Goal: Task Accomplishment & Management: Complete application form

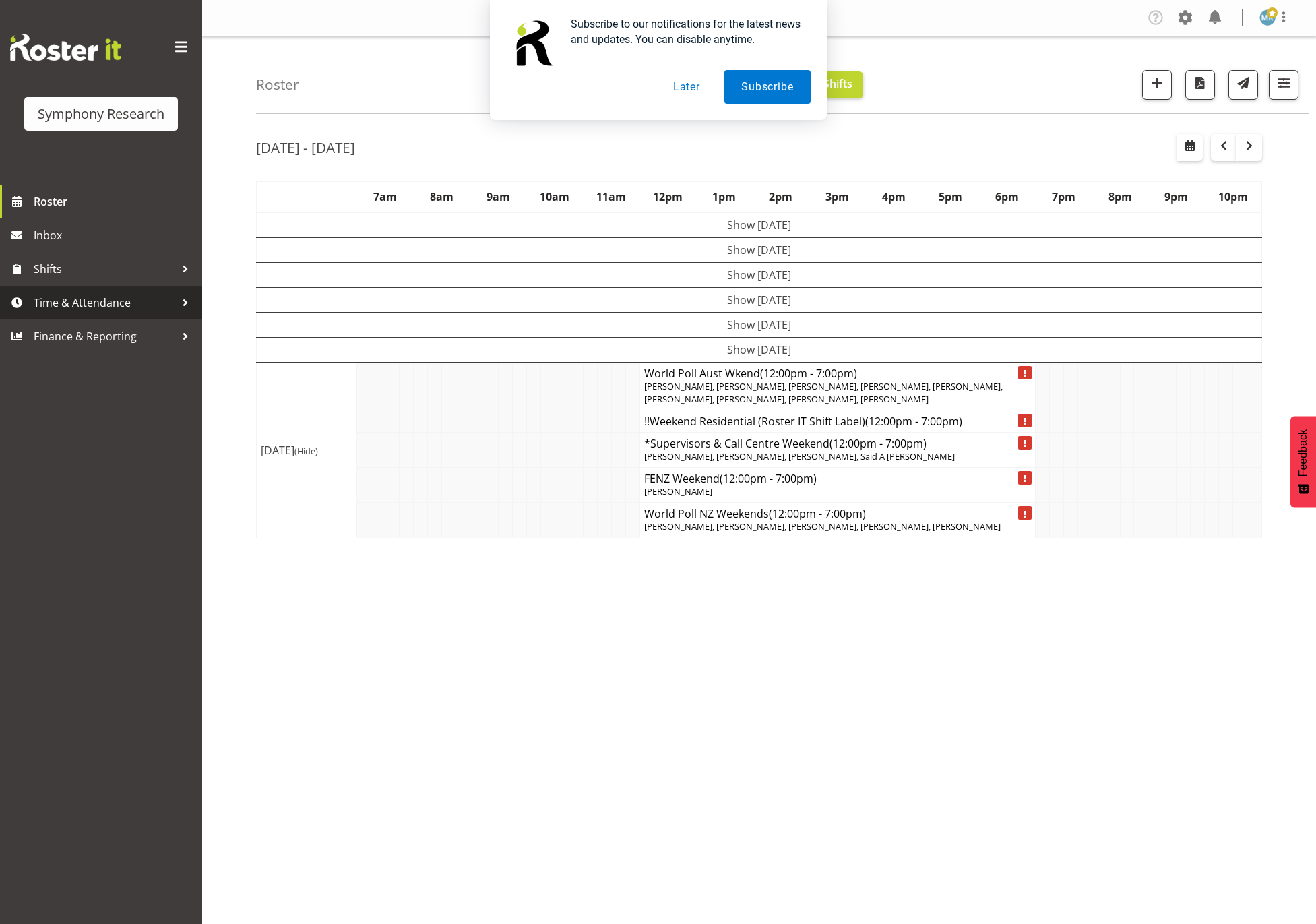
click at [82, 297] on span "Time & Attendance" at bounding box center [104, 302] width 142 height 20
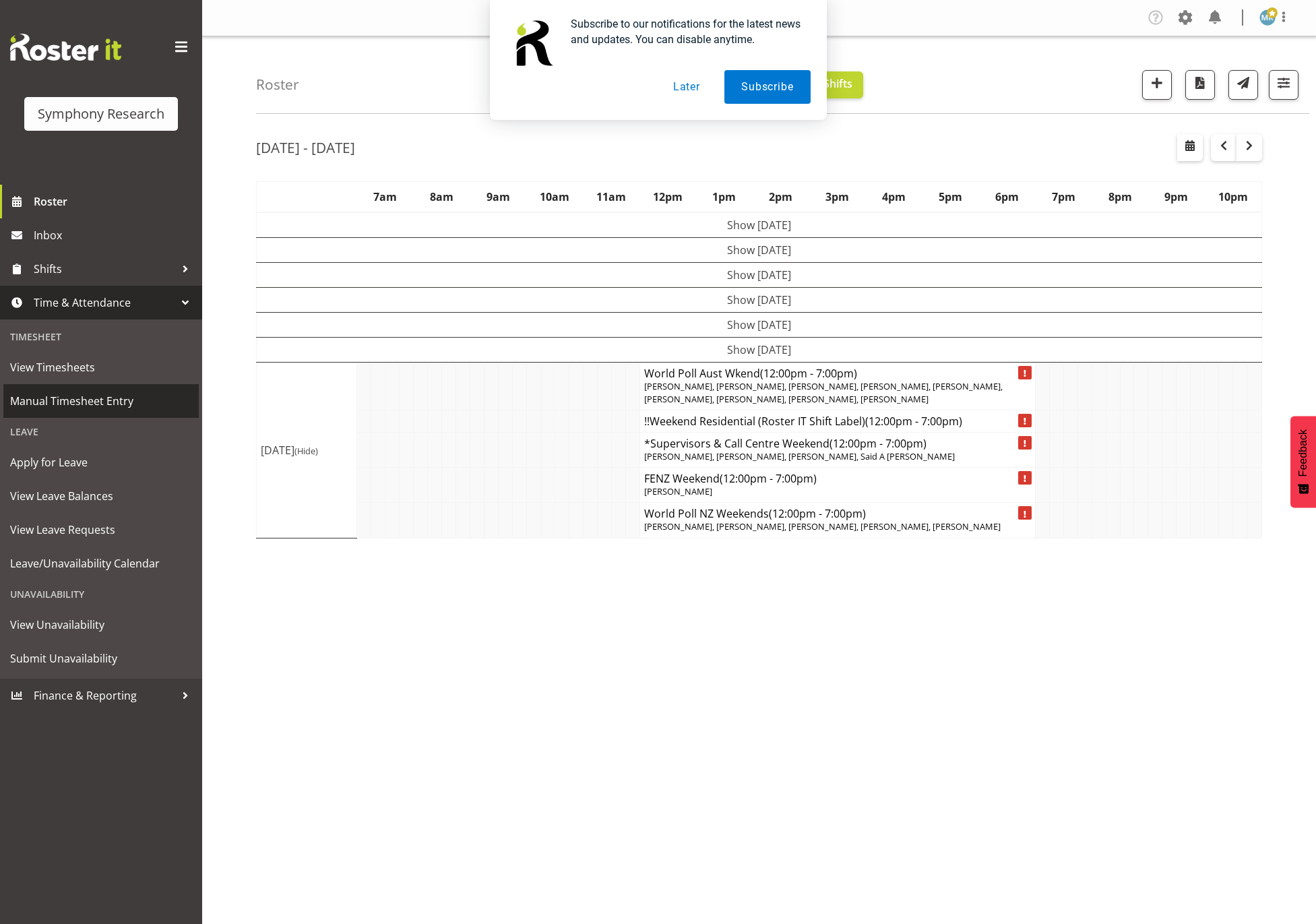
click at [82, 397] on span "Manual Timesheet Entry" at bounding box center [101, 400] width 182 height 20
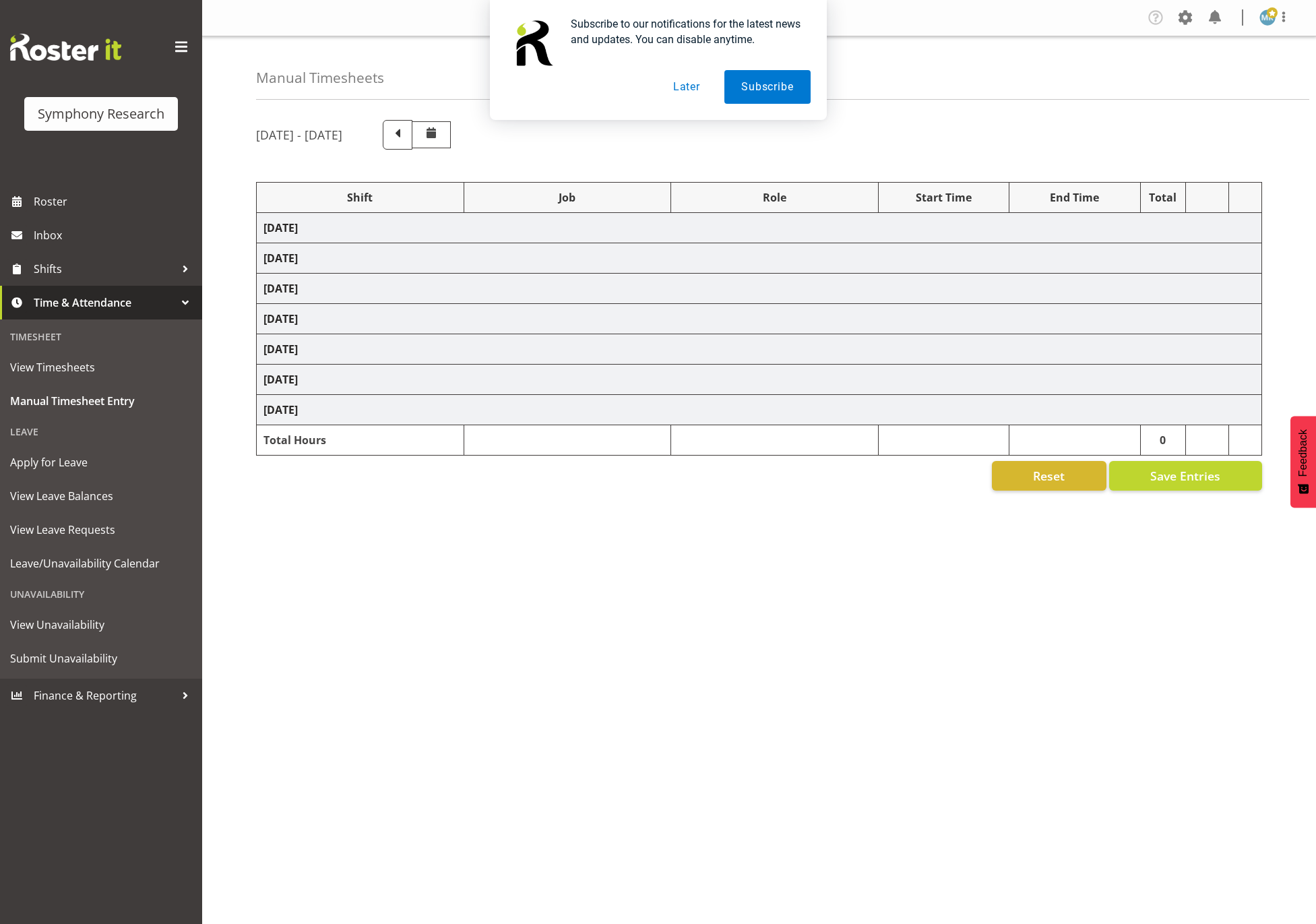
select select
select select "10239"
select select "47"
select select
select select "10536"
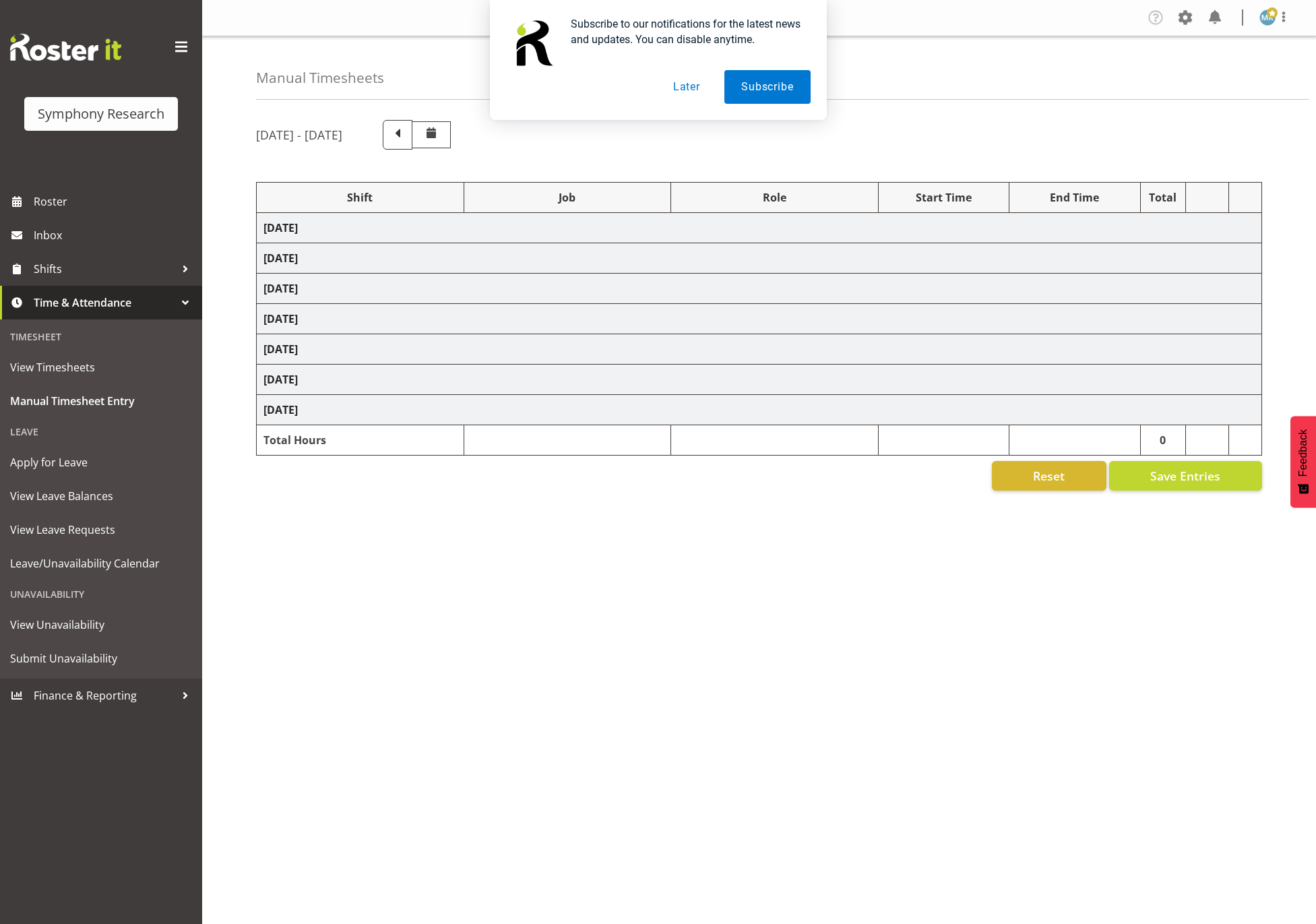
select select "47"
select select
select select "10239"
select select "47"
select select
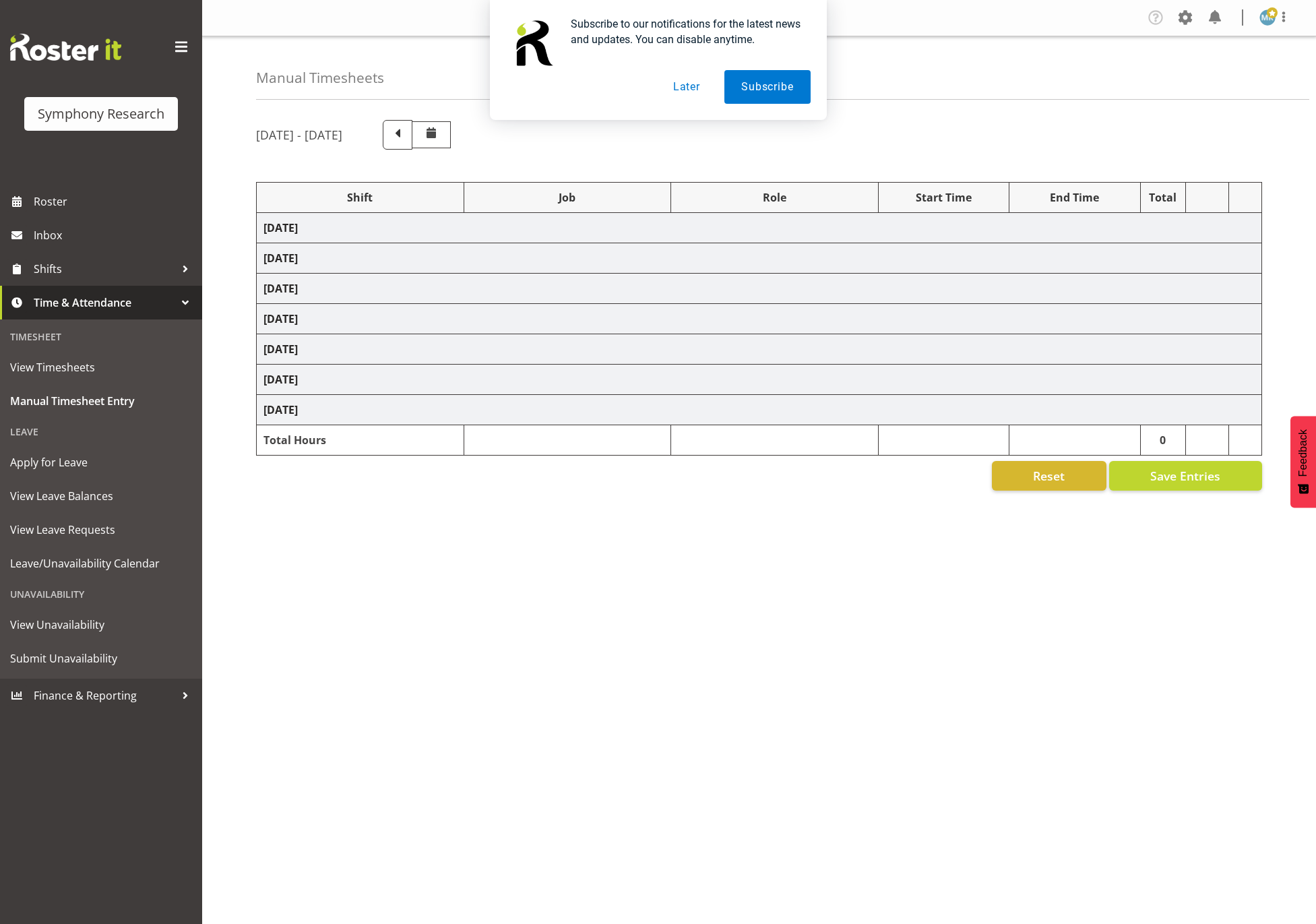
select select "10239"
select select "47"
select select
select select "10239"
select select "47"
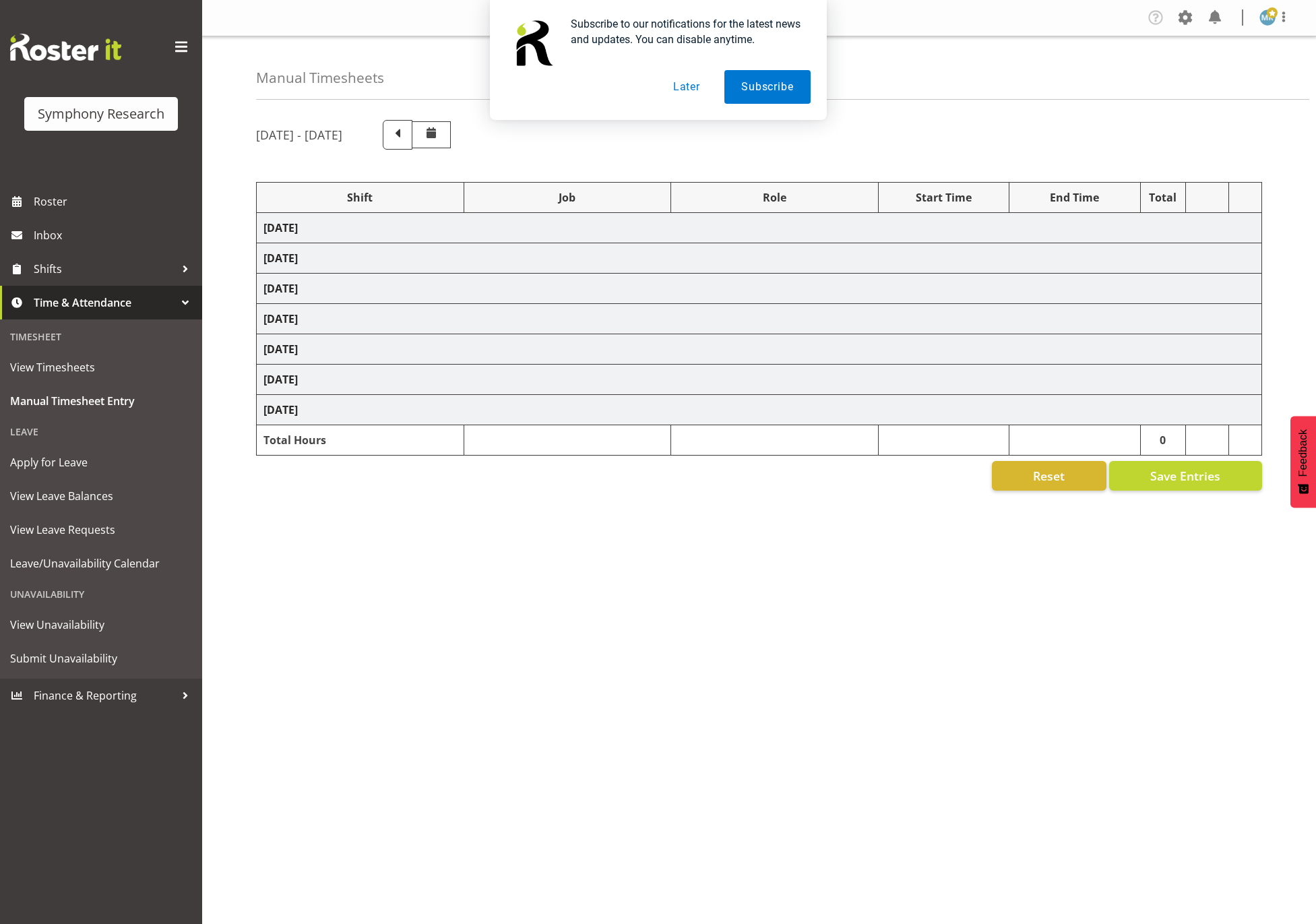
select select
select select "10239"
select select "47"
select select
select select "10536"
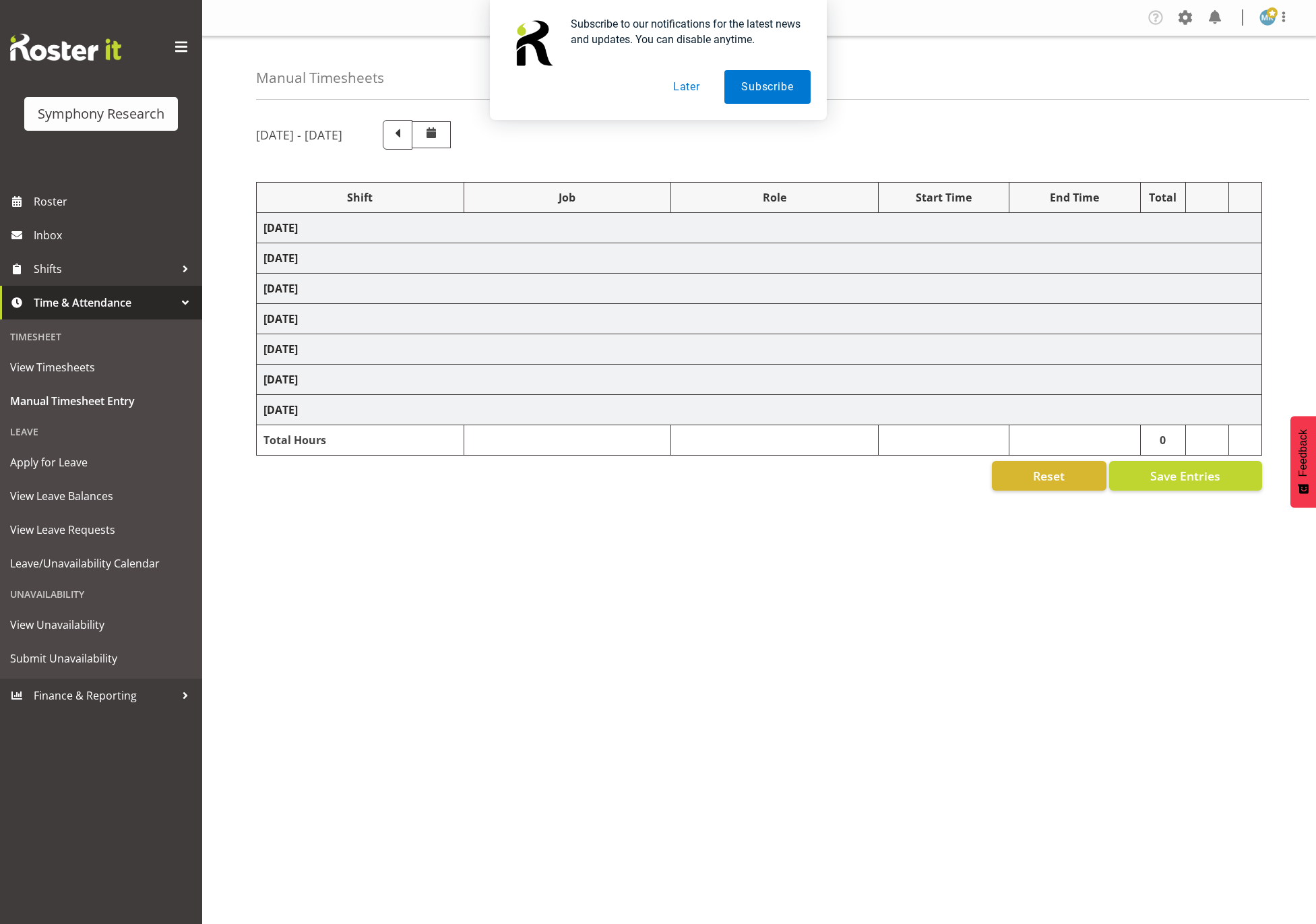
select select "47"
select select
select select "9426"
select select "47"
select select
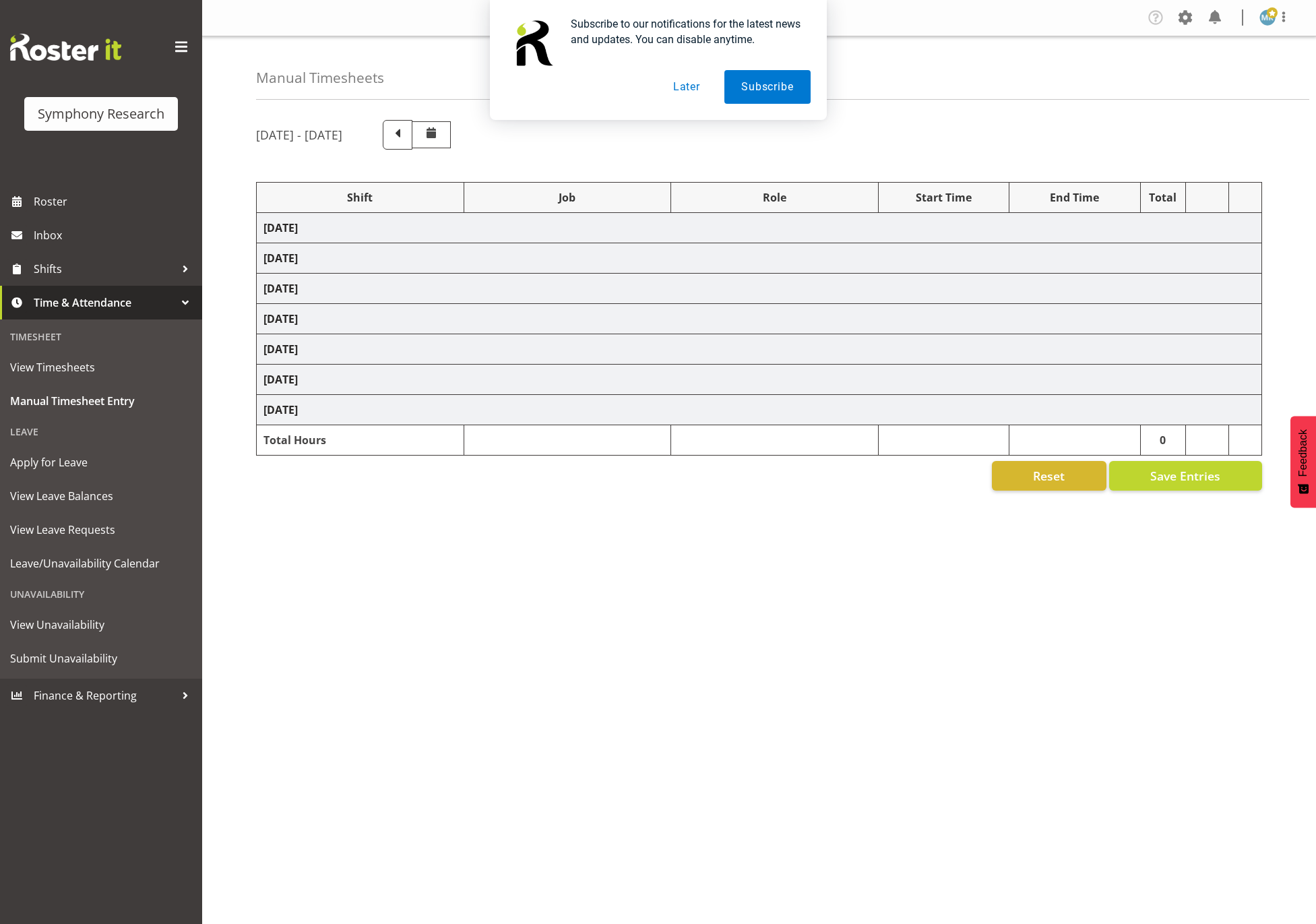
select select "10536"
select select "47"
select select "26078"
select select "9426"
select select "47"
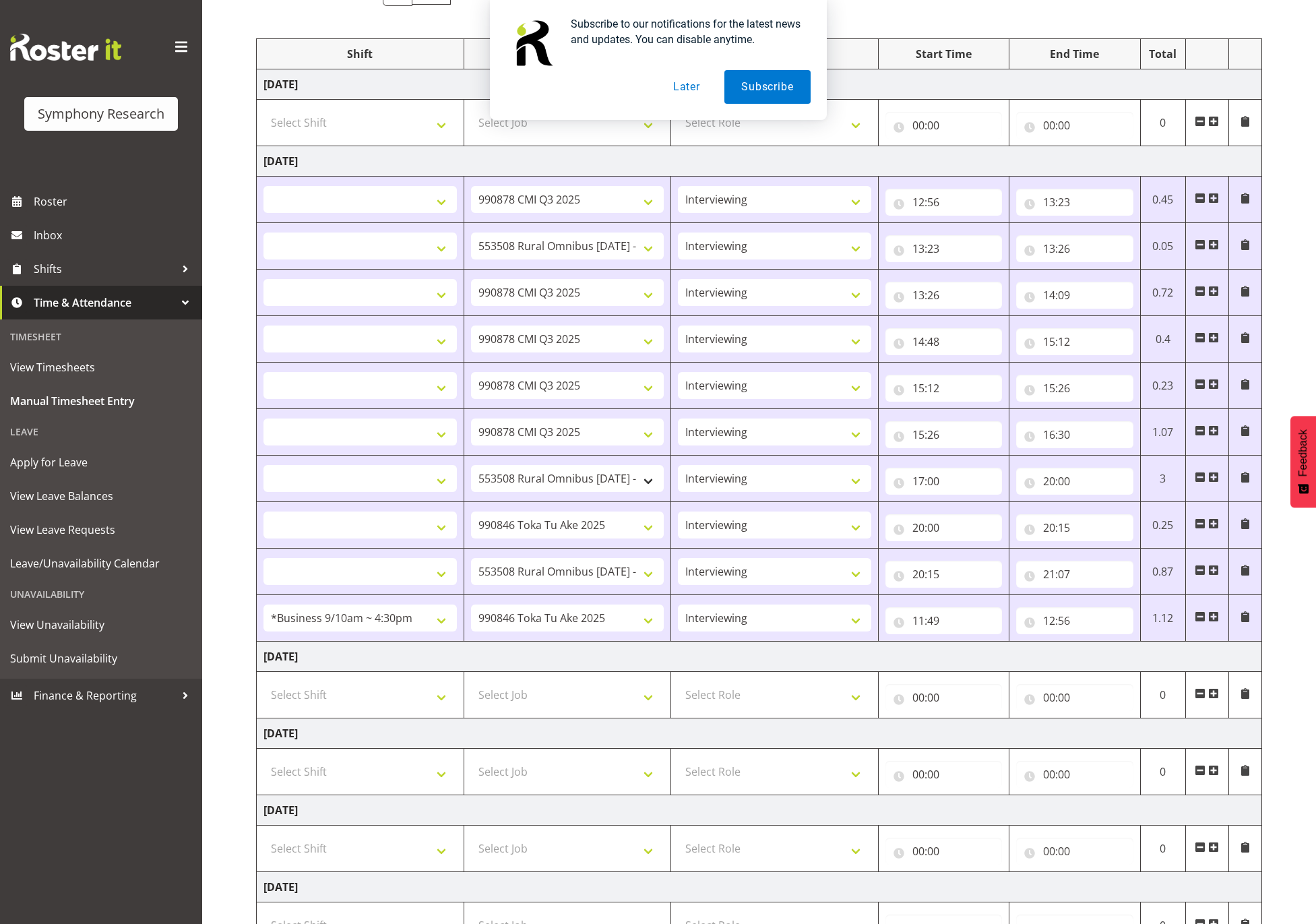
scroll to position [344, 0]
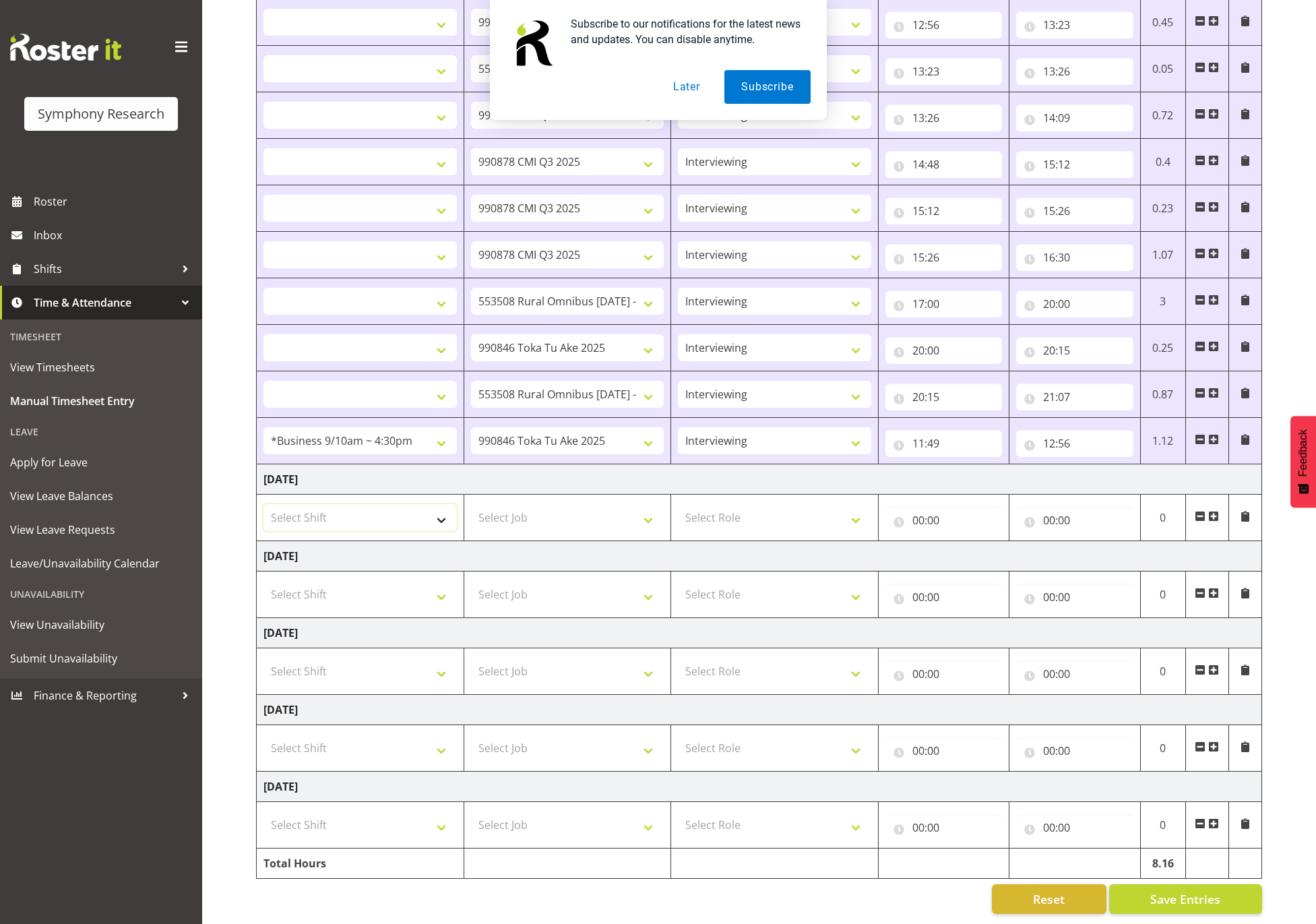
click at [434, 504] on select "Select Shift !!Weekend Residential (Roster IT Shift Label) *Business 9/10am ~ 4…" at bounding box center [360, 518] width 194 height 27
click at [1214, 664] on span at bounding box center [1214, 670] width 11 height 11
select select
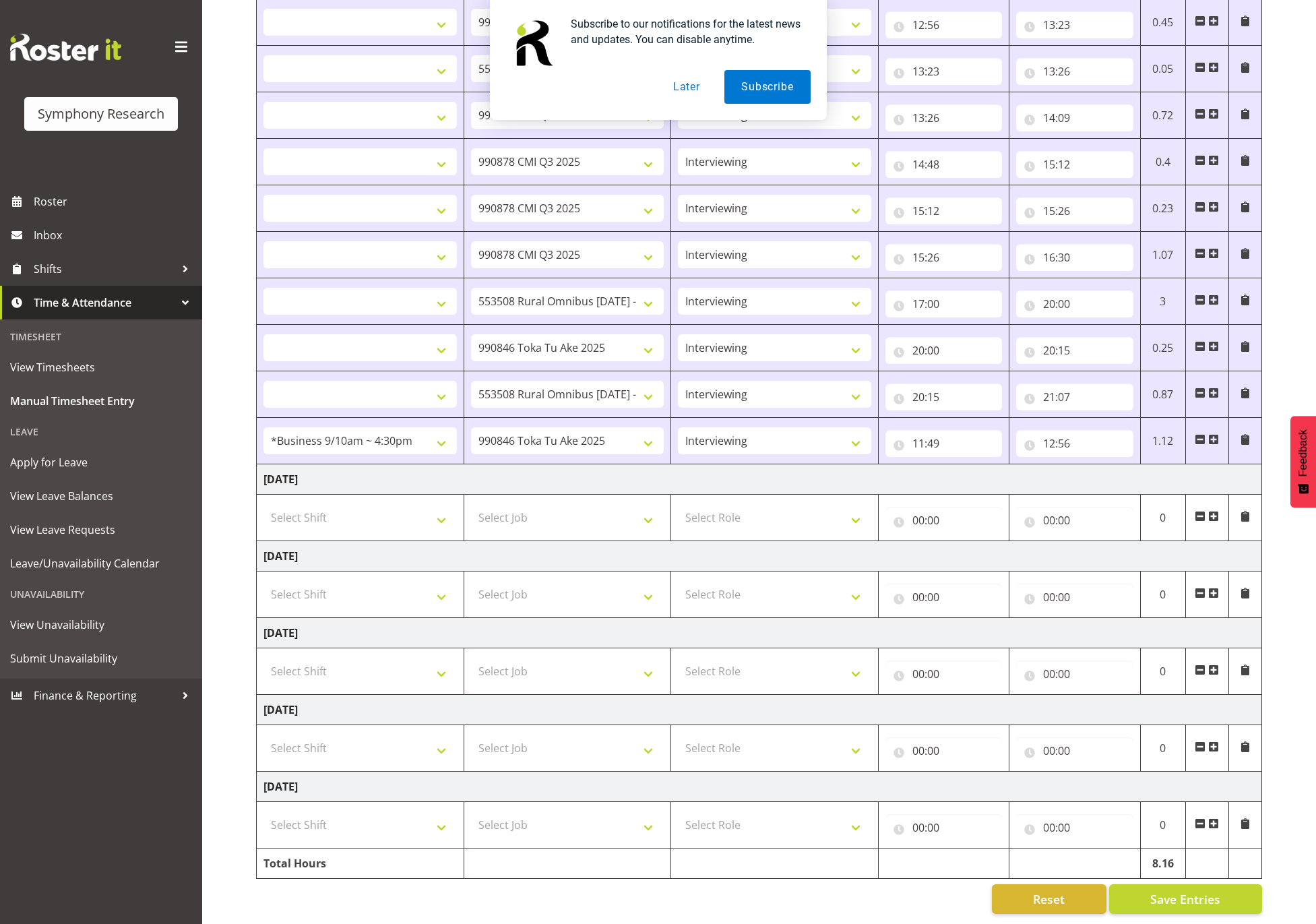
select select
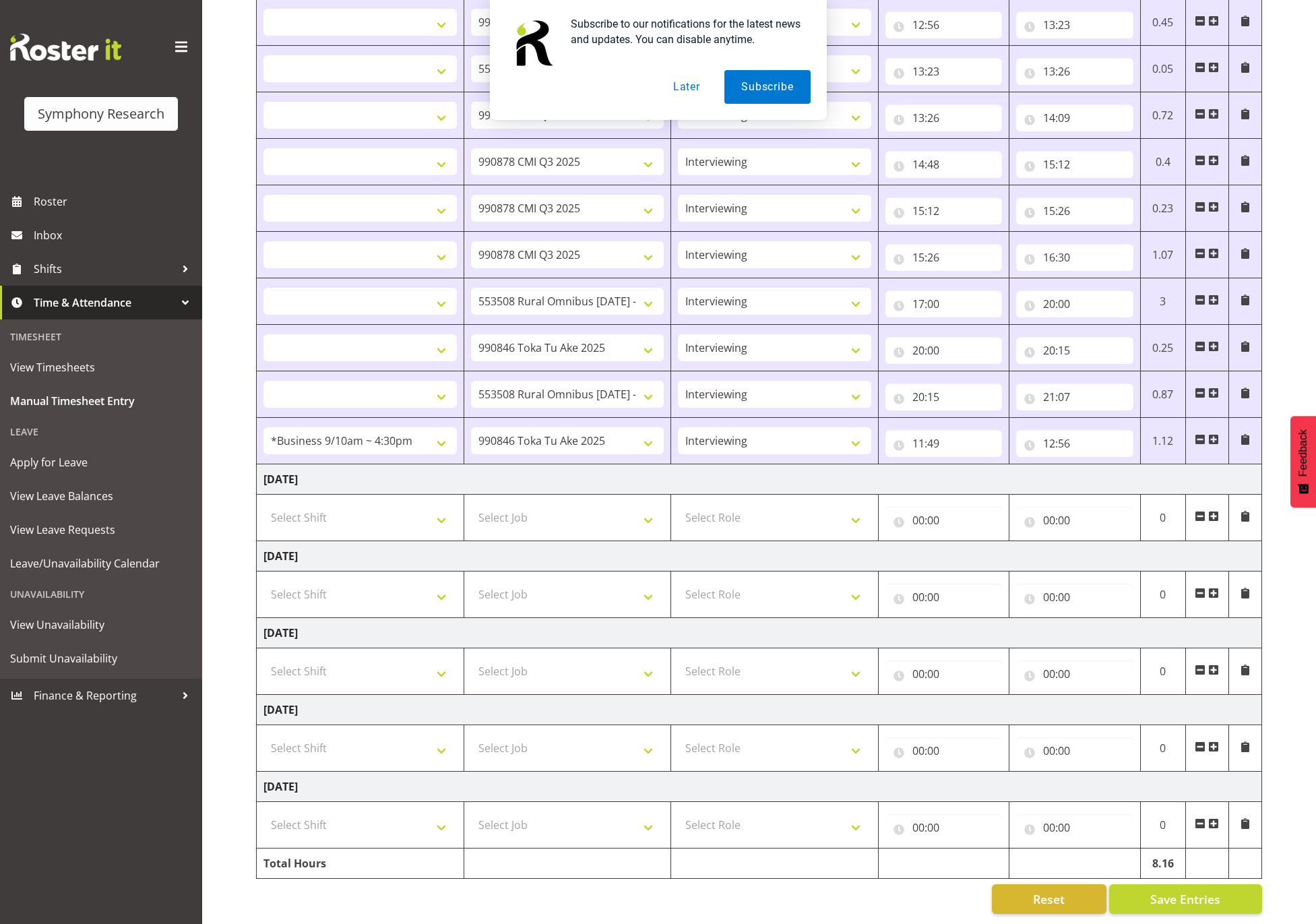
select select
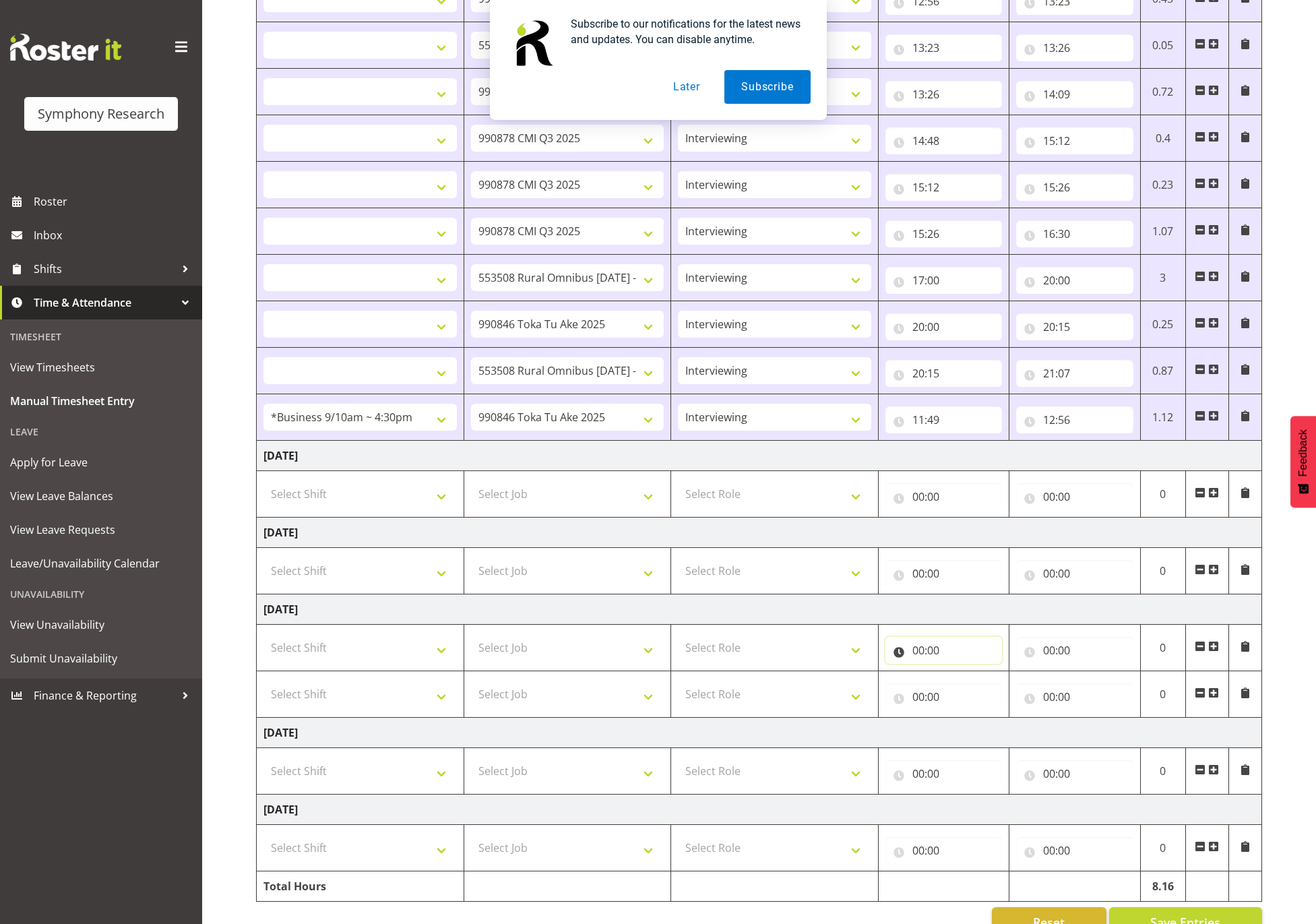
click at [914, 655] on input "00:00" at bounding box center [944, 650] width 117 height 27
click at [975, 696] on select "00 01 02 03 04 05 06 07 08 09 10 11 12 13 14 15 16 17 18 19 20 21 22 23" at bounding box center [978, 686] width 30 height 27
select select "12"
click at [963, 678] on select "00 01 02 03 04 05 06 07 08 09 10 11 12 13 14 15 16 17 18 19 20 21 22 23" at bounding box center [978, 686] width 30 height 27
select select
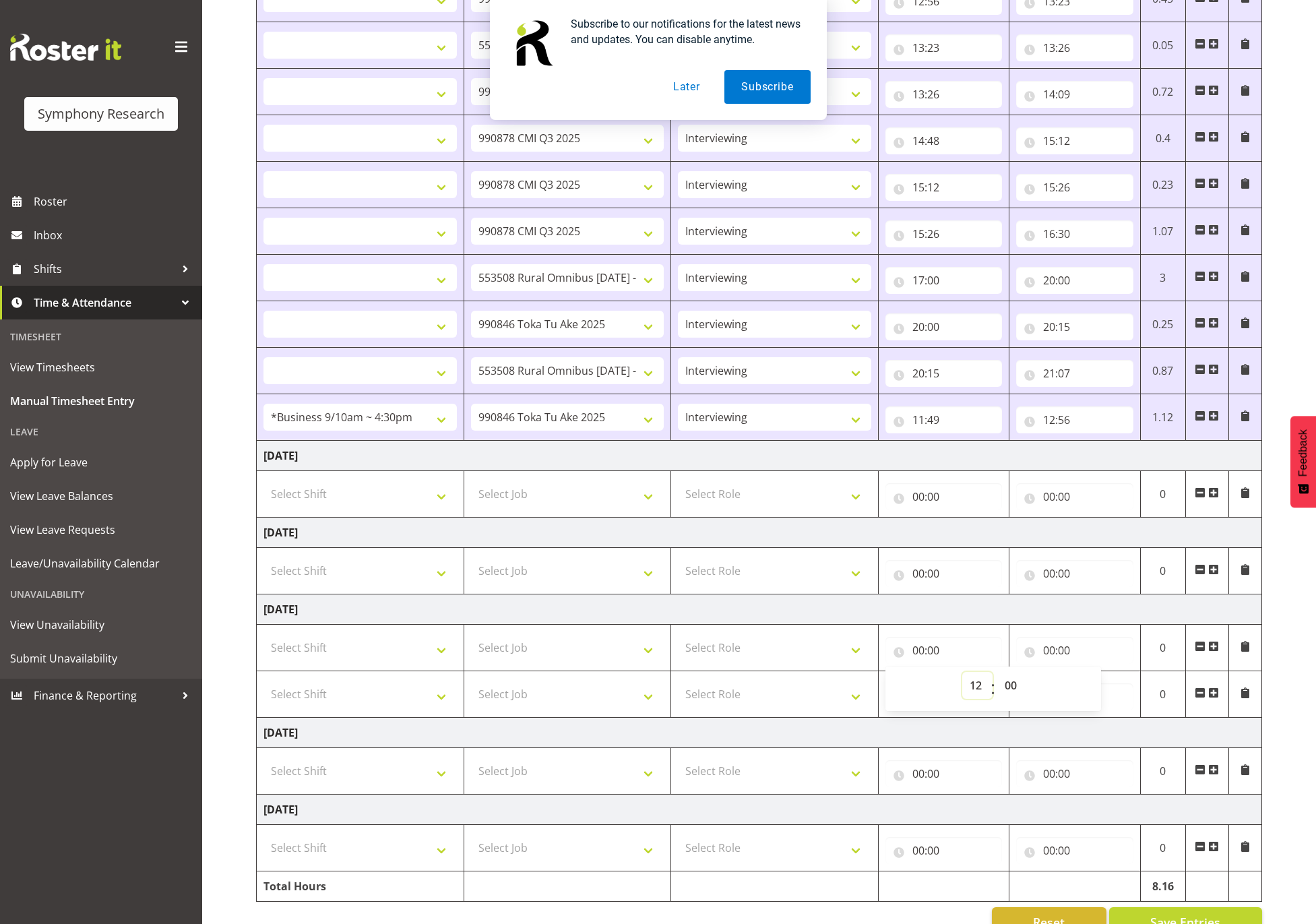
select select
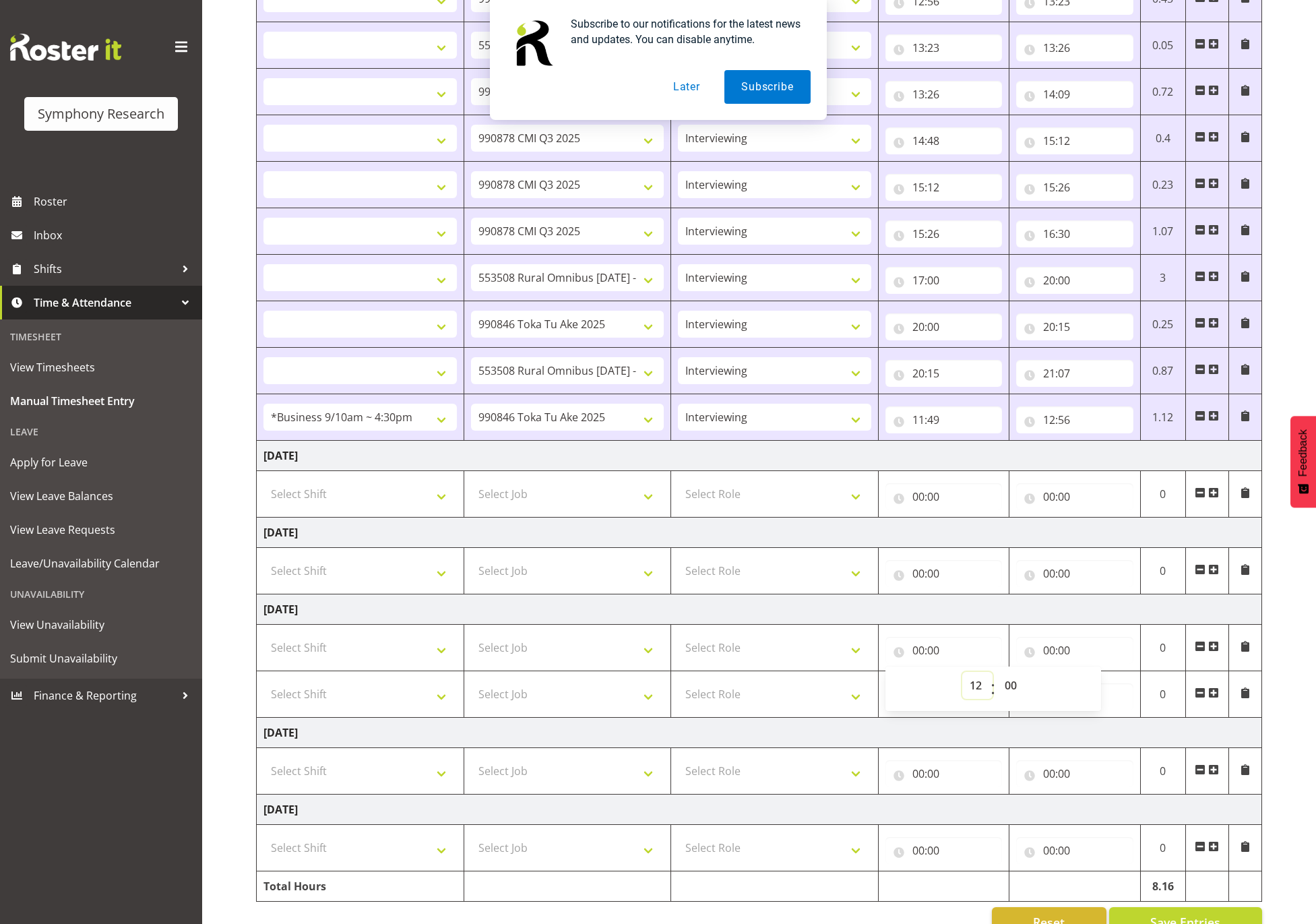
select select
type input "12:00"
click at [1067, 655] on input "00:00" at bounding box center [1075, 650] width 117 height 27
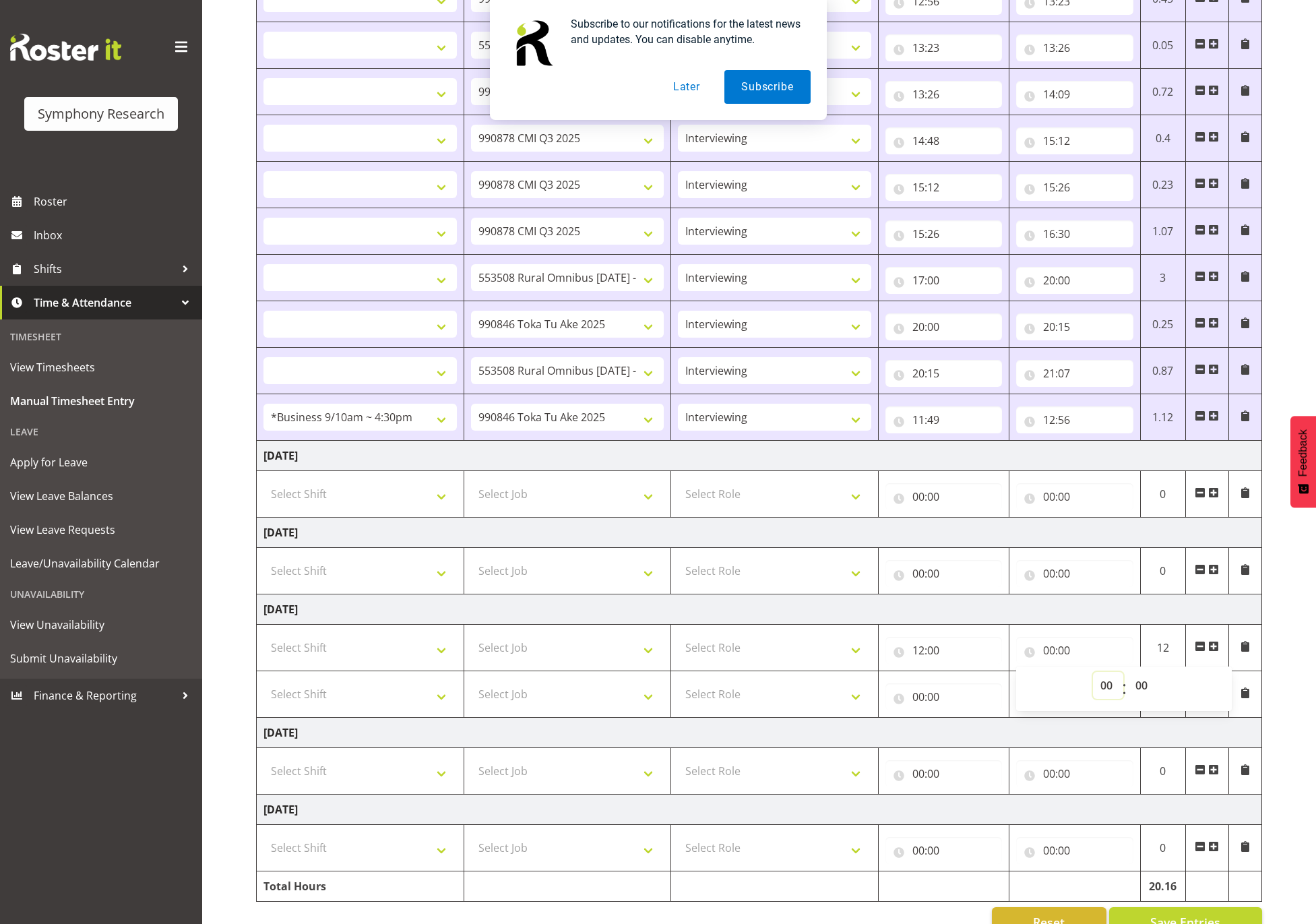
click at [1106, 694] on select "00 01 02 03 04 05 06 07 08 09 10 11 12 13 14 15 16 17 18 19 20 21 22 23" at bounding box center [1108, 686] width 30 height 27
select select "12"
click at [1093, 678] on select "00 01 02 03 04 05 06 07 08 09 10 11 12 13 14 15 16 17 18 19 20 21 22 23" at bounding box center [1108, 686] width 30 height 27
select select
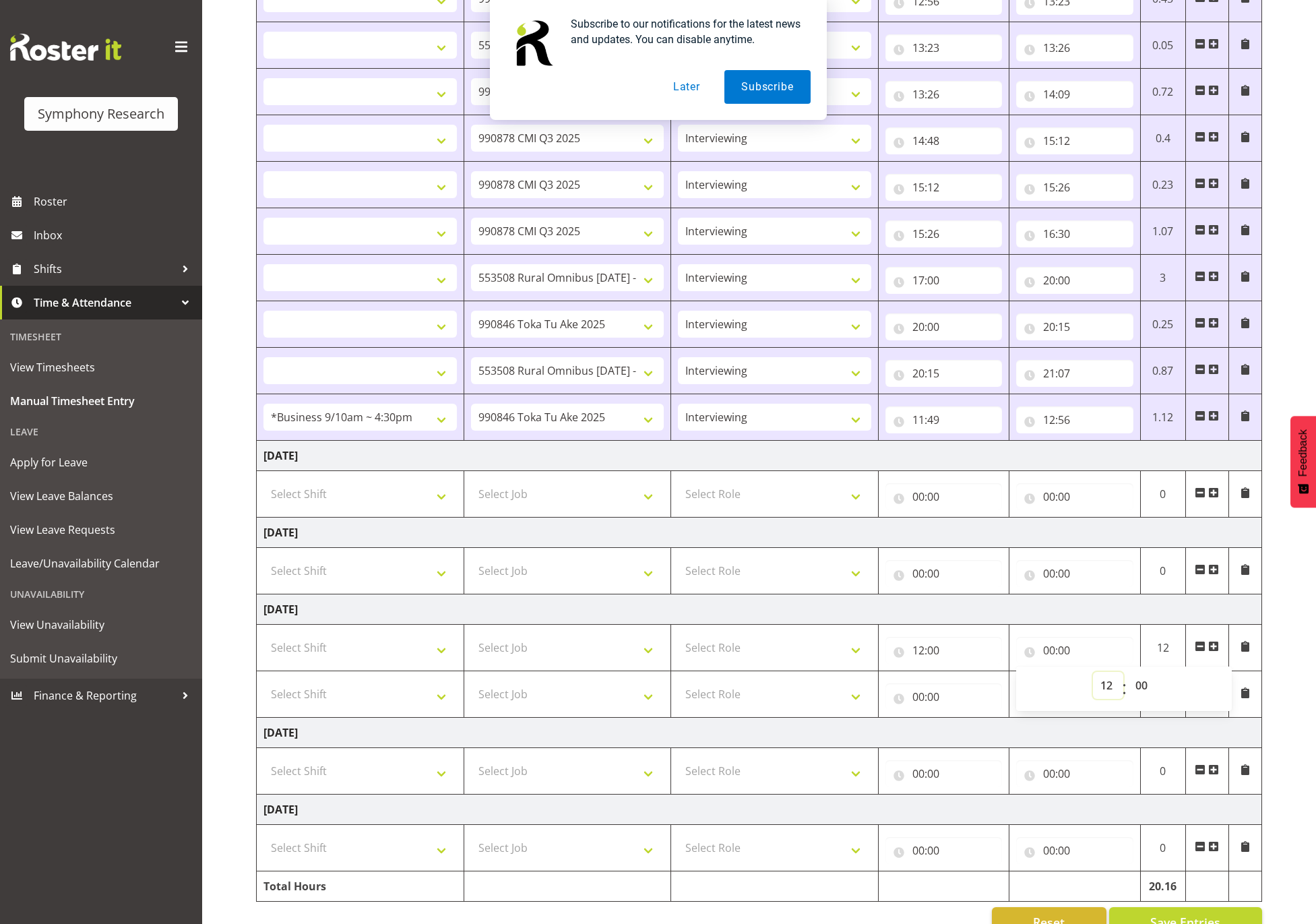
select select
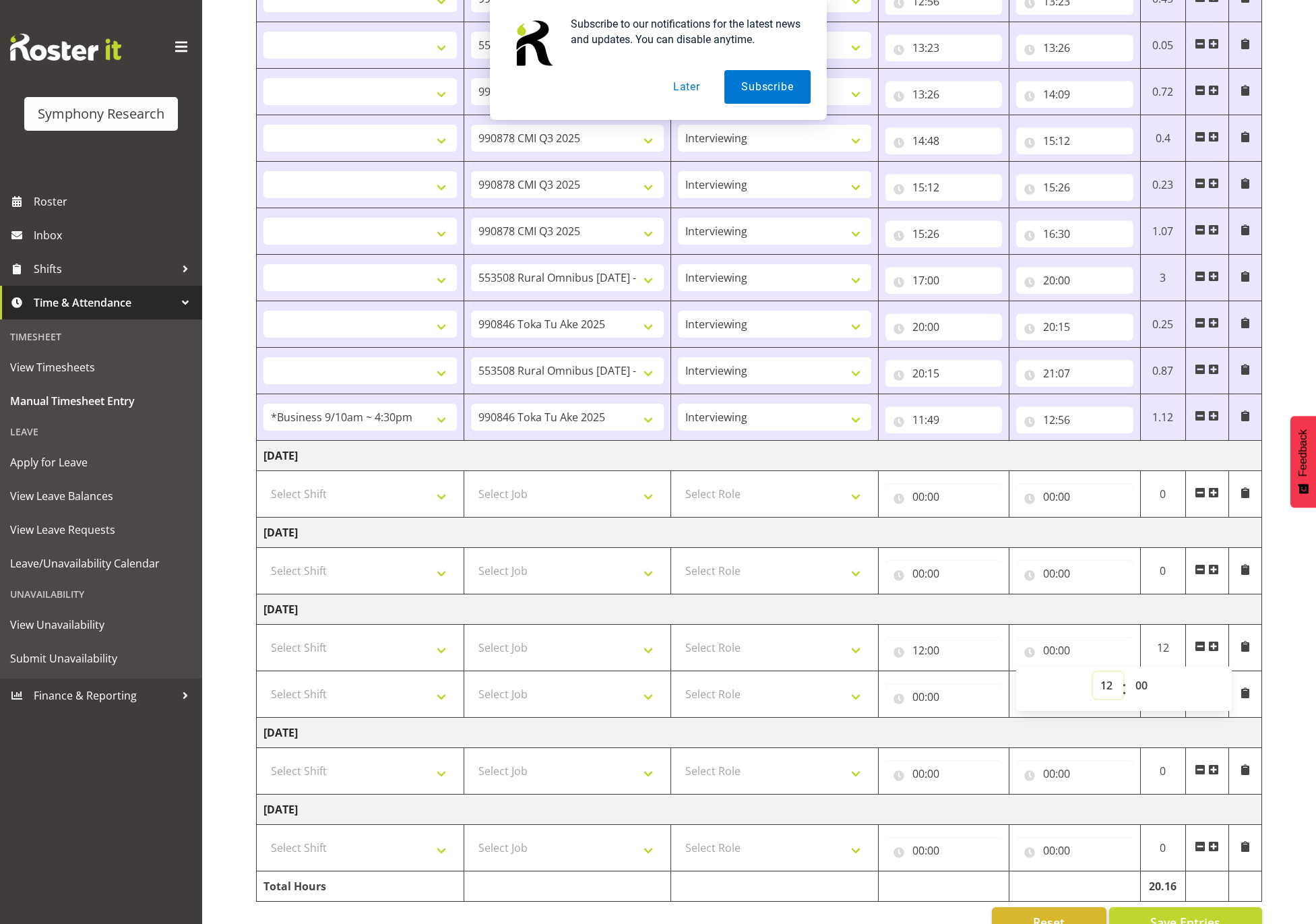
select select
type input "12:00"
click at [1142, 692] on select "00 01 02 03 04 05 06 07 08 09 10 11 12 13 14 15 16 17 18 19 20 21 22 23 24 25 2…" at bounding box center [1143, 686] width 30 height 27
select select "30"
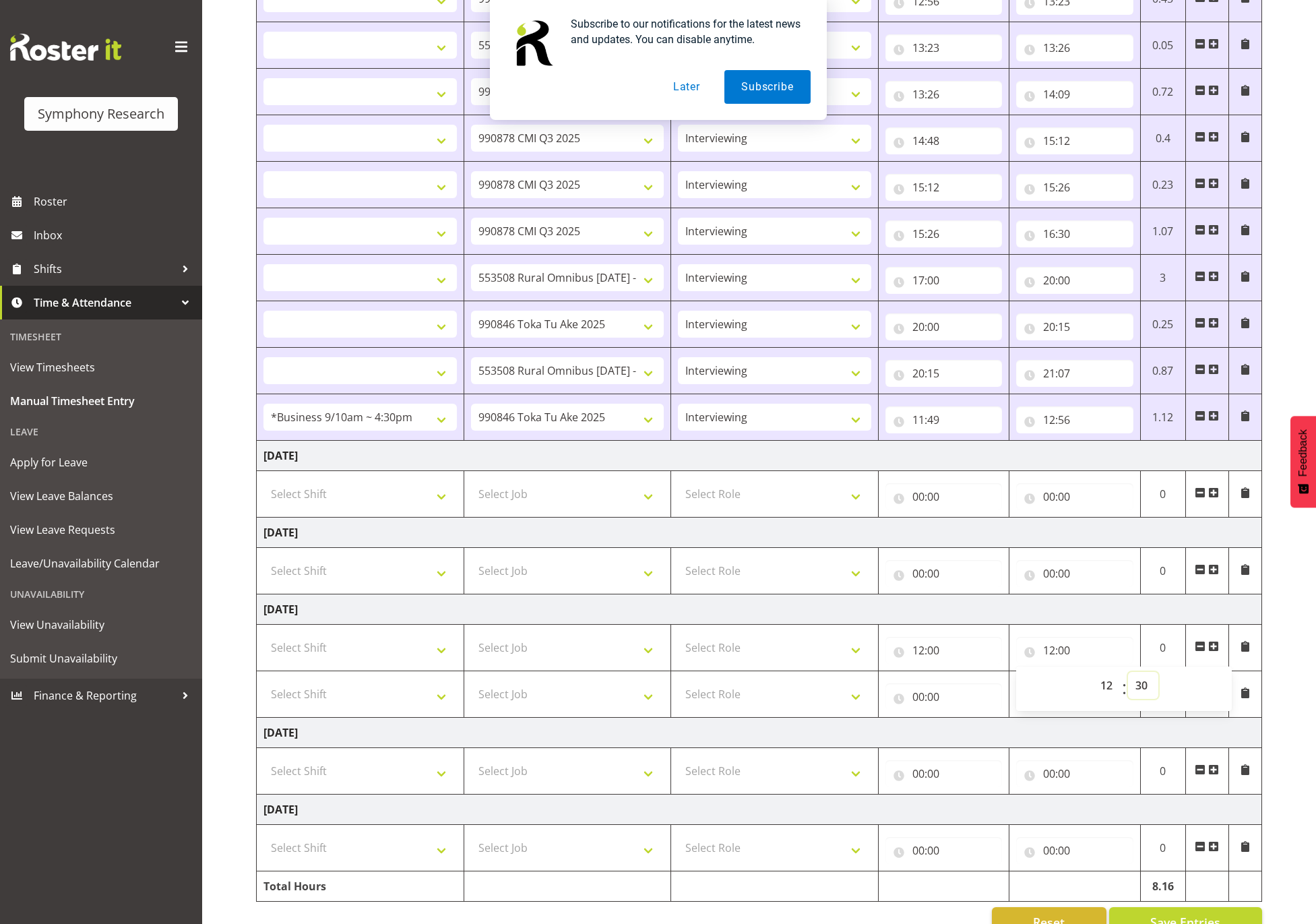
click at [1128, 678] on select "00 01 02 03 04 05 06 07 08 09 10 11 12 13 14 15 16 17 18 19 20 21 22 23 24 25 2…" at bounding box center [1143, 686] width 30 height 27
select select
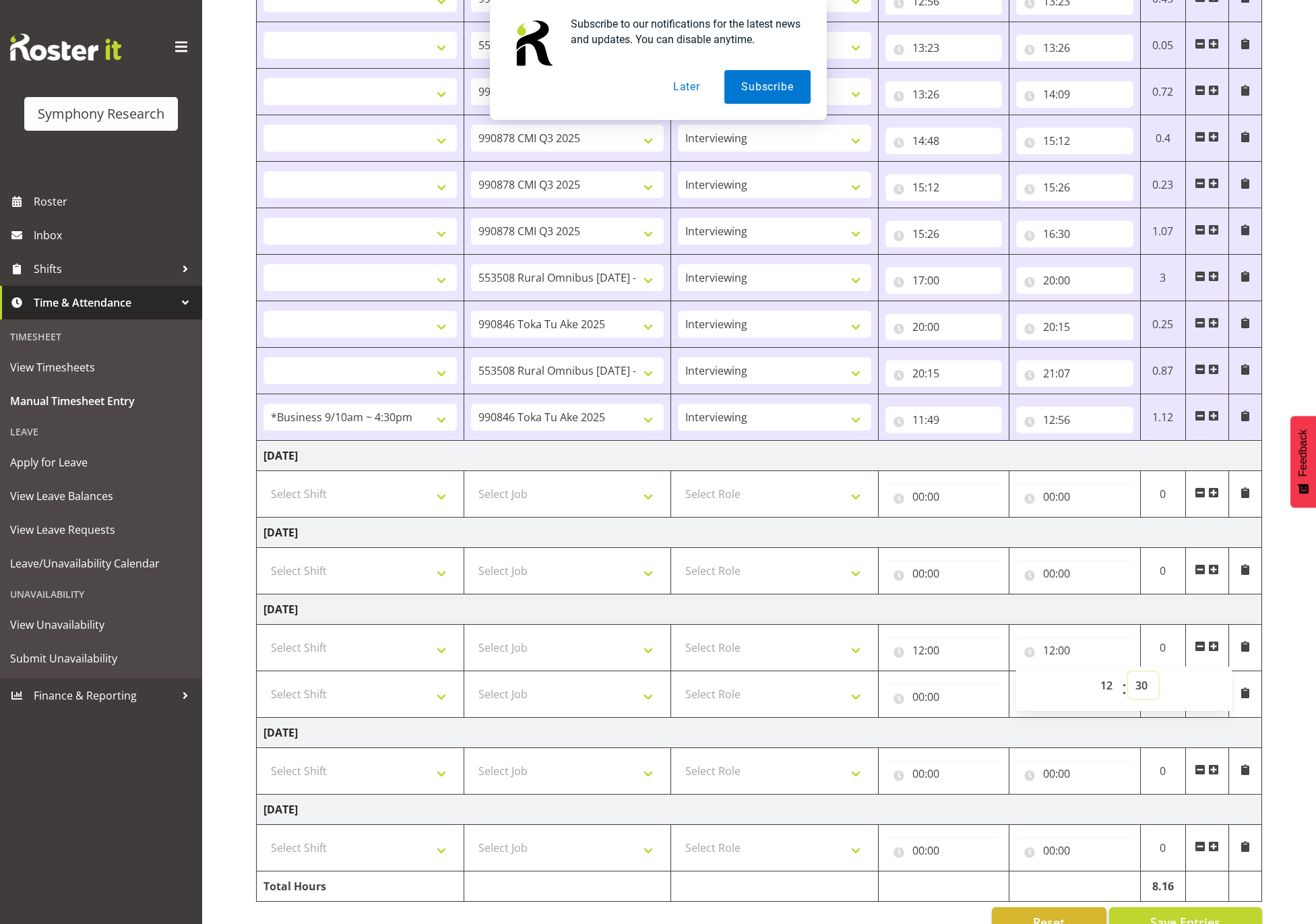
select select
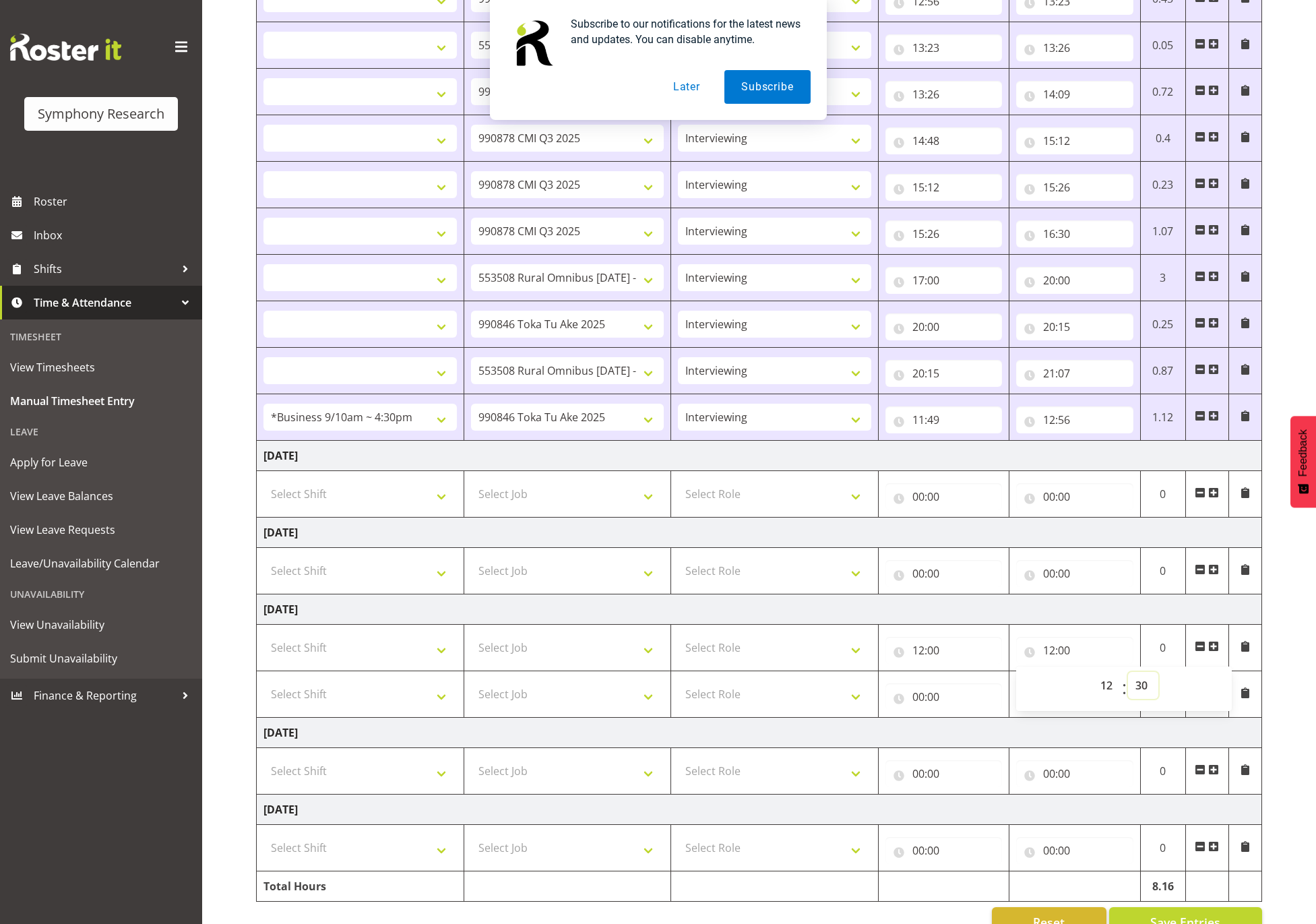
type input "12:30"
click at [732, 655] on select "Select Role Supervisor Interviewing Briefing" at bounding box center [775, 648] width 194 height 27
select select "47"
click at [678, 640] on select "Select Role Supervisor Interviewing Briefing" at bounding box center [775, 648] width 194 height 27
select select
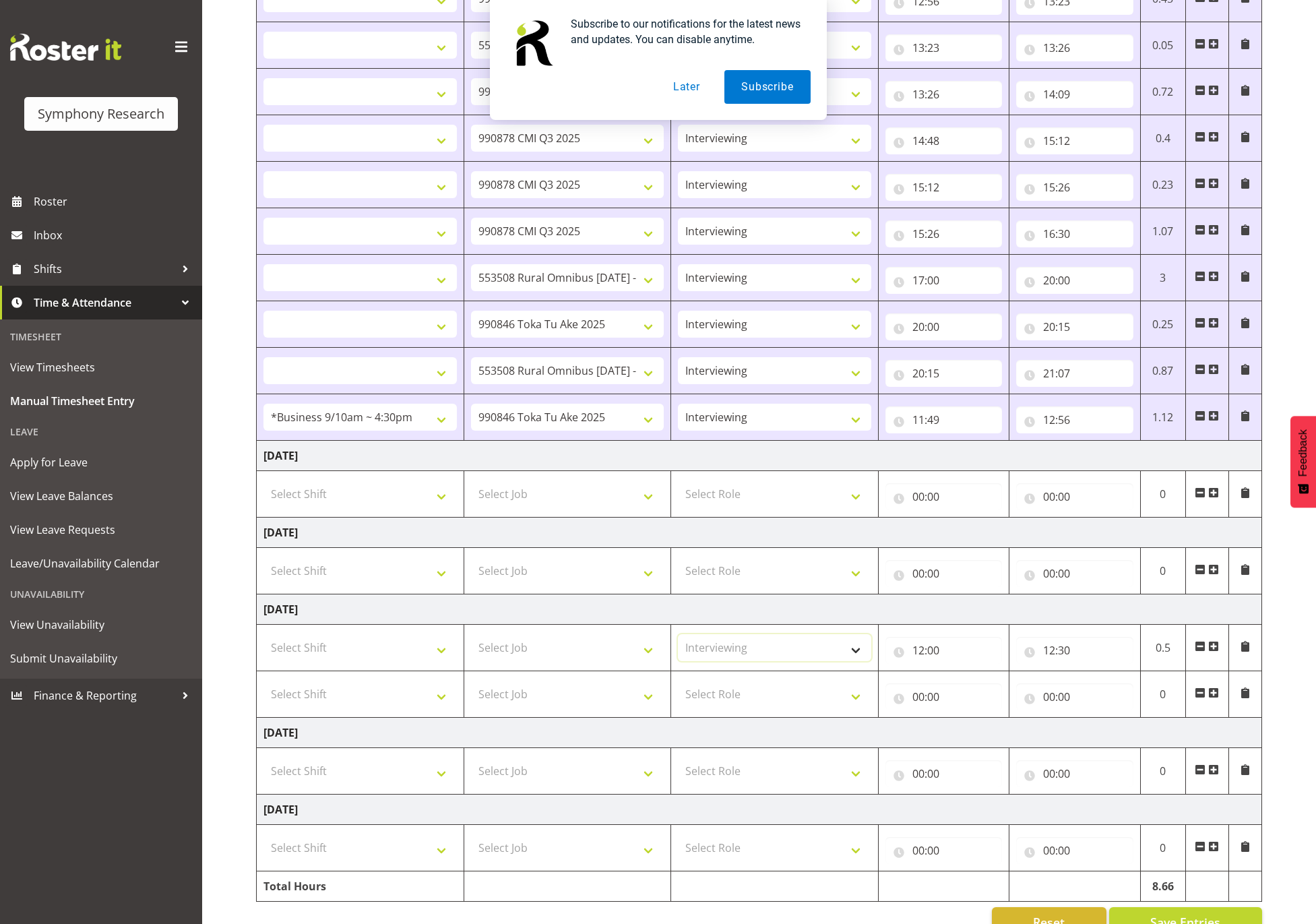
select select
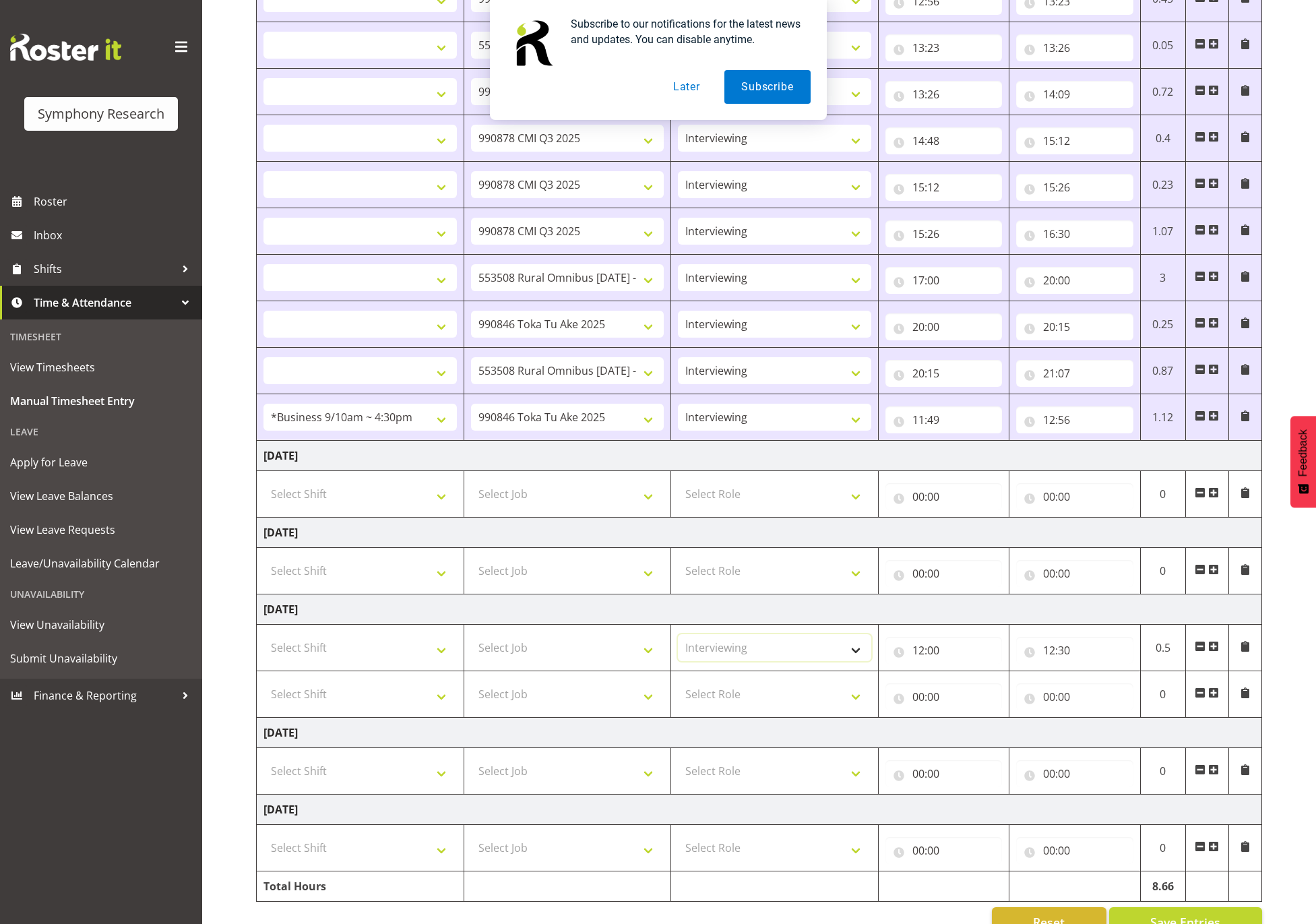
select select
click at [583, 655] on select "Select Job 550060 IF Admin 553492 World Poll Aus Wave 2 Main 2025 553493 World …" at bounding box center [568, 648] width 194 height 27
select select "9426"
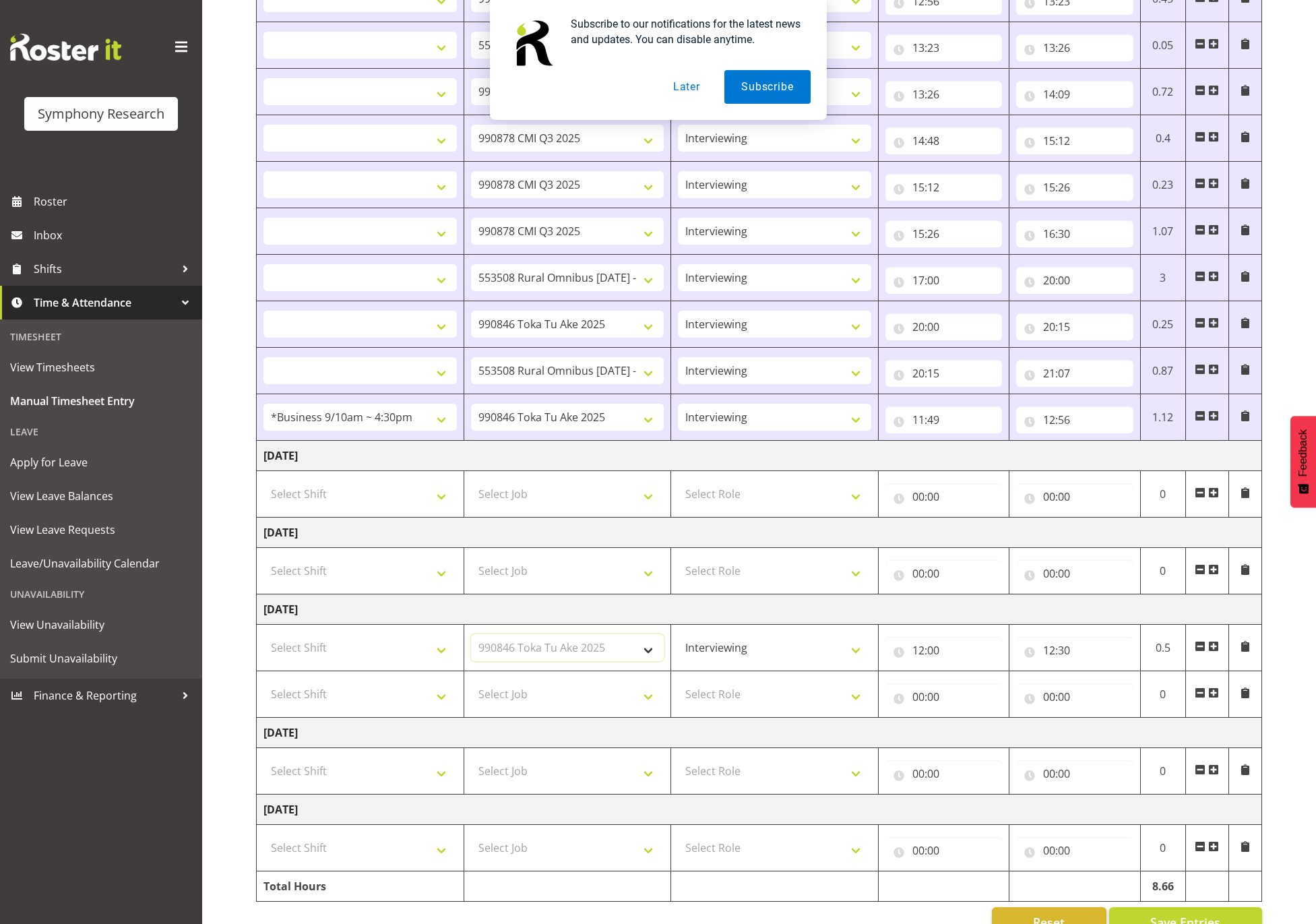
click at [471, 640] on select "Select Job 550060 IF Admin 553492 World Poll Aus Wave 2 Main 2025 553493 World …" at bounding box center [568, 648] width 194 height 27
select select
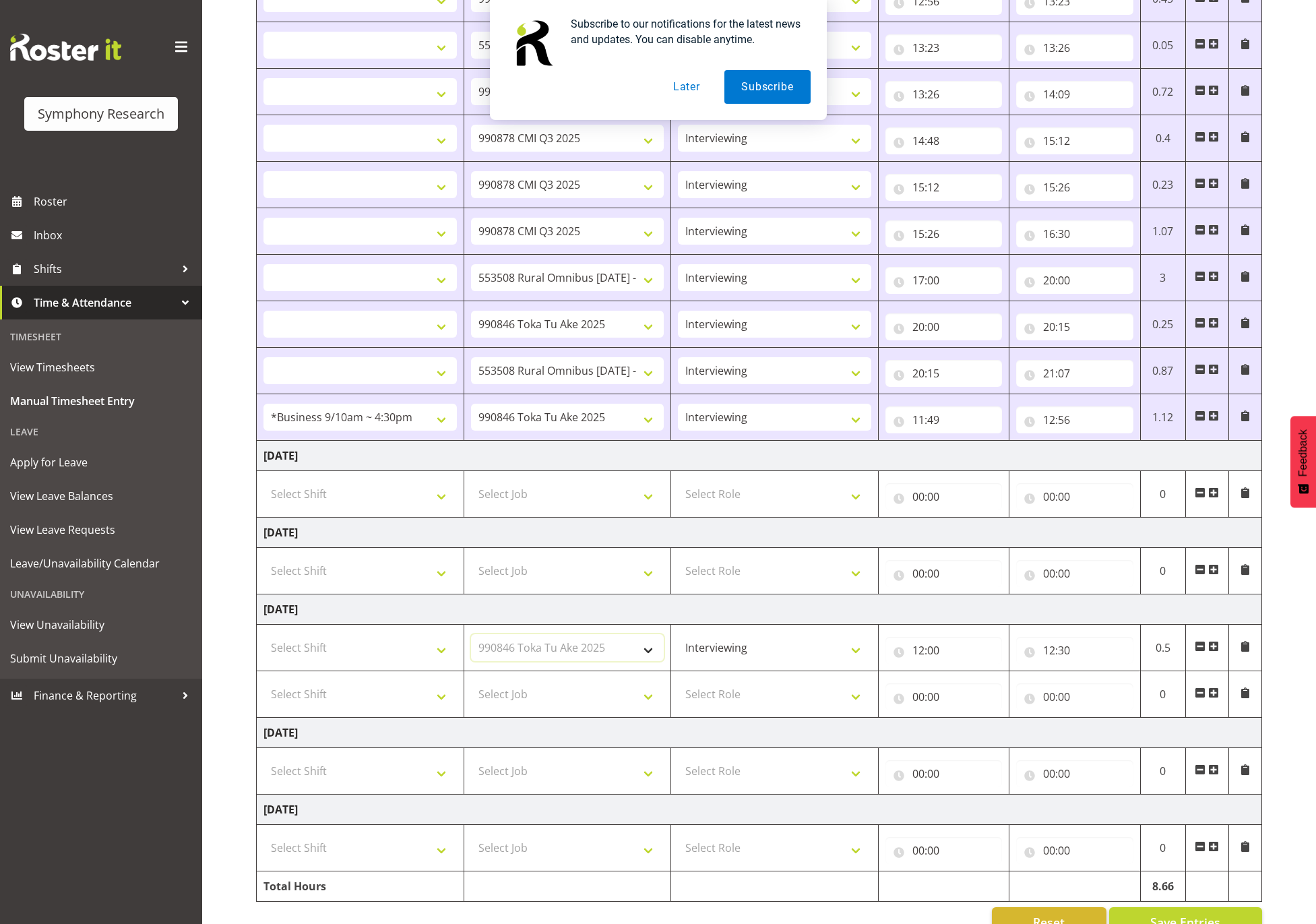
select select
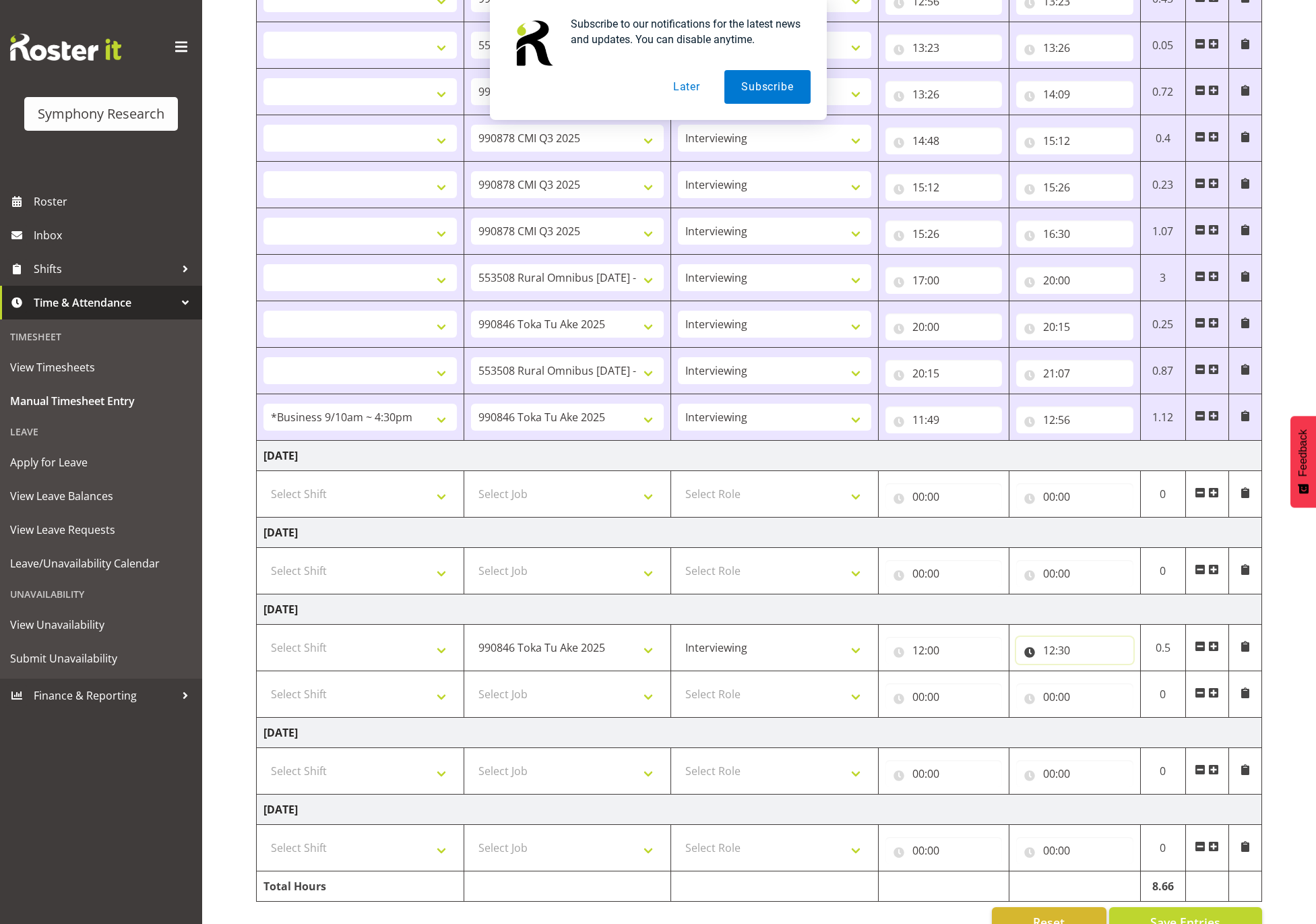
click at [1064, 655] on input "12:30" at bounding box center [1075, 650] width 117 height 27
click at [1112, 692] on select "00 01 02 03 04 05 06 07 08 09 10 11 12 13 14 15 16 17 18 19 20 21 22 23" at bounding box center [1108, 686] width 30 height 27
select select "14"
click at [1093, 678] on select "00 01 02 03 04 05 06 07 08 09 10 11 12 13 14 15 16 17 18 19 20 21 22 23" at bounding box center [1108, 686] width 30 height 27
select select
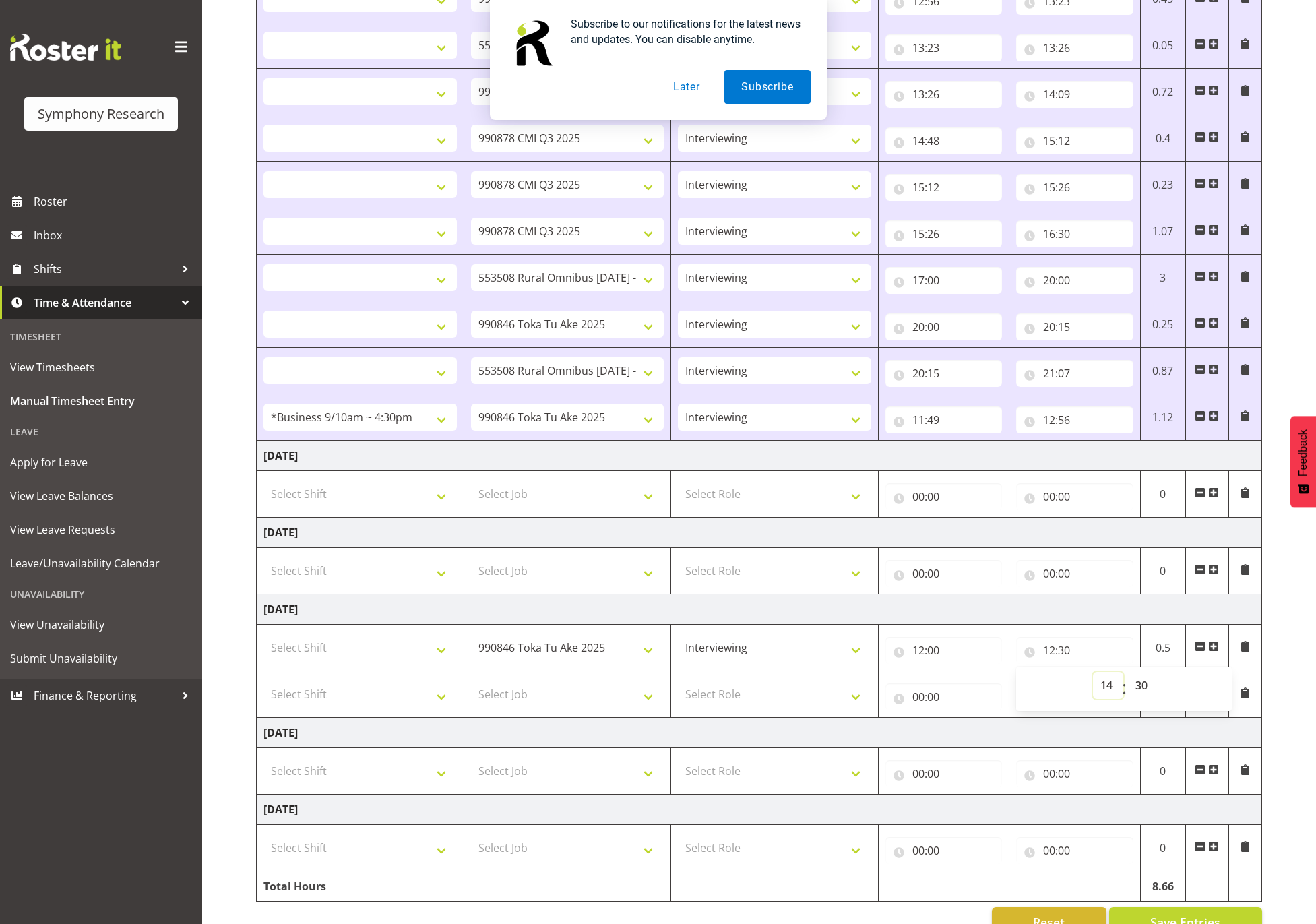
select select
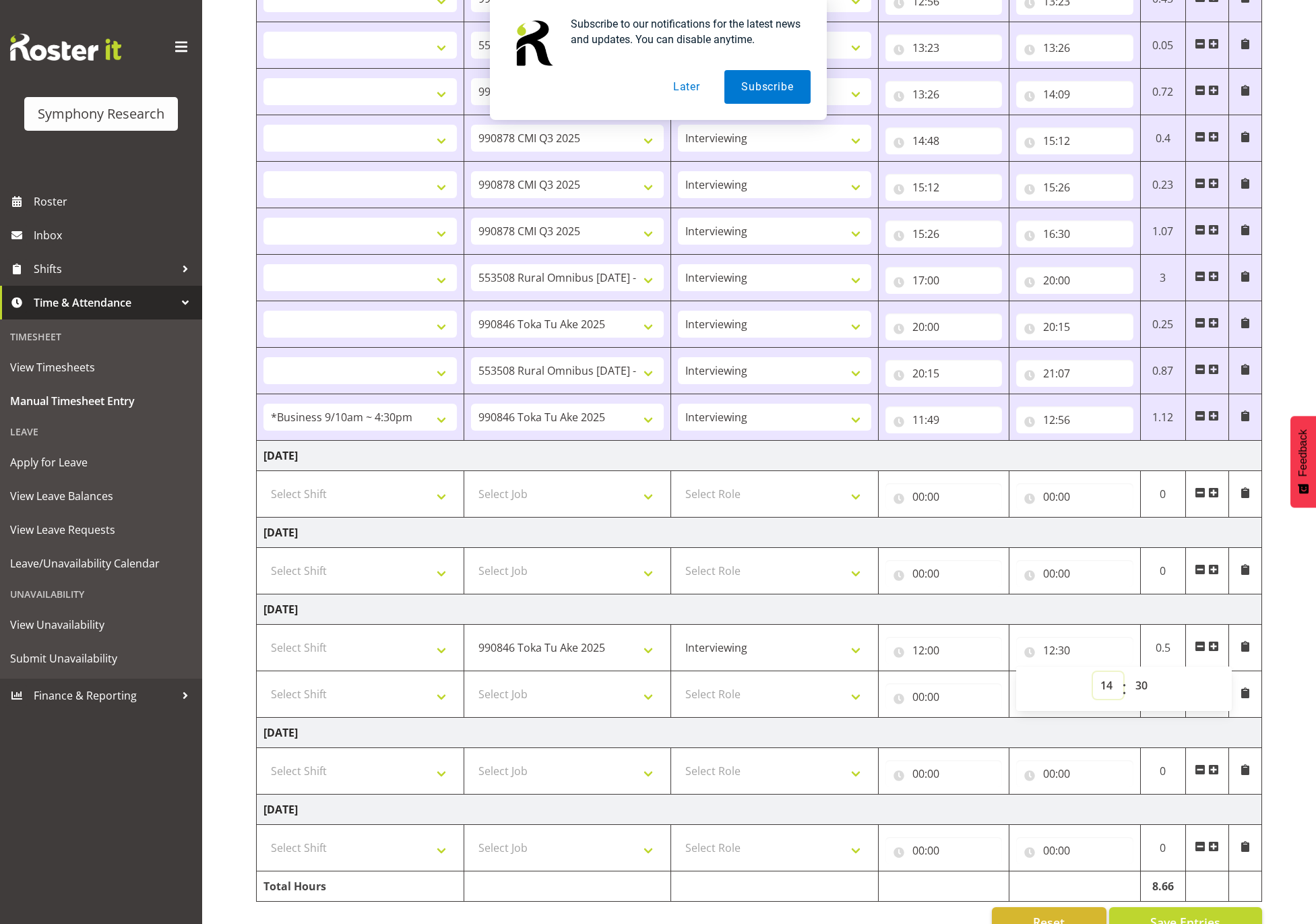
select select
type input "14:30"
click at [1140, 688] on select "00 01 02 03 04 05 06 07 08 09 10 11 12 13 14 15 16 17 18 19 20 21 22 23 24 25 2…" at bounding box center [1143, 686] width 30 height 27
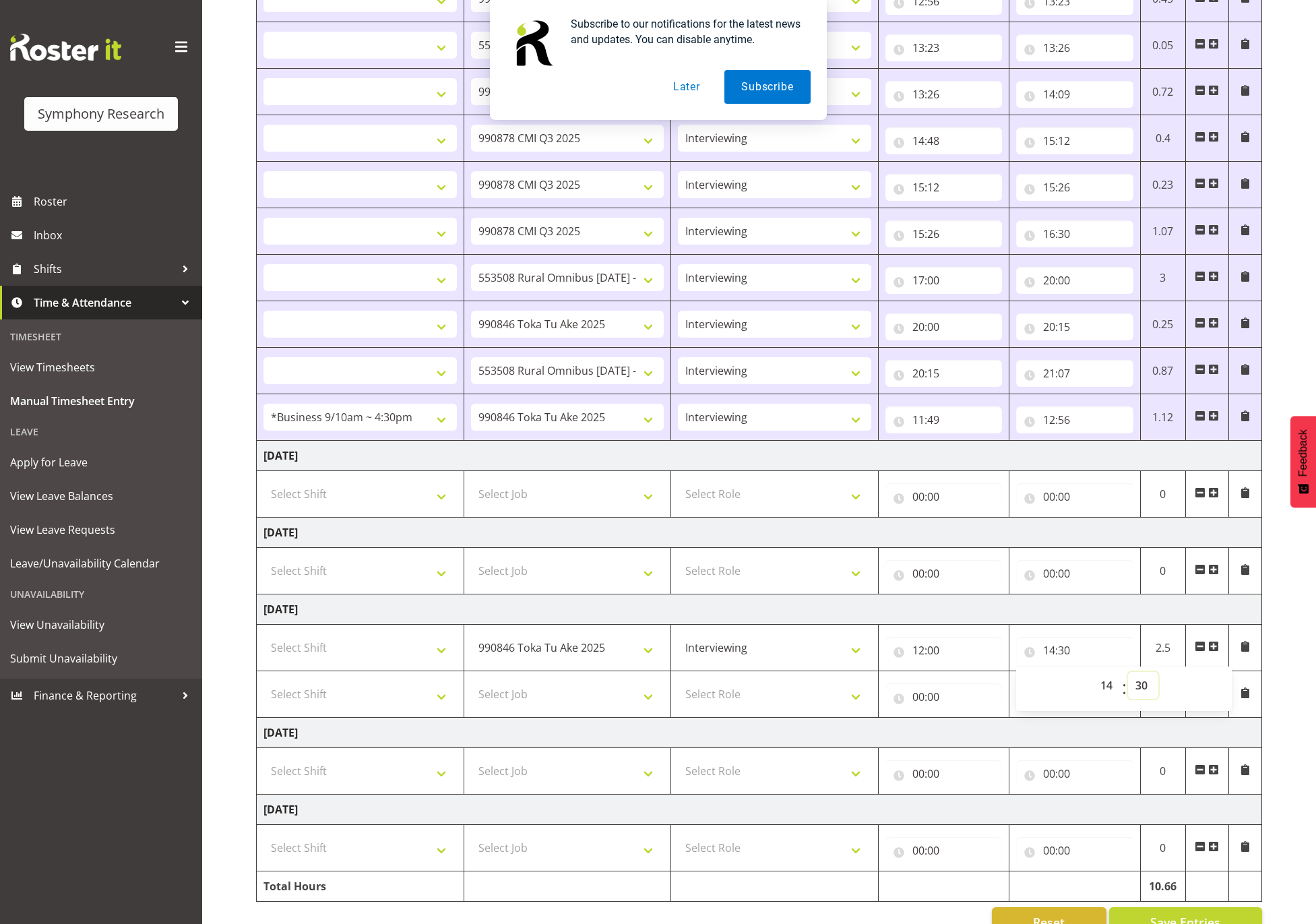
select select "53"
click at [1128, 678] on select "00 01 02 03 04 05 06 07 08 09 10 11 12 13 14 15 16 17 18 19 20 21 22 23 24 25 2…" at bounding box center [1143, 686] width 30 height 27
select select
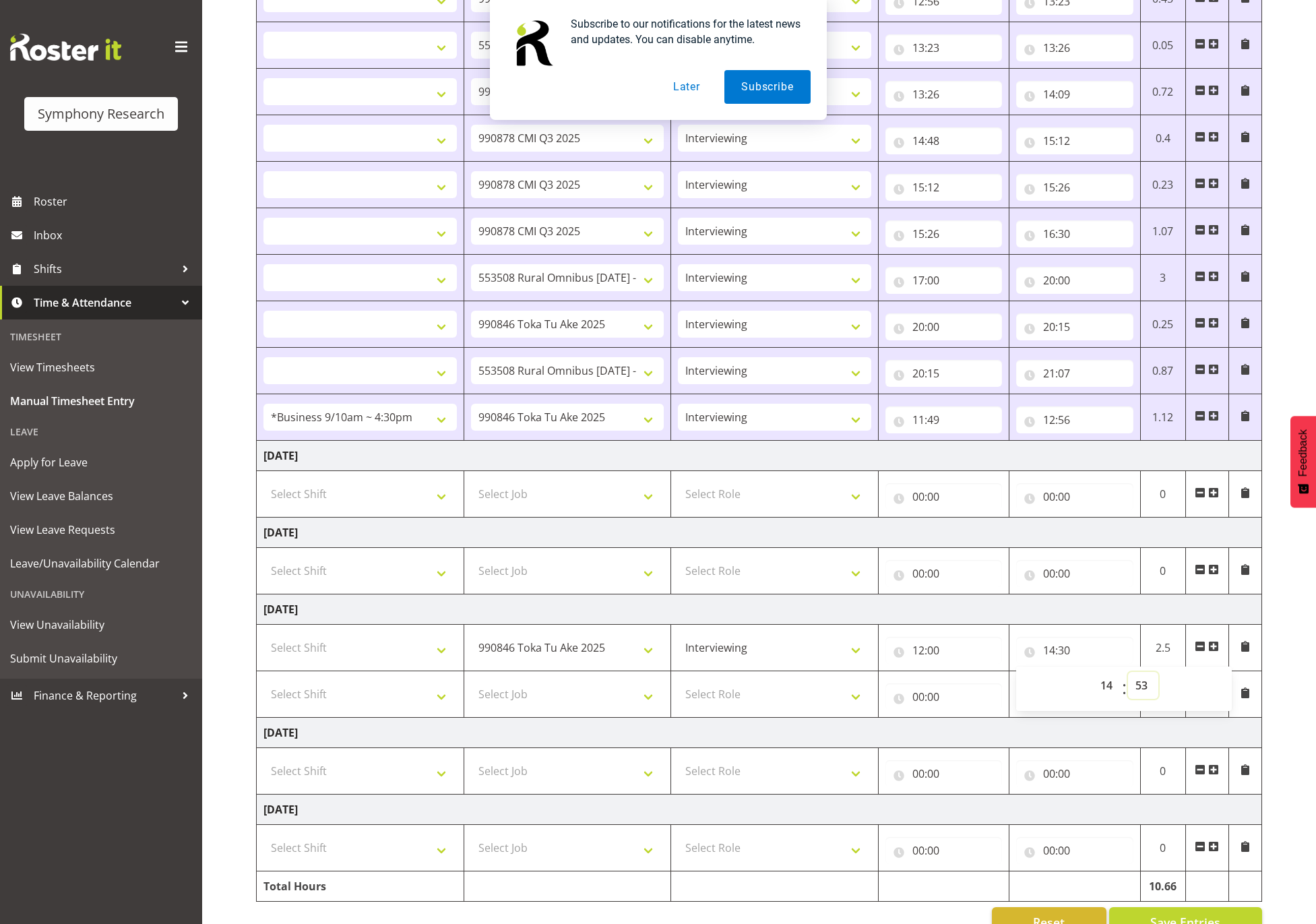
select select
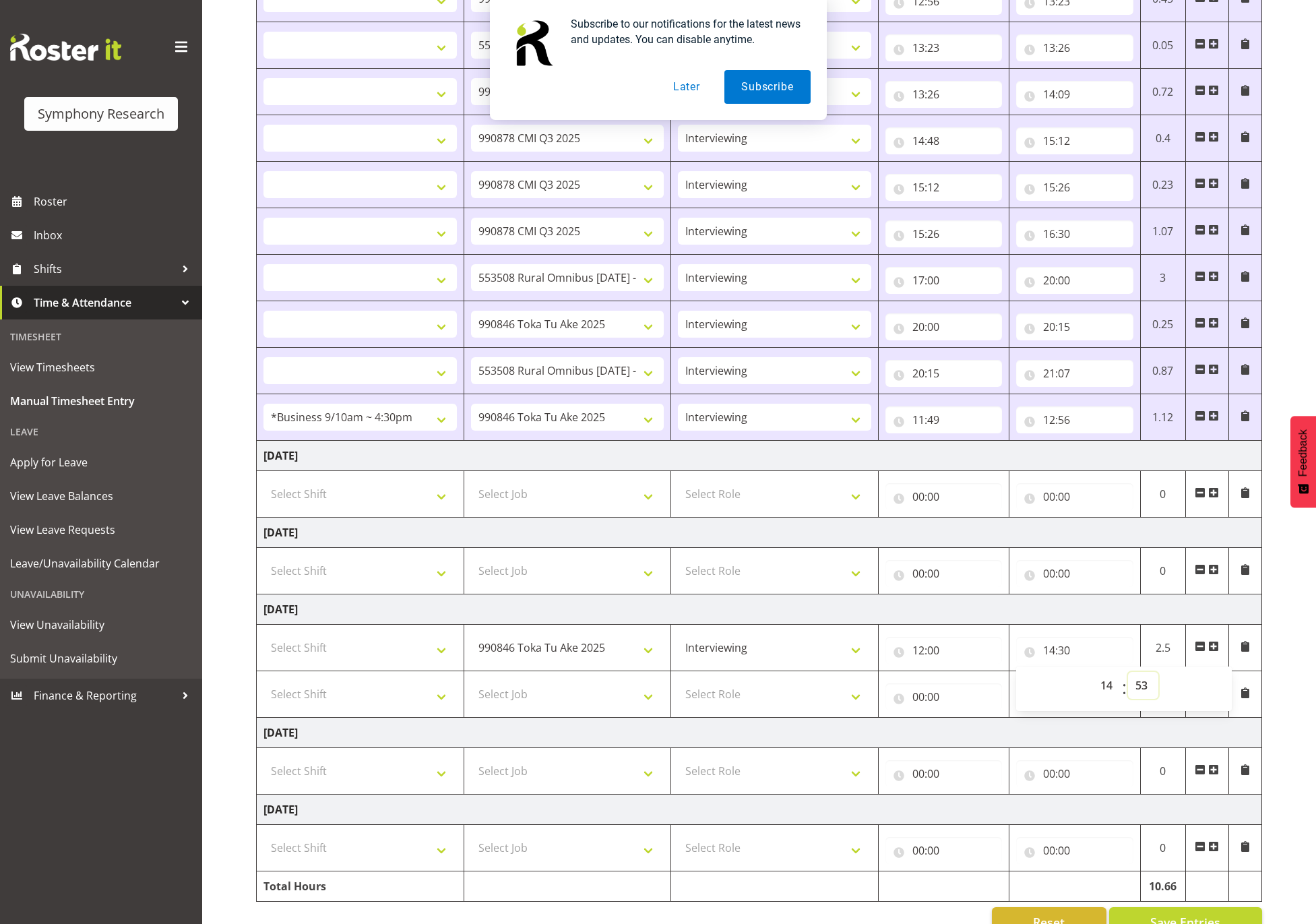
select select
type input "14:53"
click at [428, 642] on select "Select Shift !!Weekend Residential (Roster IT Shift Label) *Business 9/10am ~ 4…" at bounding box center [360, 648] width 194 height 27
select select "17154"
click at [263, 640] on select "Select Shift !!Weekend Residential (Roster IT Shift Label) *Business 9/10am ~ 4…" at bounding box center [360, 648] width 194 height 27
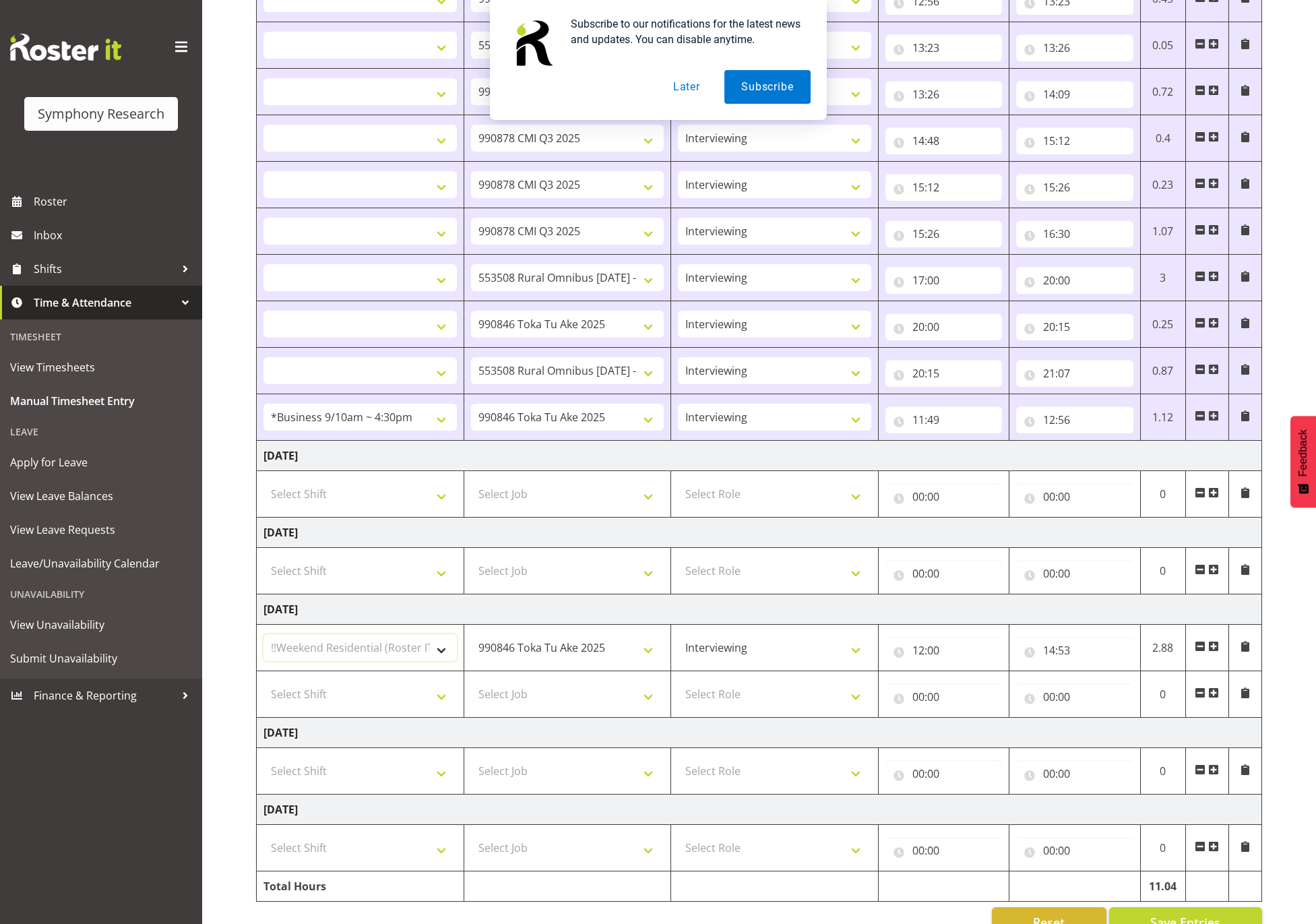
select select
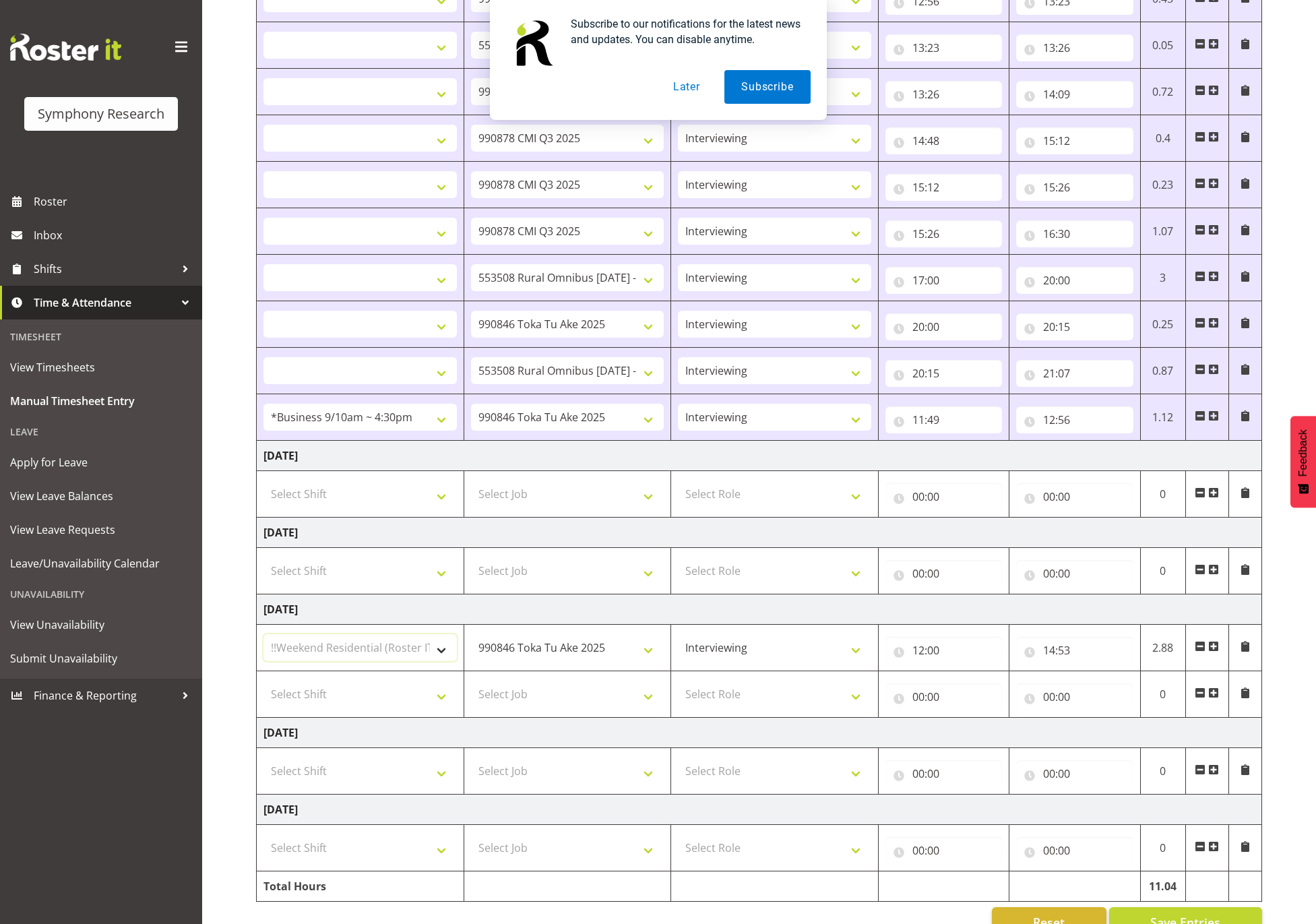
select select
click at [410, 683] on td "Select Shift !!Weekend Residential (Roster IT Shift Label) *Business 9/10am ~ 4…" at bounding box center [360, 694] width 207 height 46
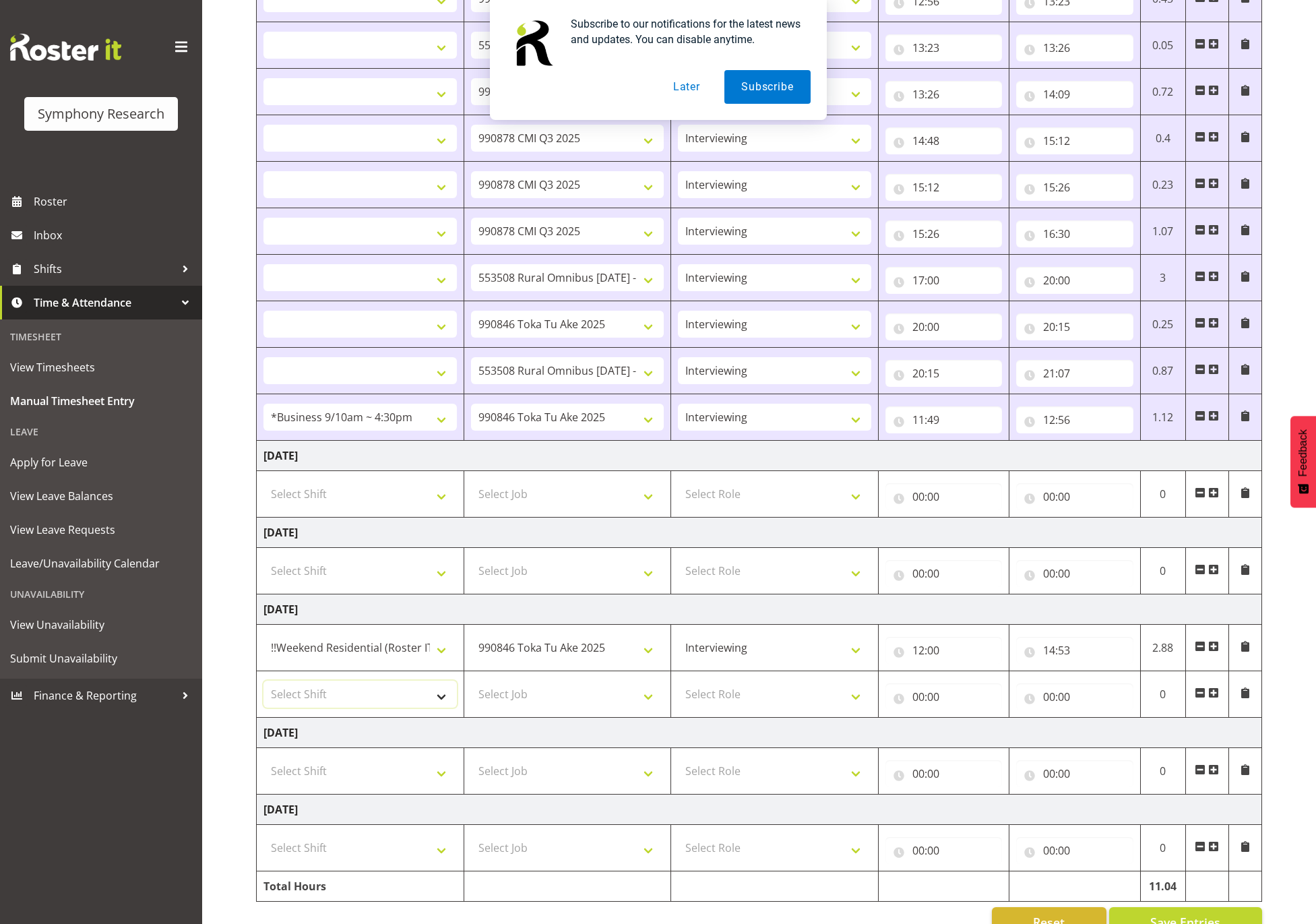
click at [411, 704] on select "Select Shift !!Weekend Residential (Roster IT Shift Label) *Business 9/10am ~ 4…" at bounding box center [360, 694] width 194 height 27
select select "17154"
click at [263, 686] on select "Select Shift !!Weekend Residential (Roster IT Shift Label) *Business 9/10am ~ 4…" at bounding box center [360, 694] width 194 height 27
select select
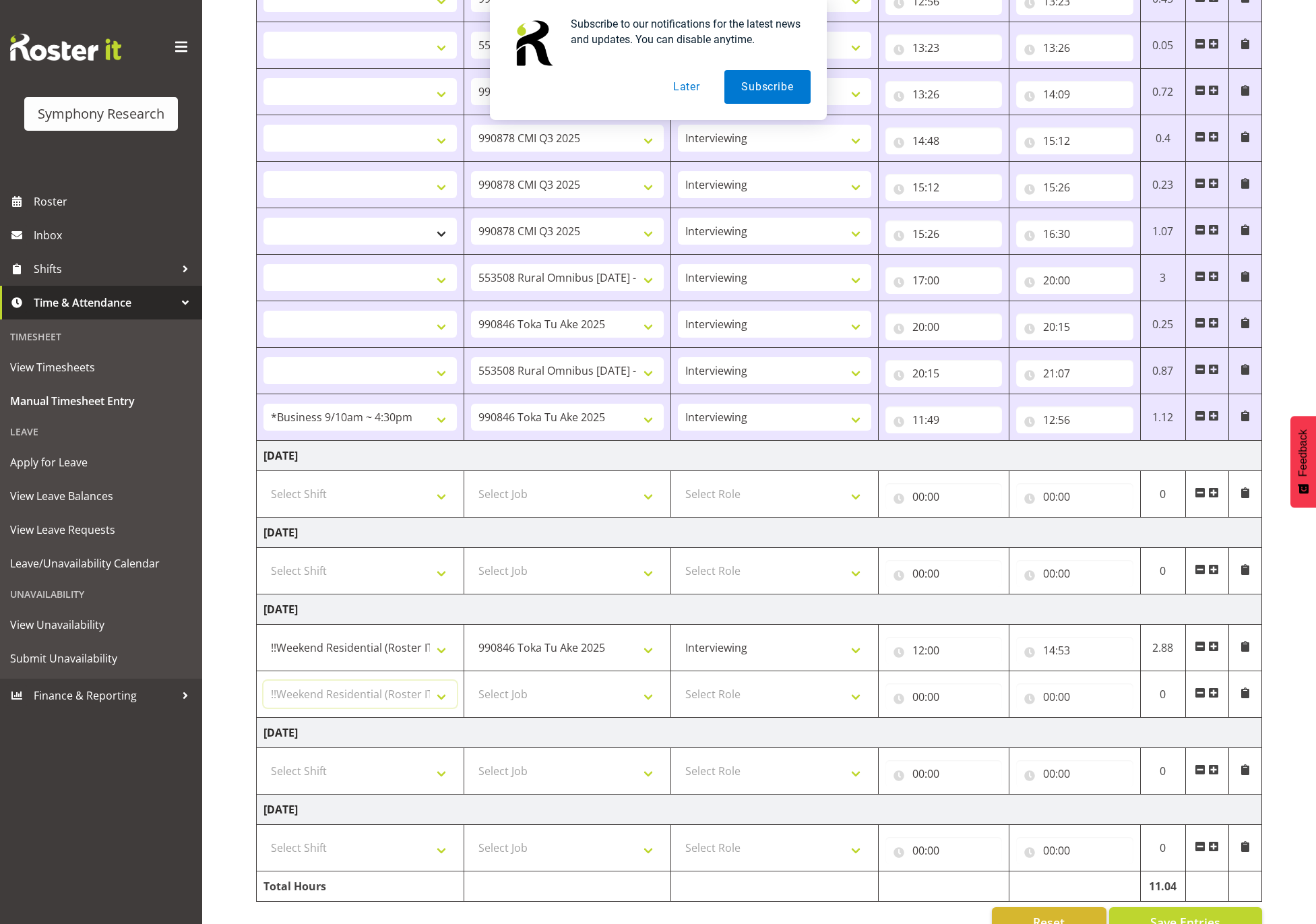
select select
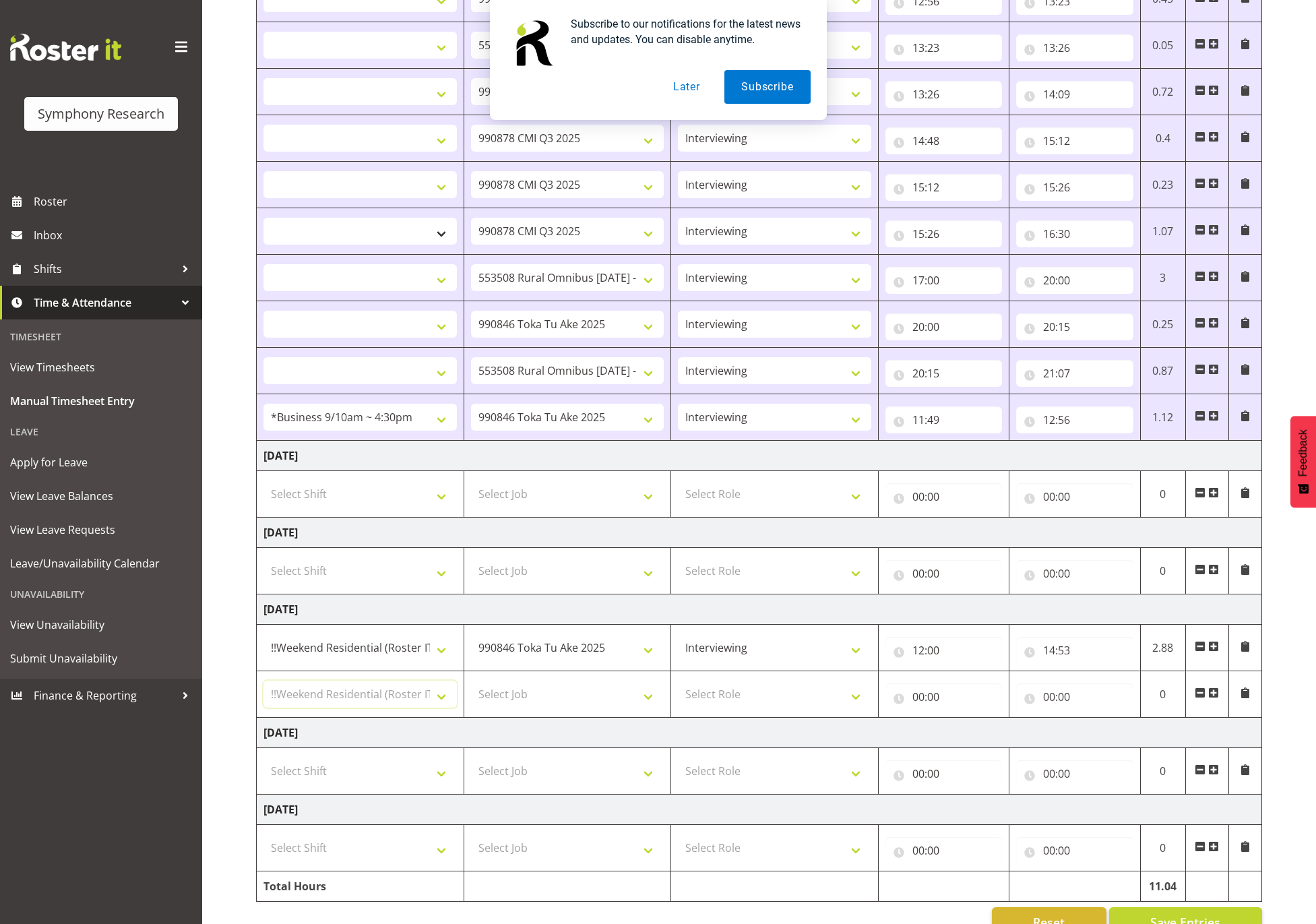
select select
click at [1061, 653] on input "14:53" at bounding box center [1075, 650] width 117 height 27
click at [1100, 649] on input "14:53" at bounding box center [1075, 650] width 117 height 27
click at [1076, 649] on input "14:53" at bounding box center [1075, 650] width 117 height 27
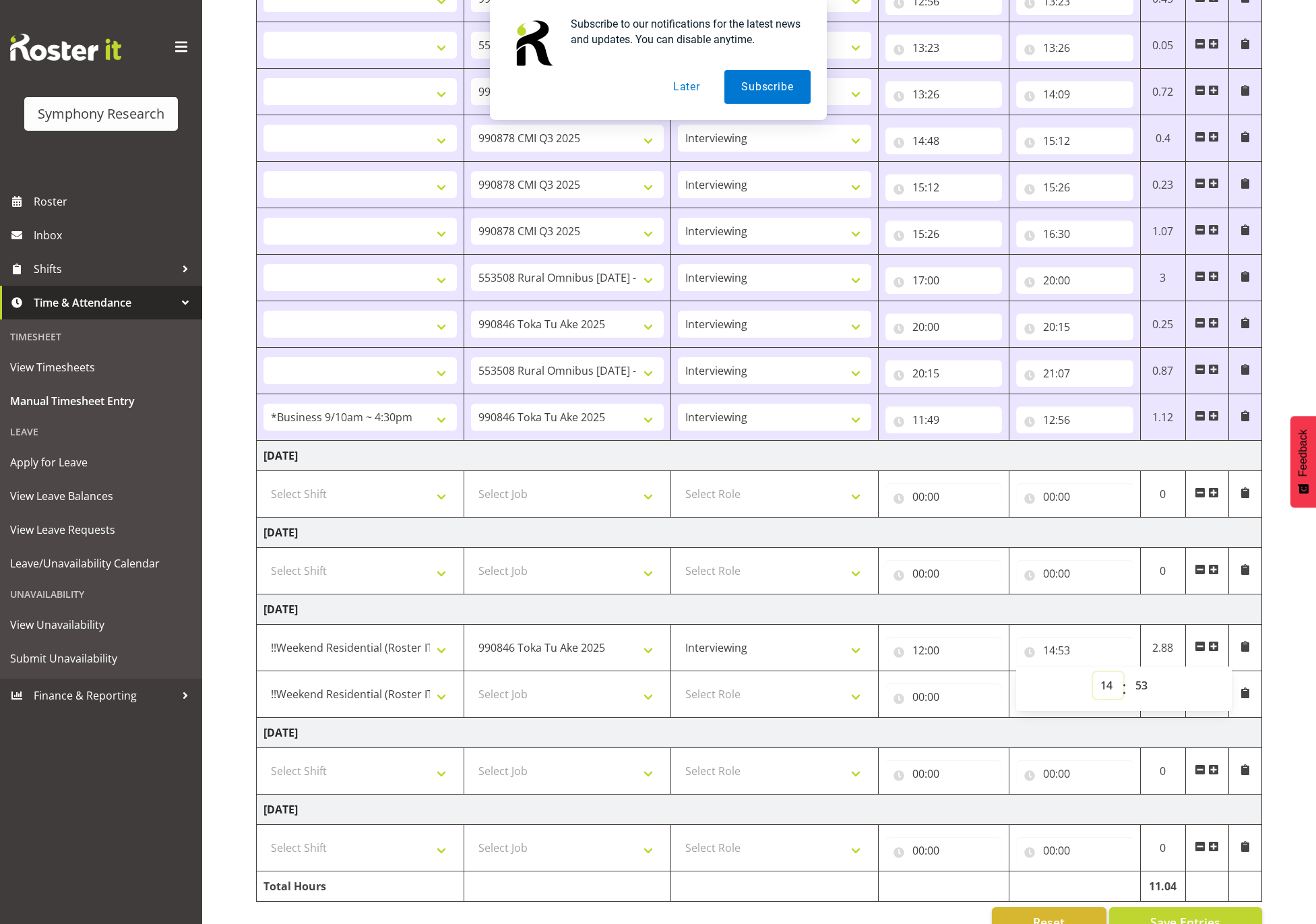
click at [1104, 687] on select "00 01 02 03 04 05 06 07 08 09 10 11 12 13 14 15 16 17 18 19 20 21 22 23" at bounding box center [1108, 686] width 30 height 27
select select "12"
click at [1093, 678] on select "00 01 02 03 04 05 06 07 08 09 10 11 12 13 14 15 16 17 18 19 20 21 22 23" at bounding box center [1108, 686] width 30 height 27
select select
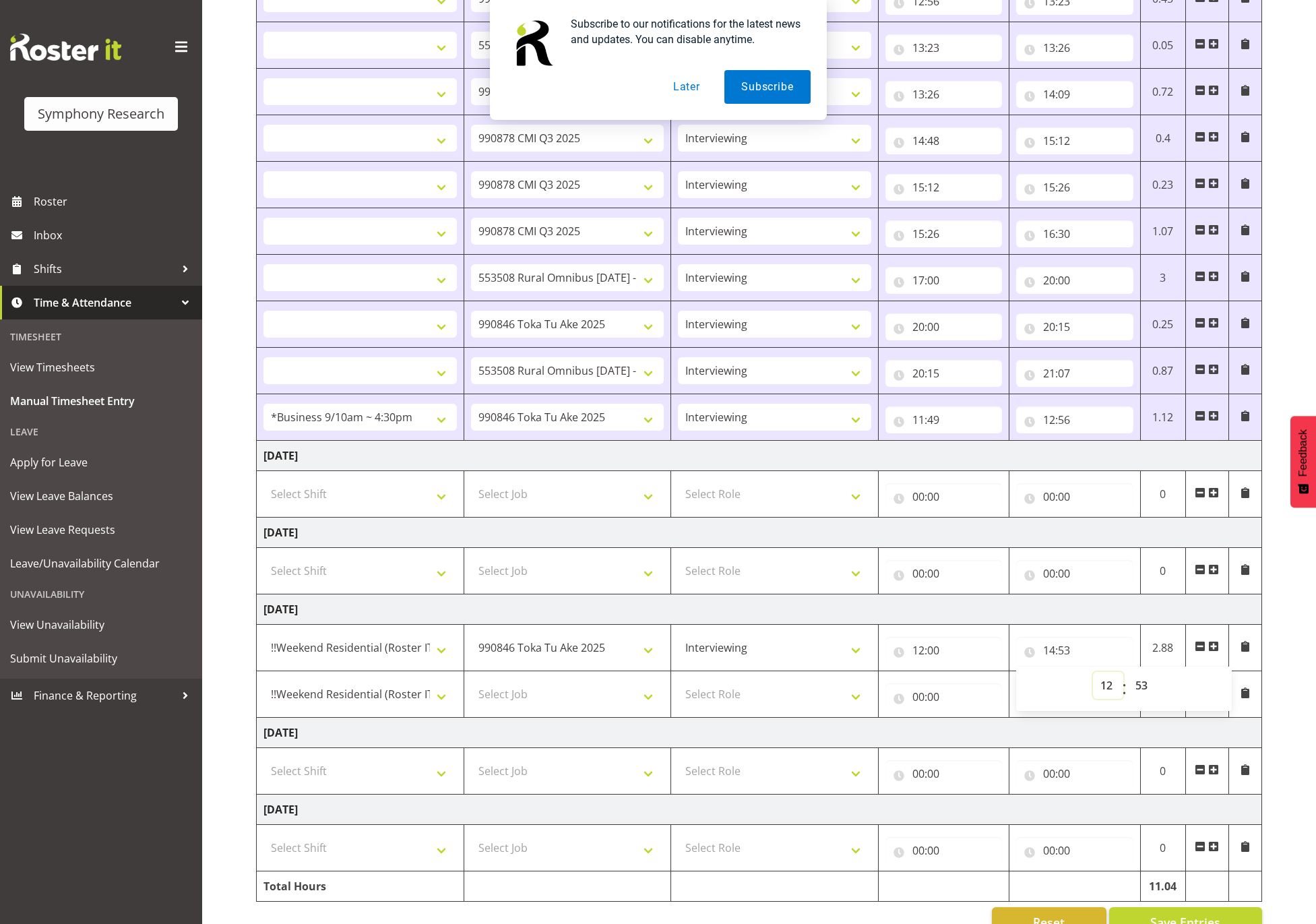
select select
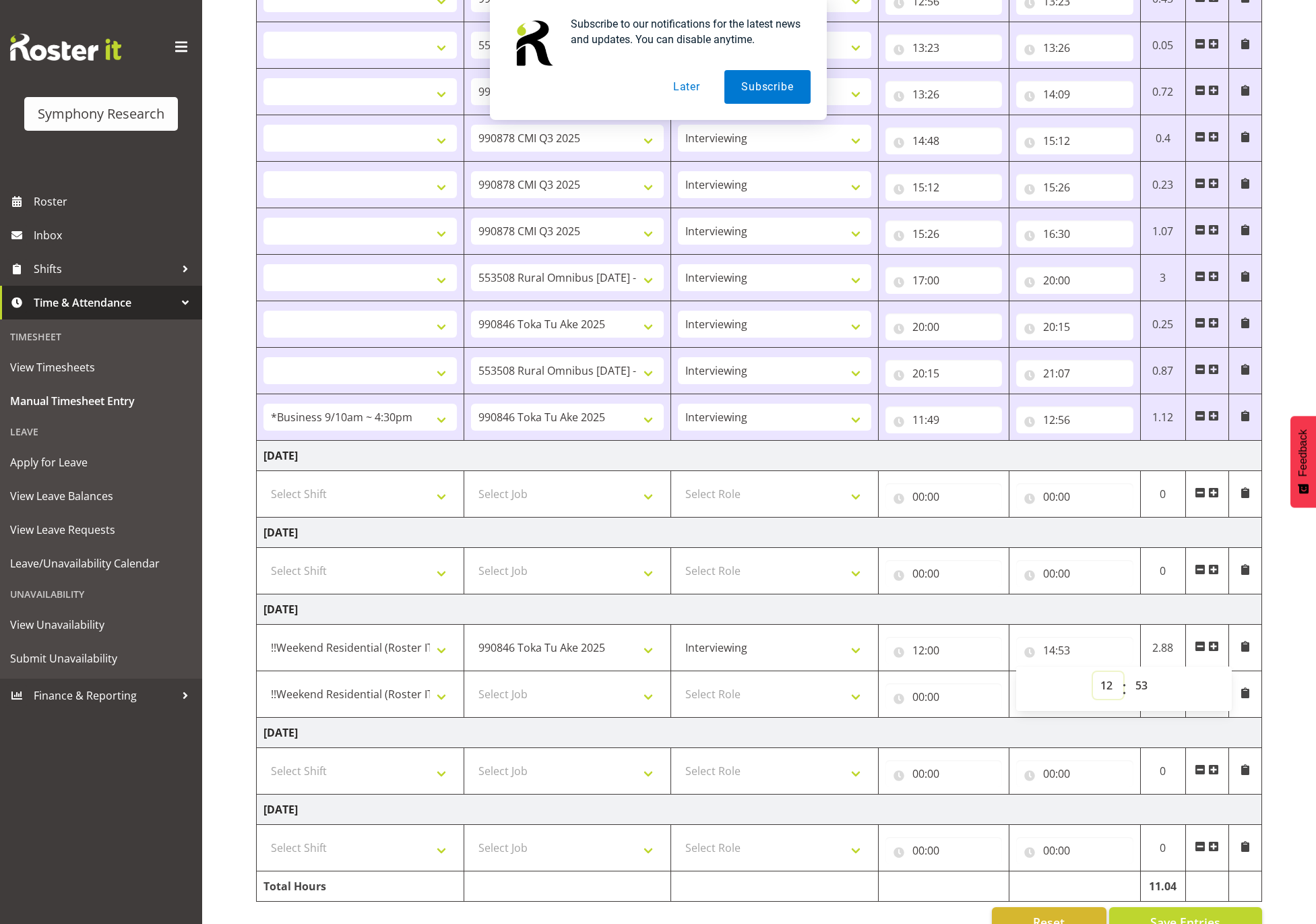
select select
type input "12:53"
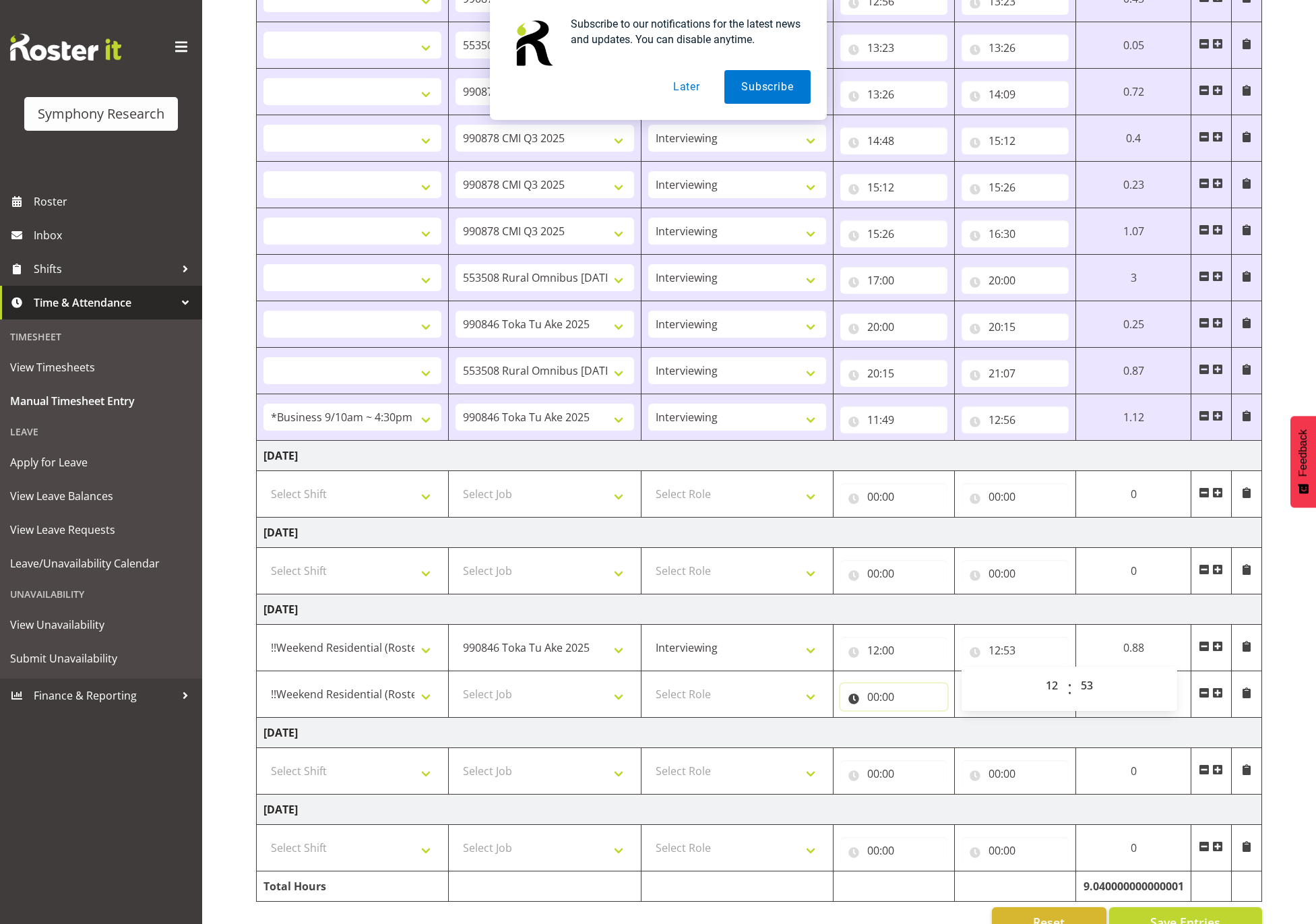
click at [916, 692] on input "00:00" at bounding box center [894, 697] width 107 height 27
click at [932, 738] on select "00 01 02 03 04 05 06 07 08 09 10 11 12 13 14 15 16 17 18 19 20 21 22 23" at bounding box center [932, 732] width 30 height 27
select select "12"
click at [947, 724] on select "00 01 02 03 04 05 06 07 08 09 10 11 12 13 14 15 16 17 18 19 20 21 22 23" at bounding box center [932, 732] width 30 height 27
select select
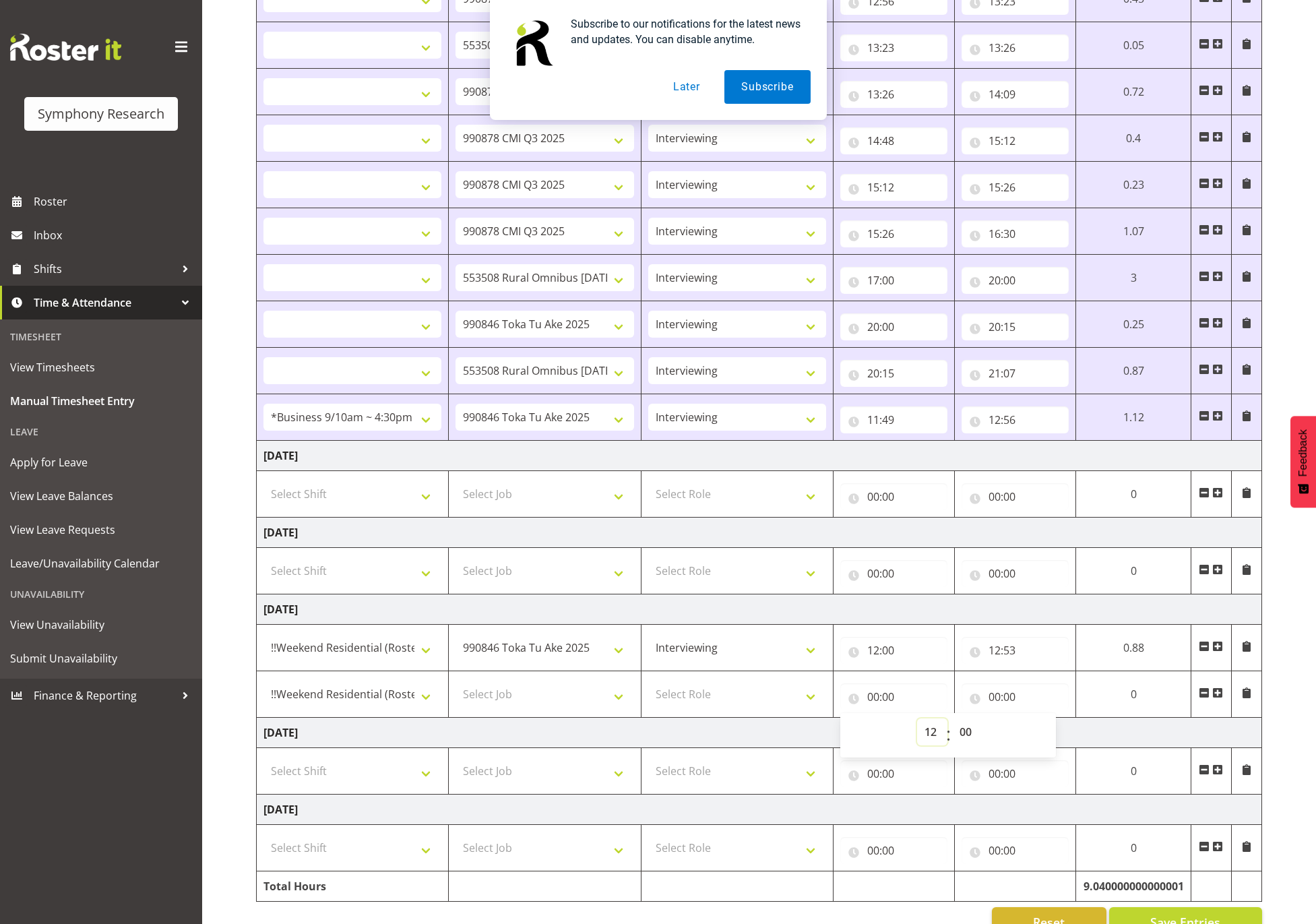
select select
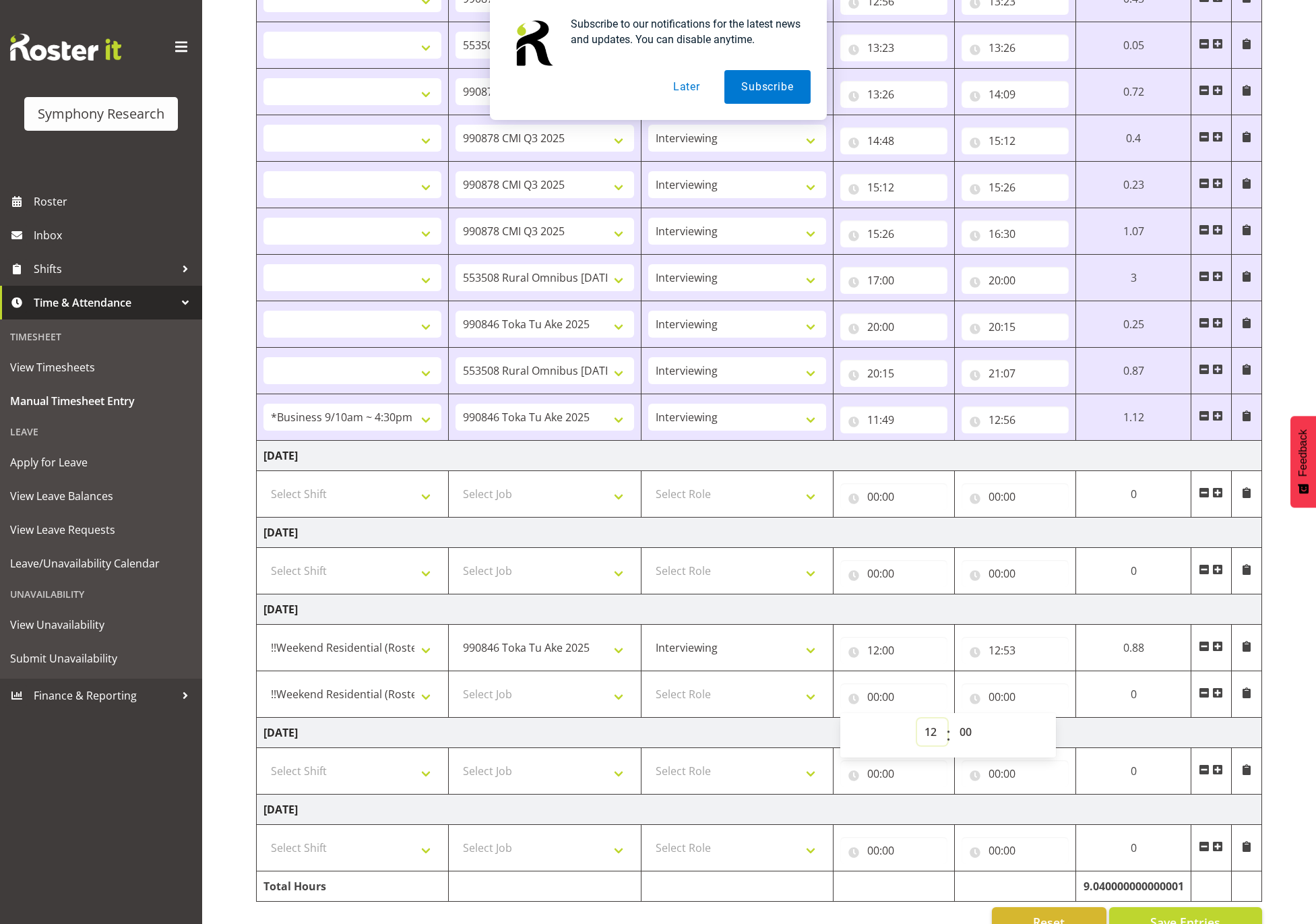
select select
type input "12:00"
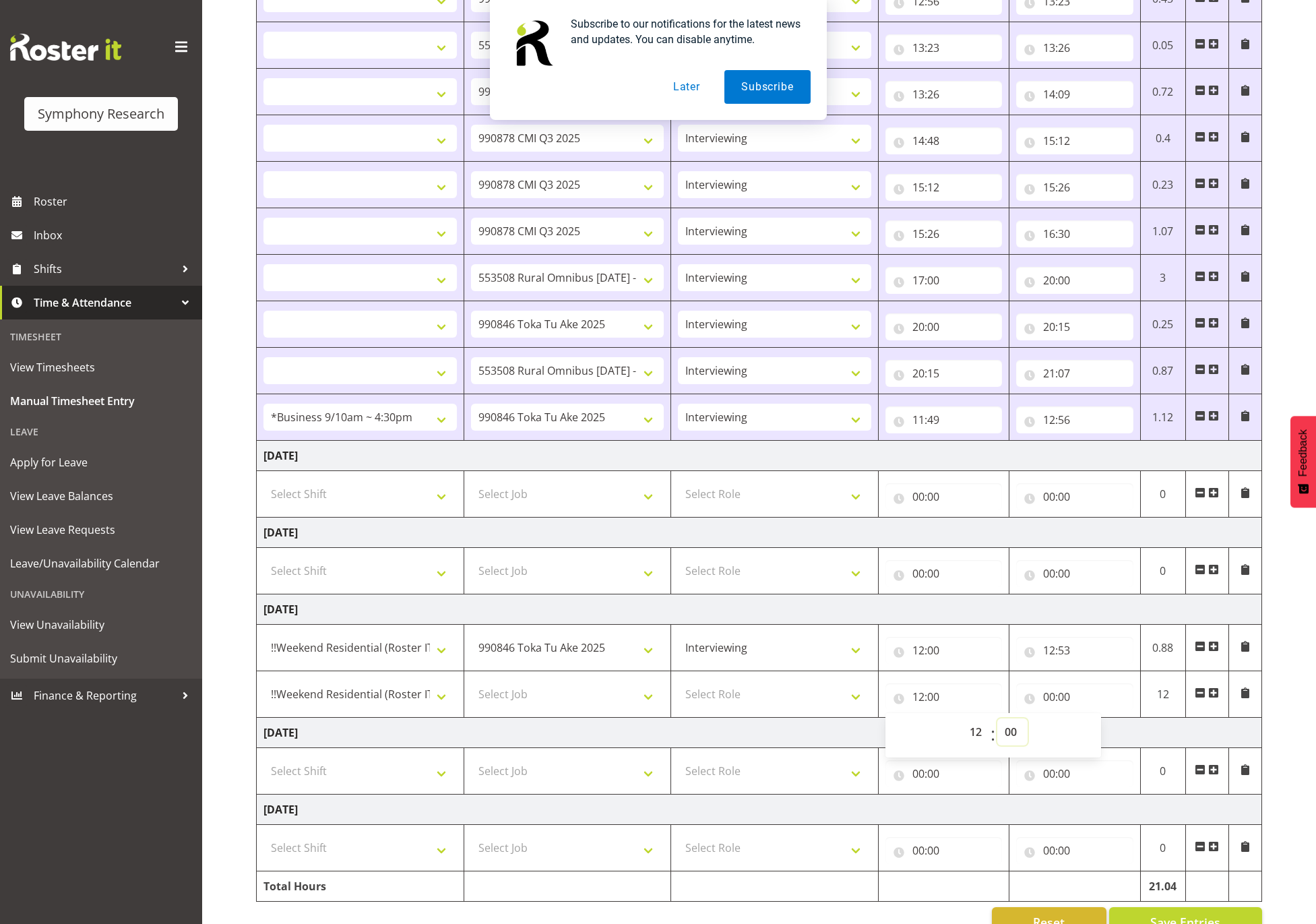
click at [1013, 739] on select "00 01 02 03 04 05 06 07 08 09 10 11 12 13 14 15 16 17 18 19 20 21 22 23 24 25 2…" at bounding box center [1013, 732] width 30 height 27
select select "53"
click at [997, 724] on select "00 01 02 03 04 05 06 07 08 09 10 11 12 13 14 15 16 17 18 19 20 21 22 23 24 25 2…" at bounding box center [1013, 732] width 30 height 27
select select
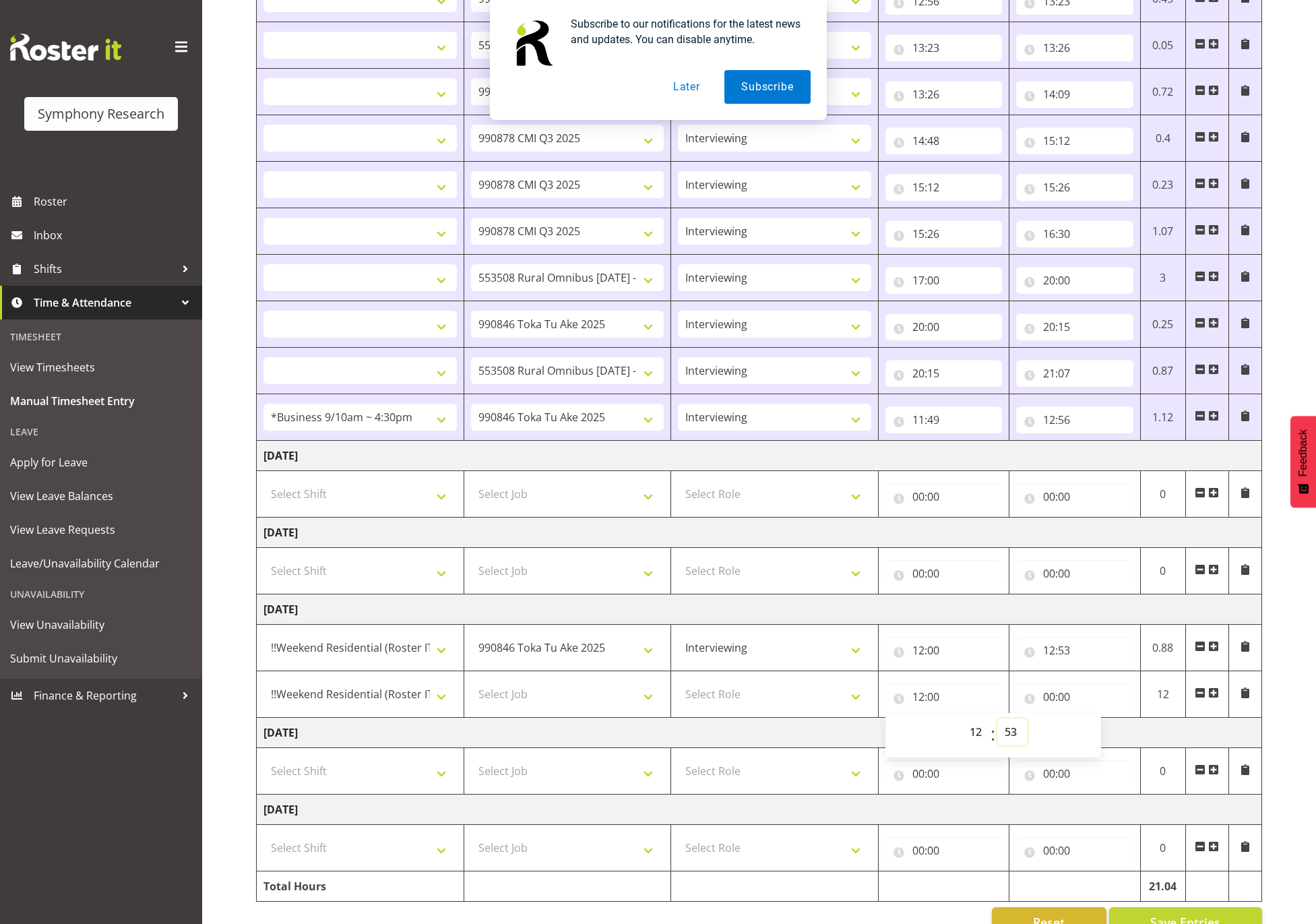
select select
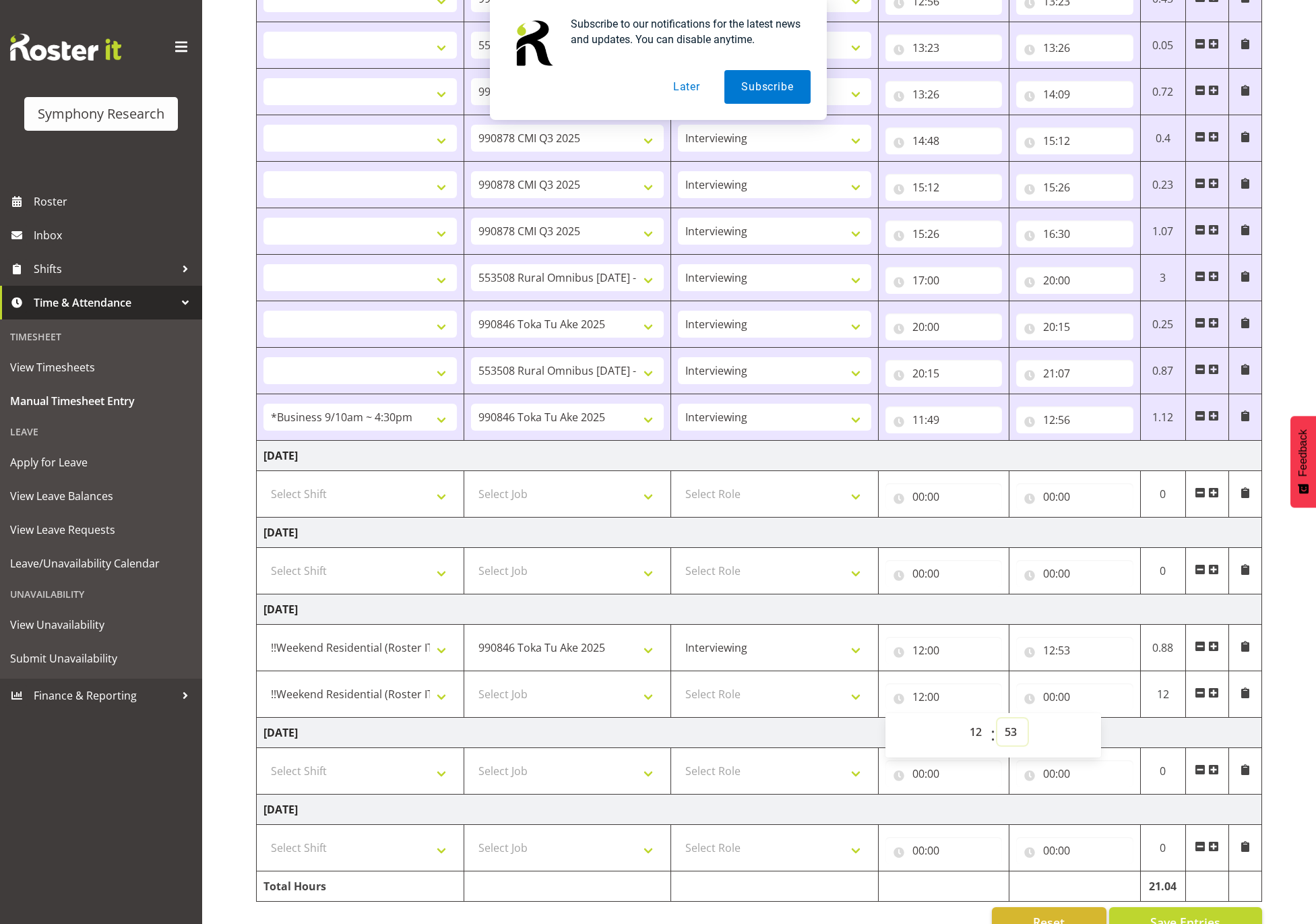
select select
type input "12:53"
click at [1088, 694] on input "00:00" at bounding box center [1075, 697] width 117 height 27
click at [1097, 738] on select "00 01 02 03 04 05 06 07 08 09 10 11 12 13 14 15 16 17 18 19 20 21 22 23" at bounding box center [1108, 732] width 30 height 27
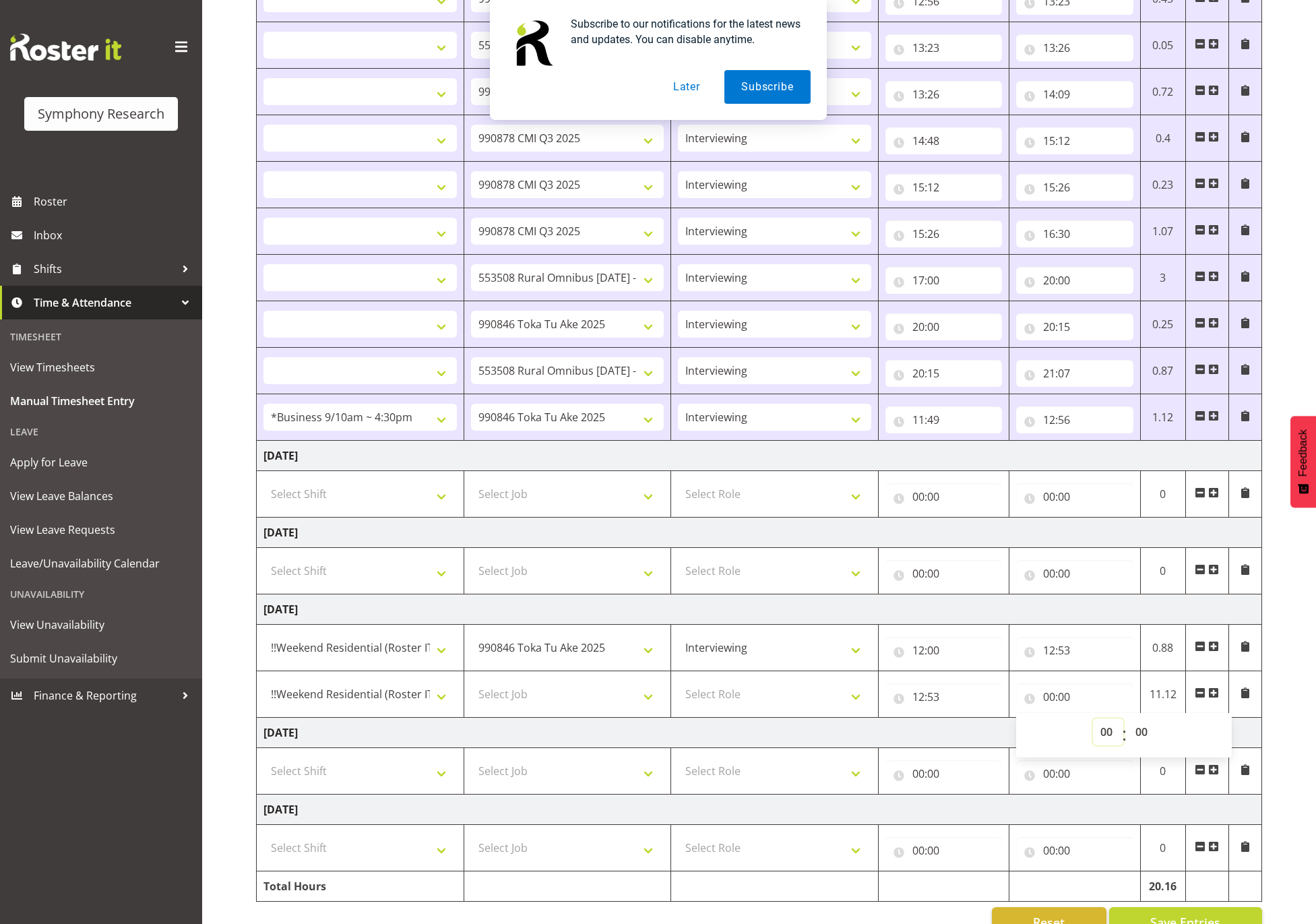
select select "14"
click at [1093, 724] on select "00 01 02 03 04 05 06 07 08 09 10 11 12 13 14 15 16 17 18 19 20 21 22 23" at bounding box center [1108, 732] width 30 height 27
select select
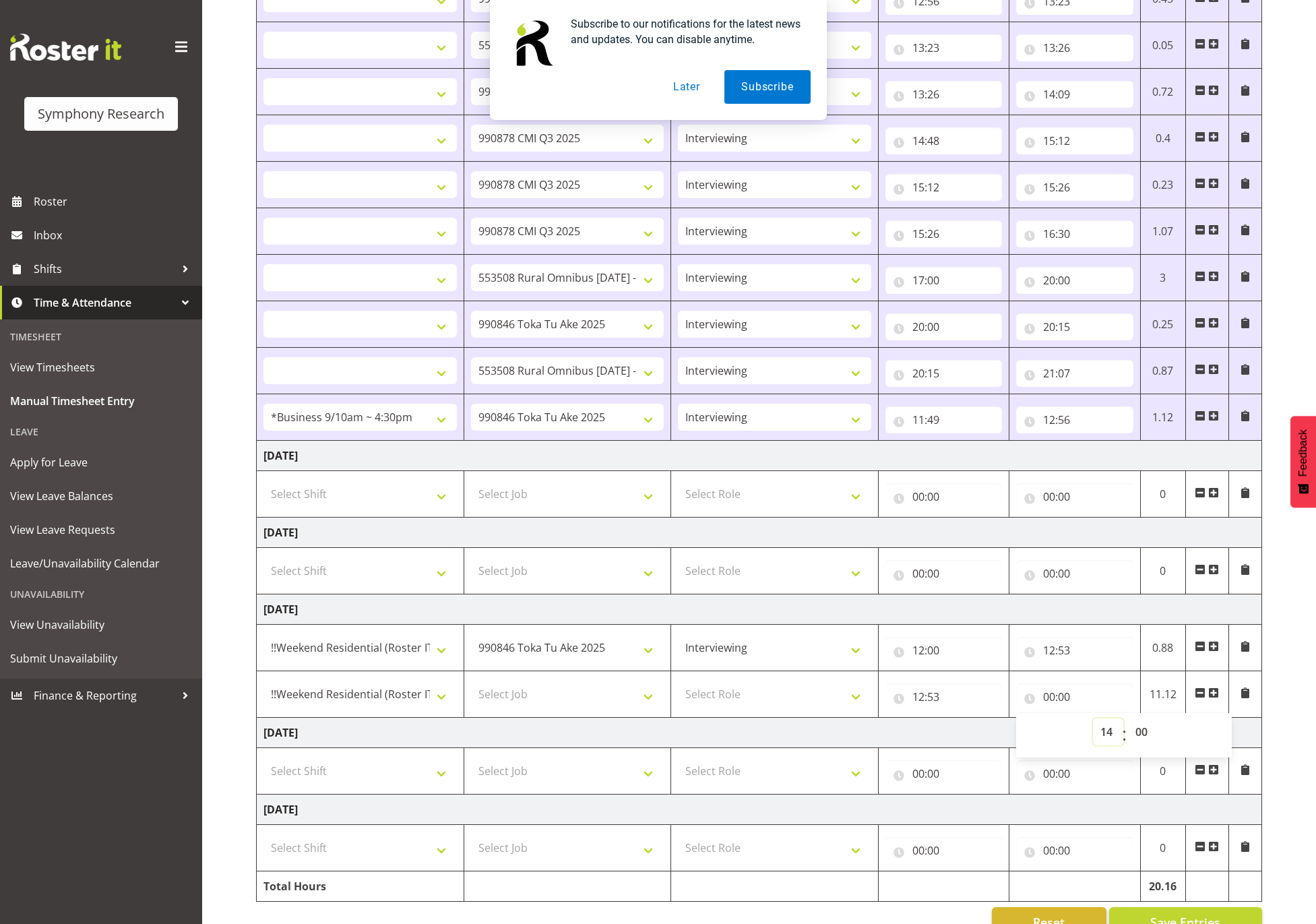
select select
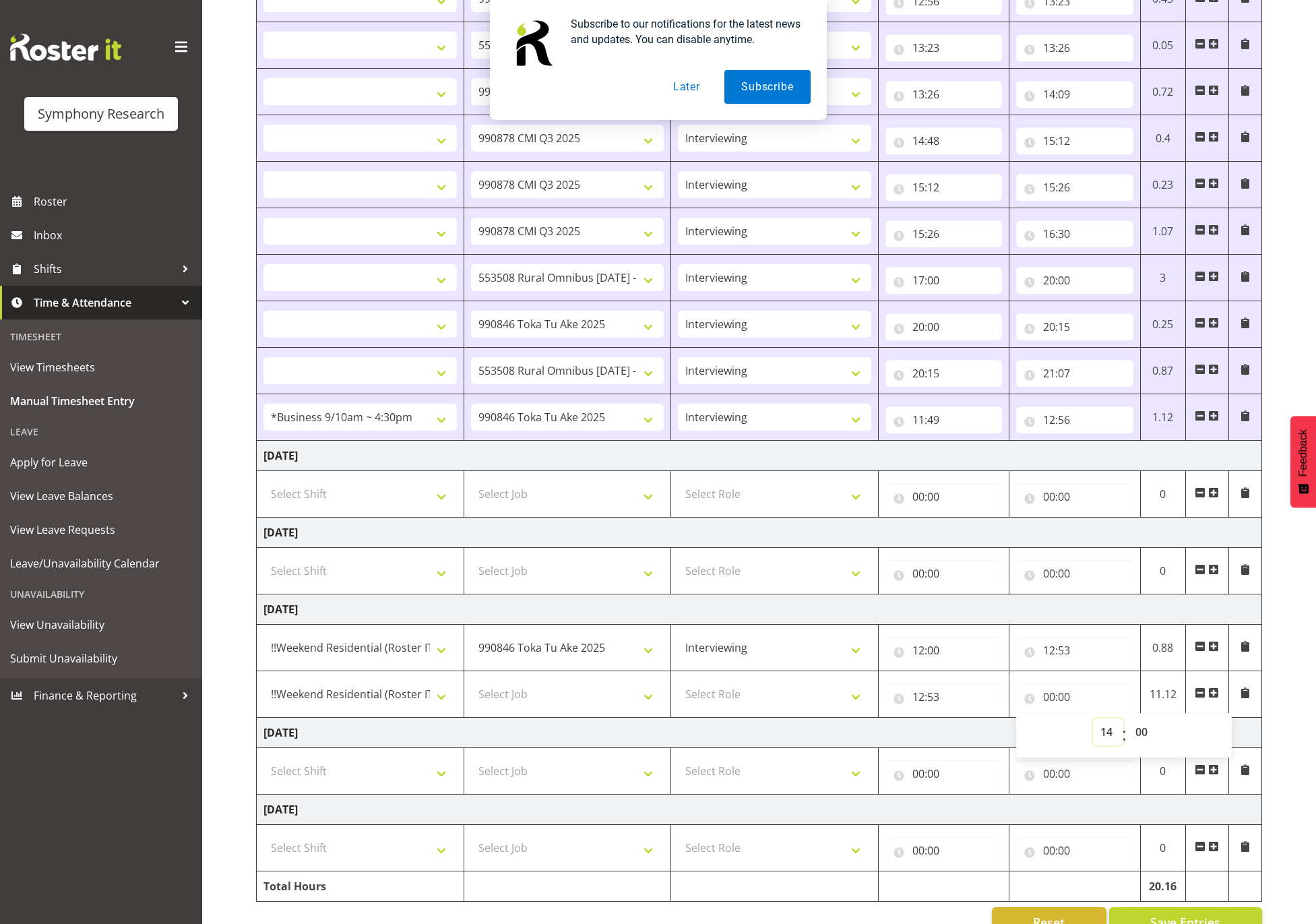
select select
type input "14:00"
click at [1146, 736] on select "00 01 02 03 04 05 06 07 08 09 10 11 12 13 14 15 16 17 18 19 20 21 22 23 24 25 2…" at bounding box center [1143, 732] width 30 height 27
select select "40"
click at [1128, 724] on select "00 01 02 03 04 05 06 07 08 09 10 11 12 13 14 15 16 17 18 19 20 21 22 23 24 25 2…" at bounding box center [1143, 732] width 30 height 27
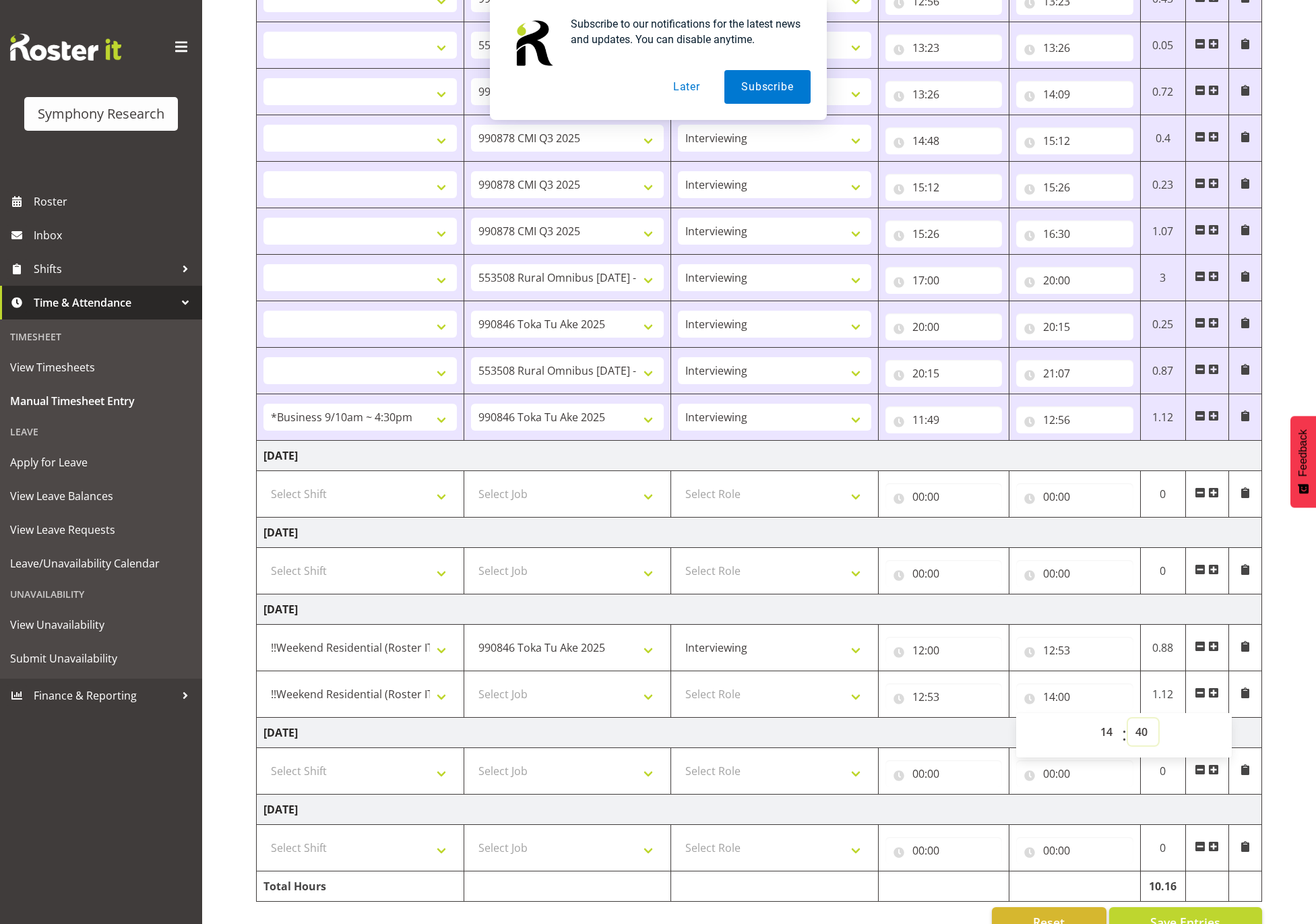
select select
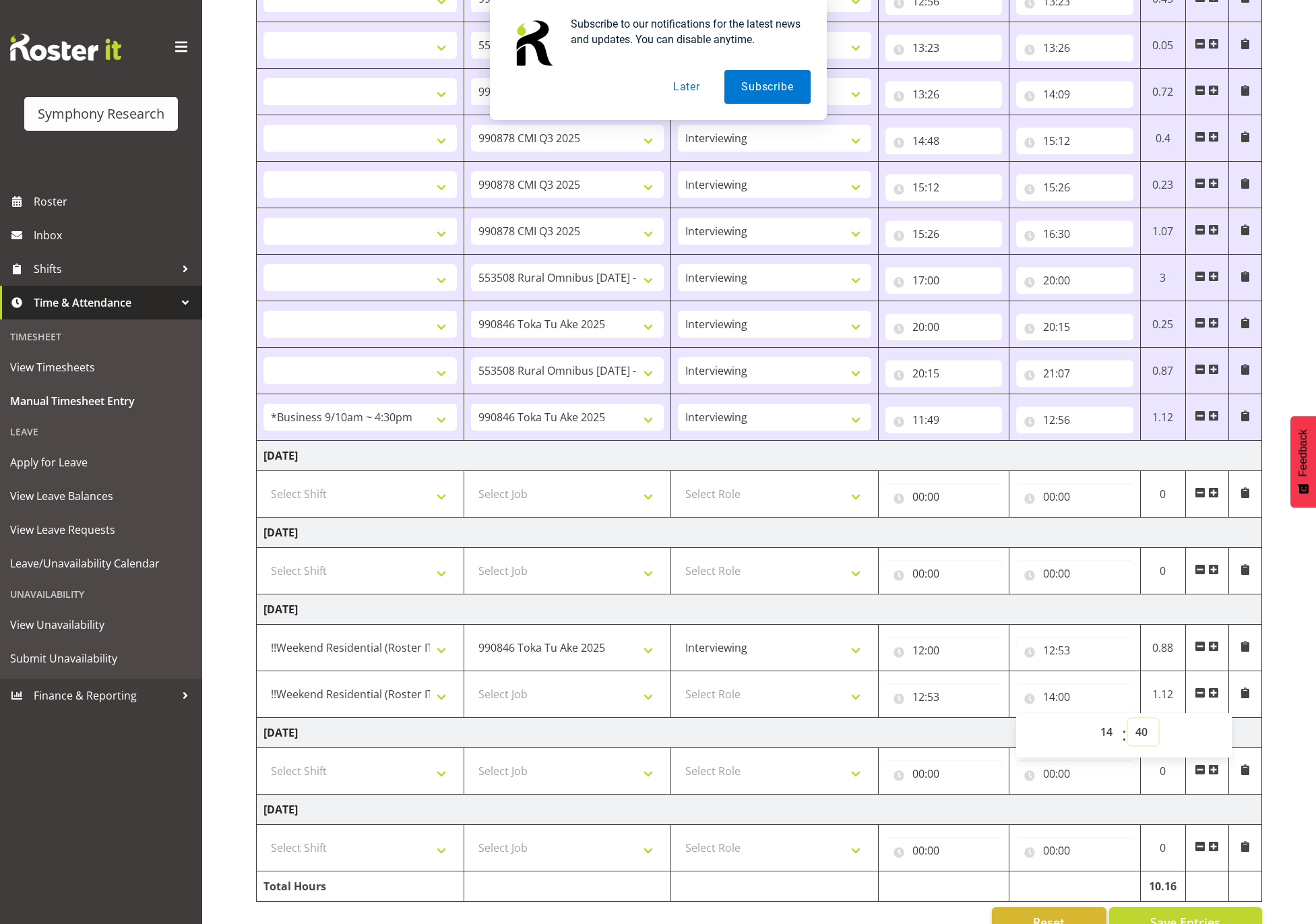
select select
type input "14:40"
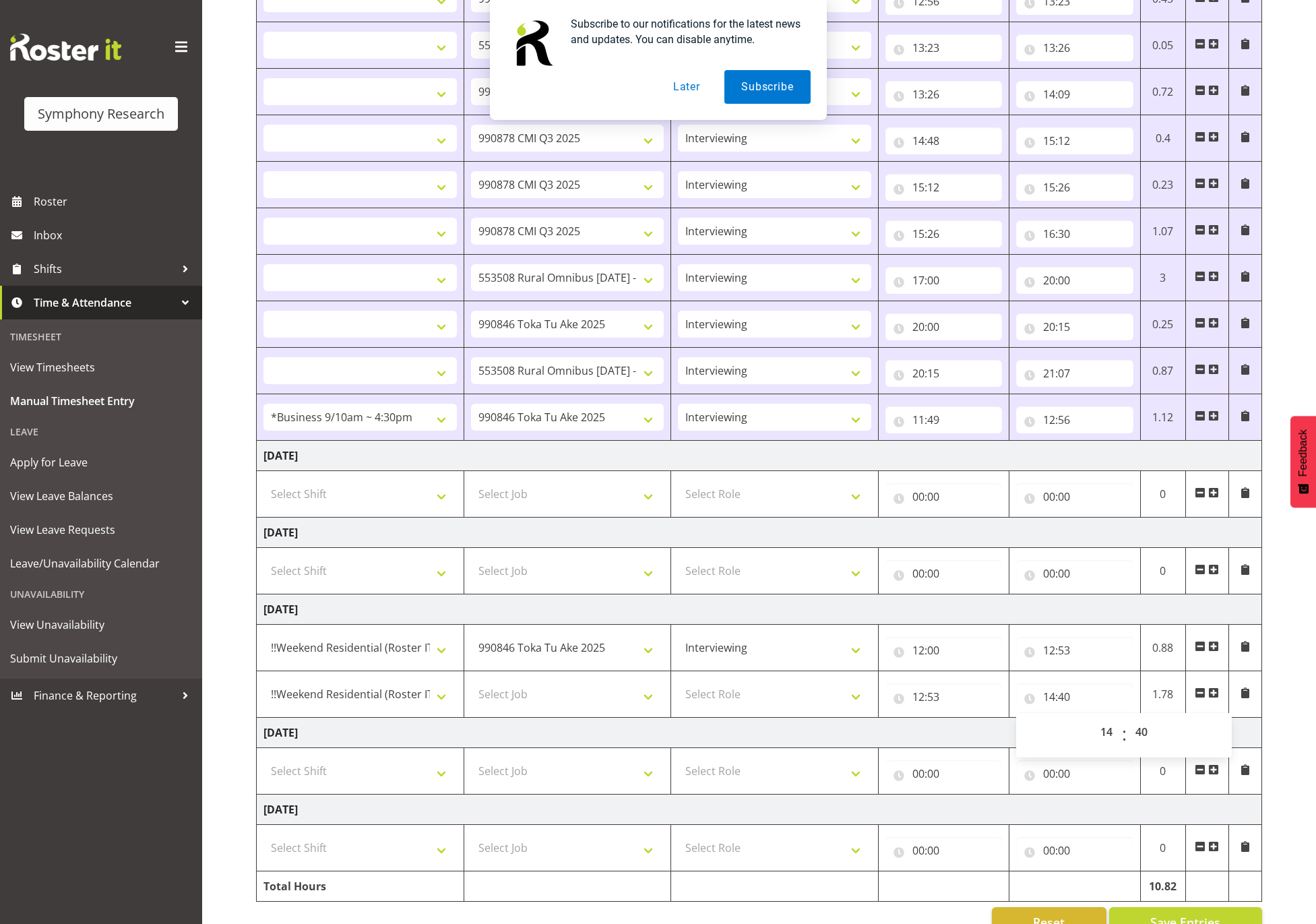
click at [1215, 696] on span at bounding box center [1214, 692] width 11 height 11
select select
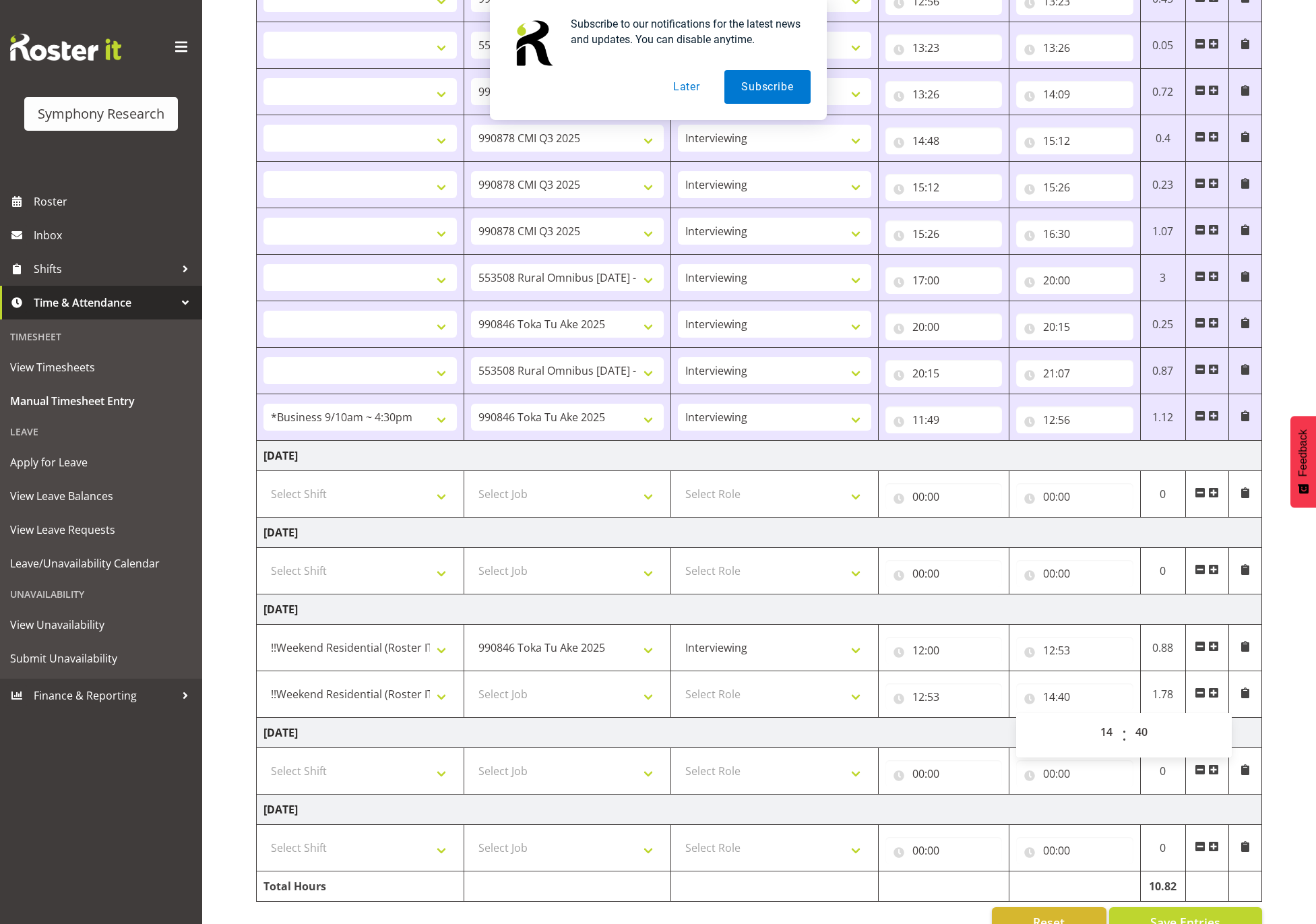
select select
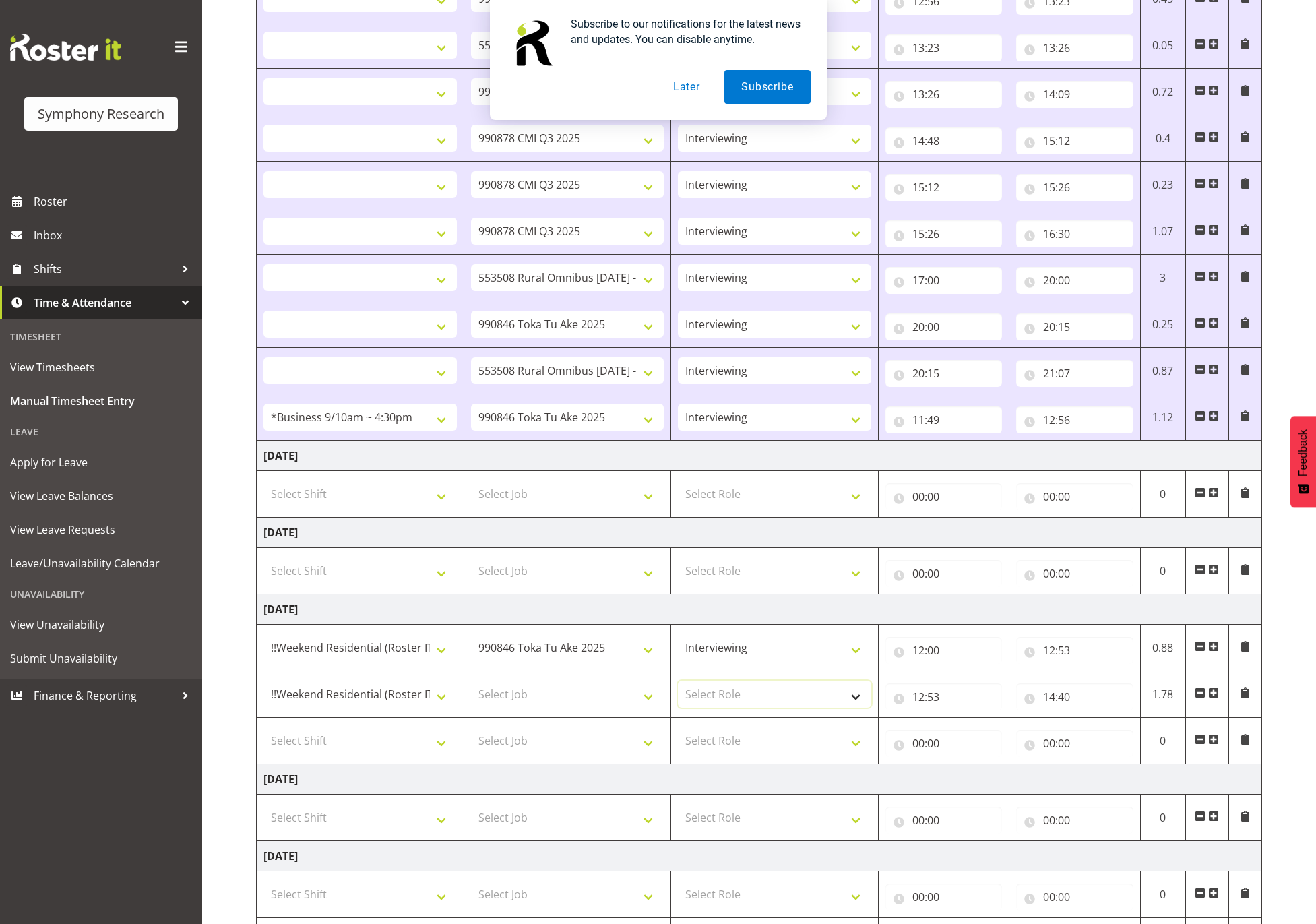
click at [798, 702] on select "Select Role Supervisor Interviewing Briefing" at bounding box center [775, 694] width 194 height 27
select select "45"
click at [678, 686] on select "Select Role Supervisor Interviewing Briefing" at bounding box center [775, 694] width 194 height 27
select select
click at [608, 702] on select "Select Job 550060 IF Admin 553492 World Poll Aus Wave 2 Main 2025 553493 World …" at bounding box center [568, 694] width 194 height 27
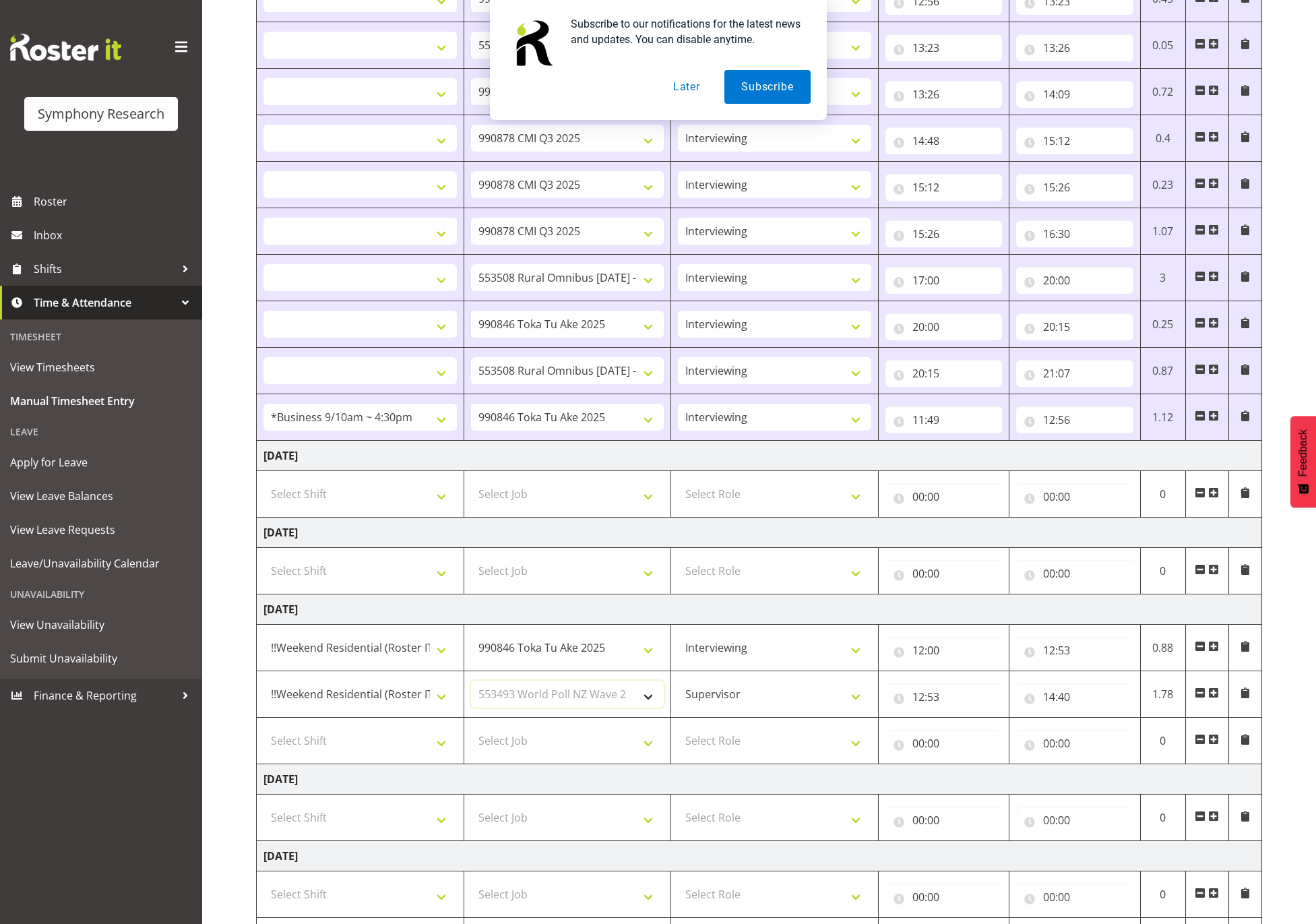
click at [471, 686] on select "Select Job 550060 IF Admin 553492 World Poll Aus Wave 2 Main 2025 553493 World …" at bounding box center [568, 694] width 194 height 27
click at [401, 736] on select "Select Shift !!Weekend Residential (Roster IT Shift Label) *Business 9/10am ~ 4…" at bounding box center [360, 741] width 194 height 27
click at [263, 734] on select "Select Shift !!Weekend Residential (Roster IT Shift Label) *Business 9/10am ~ 4…" at bounding box center [360, 741] width 194 height 27
click at [569, 752] on select "Select Job 550060 IF Admin 553492 World Poll Aus Wave 2 Main 2025 553493 World …" at bounding box center [568, 741] width 194 height 27
click at [471, 734] on select "Select Job 550060 IF Admin 553492 World Poll Aus Wave 2 Main 2025 553493 World …" at bounding box center [568, 741] width 194 height 27
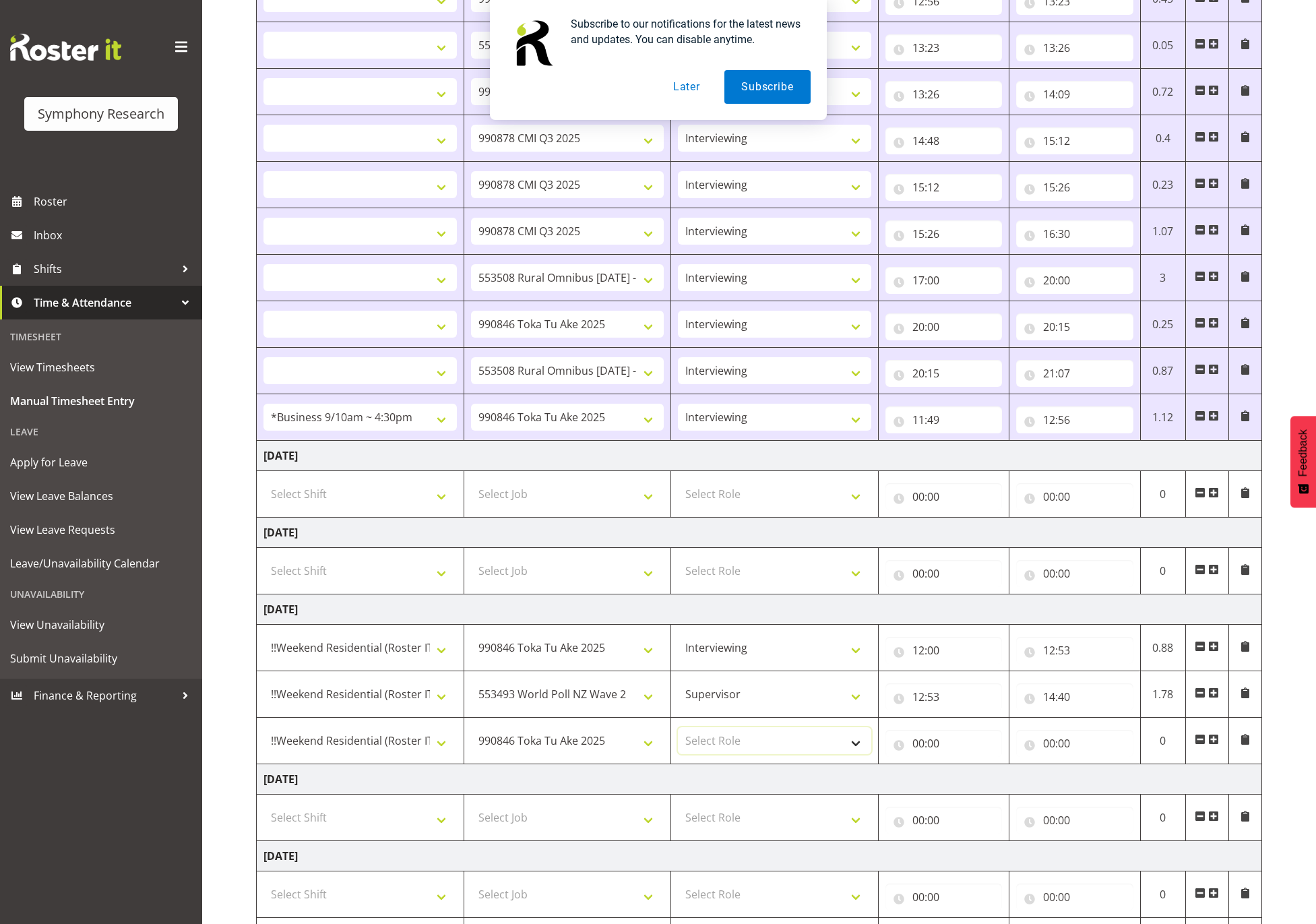
click at [792, 744] on select "Select Role Supervisor Interviewing Briefing" at bounding box center [775, 741] width 194 height 27
click at [678, 734] on select "Select Role Supervisor Interviewing Briefing" at bounding box center [775, 741] width 194 height 27
click at [919, 744] on input "00:00" at bounding box center [944, 743] width 117 height 27
click at [978, 785] on select "00 01 02 03 04 05 06 07 08 09 10 11 12 13 14 15 16 17 18 19 20 21 22 23" at bounding box center [978, 779] width 30 height 27
click at [963, 772] on select "00 01 02 03 04 05 06 07 08 09 10 11 12 13 14 15 16 17 18 19 20 21 22 23" at bounding box center [978, 779] width 30 height 27
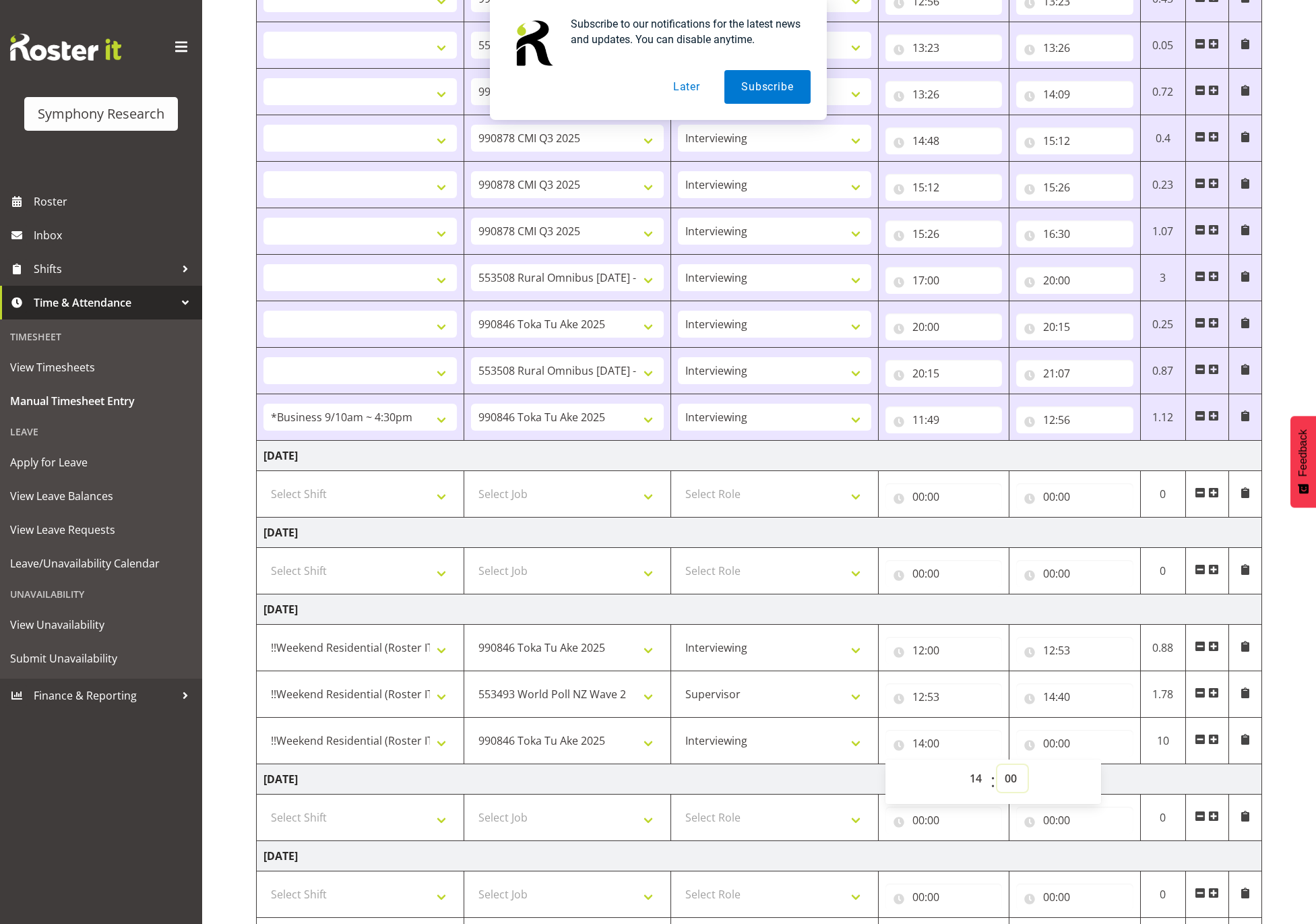
click at [1013, 784] on select "00 01 02 03 04 05 06 07 08 09 10 11 12 13 14 15 16 17 18 19 20 21 22 23 24 25 2…" at bounding box center [1013, 779] width 30 height 27
click at [997, 772] on select "00 01 02 03 04 05 06 07 08 09 10 11 12 13 14 15 16 17 18 19 20 21 22 23 24 25 2…" at bounding box center [1013, 779] width 30 height 27
click at [1068, 754] on input "00:00" at bounding box center [1075, 743] width 117 height 27
click at [1108, 783] on select "00 01 02 03 04 05 06 07 08 09 10 11 12 13 14 15 16 17 18 19 20 21 22 23" at bounding box center [1108, 779] width 30 height 27
click at [1093, 772] on select "00 01 02 03 04 05 06 07 08 09 10 11 12 13 14 15 16 17 18 19 20 21 22 23" at bounding box center [1108, 779] width 30 height 27
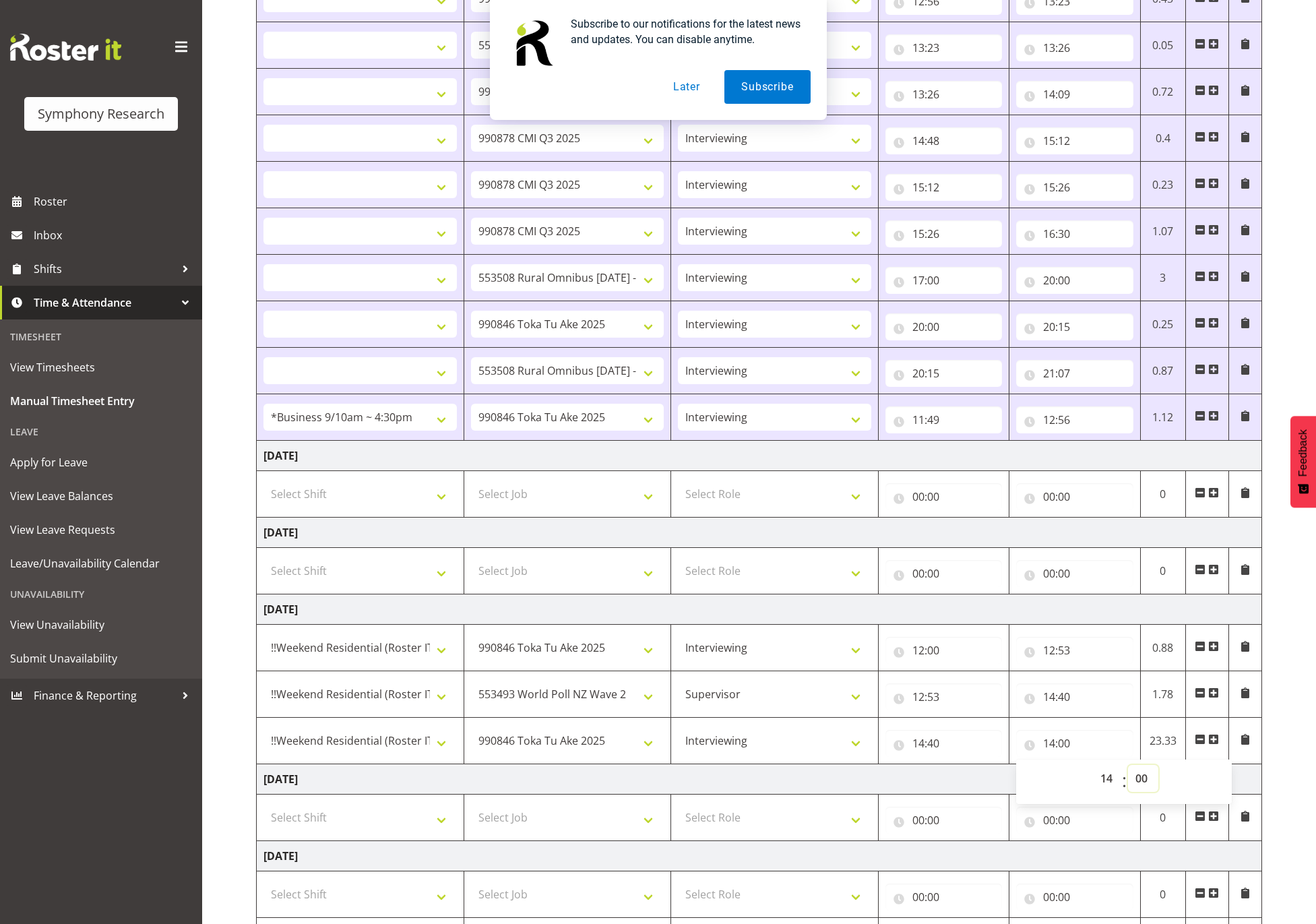
click at [1143, 780] on select "00 01 02 03 04 05 06 07 08 09 10 11 12 13 14 15 16 17 18 19 20 21 22 23 24 25 2…" at bounding box center [1143, 779] width 30 height 27
click at [1128, 772] on select "00 01 02 03 04 05 06 07 08 09 10 11 12 13 14 15 16 17 18 19 20 21 22 23 24 25 2…" at bounding box center [1143, 779] width 30 height 27
click at [1209, 745] on span at bounding box center [1214, 739] width 11 height 11
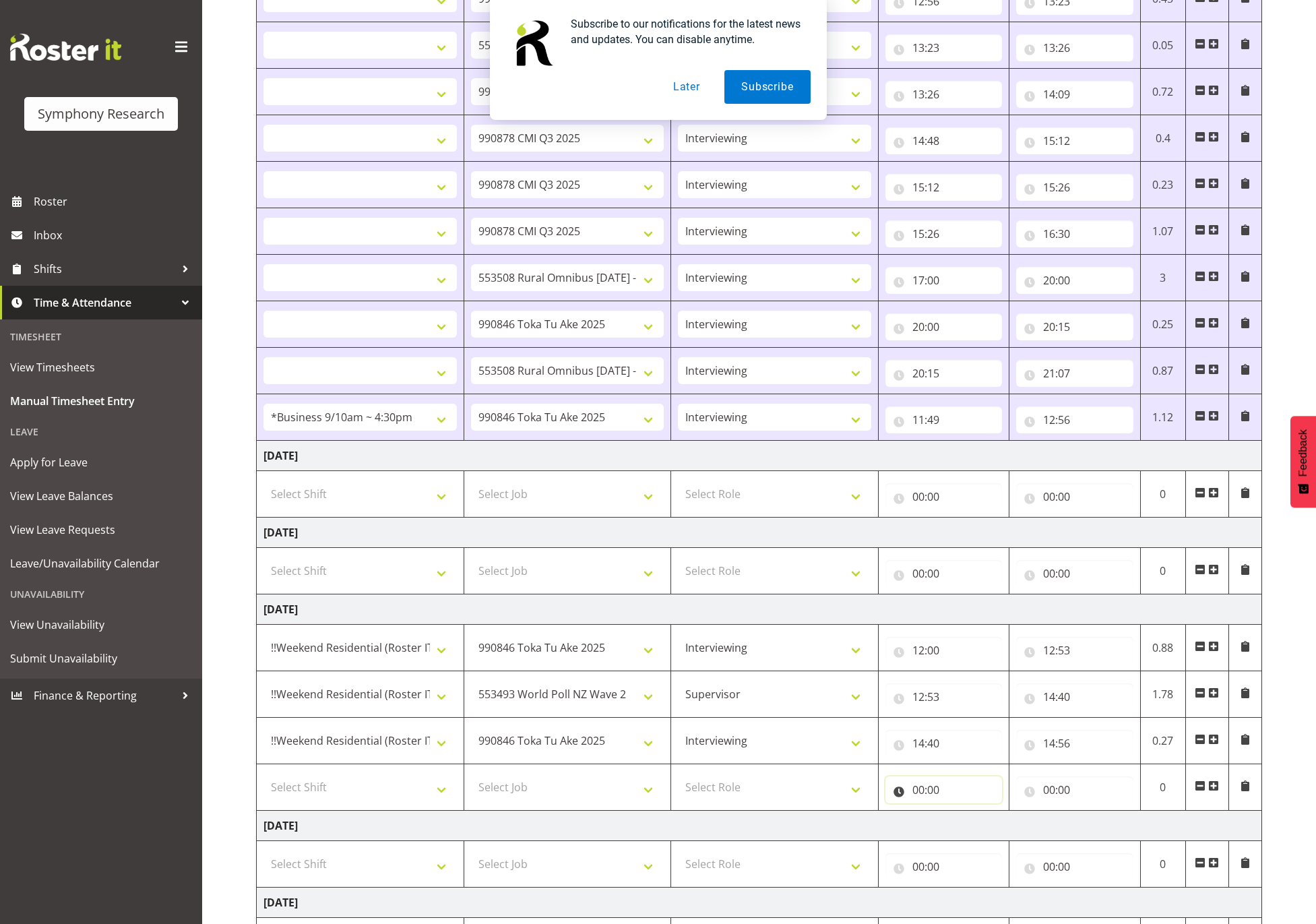
click at [930, 793] on input "00:00" at bounding box center [944, 790] width 117 height 27
click at [973, 835] on select "00 01 02 03 04 05 06 07 08 09 10 11 12 13 14 15 16 17 18 19 20 21 22 23" at bounding box center [978, 825] width 30 height 27
click at [963, 818] on select "00 01 02 03 04 05 06 07 08 09 10 11 12 13 14 15 16 17 18 19 20 21 22 23" at bounding box center [978, 825] width 30 height 27
click at [1013, 831] on select "00 01 02 03 04 05 06 07 08 09 10 11 12 13 14 15 16 17 18 19 20 21 22 23 24 25 2…" at bounding box center [1013, 825] width 30 height 27
click at [997, 818] on select "00 01 02 03 04 05 06 07 08 09 10 11 12 13 14 15 16 17 18 19 20 21 22 23 24 25 2…" at bounding box center [1013, 825] width 30 height 27
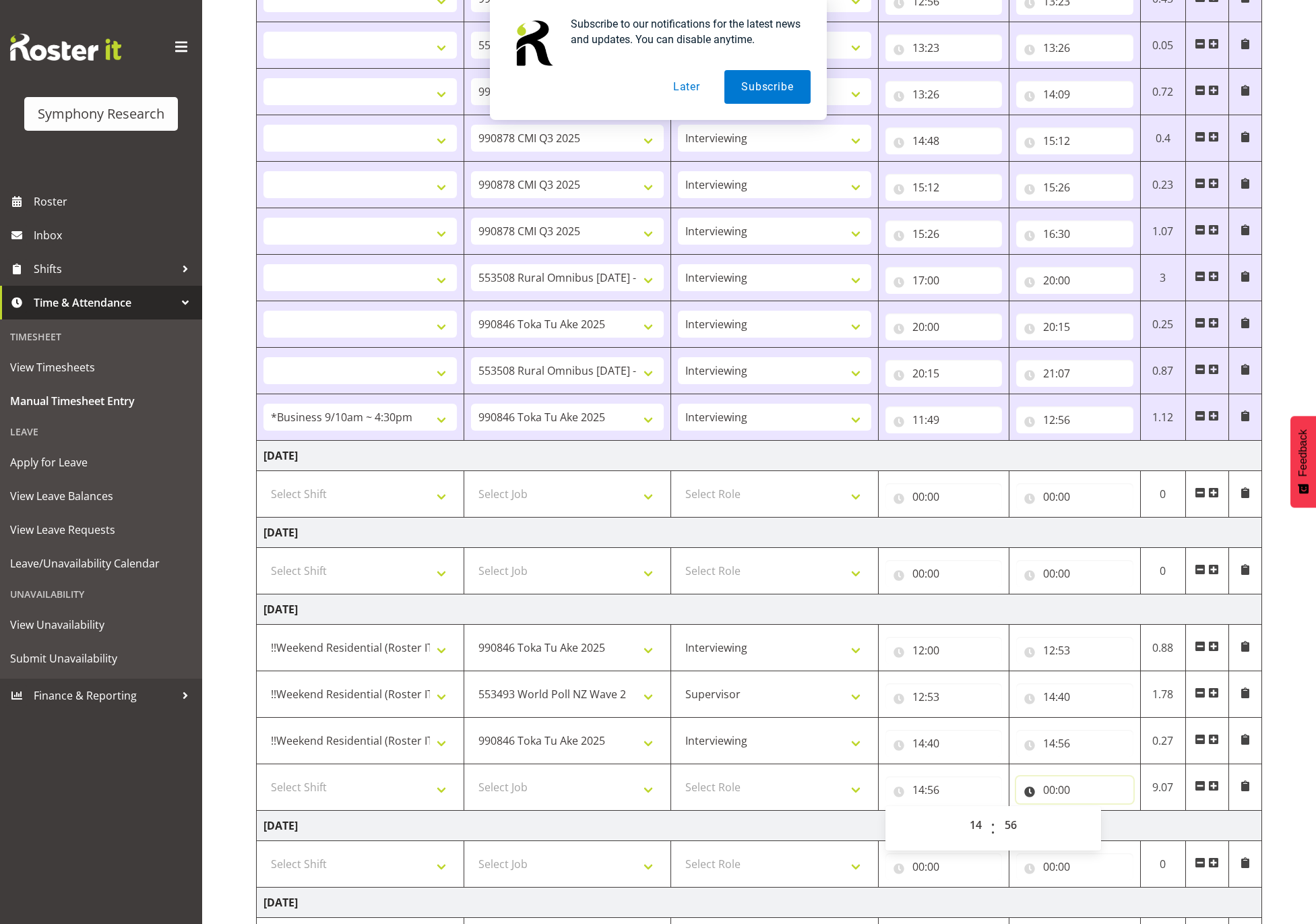
click at [1057, 795] on input "00:00" at bounding box center [1075, 790] width 117 height 27
click at [1106, 833] on select "00 01 02 03 04 05 06 07 08 09 10 11 12 13 14 15 16 17 18 19 20 21 22 23" at bounding box center [1108, 825] width 30 height 27
click at [1093, 818] on select "00 01 02 03 04 05 06 07 08 09 10 11 12 13 14 15 16 17 18 19 20 21 22 23" at bounding box center [1108, 825] width 30 height 27
click at [1145, 827] on select "00 01 02 03 04 05 06 07 08 09 10 11 12 13 14 15 16 17 18 19 20 21 22 23 24 25 2…" at bounding box center [1143, 825] width 30 height 27
click at [1128, 818] on select "00 01 02 03 04 05 06 07 08 09 10 11 12 13 14 15 16 17 18 19 20 21 22 23 24 25 2…" at bounding box center [1143, 825] width 30 height 27
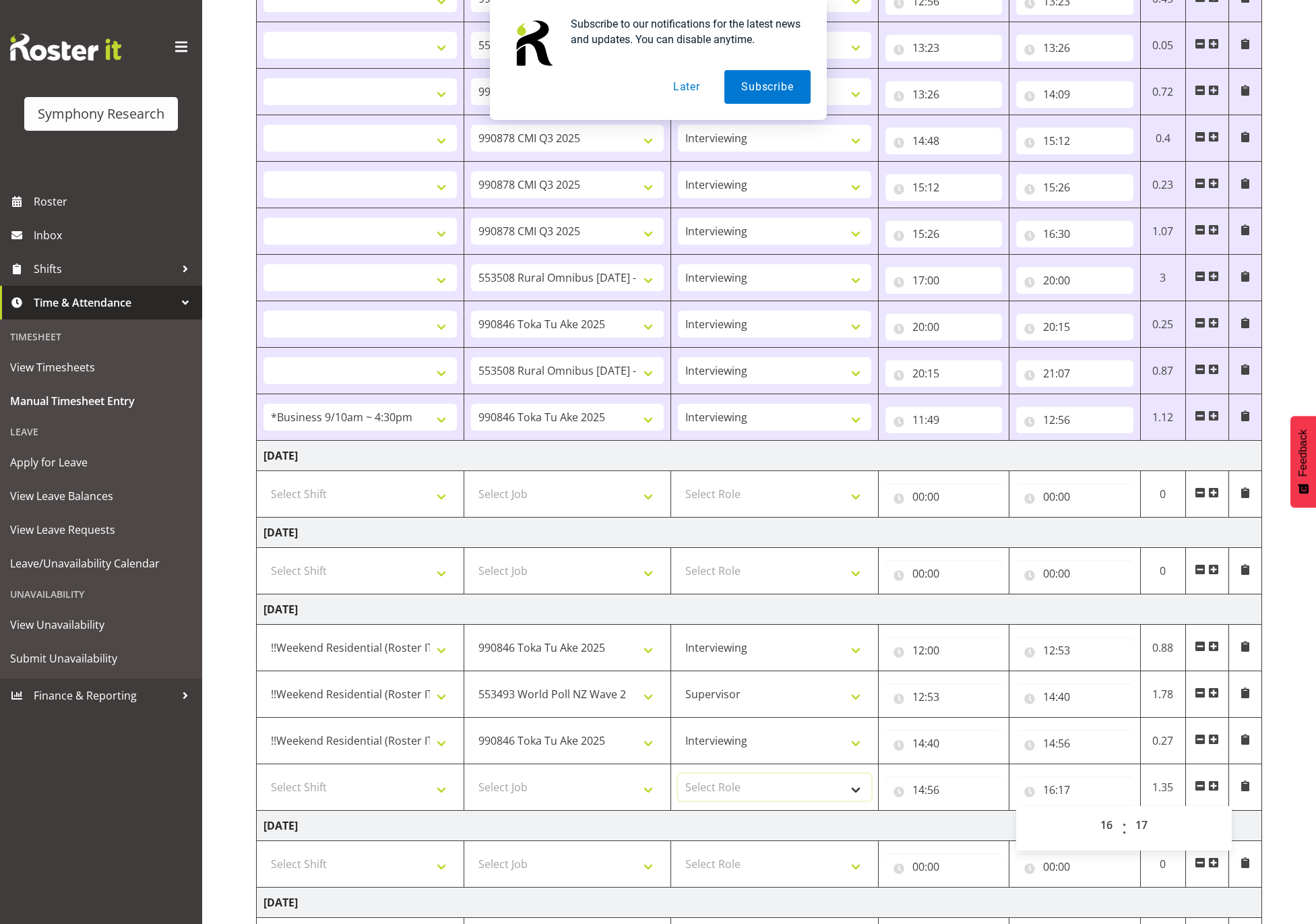
click at [746, 801] on select "Select Role Supervisor Interviewing Briefing" at bounding box center [775, 787] width 194 height 27
click at [678, 780] on select "Select Role Supervisor Interviewing Briefing" at bounding box center [775, 787] width 194 height 27
click at [584, 793] on select "Select Job 550060 IF Admin 553492 World Poll Aus Wave 2 Main 2025 553493 World …" at bounding box center [568, 787] width 194 height 27
click at [471, 780] on select "Select Job 550060 IF Admin 553492 World Poll Aus Wave 2 Main 2025 553493 World …" at bounding box center [568, 787] width 194 height 27
click at [400, 790] on select "Select Shift !!Weekend Residential (Roster IT Shift Label) *Business 9/10am ~ 4…" at bounding box center [360, 787] width 194 height 27
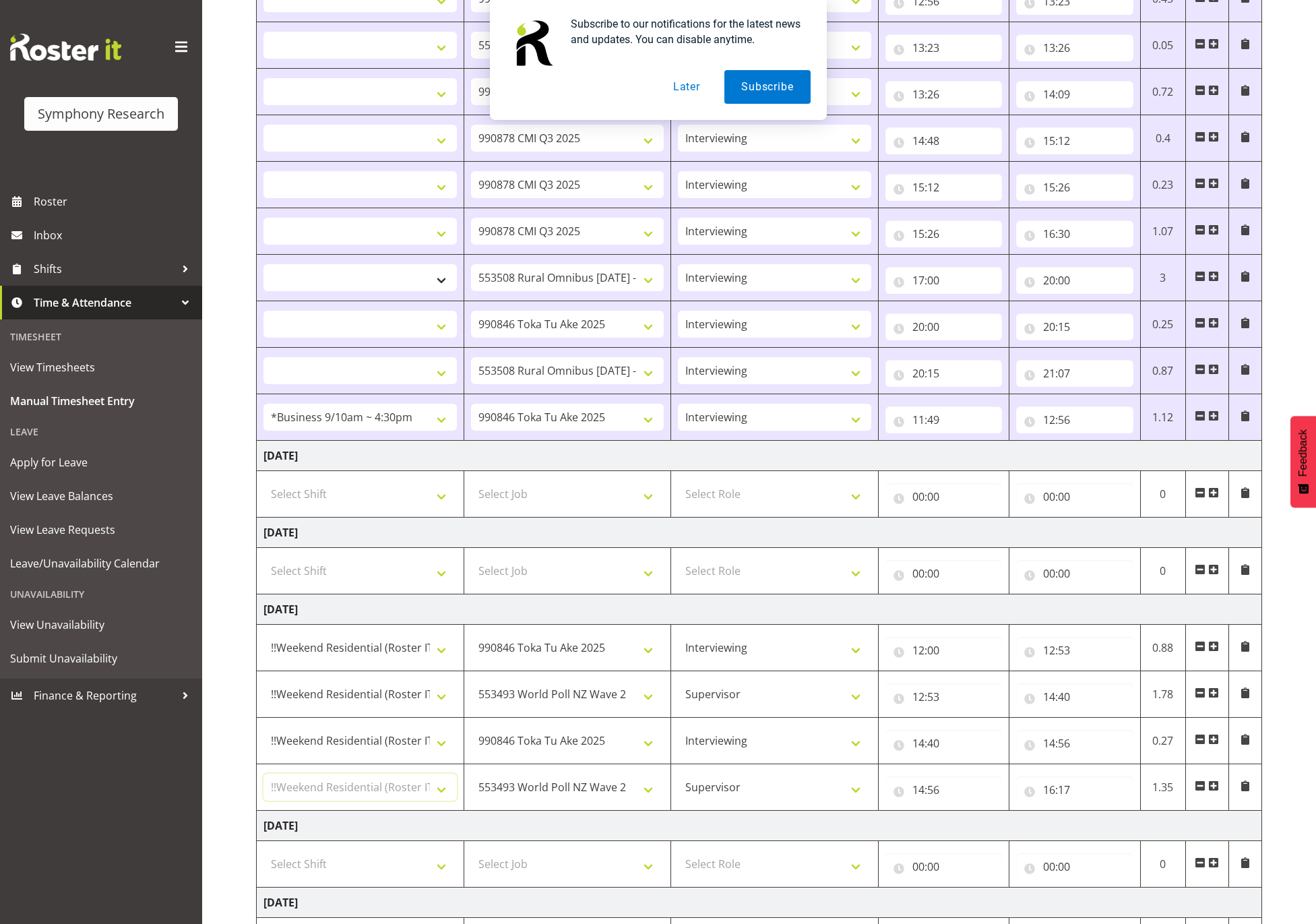
click at [263, 780] on select "Select Shift !!Weekend Residential (Roster IT Shift Label) *Business 9/10am ~ 4…" at bounding box center [360, 787] width 194 height 27
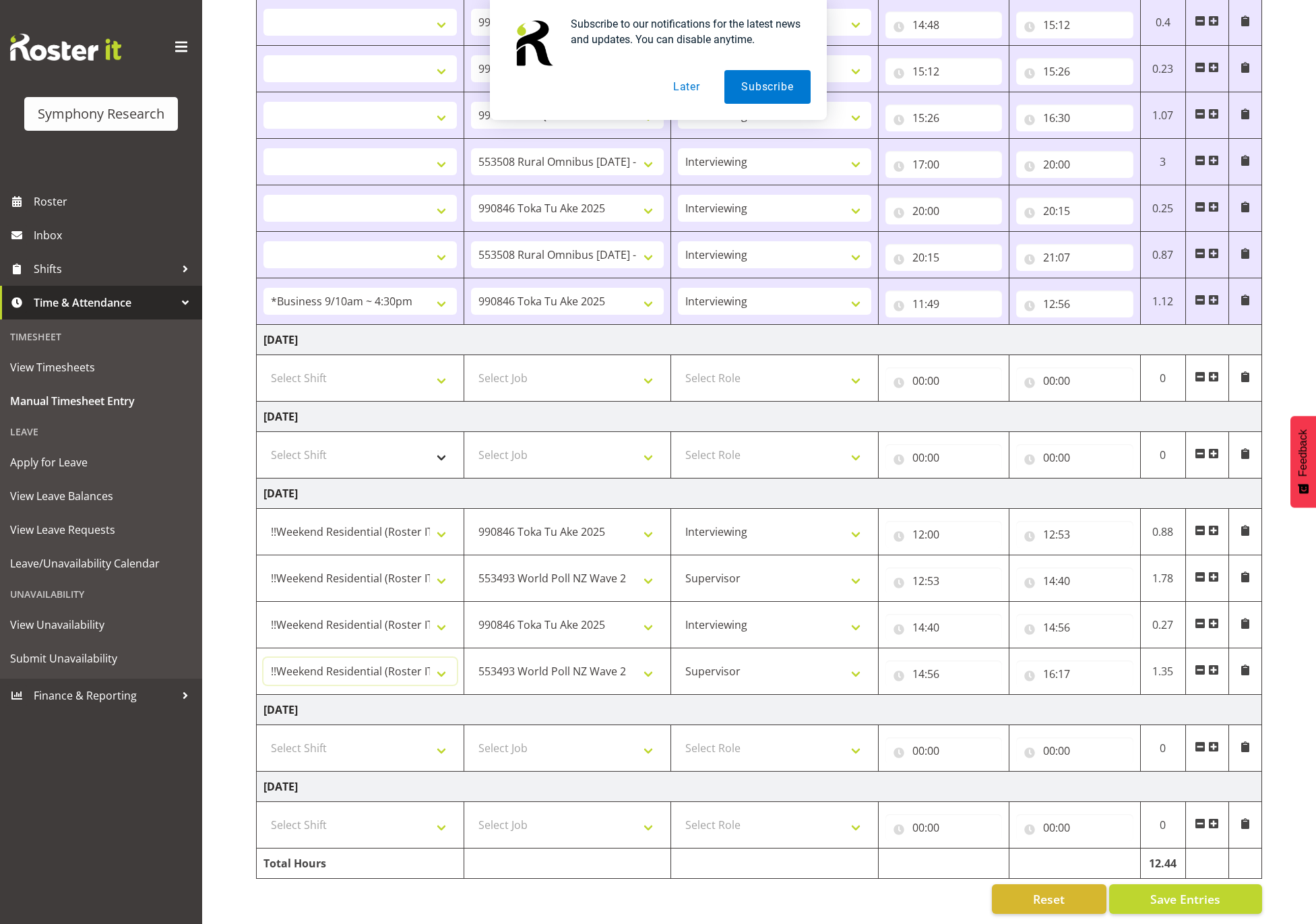
scroll to position [485, 0]
click at [1213, 741] on span at bounding box center [1214, 746] width 11 height 11
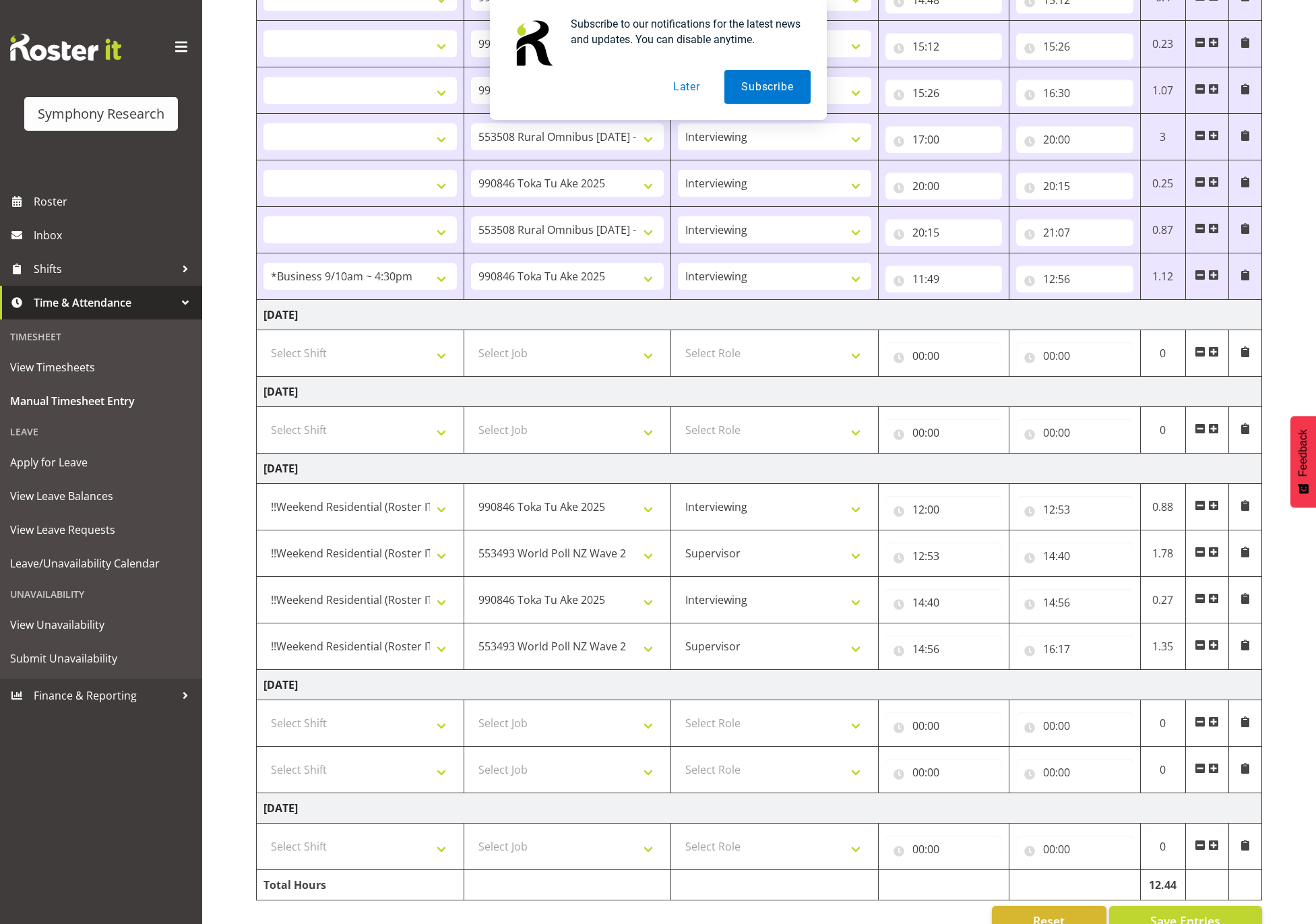
click at [1213, 727] on span at bounding box center [1214, 722] width 11 height 11
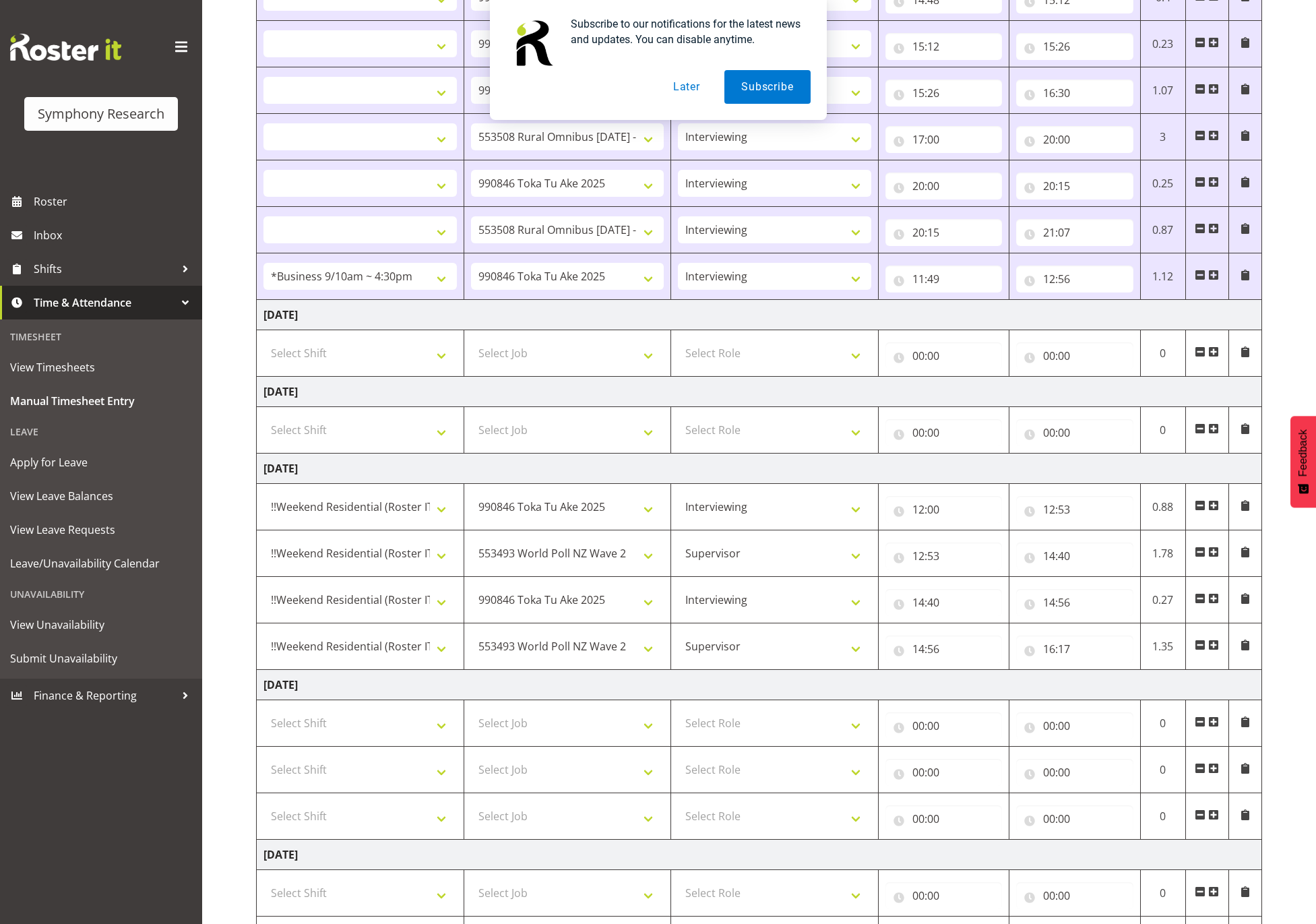
click at [1213, 727] on span at bounding box center [1214, 722] width 11 height 11
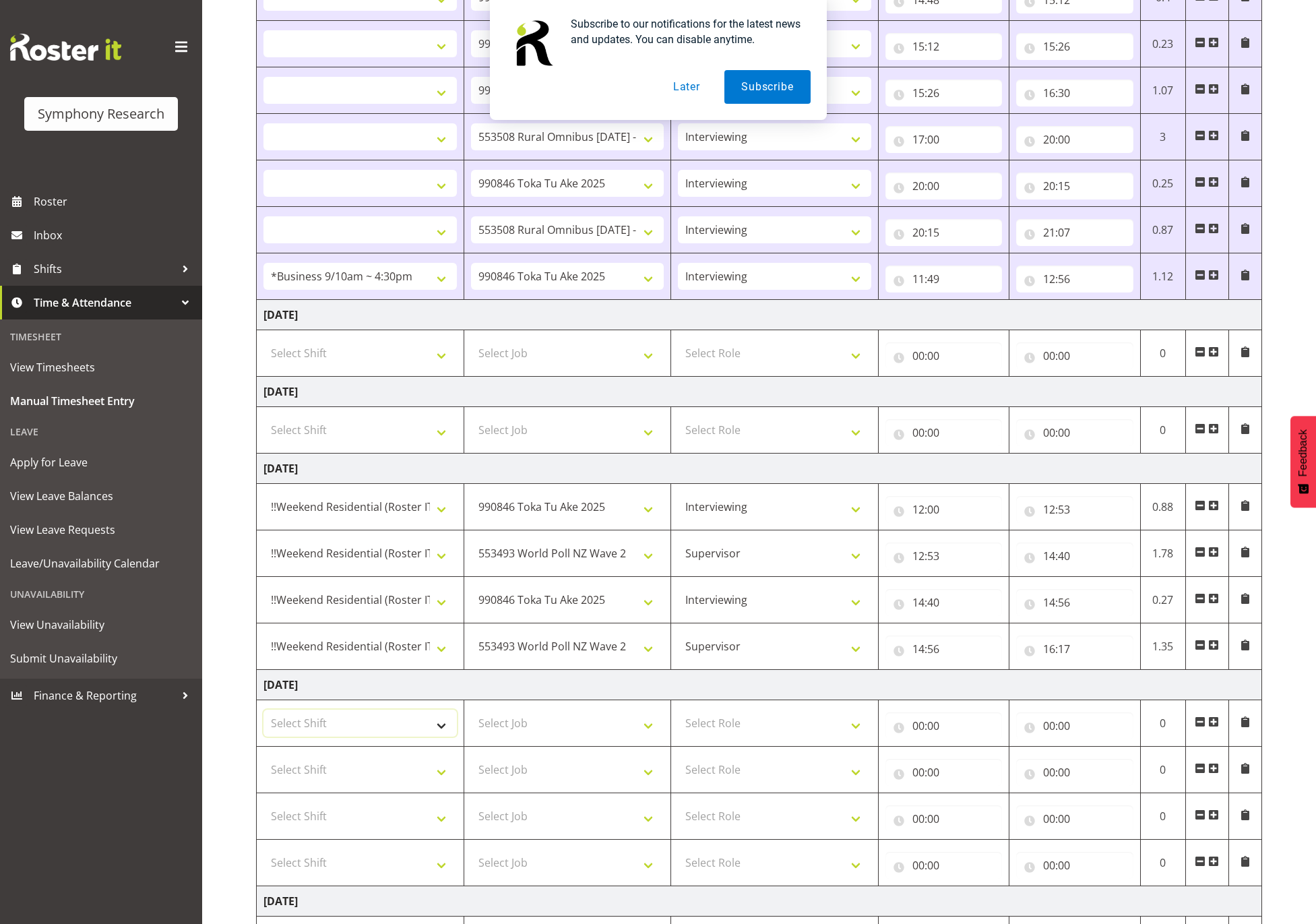
click at [428, 726] on select "Select Shift !!Weekend Residential (Roster IT Shift Label) *Business 9/10am ~ 4…" at bounding box center [360, 723] width 194 height 27
click at [263, 717] on select "Select Shift !!Weekend Residential (Roster IT Shift Label) *Business 9/10am ~ 4…" at bounding box center [360, 723] width 194 height 27
click at [353, 777] on select "Select Shift !!Weekend Residential (Roster IT Shift Label) *Business 9/10am ~ 4…" at bounding box center [360, 770] width 194 height 27
click at [263, 764] on select "Select Shift !!Weekend Residential (Roster IT Shift Label) *Business 9/10am ~ 4…" at bounding box center [360, 770] width 194 height 27
click at [350, 820] on select "Select Shift !!Weekend Residential (Roster IT Shift Label) *Business 9/10am ~ 4…" at bounding box center [360, 816] width 194 height 27
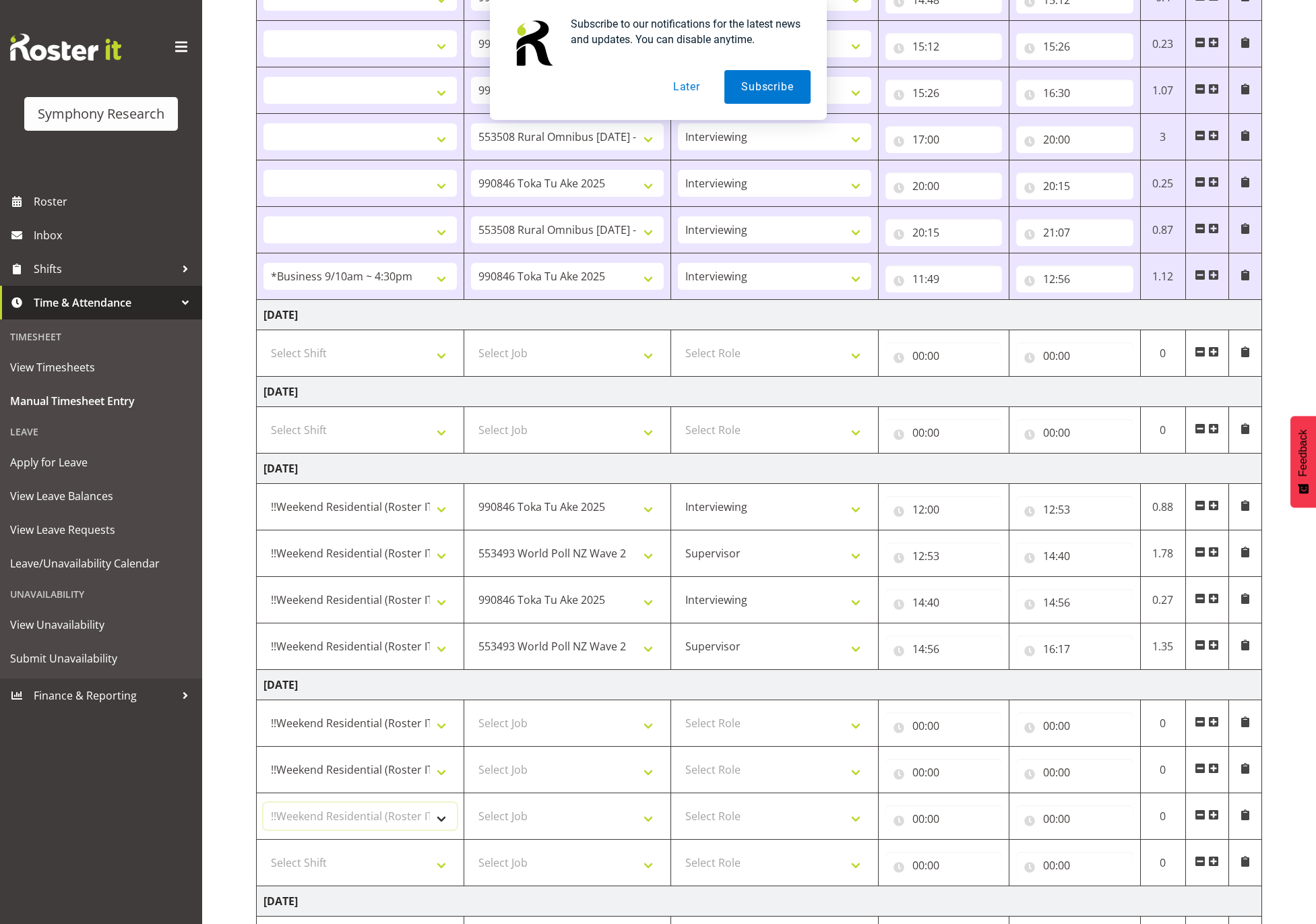
click at [263, 811] on select "Select Shift !!Weekend Residential (Roster IT Shift Label) *Business 9/10am ~ 4…" at bounding box center [360, 816] width 194 height 27
click at [371, 871] on select "Select Shift !!Weekend Residential (Roster IT Shift Label) *Business 9/10am ~ 4…" at bounding box center [360, 863] width 194 height 27
click at [263, 858] on select "Select Shift !!Weekend Residential (Roster IT Shift Label) *Business 9/10am ~ 4…" at bounding box center [360, 863] width 194 height 27
click at [591, 736] on select "Select Job 550060 IF Admin 553492 World Poll Aus Wave 2 Main 2025 553493 World …" at bounding box center [568, 723] width 194 height 27
click at [471, 717] on select "Select Job 550060 IF Admin 553492 World Poll Aus Wave 2 Main 2025 553493 World …" at bounding box center [568, 723] width 194 height 27
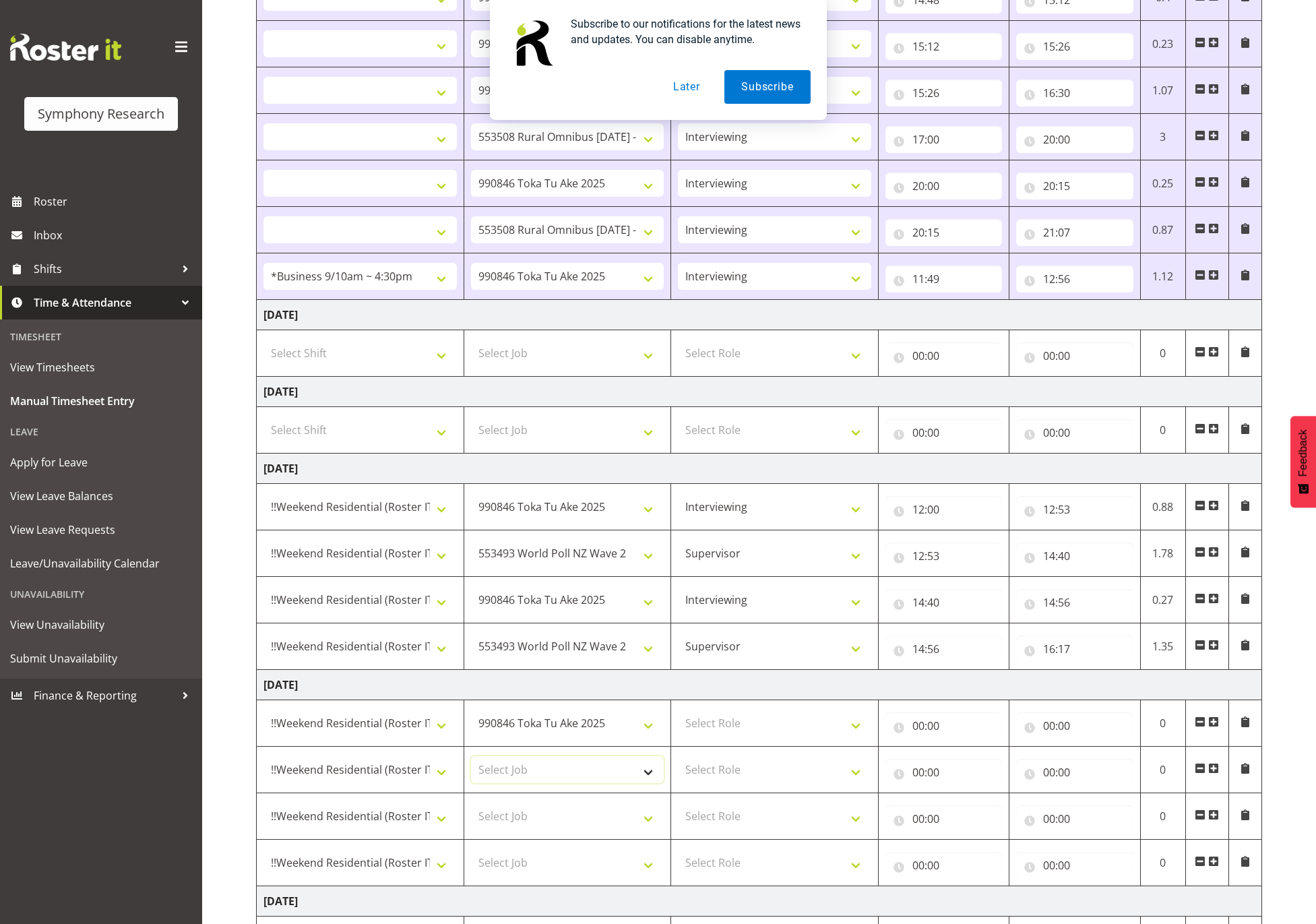
click at [534, 783] on select "Select Job 550060 IF Admin 553492 World Poll Aus Wave 2 Main 2025 553493 World …" at bounding box center [568, 770] width 194 height 27
click at [471, 764] on select "Select Job 550060 IF Admin 553492 World Poll Aus Wave 2 Main 2025 553493 World …" at bounding box center [568, 770] width 194 height 27
click at [627, 823] on select "Select Job 550060 IF Admin 553492 World Poll Aus Wave 2 Main 2025 553493 World …" at bounding box center [568, 816] width 194 height 27
click at [471, 811] on select "Select Job 550060 IF Admin 553492 World Poll Aus Wave 2 Main 2025 553493 World …" at bounding box center [568, 816] width 194 height 27
click at [607, 863] on select "Select Job 550060 IF Admin 553492 World Poll Aus Wave 2 Main 2025 553493 World …" at bounding box center [568, 863] width 194 height 27
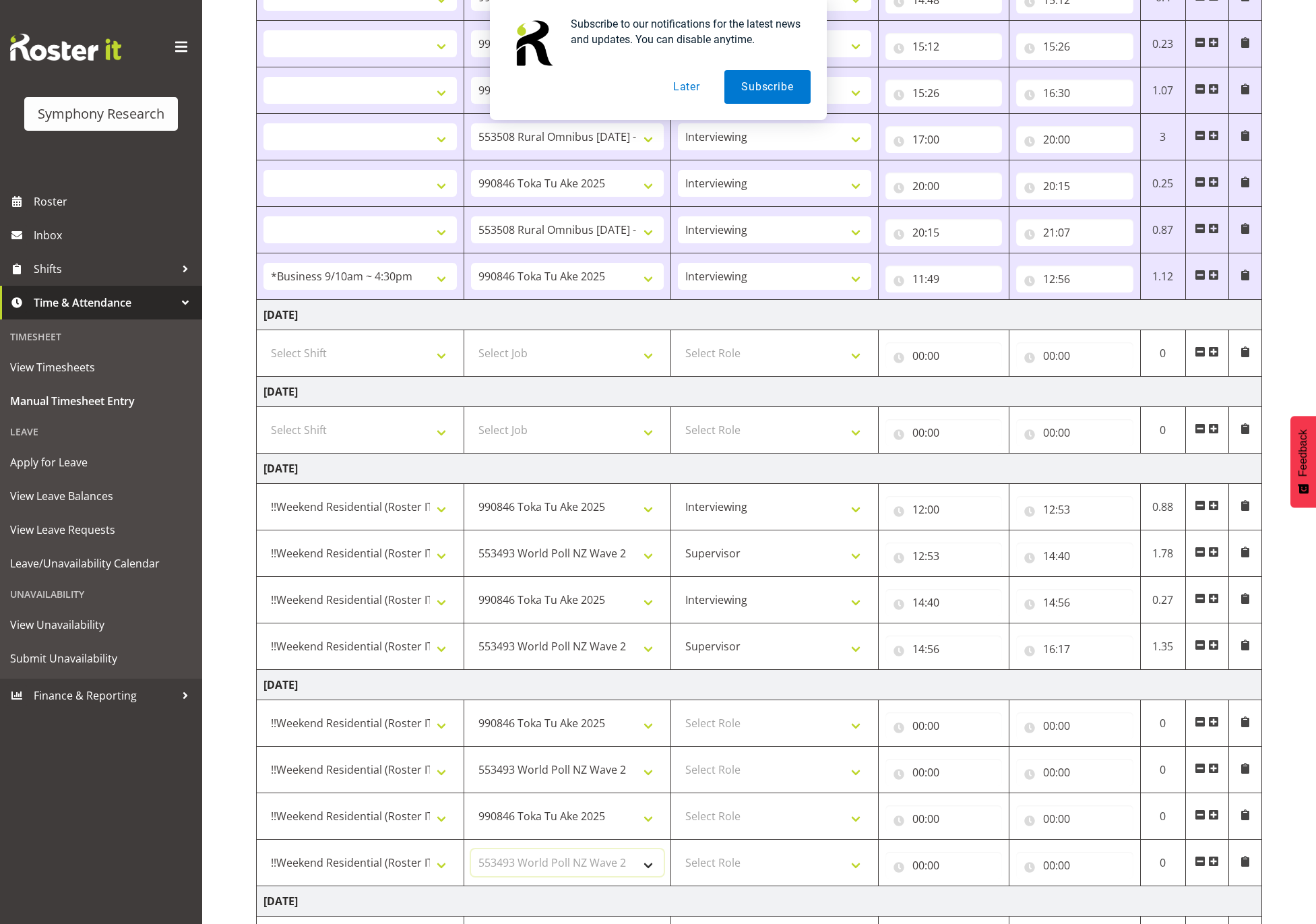
click at [471, 858] on select "Select Job 550060 IF Admin 553492 World Poll Aus Wave 2 Main 2025 553493 World …" at bounding box center [568, 863] width 194 height 27
click at [845, 736] on select "Select Role Supervisor Interviewing Briefing" at bounding box center [775, 723] width 194 height 27
click at [678, 717] on select "Select Role Supervisor Interviewing Briefing" at bounding box center [775, 723] width 194 height 27
click at [837, 767] on select "Select Role Supervisor Interviewing Briefing" at bounding box center [775, 770] width 194 height 27
click at [678, 764] on select "Select Role Supervisor Interviewing Briefing" at bounding box center [775, 770] width 194 height 27
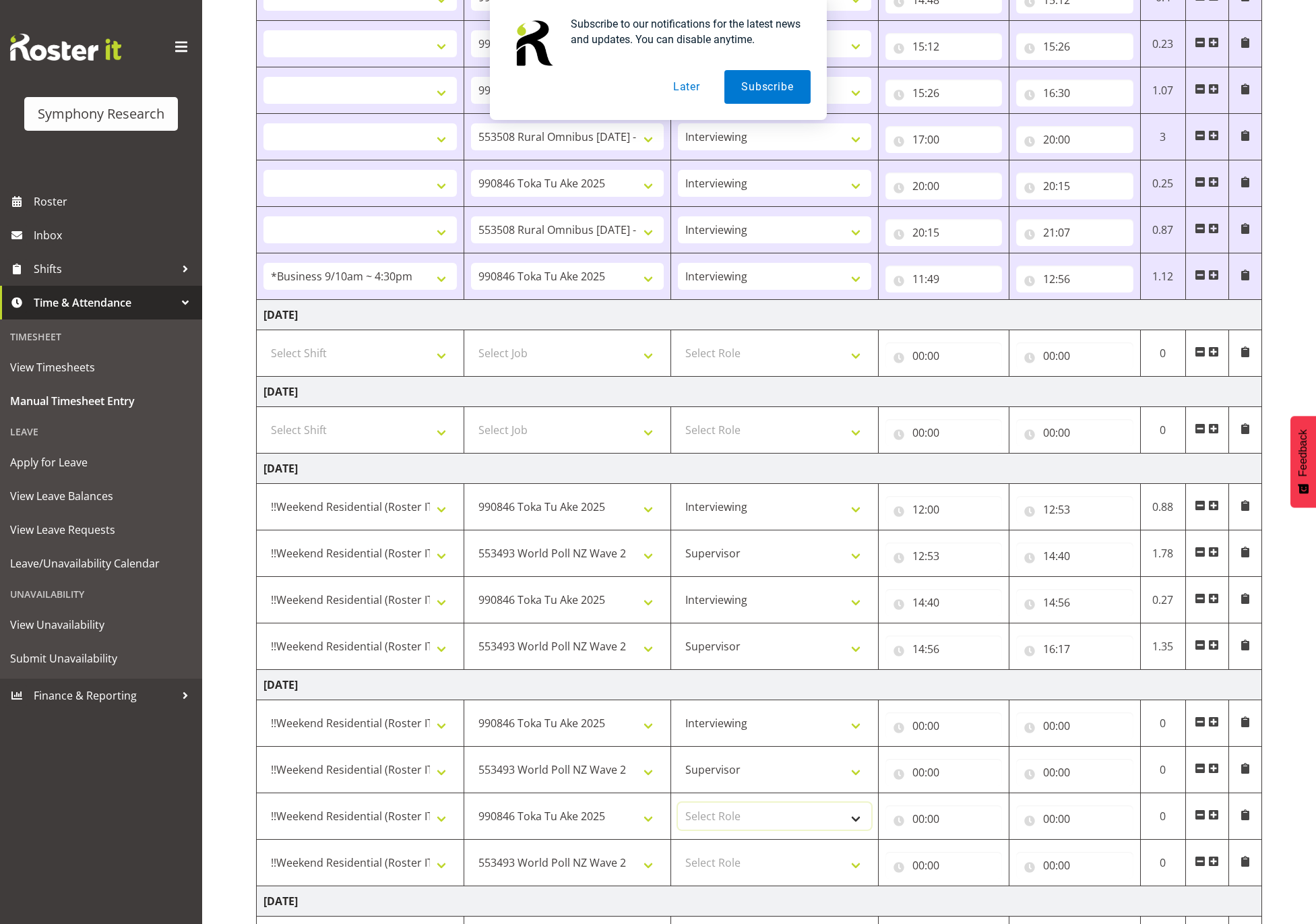
click at [820, 829] on select "Select Role Supervisor Interviewing Briefing" at bounding box center [775, 816] width 194 height 27
click at [678, 811] on select "Select Role Supervisor Interviewing Briefing" at bounding box center [775, 816] width 194 height 27
click at [811, 870] on select "Select Role Supervisor Interviewing Briefing" at bounding box center [775, 863] width 194 height 27
click at [678, 858] on select "Select Role Supervisor Interviewing Briefing" at bounding box center [775, 863] width 194 height 27
click at [913, 724] on input "00:00" at bounding box center [944, 726] width 117 height 27
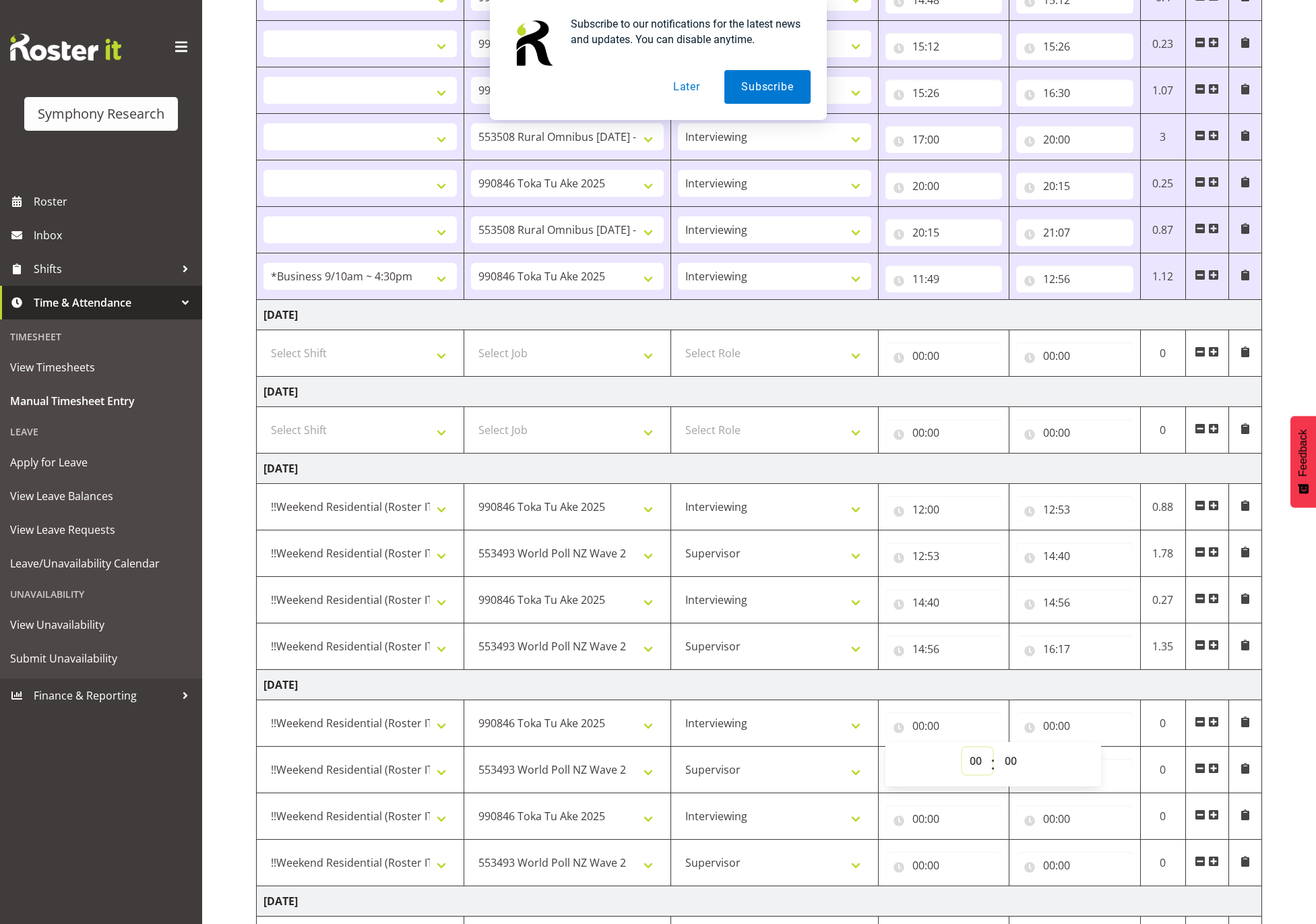
click at [969, 771] on select "00 01 02 03 04 05 06 07 08 09 10 11 12 13 14 15 16 17 18 19 20 21 22 23" at bounding box center [978, 761] width 30 height 27
click at [963, 755] on select "00 01 02 03 04 05 06 07 08 09 10 11 12 13 14 15 16 17 18 19 20 21 22 23" at bounding box center [978, 761] width 30 height 27
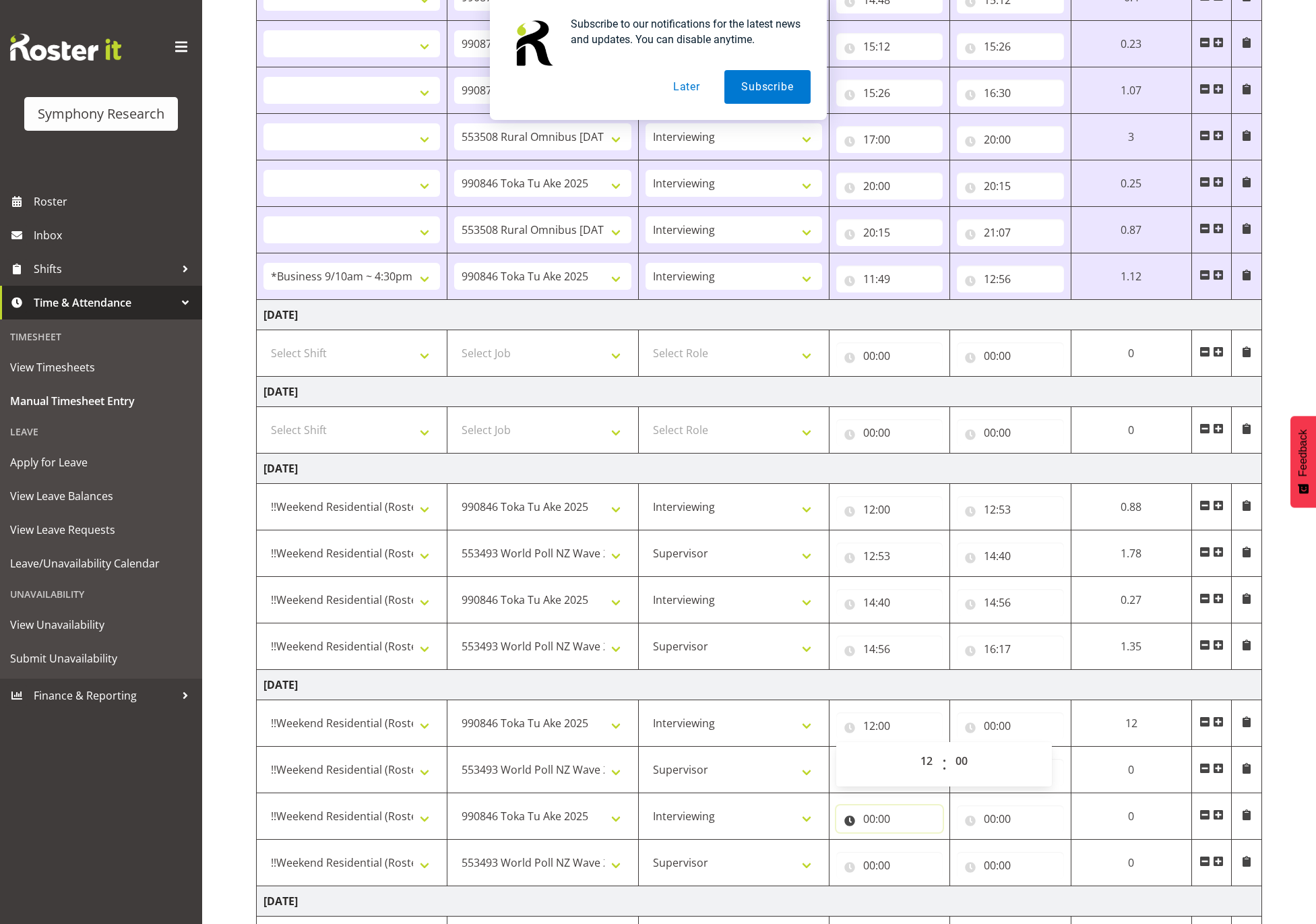
click at [914, 831] on input "00:00" at bounding box center [889, 819] width 107 height 27
click at [850, 777] on input "00:00" at bounding box center [889, 773] width 107 height 27
click at [918, 815] on select "00 01 02 03 04 05 06 07 08 09 10 11 12 13 14 15 16 17 18 19 20 21 22 23" at bounding box center [929, 807] width 30 height 27
click at [944, 802] on select "00 01 02 03 04 05 06 07 08 09 10 11 12 13 14 15 16 17 18 19 20 21 22 23" at bounding box center [929, 807] width 30 height 27
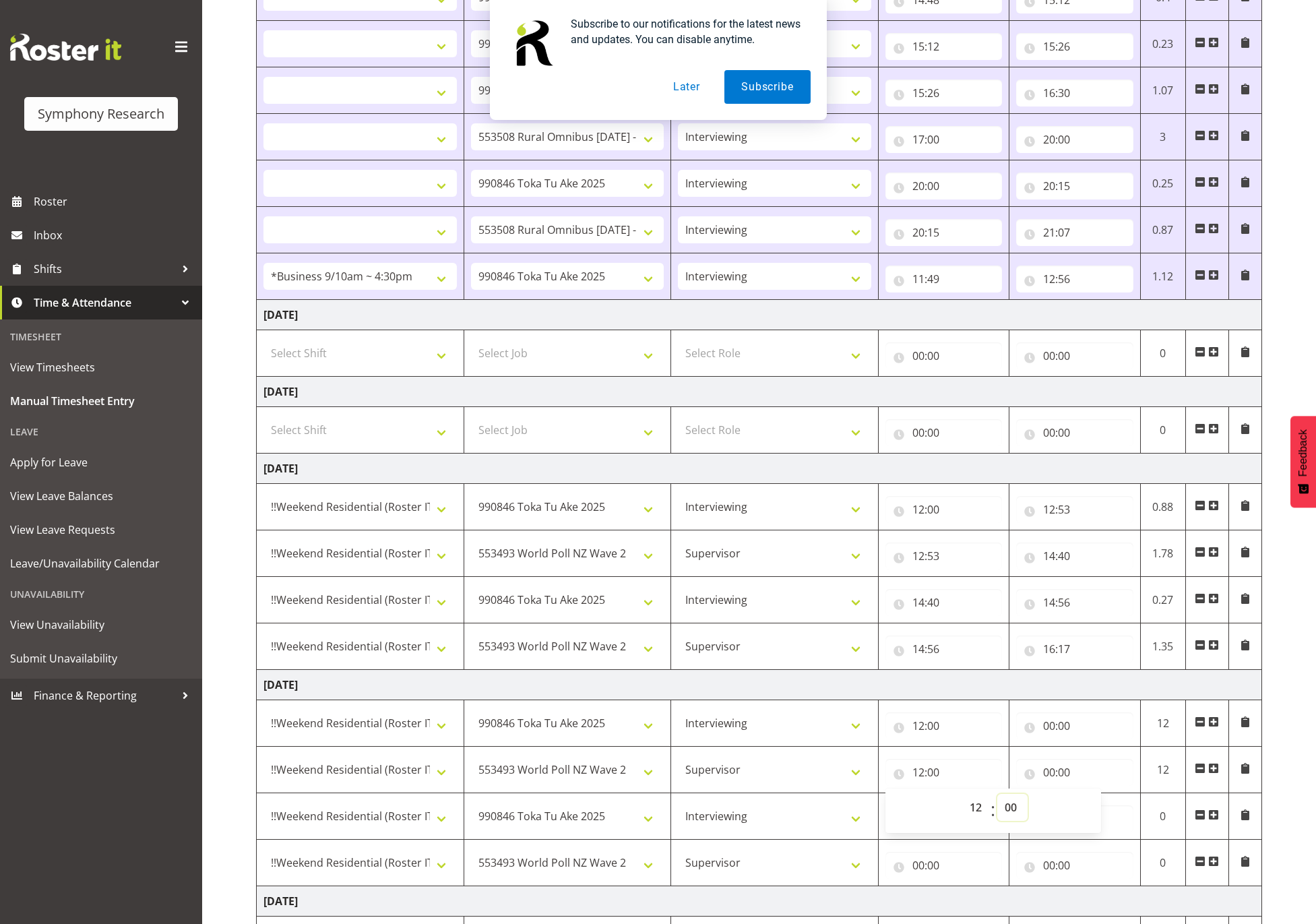
click at [1018, 809] on select "00 01 02 03 04 05 06 07 08 09 10 11 12 13 14 15 16 17 18 19 20 21 22 23 24 25 2…" at bounding box center [1013, 807] width 30 height 27
click at [997, 802] on select "00 01 02 03 04 05 06 07 08 09 10 11 12 13 14 15 16 17 18 19 20 21 22 23 24 25 2…" at bounding box center [1013, 807] width 30 height 27
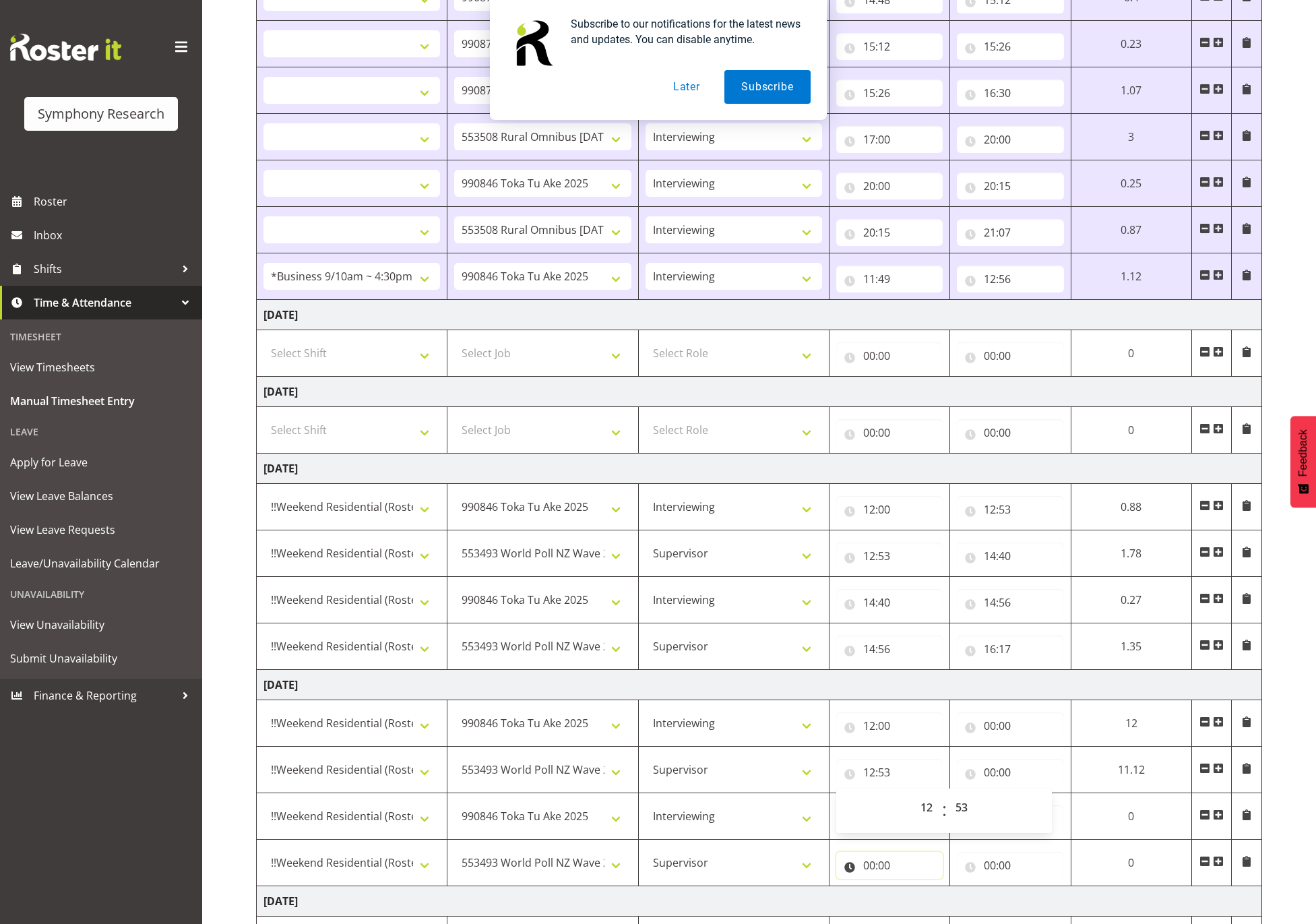
click at [876, 876] on input "00:00" at bounding box center [889, 865] width 107 height 27
click at [877, 823] on input "00:00" at bounding box center [889, 819] width 107 height 27
click at [926, 867] on select "00 01 02 03 04 05 06 07 08 09 10 11 12 13 14 15 16 17 18 19 20 21 22 23" at bounding box center [929, 854] width 30 height 27
click at [913, 849] on select "00 01 02 03 04 05 06 07 08 09 10 11 12 13 14 15 16 17 18 19 20 21 22 23" at bounding box center [929, 854] width 30 height 27
click at [964, 863] on select "00 01 02 03 04 05 06 07 08 09 10 11 12 13 14 15 16 17 18 19 20 21 22 23 24 25 2…" at bounding box center [963, 854] width 30 height 27
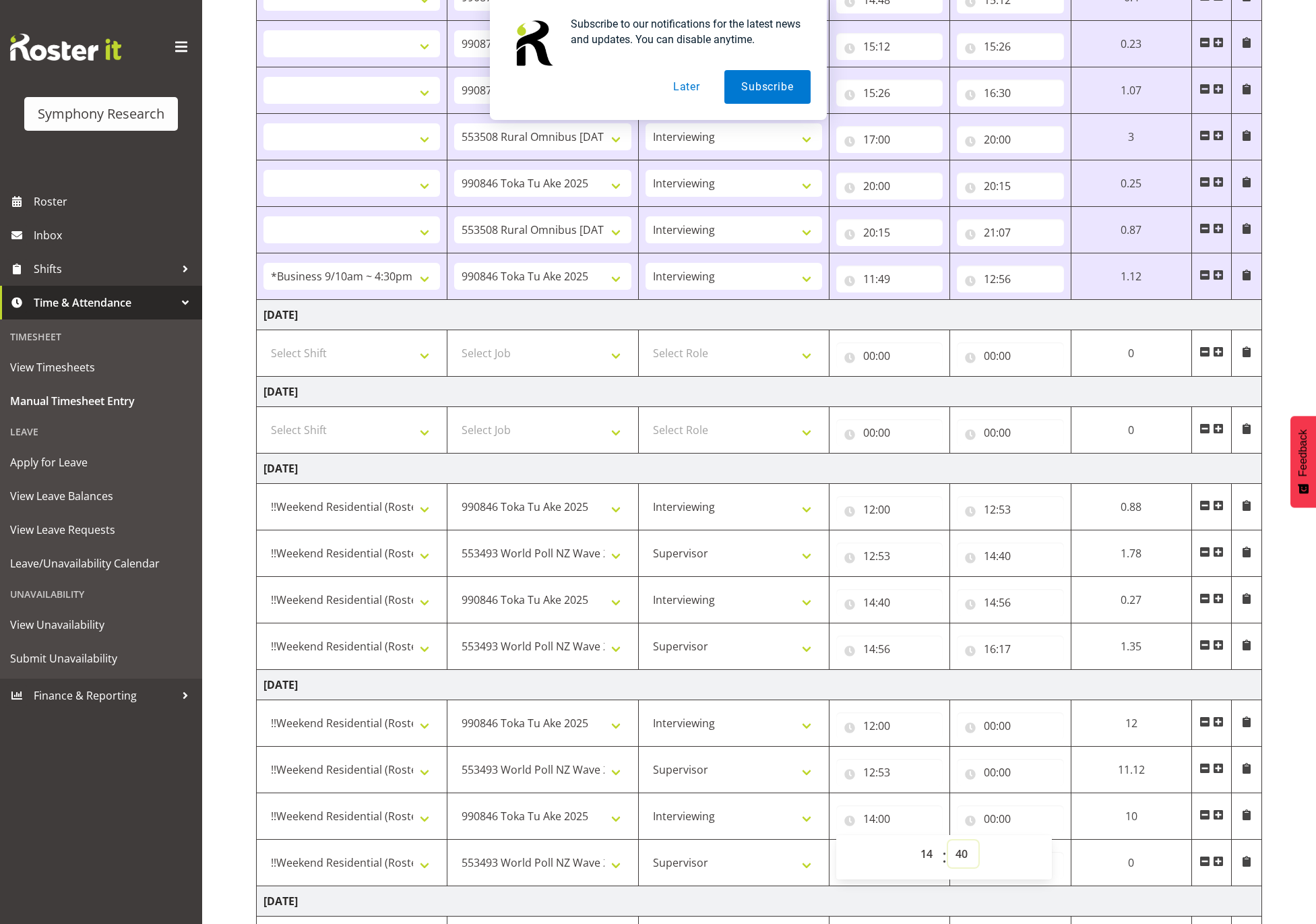
click at [950, 849] on select "00 01 02 03 04 05 06 07 08 09 10 11 12 13 14 15 16 17 18 19 20 21 22 23 24 25 2…" at bounding box center [963, 854] width 30 height 27
click at [932, 730] on input "12:00" at bounding box center [894, 726] width 107 height 27
click at [874, 870] on input "00:00" at bounding box center [894, 865] width 107 height 27
click at [929, 913] on select "00 01 02 03 04 05 06 07 08 09 10 11 12 13 14 15 16 17 18 19 20 21 22 23" at bounding box center [932, 901] width 30 height 27
click at [917, 895] on select "00 01 02 03 04 05 06 07 08 09 10 11 12 13 14 15 16 17 18 19 20 21 22 23" at bounding box center [932, 901] width 30 height 27
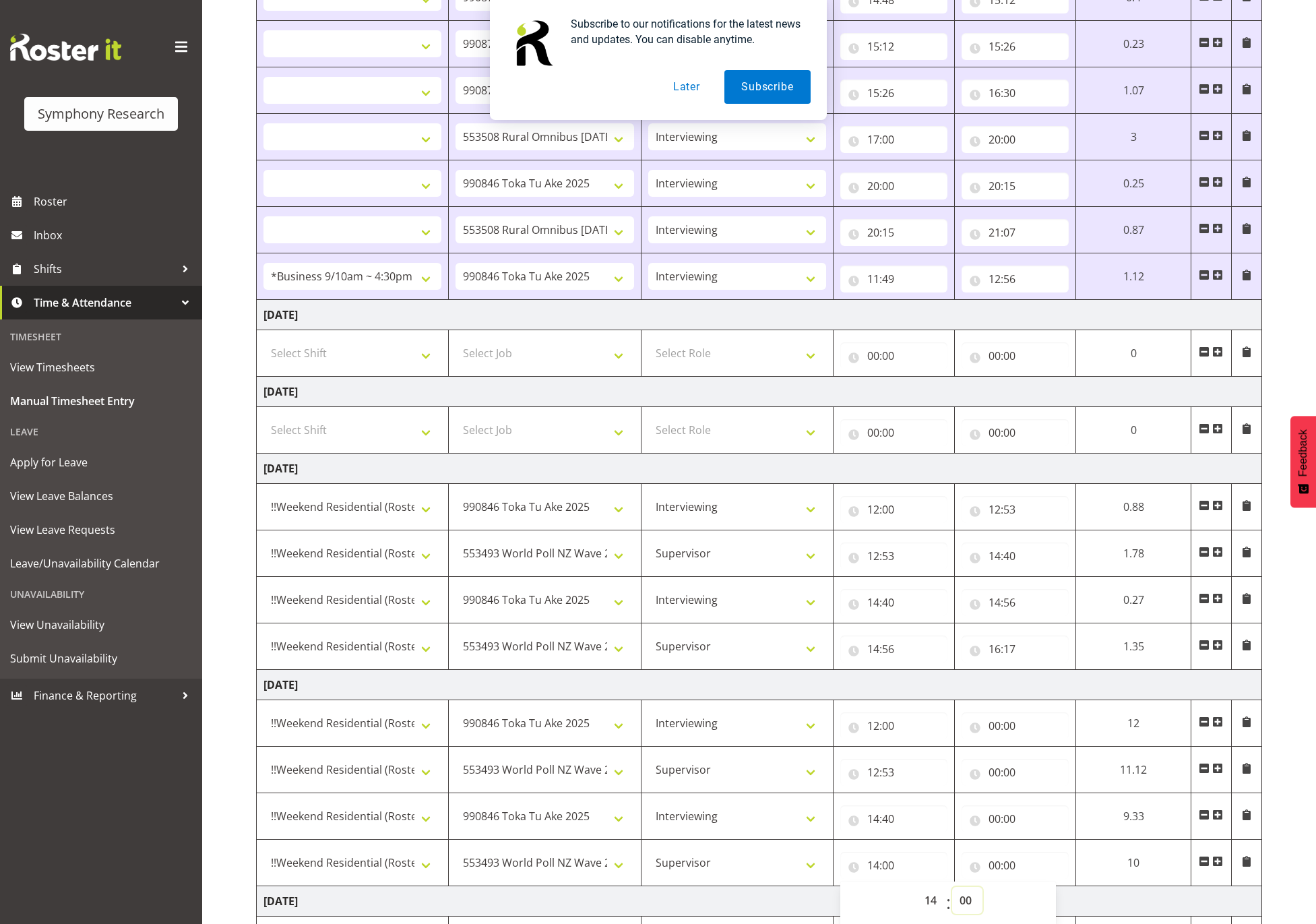
click at [975, 908] on select "00 01 02 03 04 05 06 07 08 09 10 11 12 13 14 15 16 17 18 19 20 21 22 23 24 25 2…" at bounding box center [967, 901] width 30 height 27
click at [952, 895] on select "00 01 02 03 04 05 06 07 08 09 10 11 12 13 14 15 16 17 18 19 20 21 22 23 24 25 2…" at bounding box center [967, 901] width 30 height 27
click at [1025, 786] on input "00:00" at bounding box center [1010, 773] width 107 height 27
click at [1015, 720] on input "00:00" at bounding box center [1010, 726] width 107 height 27
click at [1048, 770] on select "00 01 02 03 04 05 06 07 08 09 10 11 12 13 14 15 16 17 18 19 20 21 22 23" at bounding box center [1049, 761] width 30 height 27
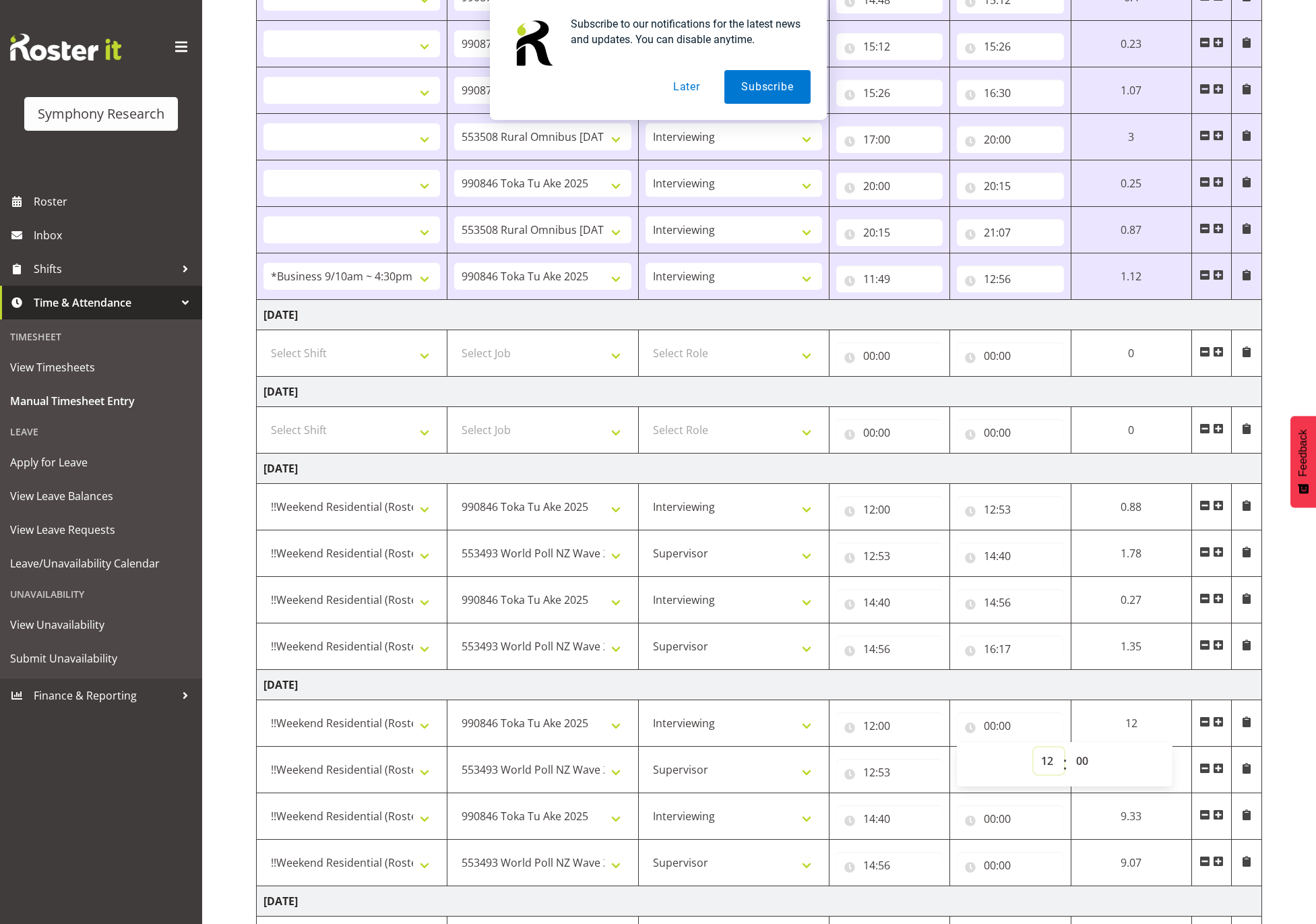
click at [1064, 755] on select "00 01 02 03 04 05 06 07 08 09 10 11 12 13 14 15 16 17 18 19 20 21 22 23" at bounding box center [1049, 761] width 30 height 27
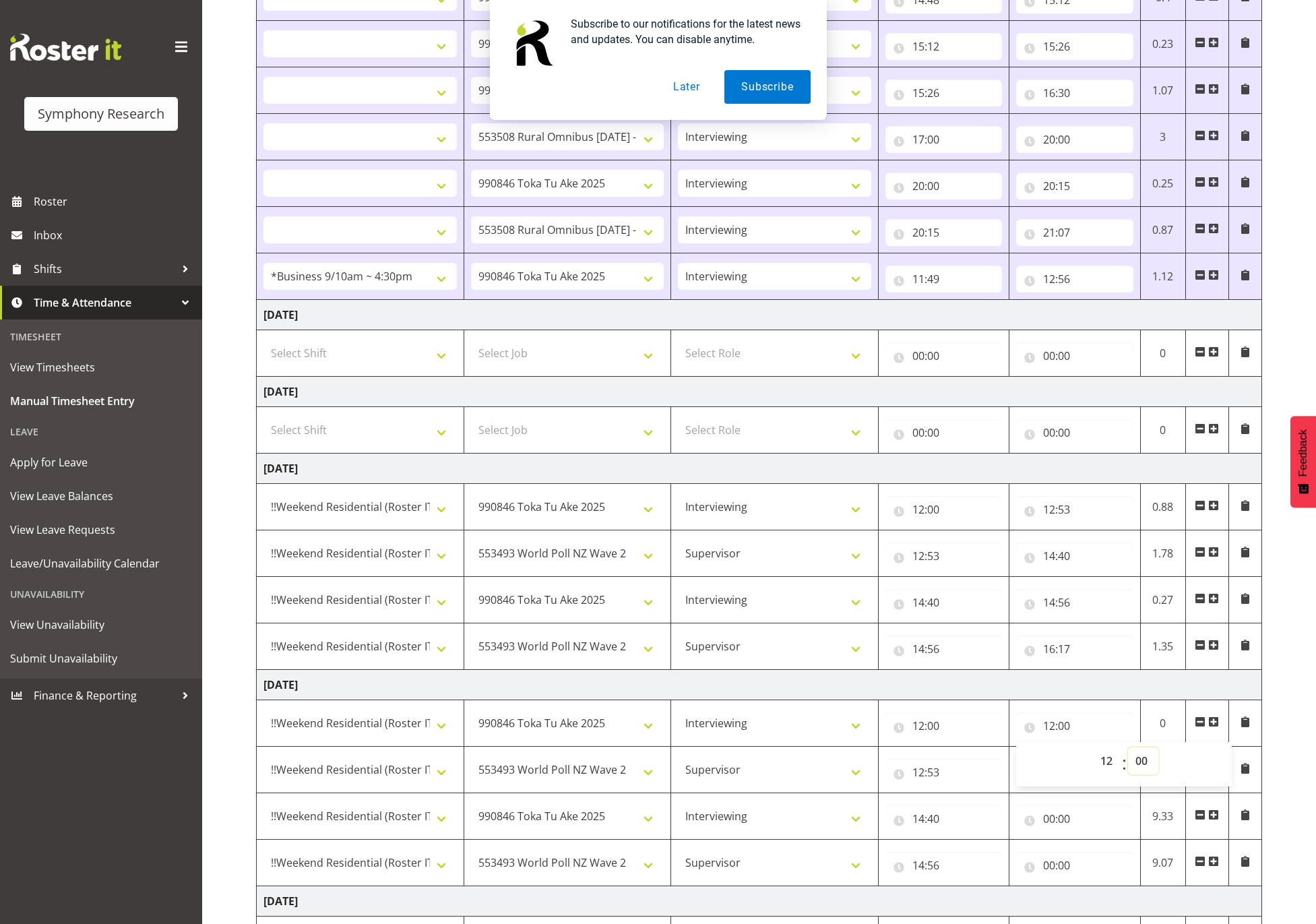
click at [1145, 770] on select "00 01 02 03 04 05 06 07 08 09 10 11 12 13 14 15 16 17 18 19 20 21 22 23 24 25 2…" at bounding box center [1143, 761] width 30 height 27
click at [1128, 755] on select "00 01 02 03 04 05 06 07 08 09 10 11 12 13 14 15 16 17 18 19 20 21 22 23 24 25 2…" at bounding box center [1143, 761] width 30 height 27
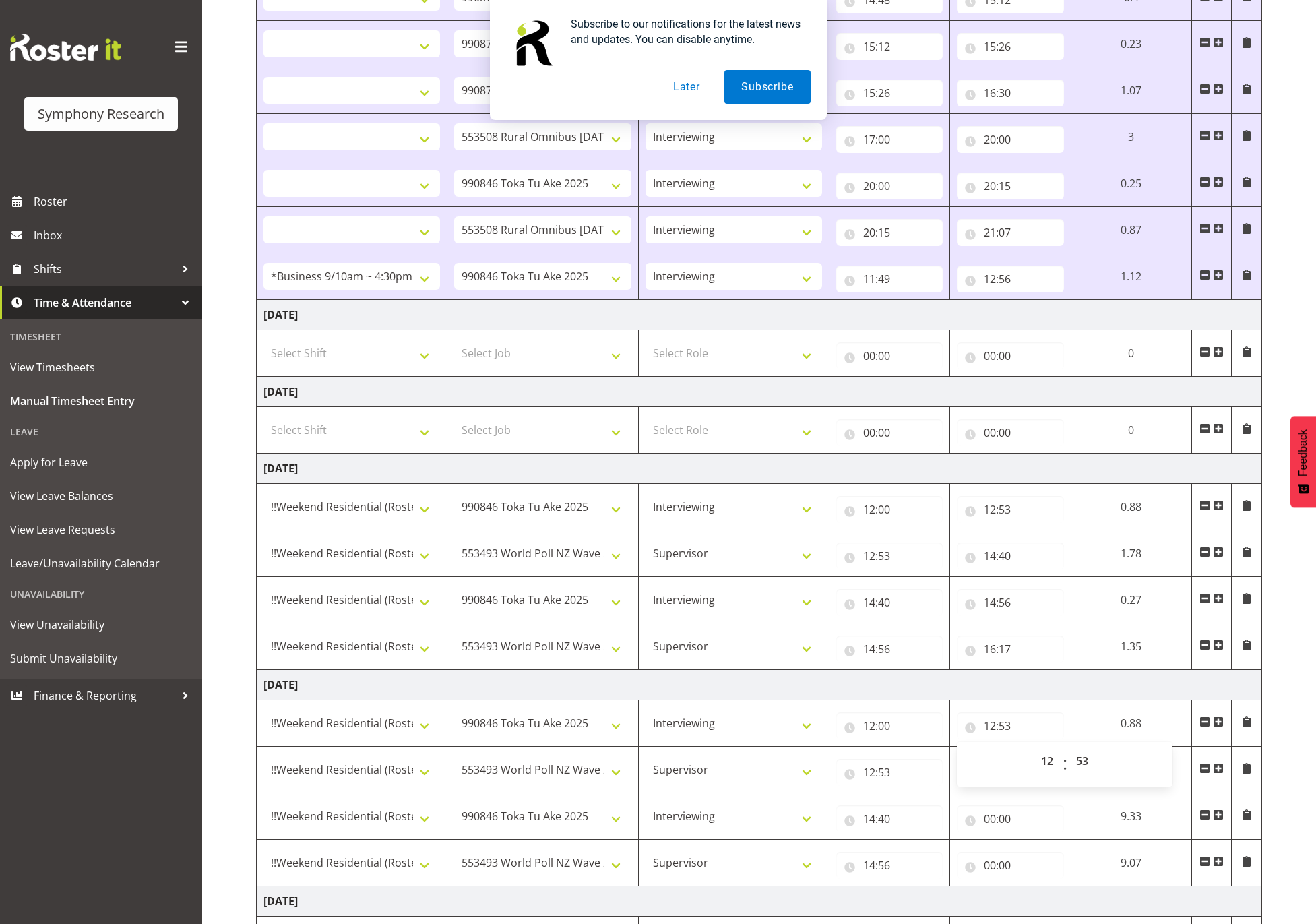
click at [1033, 692] on td "Saturday 23rd August 2025" at bounding box center [759, 685] width 1006 height 30
click at [1007, 771] on input "00:00" at bounding box center [1010, 773] width 107 height 27
click at [1053, 810] on select "00 01 02 03 04 05 06 07 08 09 10 11 12 13 14 15 16 17 18 19 20 21 22 23" at bounding box center [1049, 807] width 30 height 27
click at [1064, 802] on select "00 01 02 03 04 05 06 07 08 09 10 11 12 13 14 15 16 17 18 19 20 21 22 23" at bounding box center [1049, 807] width 30 height 27
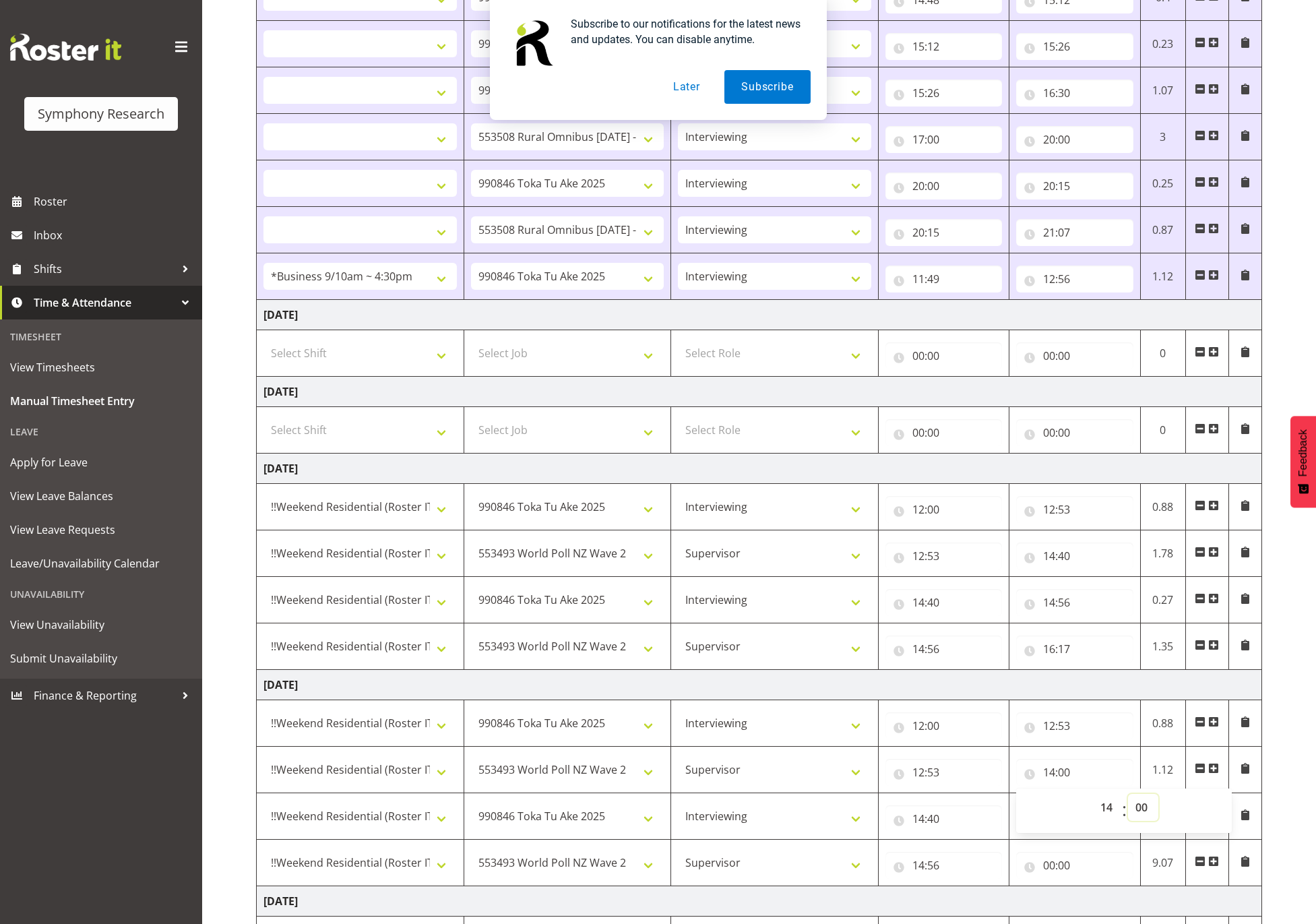
click at [1142, 813] on select "00 01 02 03 04 05 06 07 08 09 10 11 12 13 14 15 16 17 18 19 20 21 22 23 24 25 2…" at bounding box center [1143, 807] width 30 height 27
click at [1128, 802] on select "00 01 02 03 04 05 06 07 08 09 10 11 12 13 14 15 16 17 18 19 20 21 22 23 24 25 2…" at bounding box center [1143, 807] width 30 height 27
click at [1034, 879] on input "00:00" at bounding box center [1075, 865] width 117 height 27
click at [1049, 823] on input "00:00" at bounding box center [1075, 819] width 117 height 27
click at [1108, 855] on select "00 01 02 03 04 05 06 07 08 09 10 11 12 13 14 15 16 17 18 19 20 21 22 23" at bounding box center [1108, 854] width 30 height 27
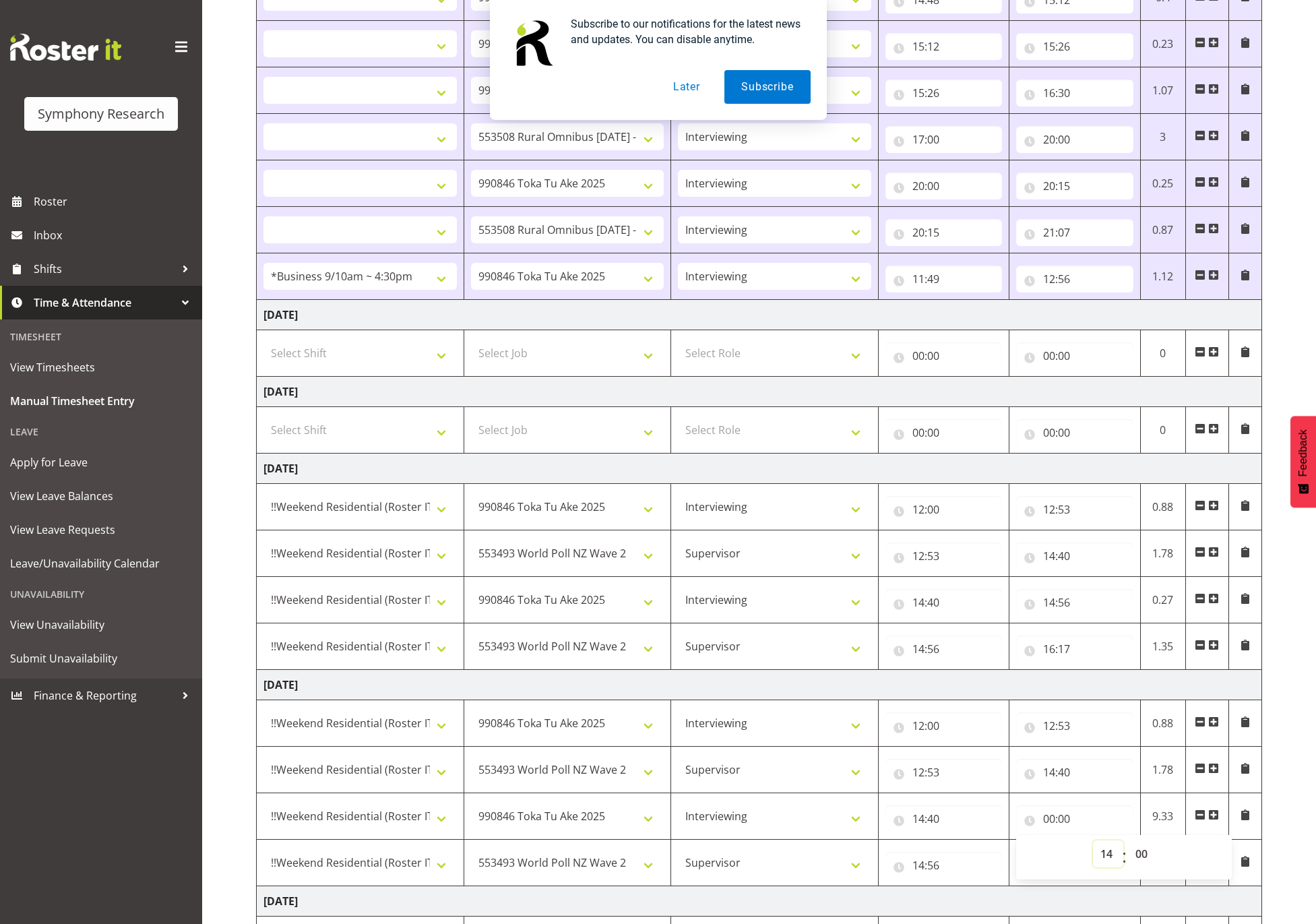
click at [1093, 849] on select "00 01 02 03 04 05 06 07 08 09 10 11 12 13 14 15 16 17 18 19 20 21 22 23" at bounding box center [1108, 854] width 30 height 27
click at [1139, 853] on select "00 01 02 03 04 05 06 07 08 09 10 11 12 13 14 15 16 17 18 19 20 21 22 23 24 25 2…" at bounding box center [1143, 854] width 30 height 27
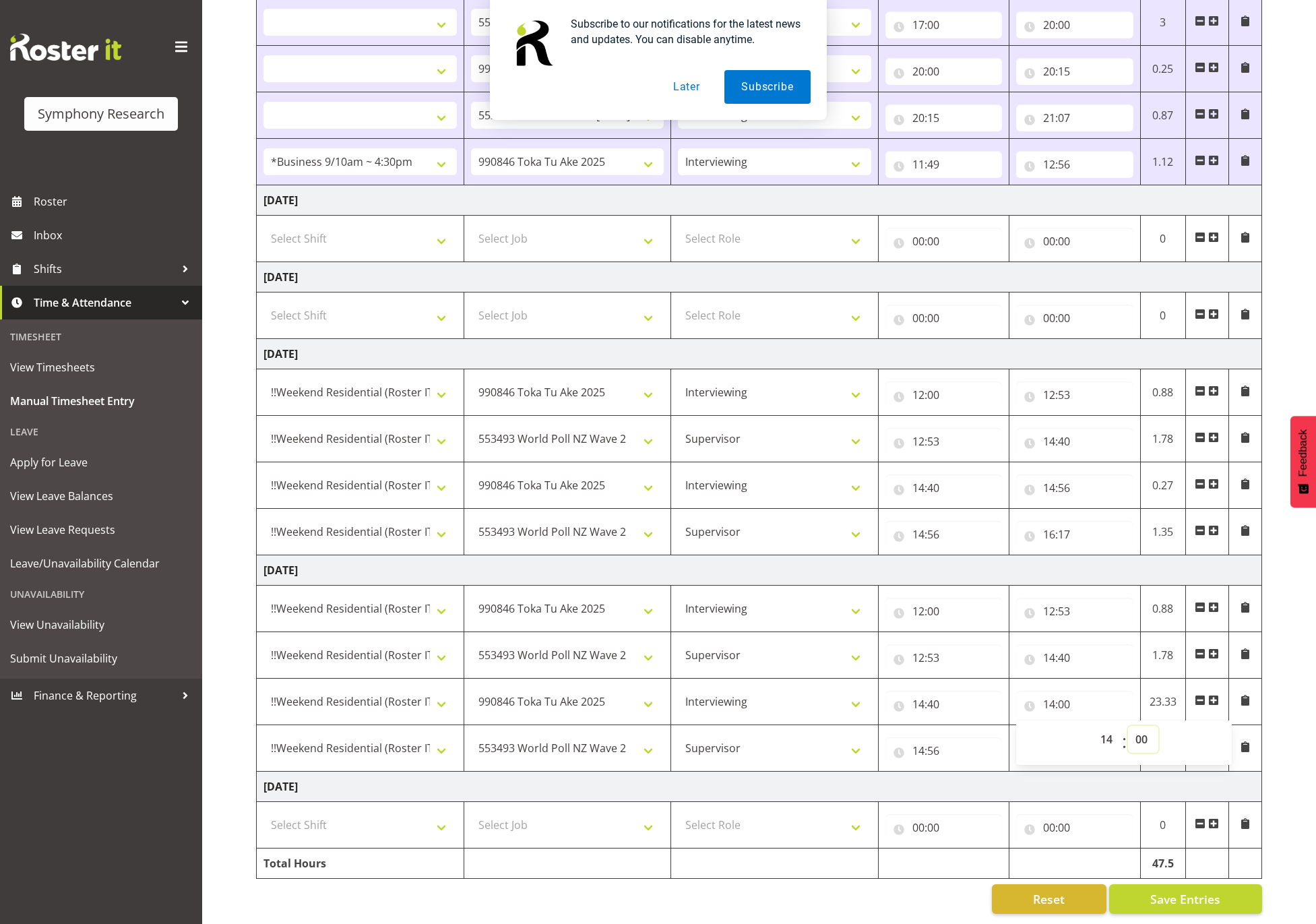
click at [1145, 726] on select "00 01 02 03 04 05 06 07 08 09 10 11 12 13 14 15 16 17 18 19 20 21 22 23 24 25 2…" at bounding box center [1143, 739] width 30 height 27
click at [1128, 726] on select "00 01 02 03 04 05 06 07 08 09 10 11 12 13 14 15 16 17 18 19 20 21 22 23 24 25 2…" at bounding box center [1143, 739] width 30 height 27
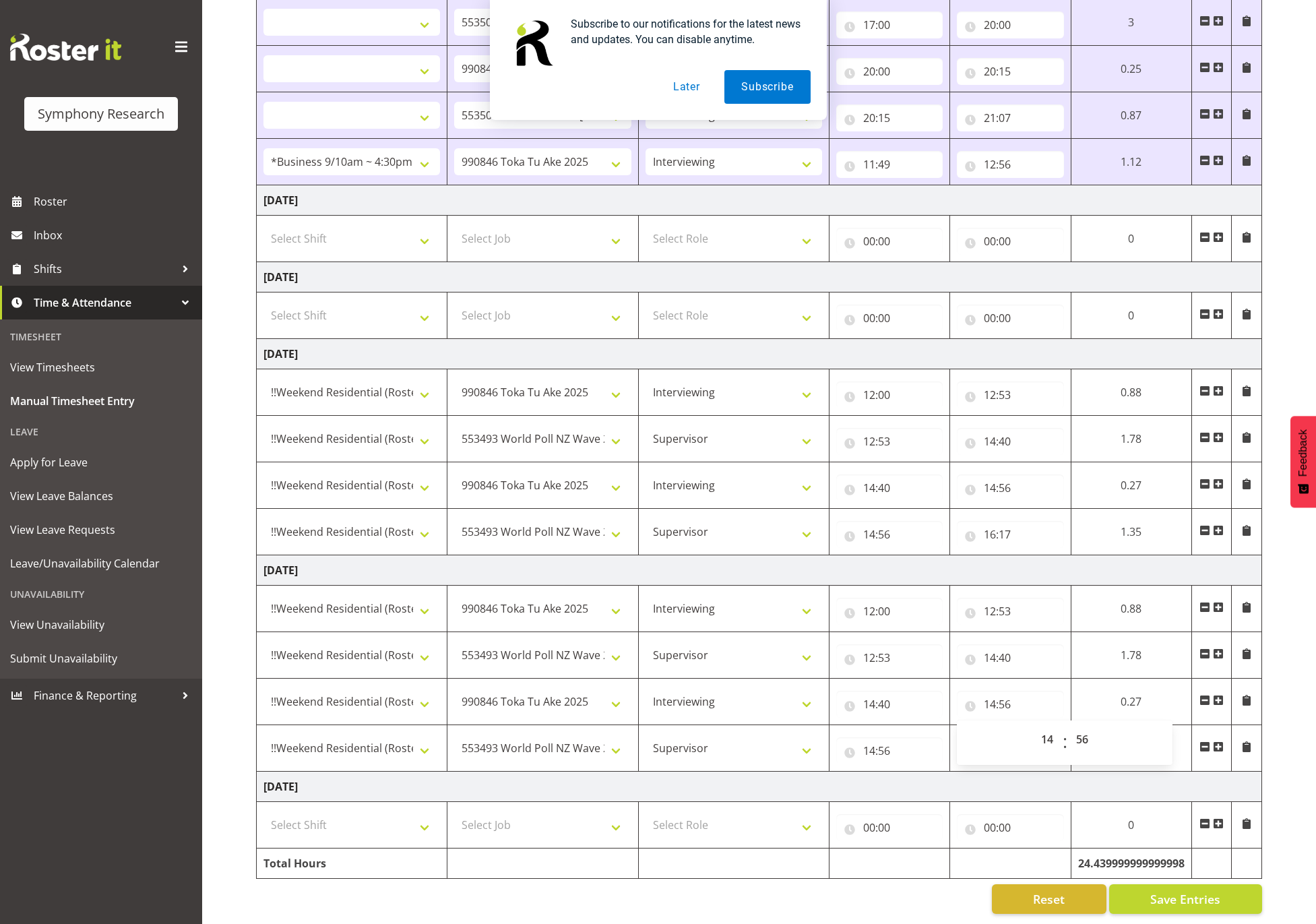
click at [1080, 555] on td "Saturday 23rd August 2025" at bounding box center [759, 571] width 1006 height 30
click at [1003, 737] on input "00:00" at bounding box center [1010, 751] width 107 height 27
click at [1049, 772] on select "00 01 02 03 04 05 06 07 08 09 10 11 12 13 14 15 16 17 18 19 20 21 22 23" at bounding box center [1049, 786] width 30 height 27
click at [1034, 772] on select "00 01 02 03 04 05 06 07 08 09 10 11 12 13 14 15 16 17 18 19 20 21 22 23" at bounding box center [1049, 786] width 30 height 27
click at [1084, 772] on select "00 01 02 03 04 05 06 07 08 09 10 11 12 13 14 15 16 17 18 19 20 21 22 23 24 25 2…" at bounding box center [1084, 786] width 30 height 27
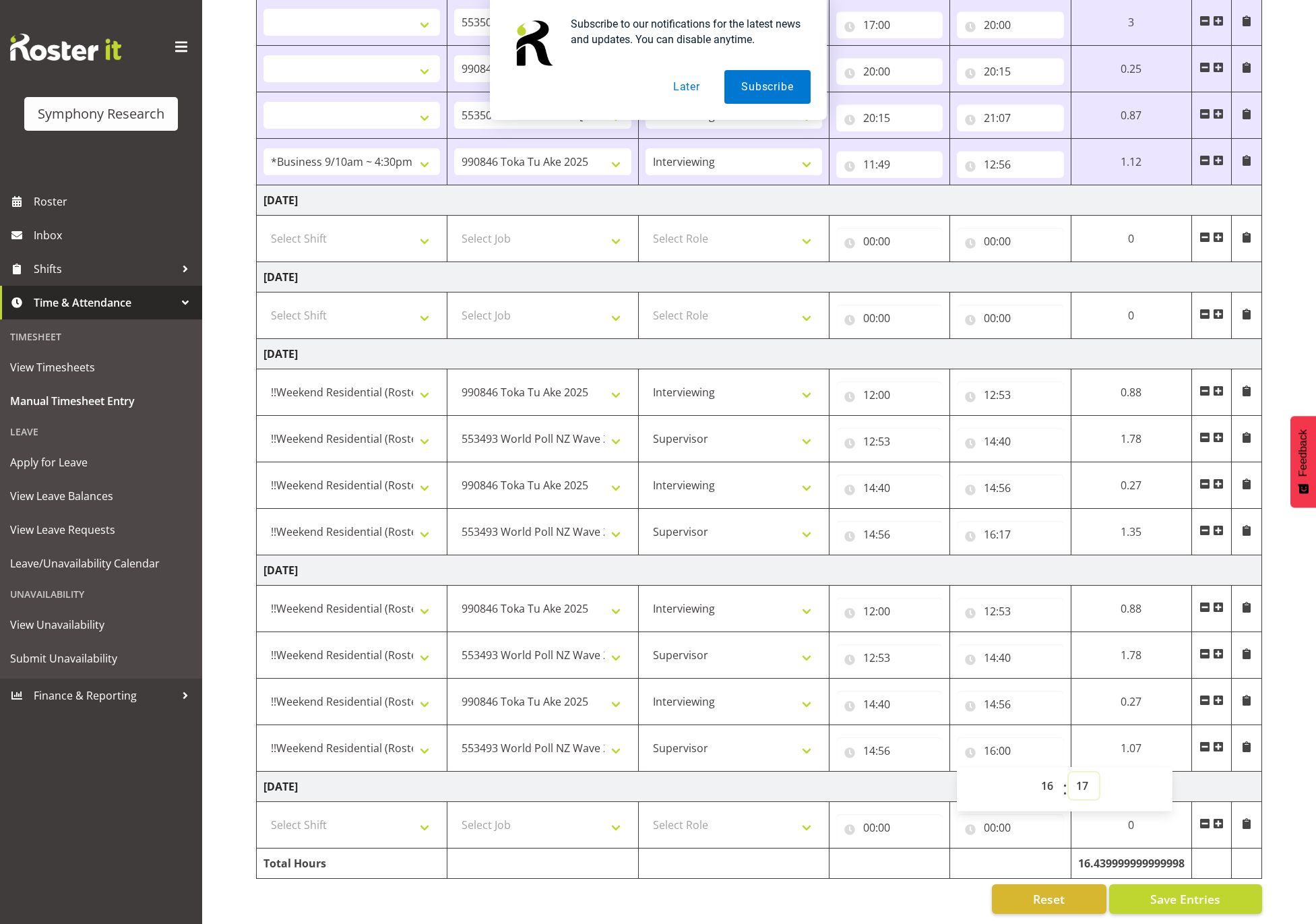
click at [1099, 772] on select "00 01 02 03 04 05 06 07 08 09 10 11 12 13 14 15 16 17 18 19 20 21 22 23 24 25 2…" at bounding box center [1084, 786] width 30 height 27
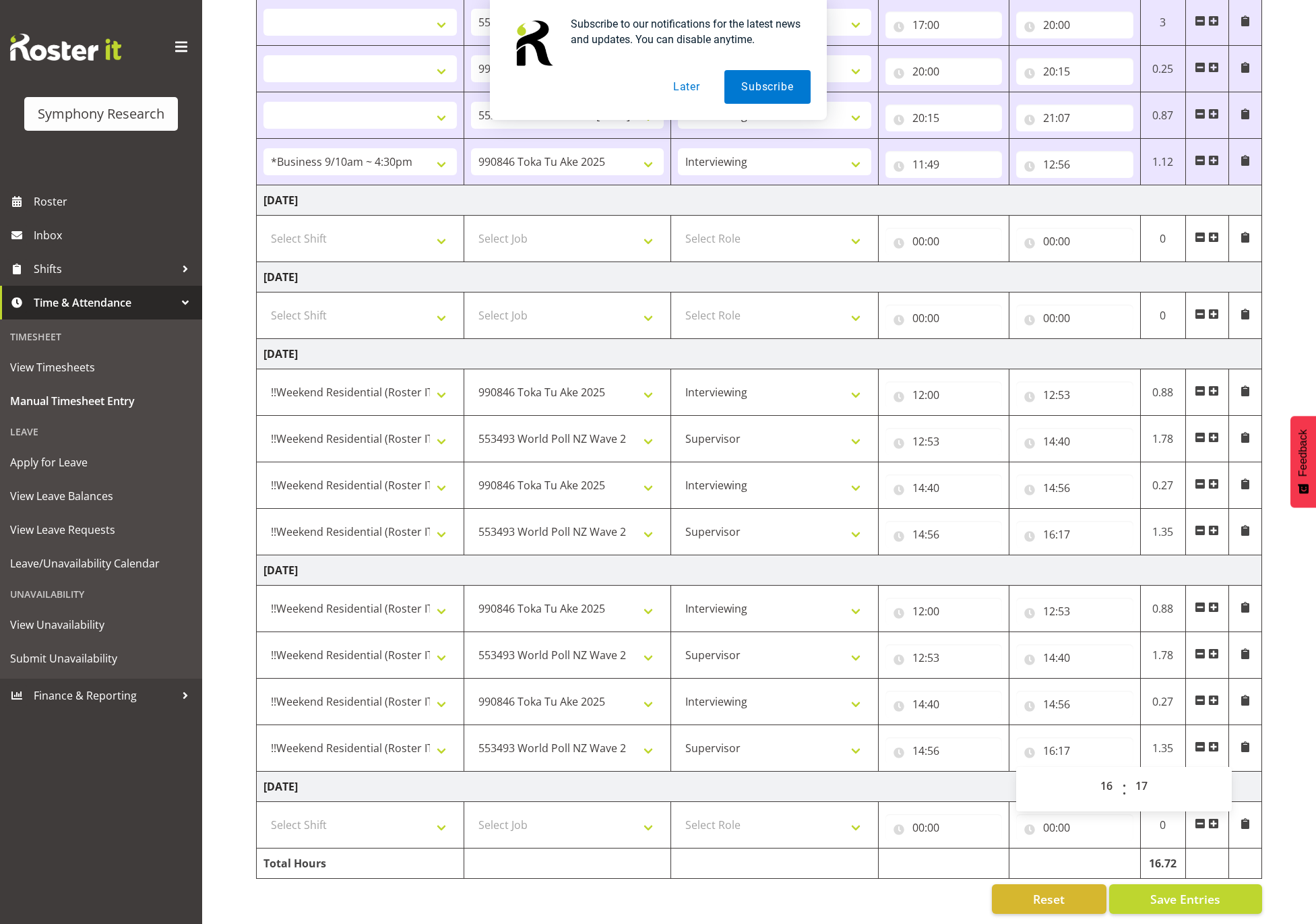
click at [804, 772] on td "Sunday 24th August 2025" at bounding box center [759, 787] width 1006 height 30
click at [389, 378] on select "!!Weekend Residential (Roster IT Shift Label) *Business 9/10am ~ 4:30pm *Busine…" at bounding box center [360, 392] width 194 height 27
click at [263, 378] on select "!!Weekend Residential (Roster IT Shift Label) *Business 9/10am ~ 4:30pm *Busine…" at bounding box center [360, 392] width 194 height 27
click at [390, 425] on select "!!Weekend Residential (Roster IT Shift Label) *Business 9/10am ~ 4:30pm *Busine…" at bounding box center [360, 439] width 194 height 27
click at [263, 425] on select "!!Weekend Residential (Roster IT Shift Label) *Business 9/10am ~ 4:30pm *Busine…" at bounding box center [360, 439] width 194 height 27
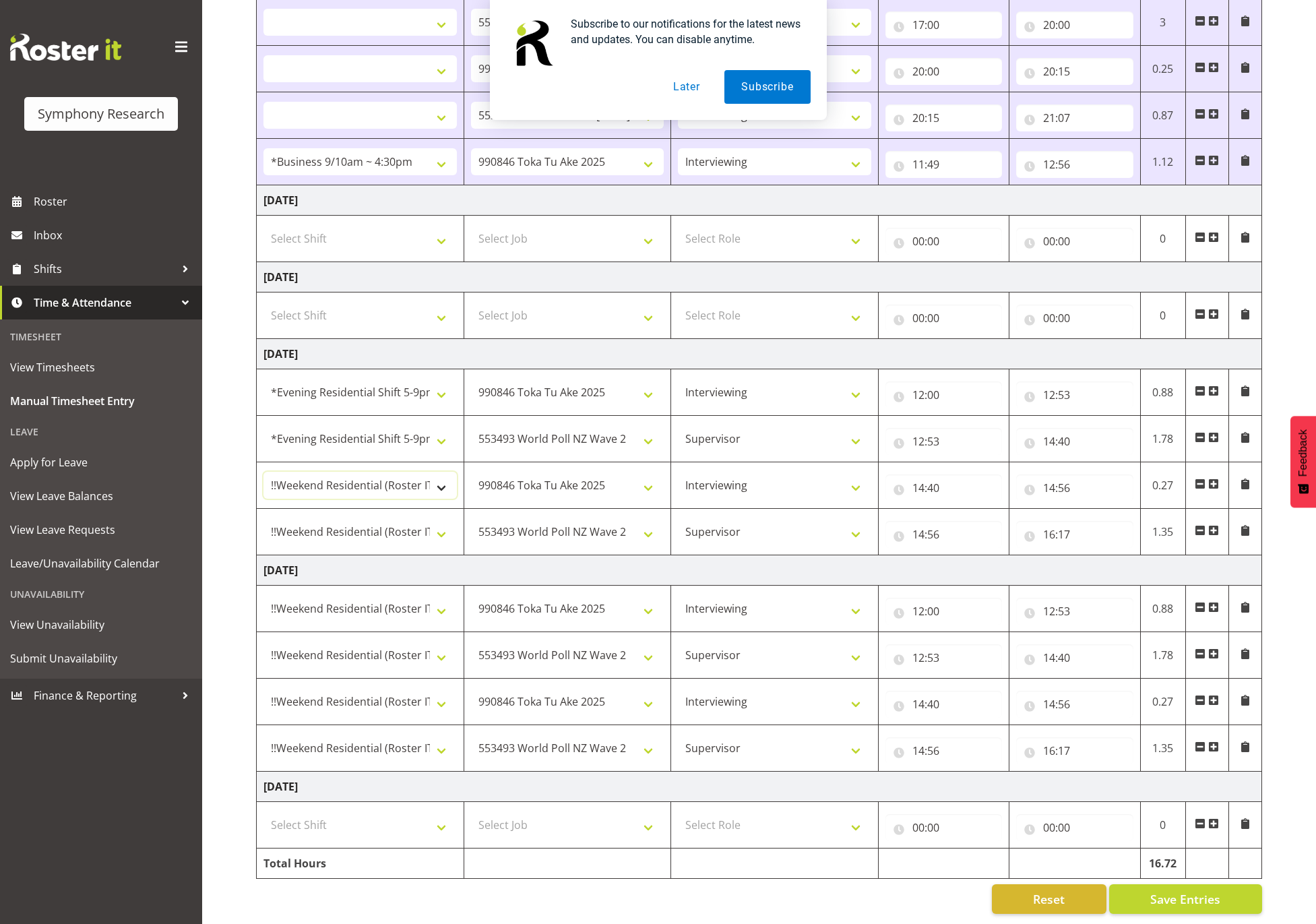
click at [380, 471] on select "!!Weekend Residential (Roster IT Shift Label) *Business 9/10am ~ 4:30pm *Busine…" at bounding box center [360, 485] width 194 height 27
click at [263, 471] on select "!!Weekend Residential (Roster IT Shift Label) *Business 9/10am ~ 4:30pm *Busine…" at bounding box center [360, 485] width 194 height 27
click at [392, 518] on select "!!Weekend Residential (Roster IT Shift Label) *Business 9/10am ~ 4:30pm *Busine…" at bounding box center [360, 532] width 194 height 27
click at [263, 518] on select "!!Weekend Residential (Roster IT Shift Label) *Business 9/10am ~ 4:30pm *Busine…" at bounding box center [360, 532] width 194 height 27
click at [935, 521] on input "14:56" at bounding box center [944, 534] width 117 height 27
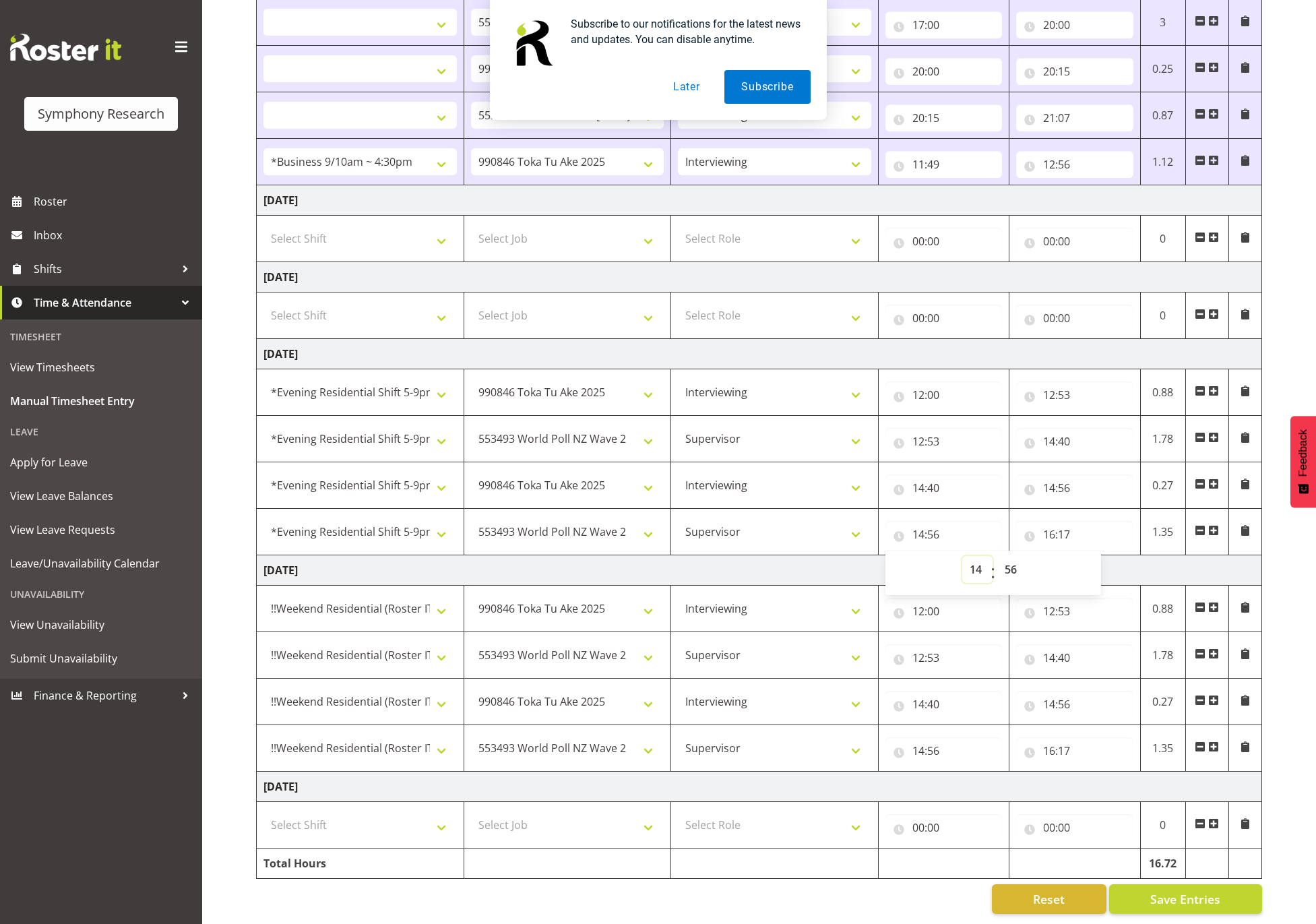
click at [978, 556] on select "00 01 02 03 04 05 06 07 08 09 10 11 12 13 14 15 16 17 18 19 20 21 22 23" at bounding box center [978, 570] width 30 height 27
click at [963, 556] on select "00 01 02 03 04 05 06 07 08 09 10 11 12 13 14 15 16 17 18 19 20 21 22 23" at bounding box center [978, 570] width 30 height 27
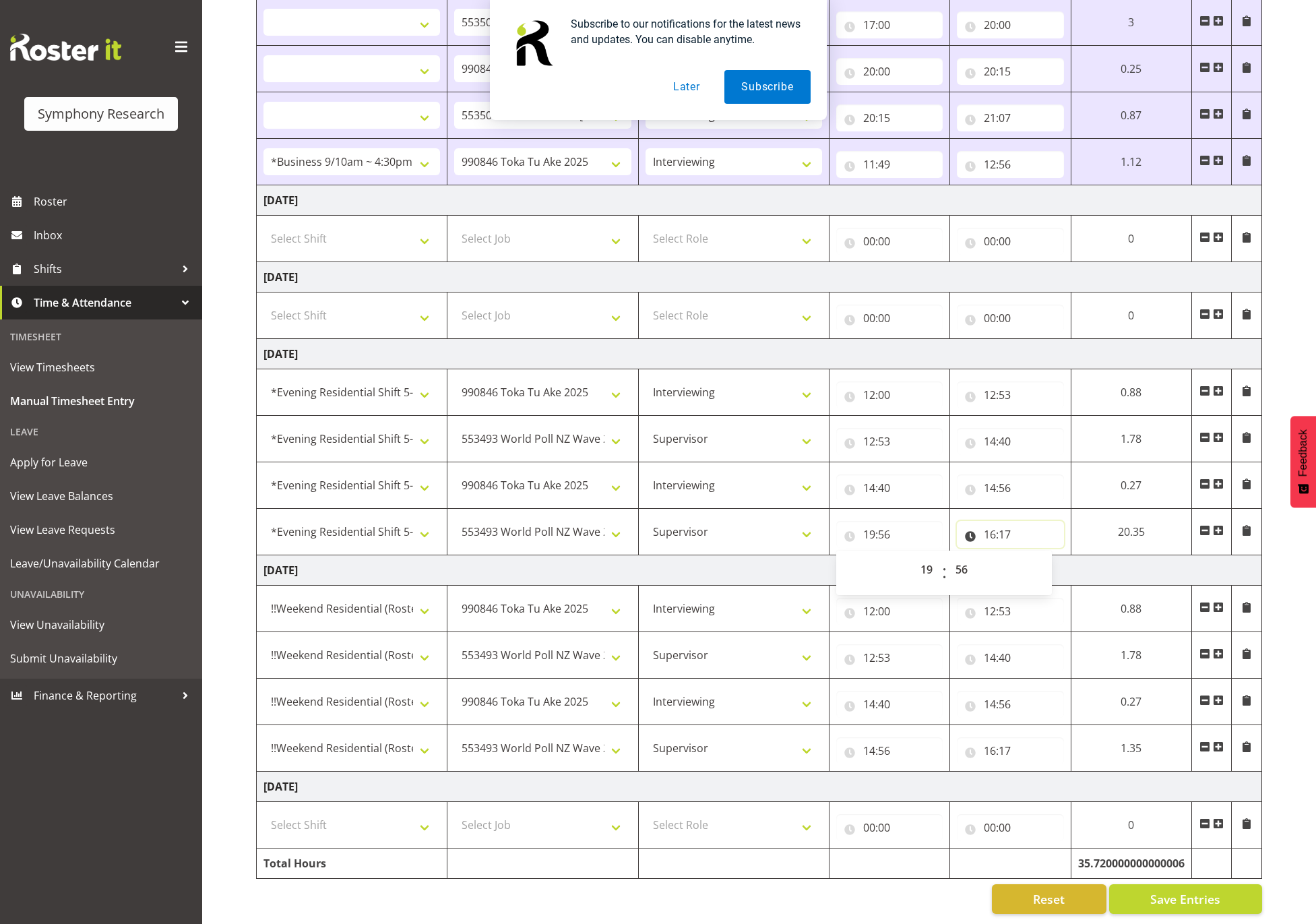
click at [1022, 521] on input "16:17" at bounding box center [1010, 534] width 107 height 27
click at [1047, 556] on select "00 01 02 03 04 05 06 07 08 09 10 11 12 13 14 15 16 17 18 19 20 21 22 23" at bounding box center [1049, 570] width 30 height 27
click at [888, 521] on input "19:56" at bounding box center [889, 534] width 107 height 27
click at [928, 556] on select "00 01 02 03 04 05 06 07 08 09 10 11 12 13 14 15 16 17 18 19 20 21 22 23" at bounding box center [929, 570] width 30 height 27
click at [913, 556] on select "00 01 02 03 04 05 06 07 08 09 10 11 12 13 14 15 16 17 18 19 20 21 22 23" at bounding box center [929, 570] width 30 height 27
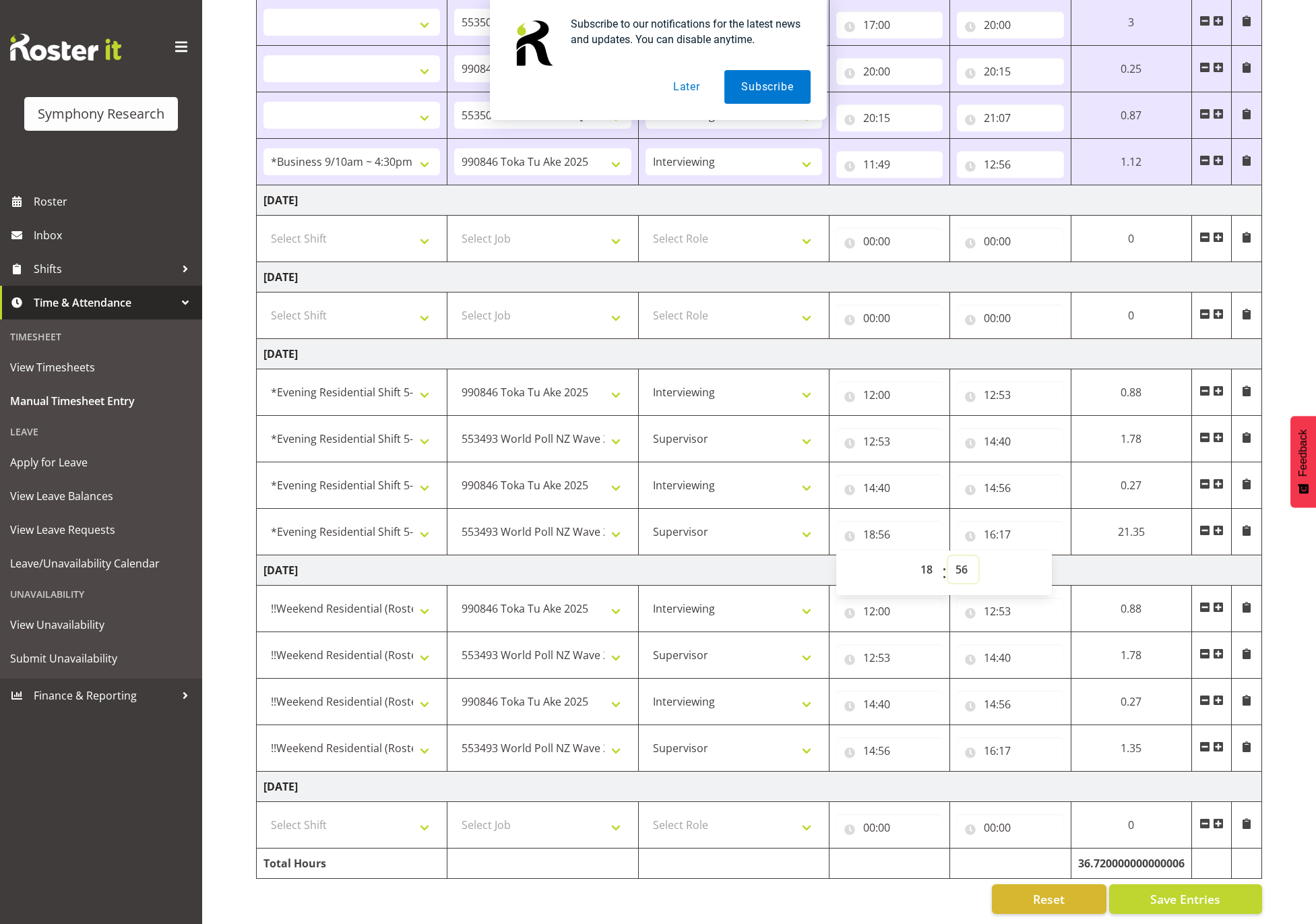
click at [957, 556] on select "00 01 02 03 04 05 06 07 08 09 10 11 12 13 14 15 16 17 18 19 20 21 22 23 24 25 2…" at bounding box center [963, 570] width 30 height 27
click at [894, 381] on input "12:00" at bounding box center [889, 395] width 107 height 27
click at [922, 416] on select "00 01 02 03 04 05 06 07 08 09 10 11 12 13 14 15 16 17 18 19 20 21 22 23" at bounding box center [929, 430] width 30 height 27
click at [913, 416] on select "00 01 02 03 04 05 06 07 08 09 10 11 12 13 14 15 16 17 18 19 20 21 22 23" at bounding box center [929, 430] width 30 height 27
click at [963, 416] on select "00 01 02 03 04 05 06 07 08 09 10 11 12 13 14 15 16 17 18 19 20 21 22 23 24 25 2…" at bounding box center [963, 430] width 30 height 27
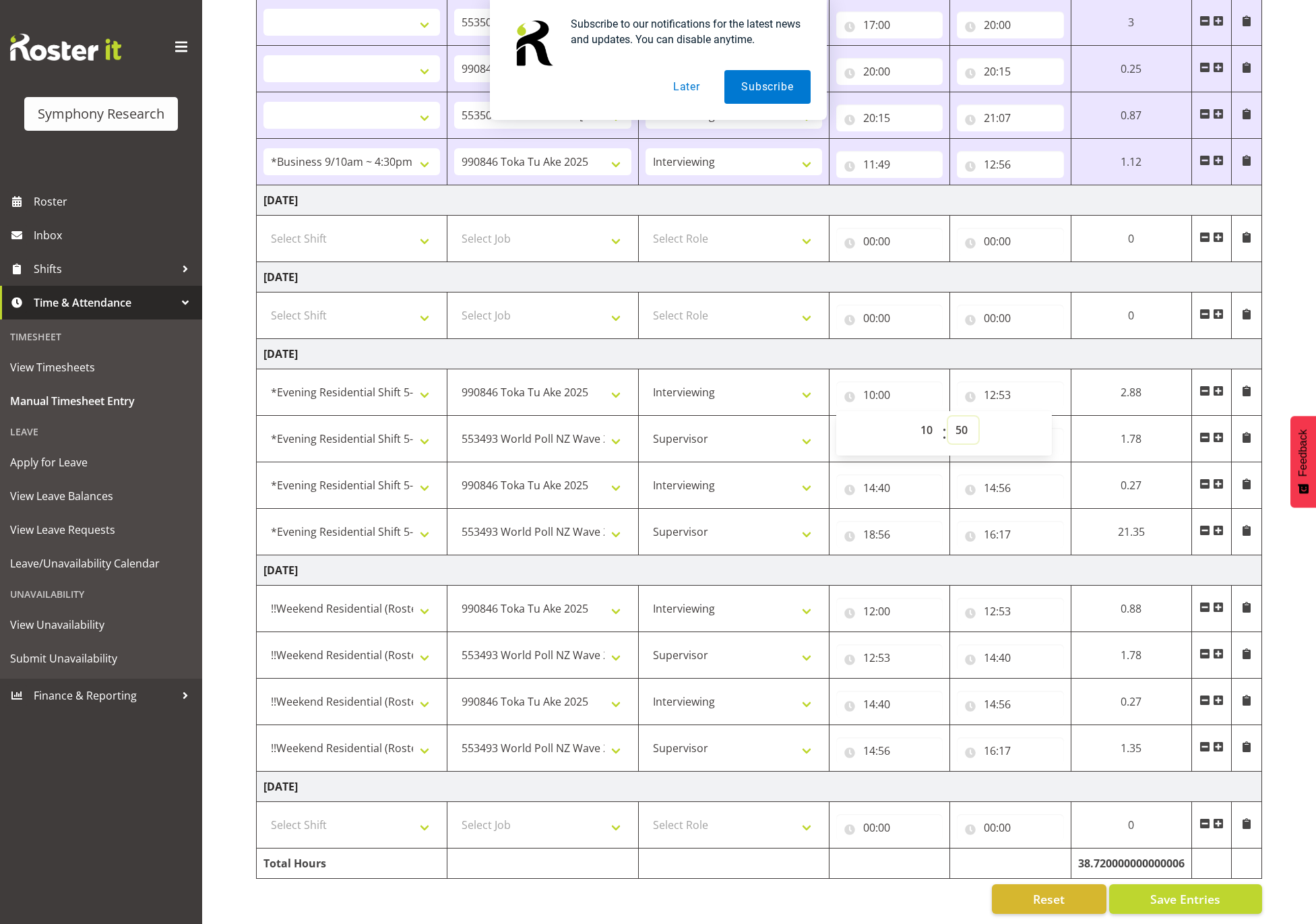
click at [950, 416] on select "00 01 02 03 04 05 06 07 08 09 10 11 12 13 14 15 16 17 18 19 20 21 22 23 24 25 2…" at bounding box center [963, 430] width 30 height 27
click at [1037, 381] on input "12:53" at bounding box center [1016, 395] width 107 height 27
click at [922, 422] on div "12:53 00 01 02 03 04 05 06 07 08 09 10 11 12 13 14 15 16 17 18 19 20 21 22 23 :…" at bounding box center [894, 438] width 107 height 33
click at [1025, 428] on input "14:40" at bounding box center [1016, 441] width 107 height 27
click at [1053, 463] on select "00 01 02 03 04 05 06 07 08 09 10 11 12 13 14 15 16 17 18 19 20 21 22 23" at bounding box center [1053, 477] width 30 height 27
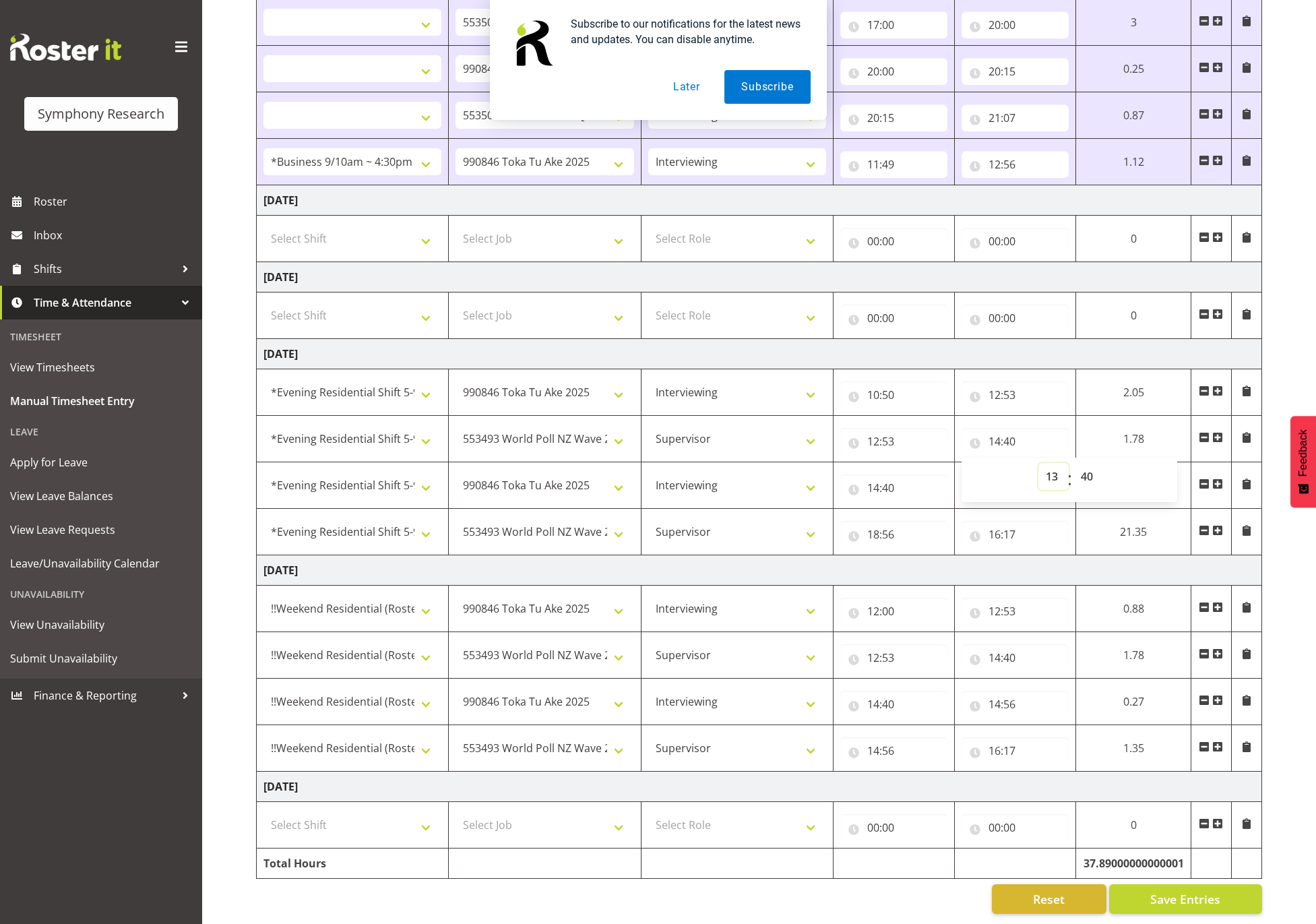
click at [1038, 463] on select "00 01 02 03 04 05 06 07 08 09 10 11 12 13 14 15 16 17 18 19 20 21 22 23" at bounding box center [1053, 477] width 30 height 27
click at [1084, 463] on select "00 01 02 03 04 05 06 07 08 09 10 11 12 13 14 15 16 17 18 19 20 21 22 23 24 25 2…" at bounding box center [1088, 477] width 30 height 27
click at [1073, 463] on select "00 01 02 03 04 05 06 07 08 09 10 11 12 13 14 15 16 17 18 19 20 21 22 23 24 25 2…" at bounding box center [1088, 477] width 30 height 27
click at [891, 474] on input "14:40" at bounding box center [894, 488] width 107 height 27
click at [932, 509] on select "00 01 02 03 04 05 06 07 08 09 10 11 12 13 14 15 16 17 18 19 20 21 22 23" at bounding box center [932, 523] width 30 height 27
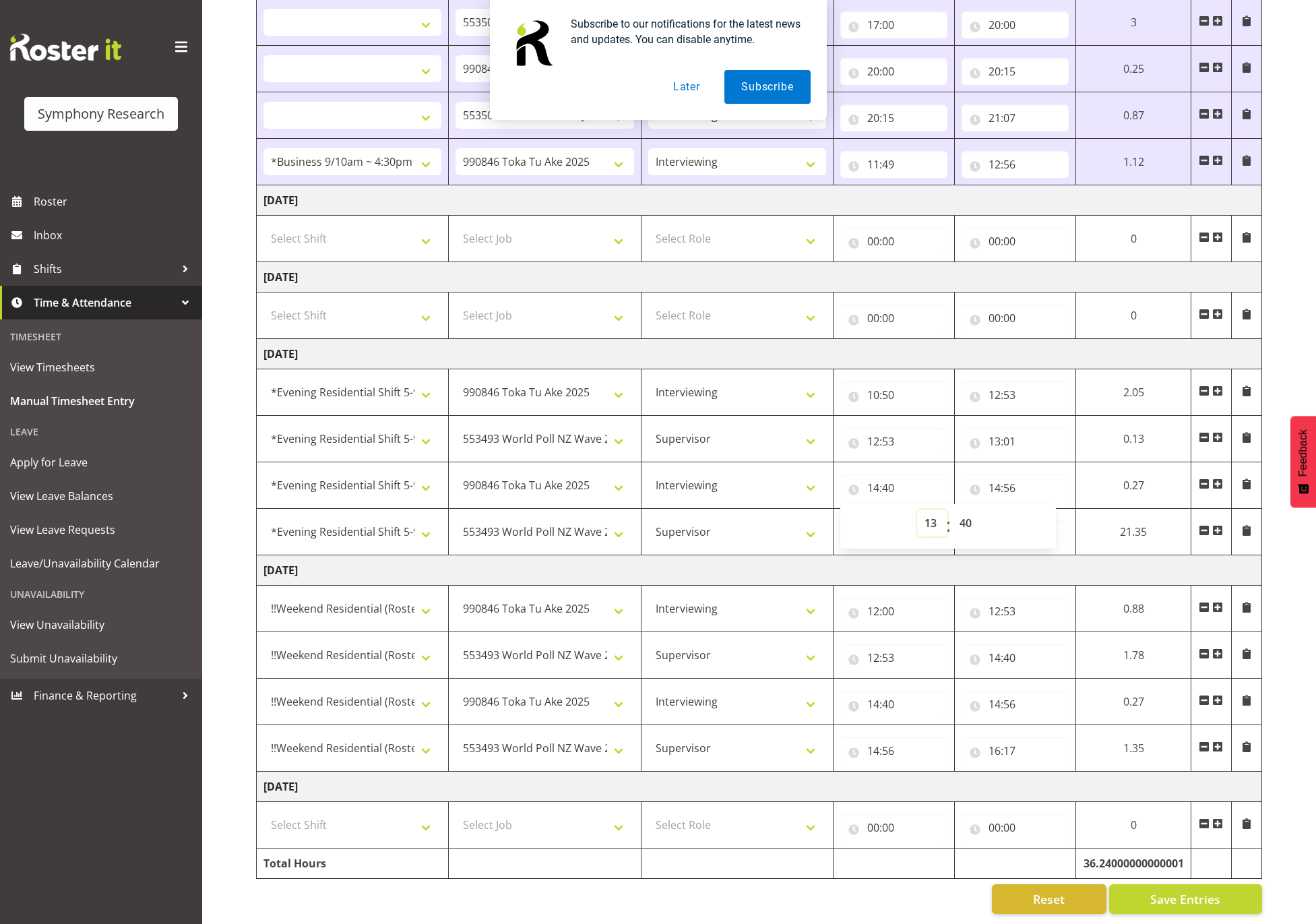
click at [917, 509] on select "00 01 02 03 04 05 06 07 08 09 10 11 12 13 14 15 16 17 18 19 20 21 22 23" at bounding box center [932, 523] width 30 height 27
click at [969, 509] on select "00 01 02 03 04 05 06 07 08 09 10 11 12 13 14 15 16 17 18 19 20 21 22 23 24 25 2…" at bounding box center [967, 523] width 30 height 27
click at [952, 509] on select "00 01 02 03 04 05 06 07 08 09 10 11 12 13 14 15 16 17 18 19 20 21 22 23 24 25 2…" at bounding box center [967, 523] width 30 height 27
click at [1025, 474] on input "14:56" at bounding box center [1016, 488] width 107 height 27
click at [1049, 509] on select "00 01 02 03 04 05 06 07 08 09 10 11 12 13 14 15 16 17 18 19 20 21 22 23" at bounding box center [1053, 523] width 30 height 27
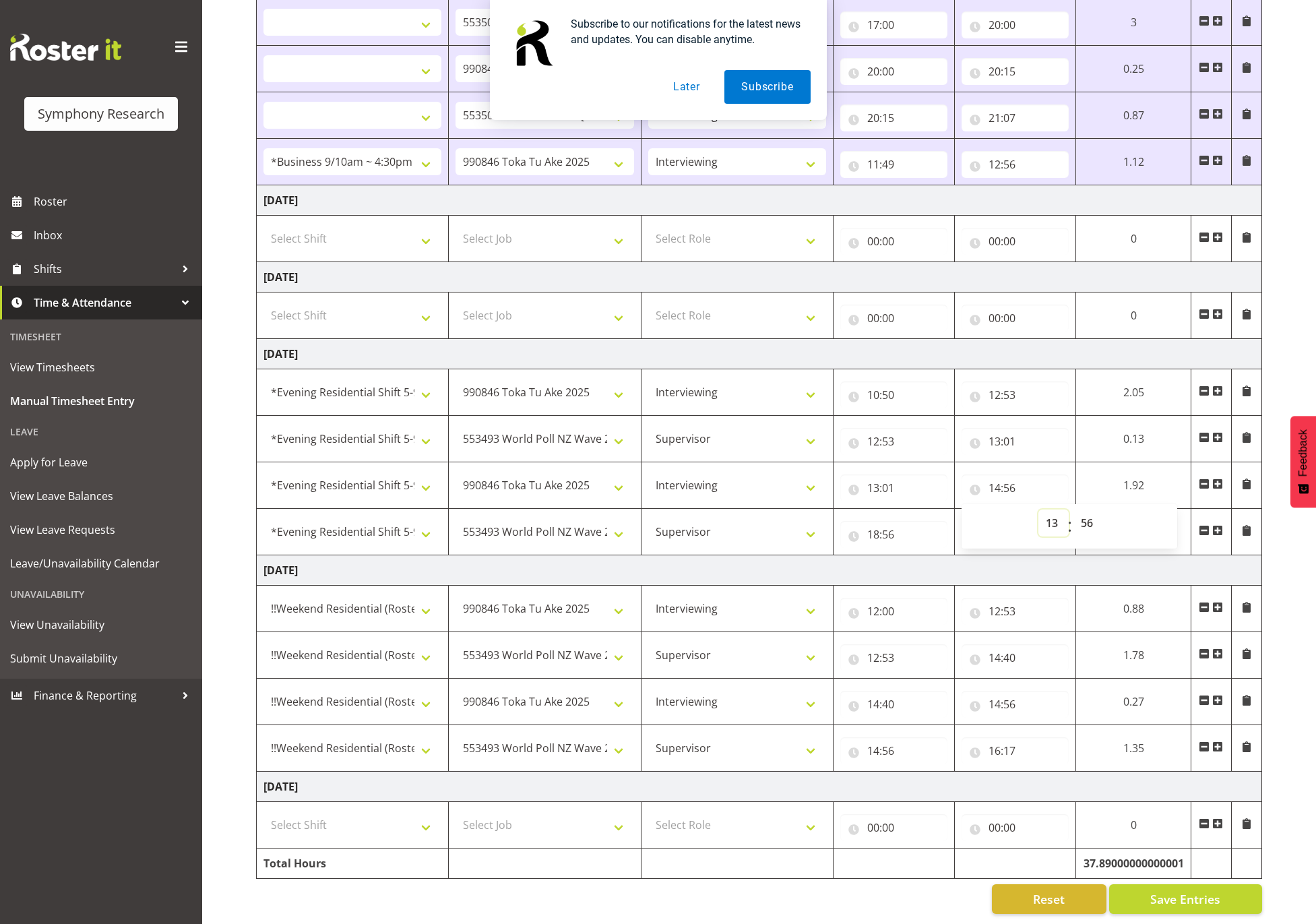
click at [1038, 509] on select "00 01 02 03 04 05 06 07 08 09 10 11 12 13 14 15 16 17 18 19 20 21 22 23" at bounding box center [1053, 523] width 30 height 27
click at [1094, 509] on select "00 01 02 03 04 05 06 07 08 09 10 11 12 13 14 15 16 17 18 19 20 21 22 23 24 25 2…" at bounding box center [1088, 523] width 30 height 27
click at [1073, 509] on select "00 01 02 03 04 05 06 07 08 09 10 11 12 13 14 15 16 17 18 19 20 21 22 23 24 25 2…" at bounding box center [1088, 523] width 30 height 27
click at [900, 521] on input "18:56" at bounding box center [894, 534] width 107 height 27
click at [935, 556] on select "00 01 02 03 04 05 06 07 08 09 10 11 12 13 14 15 16 17 18 19 20 21 22 23" at bounding box center [932, 570] width 30 height 27
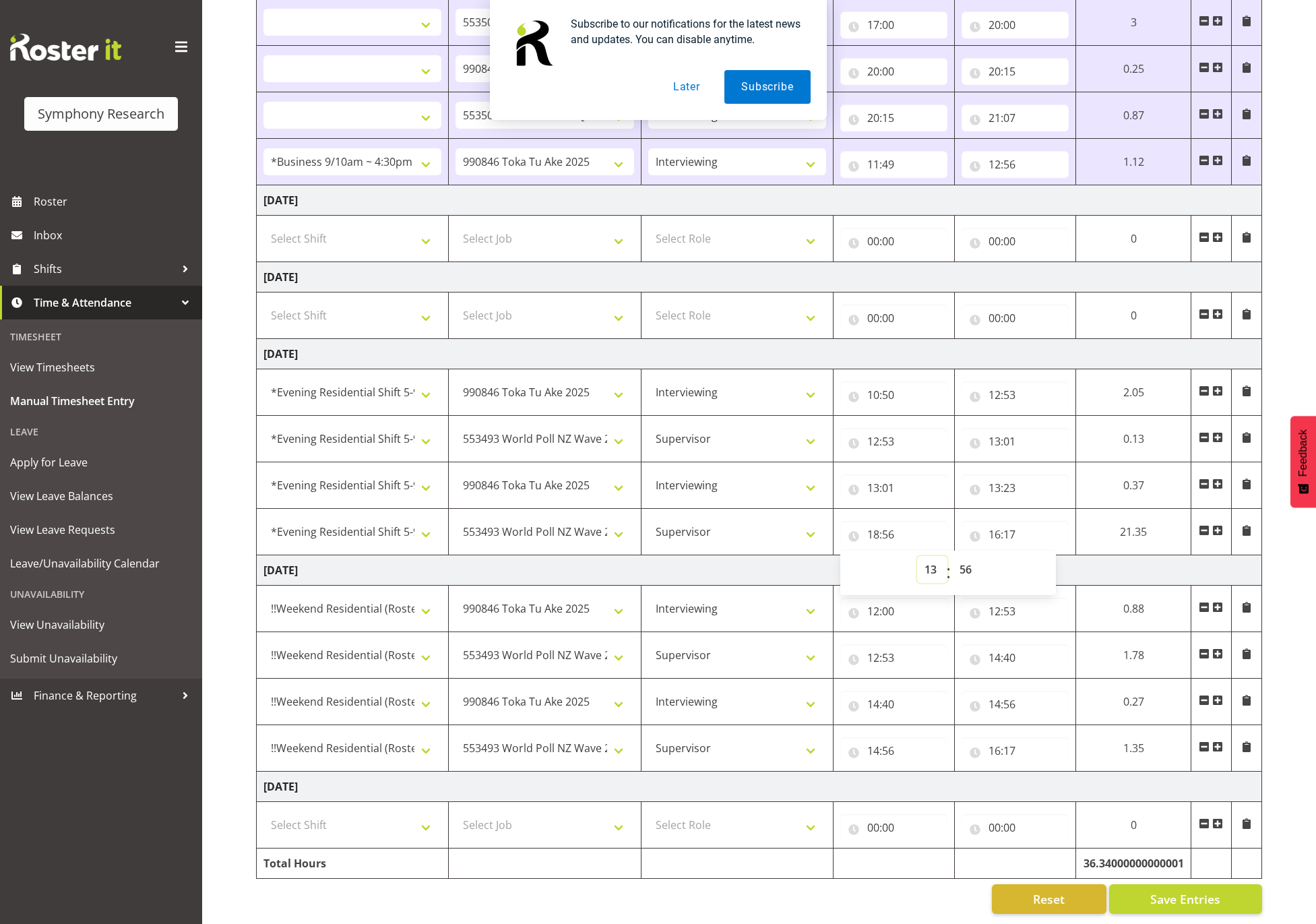
click at [947, 556] on select "00 01 02 03 04 05 06 07 08 09 10 11 12 13 14 15 16 17 18 19 20 21 22 23" at bounding box center [932, 570] width 30 height 27
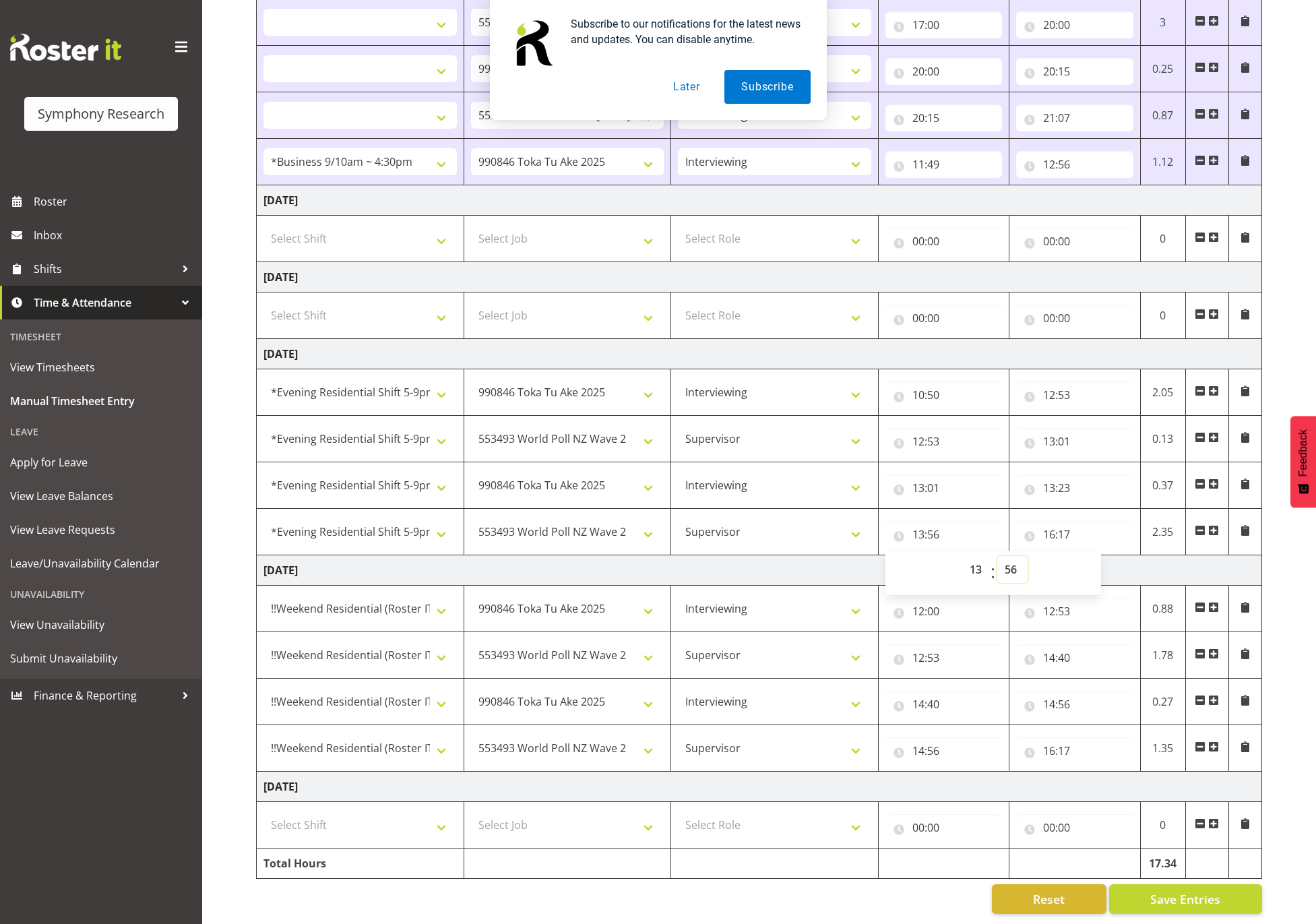
click at [1013, 556] on select "00 01 02 03 04 05 06 07 08 09 10 11 12 13 14 15 16 17 18 19 20 21 22 23 24 25 2…" at bounding box center [1013, 570] width 30 height 27
click at [997, 556] on select "00 01 02 03 04 05 06 07 08 09 10 11 12 13 14 15 16 17 18 19 20 21 22 23 24 25 2…" at bounding box center [1013, 570] width 30 height 27
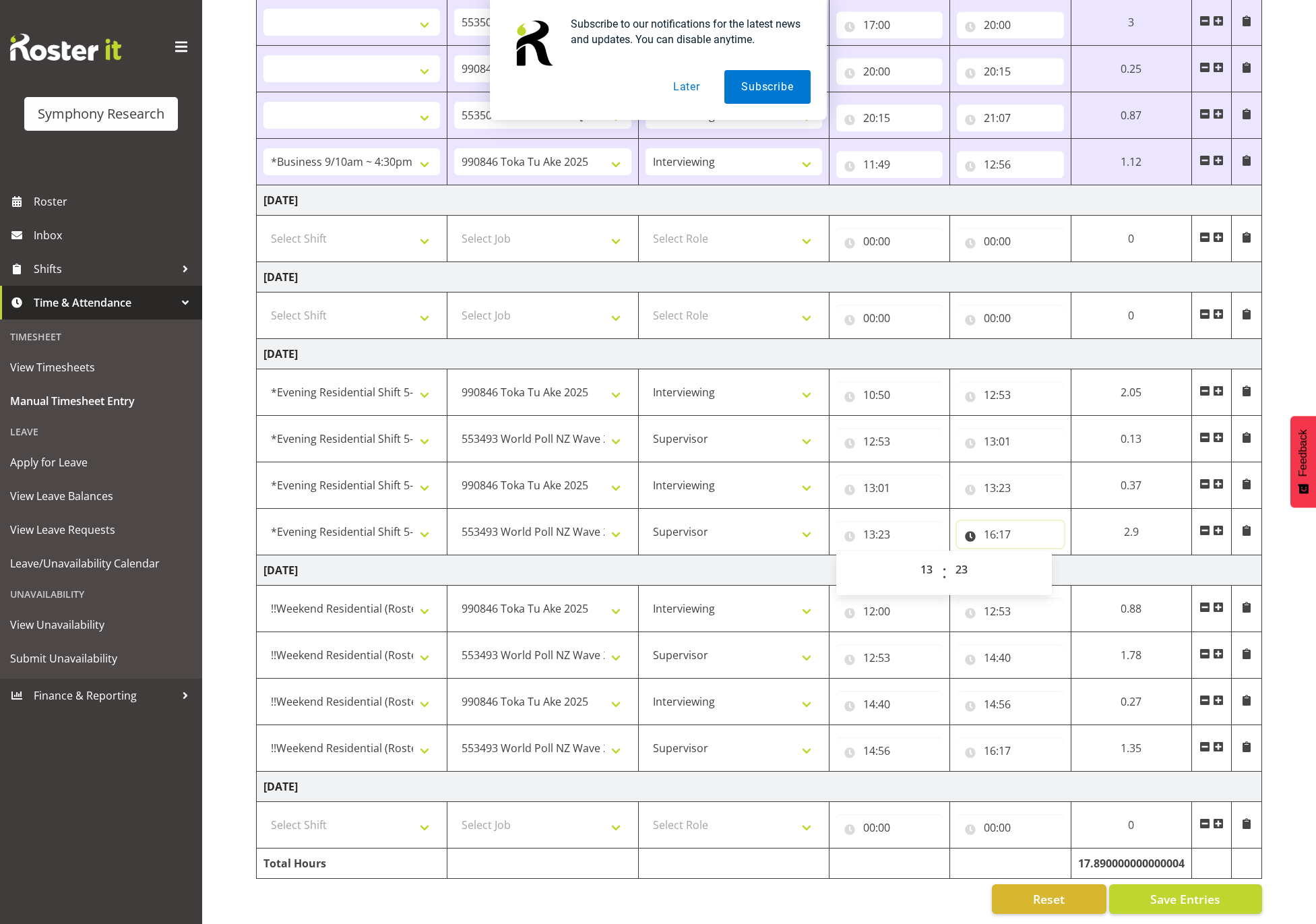
click at [1025, 521] on input "16:17" at bounding box center [1010, 534] width 107 height 27
click at [1042, 556] on select "00 01 02 03 04 05 06 07 08 09 10 11 12 13 14 15 16 17 18 19 20 21 22 23" at bounding box center [1049, 570] width 30 height 27
click at [1036, 556] on select "00 01 02 03 04 05 06 07 08 09 10 11 12 13 14 15 16 17 18 19 20 21 22 23" at bounding box center [1049, 570] width 30 height 27
click at [1091, 556] on select "00 01 02 03 04 05 06 07 08 09 10 11 12 13 14 15 16 17 18 19 20 21 22 23 24 25 2…" at bounding box center [1088, 570] width 30 height 27
click at [1104, 556] on select "00 01 02 03 04 05 06 07 08 09 10 11 12 13 14 15 16 17 18 19 20 21 22 23 24 25 2…" at bounding box center [1088, 570] width 30 height 27
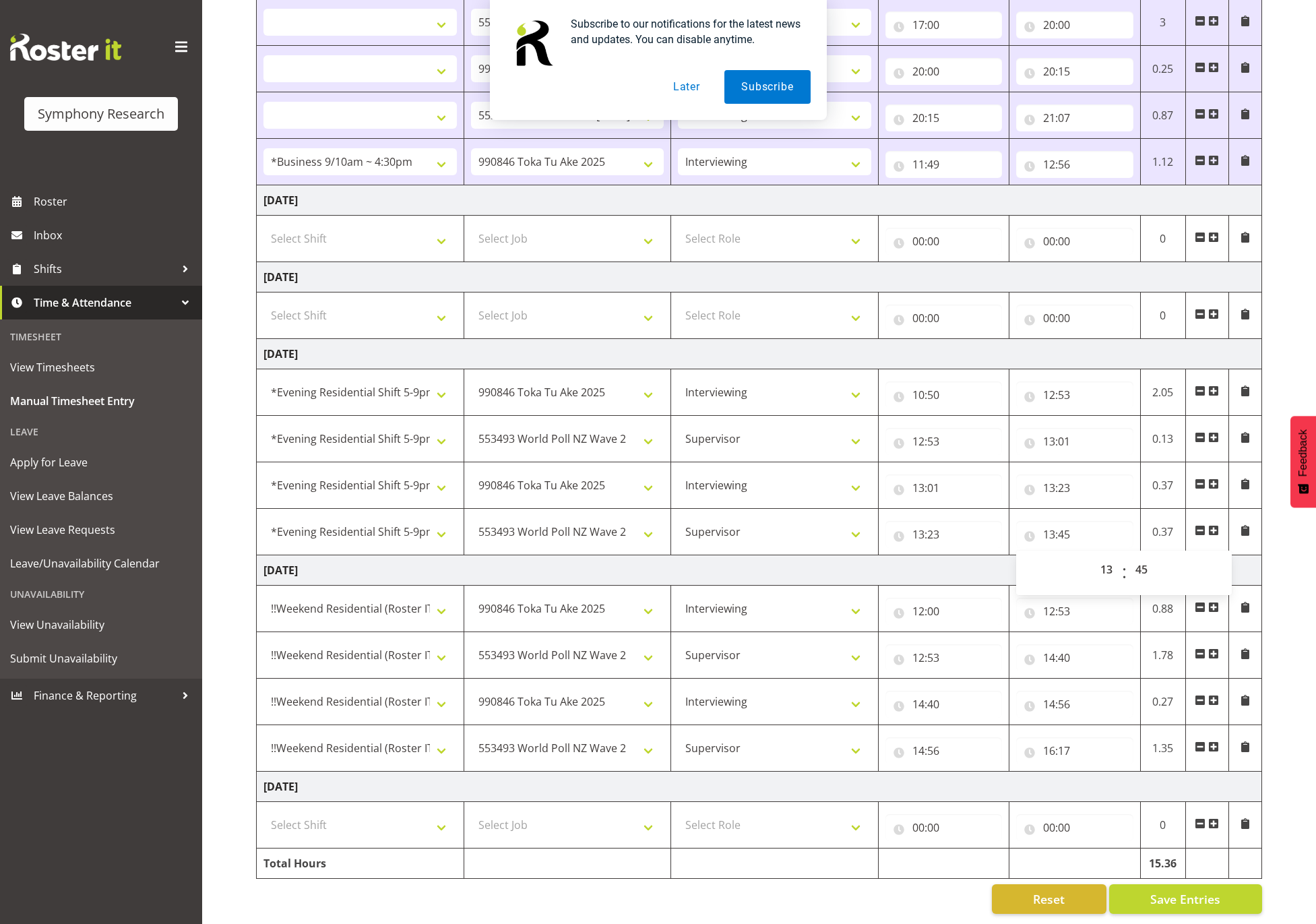
click at [1215, 525] on span at bounding box center [1214, 530] width 11 height 11
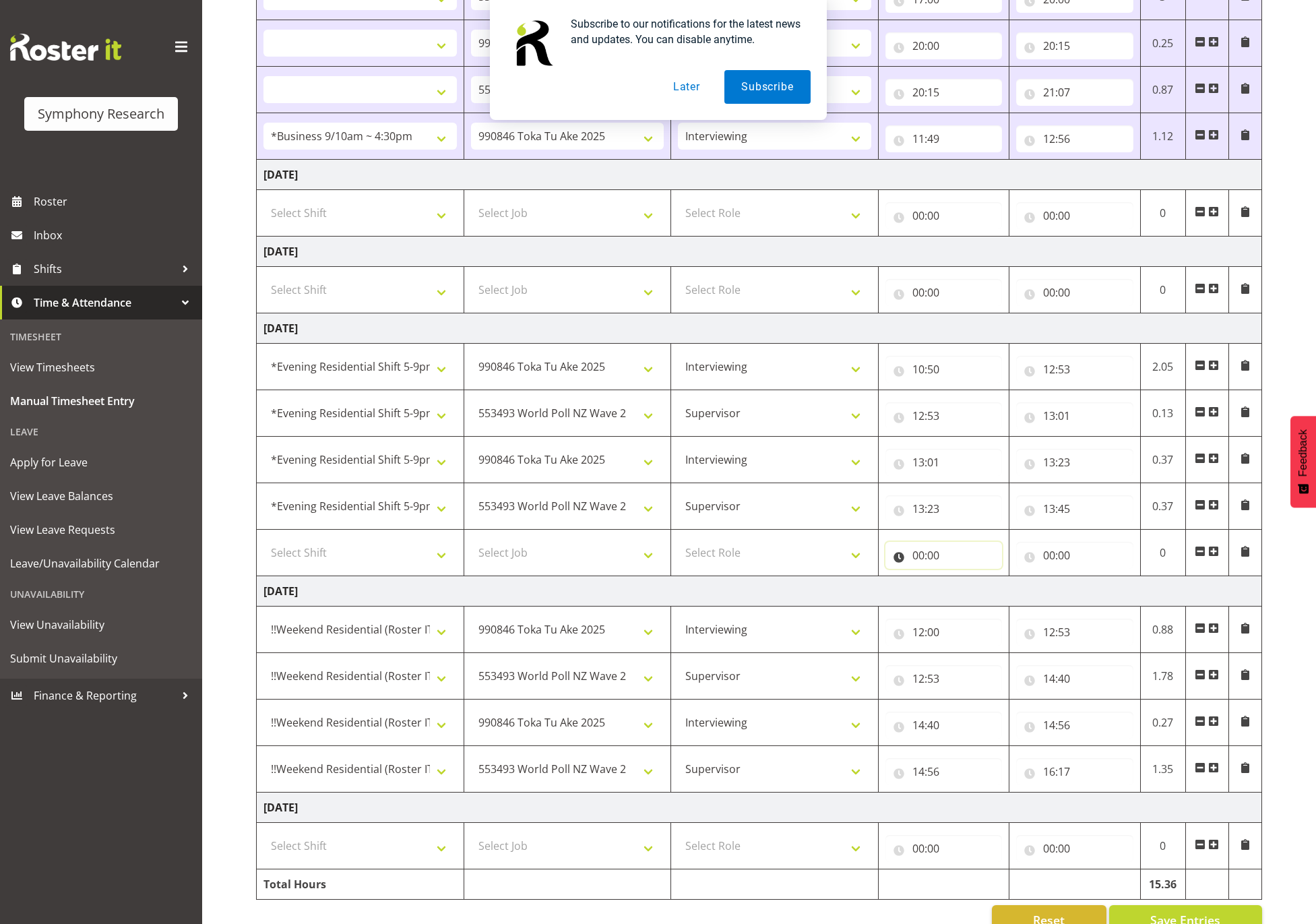
click at [919, 560] on input "00:00" at bounding box center [944, 555] width 117 height 27
click at [973, 597] on select "00 01 02 03 04 05 06 07 08 09 10 11 12 13 14 15 16 17 18 19 20 21 22 23" at bounding box center [978, 590] width 30 height 27
click at [963, 584] on select "00 01 02 03 04 05 06 07 08 09 10 11 12 13 14 15 16 17 18 19 20 21 22 23" at bounding box center [978, 590] width 30 height 27
click at [1013, 586] on select "00 01 02 03 04 05 06 07 08 09 10 11 12 13 14 15 16 17 18 19 20 21 22 23 24 25 2…" at bounding box center [1013, 590] width 30 height 27
click at [997, 584] on select "00 01 02 03 04 05 06 07 08 09 10 11 12 13 14 15 16 17 18 19 20 21 22 23 24 25 2…" at bounding box center [1013, 590] width 30 height 27
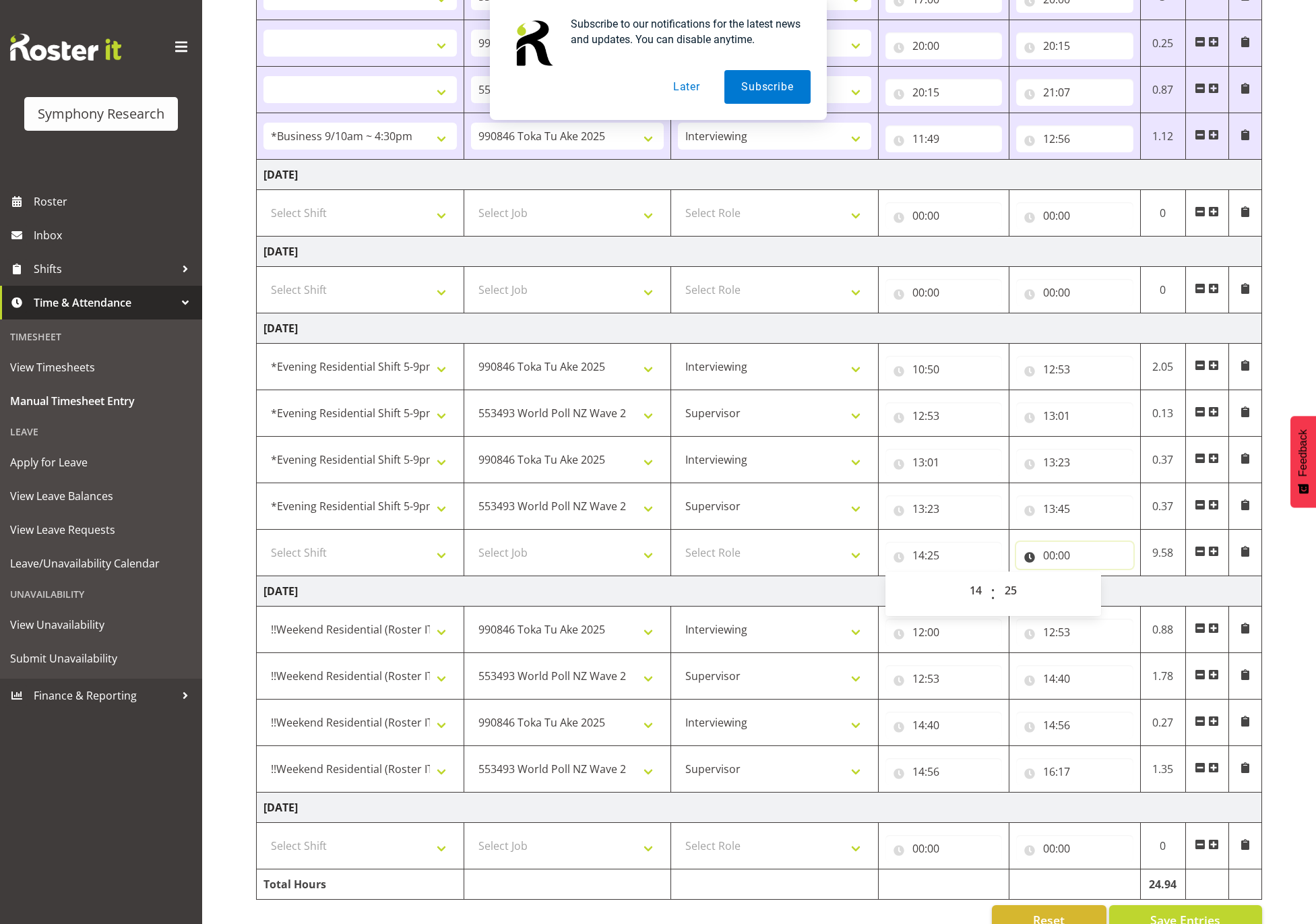
click at [1078, 552] on input "00:00" at bounding box center [1075, 555] width 117 height 27
click at [1106, 595] on select "00 01 02 03 04 05 06 07 08 09 10 11 12 13 14 15 16 17 18 19 20 21 22 23" at bounding box center [1108, 590] width 30 height 27
click at [1093, 584] on select "00 01 02 03 04 05 06 07 08 09 10 11 12 13 14 15 16 17 18 19 20 21 22 23" at bounding box center [1108, 590] width 30 height 27
click at [1145, 599] on select "00 01 02 03 04 05 06 07 08 09 10 11 12 13 14 15 16 17 18 19 20 21 22 23 24 25 2…" at bounding box center [1143, 590] width 30 height 27
click at [1128, 584] on select "00 01 02 03 04 05 06 07 08 09 10 11 12 13 14 15 16 17 18 19 20 21 22 23 24 25 2…" at bounding box center [1143, 590] width 30 height 27
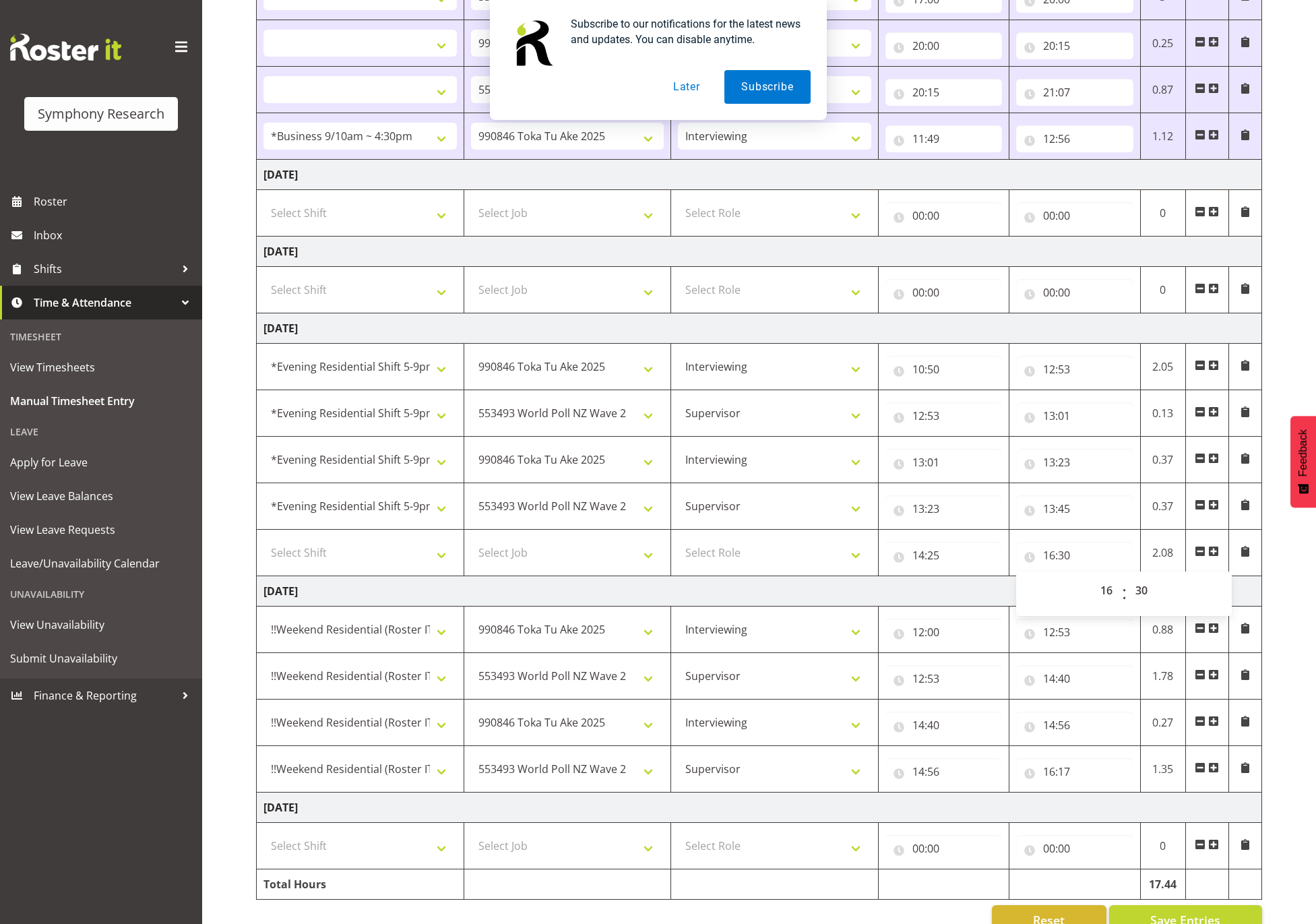
click at [1213, 555] on span at bounding box center [1214, 551] width 11 height 11
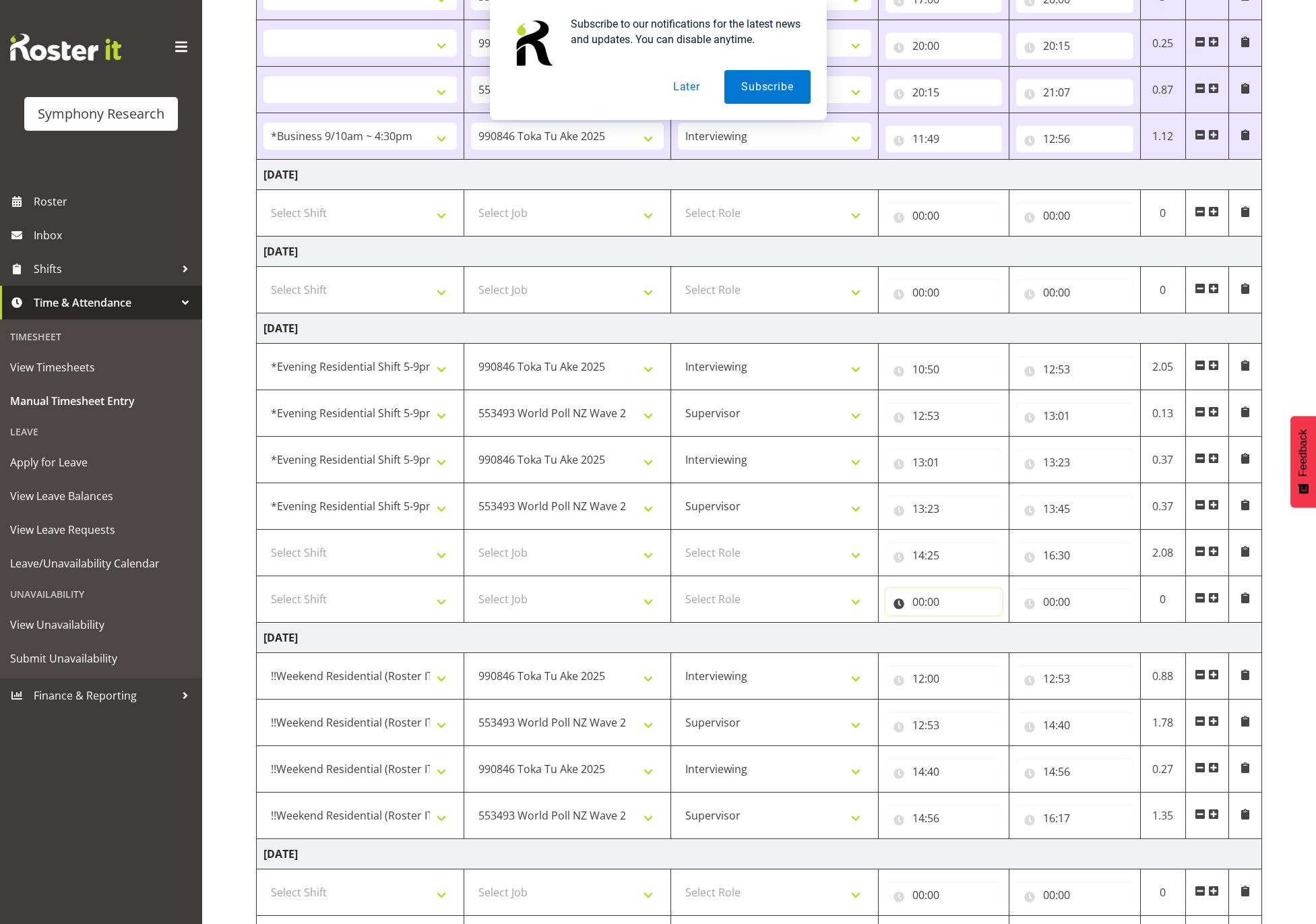
click at [916, 600] on input "00:00" at bounding box center [944, 602] width 117 height 27
click at [975, 642] on select "00 01 02 03 04 05 06 07 08 09 10 11 12 13 14 15 16 17 18 19 20 21 22 23" at bounding box center [978, 637] width 30 height 27
click at [963, 630] on select "00 01 02 03 04 05 06 07 08 09 10 11 12 13 14 15 16 17 18 19 20 21 22 23" at bounding box center [978, 637] width 30 height 27
click at [1053, 599] on input "00:00" at bounding box center [1075, 602] width 117 height 27
click at [1116, 647] on select "00 01 02 03 04 05 06 07 08 09 10 11 12 13 14 15 16 17 18 19 20 21 22 23" at bounding box center [1108, 637] width 30 height 27
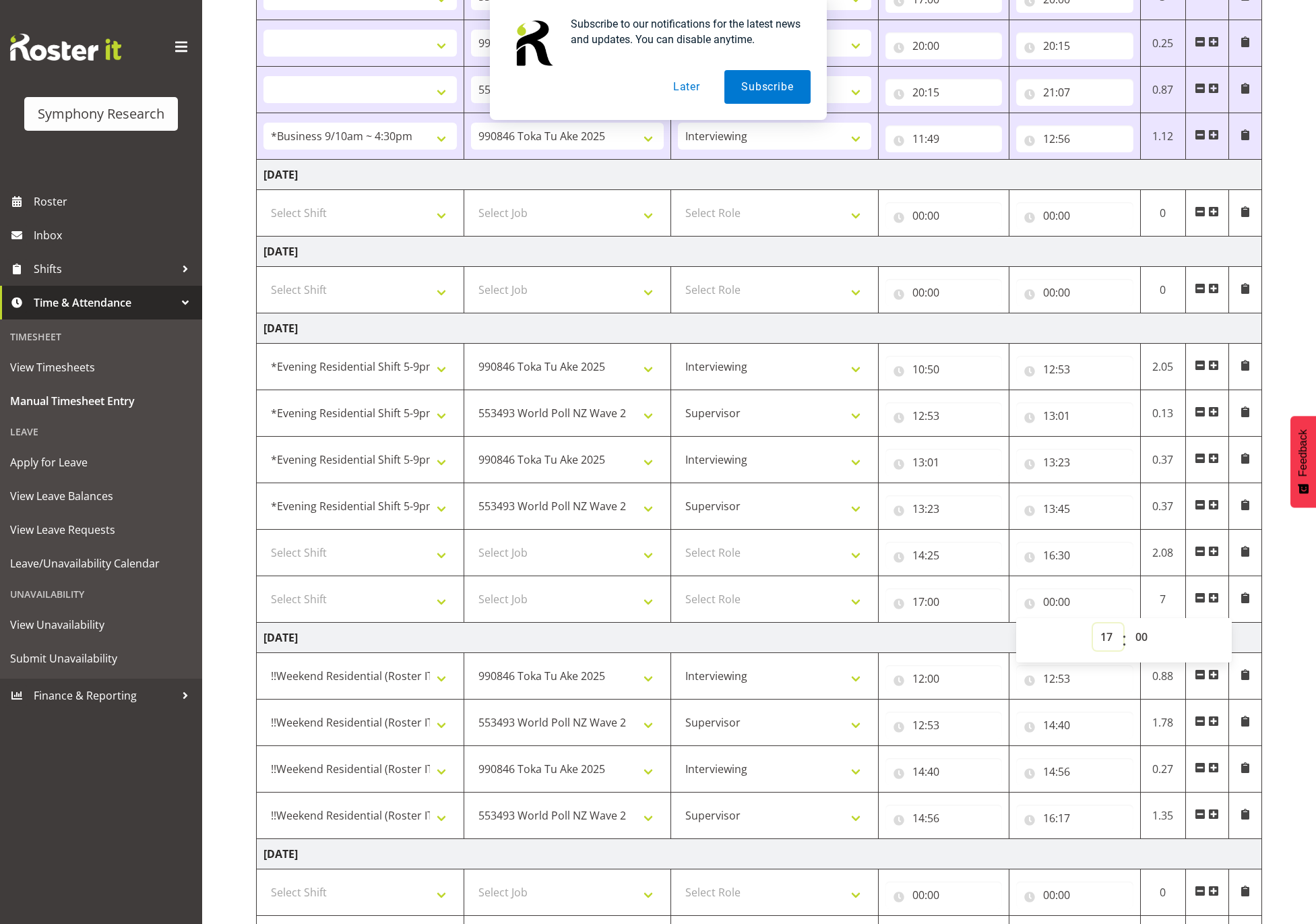
click at [1093, 630] on select "00 01 02 03 04 05 06 07 08 09 10 11 12 13 14 15 16 17 18 19 20 21 22 23" at bounding box center [1108, 637] width 30 height 27
click at [1148, 646] on select "00 01 02 03 04 05 06 07 08 09 10 11 12 13 14 15 16 17 18 19 20 21 22 23 24 25 2…" at bounding box center [1143, 637] width 30 height 27
click at [1128, 630] on select "00 01 02 03 04 05 06 07 08 09 10 11 12 13 14 15 16 17 18 19 20 21 22 23 24 25 2…" at bounding box center [1143, 637] width 30 height 27
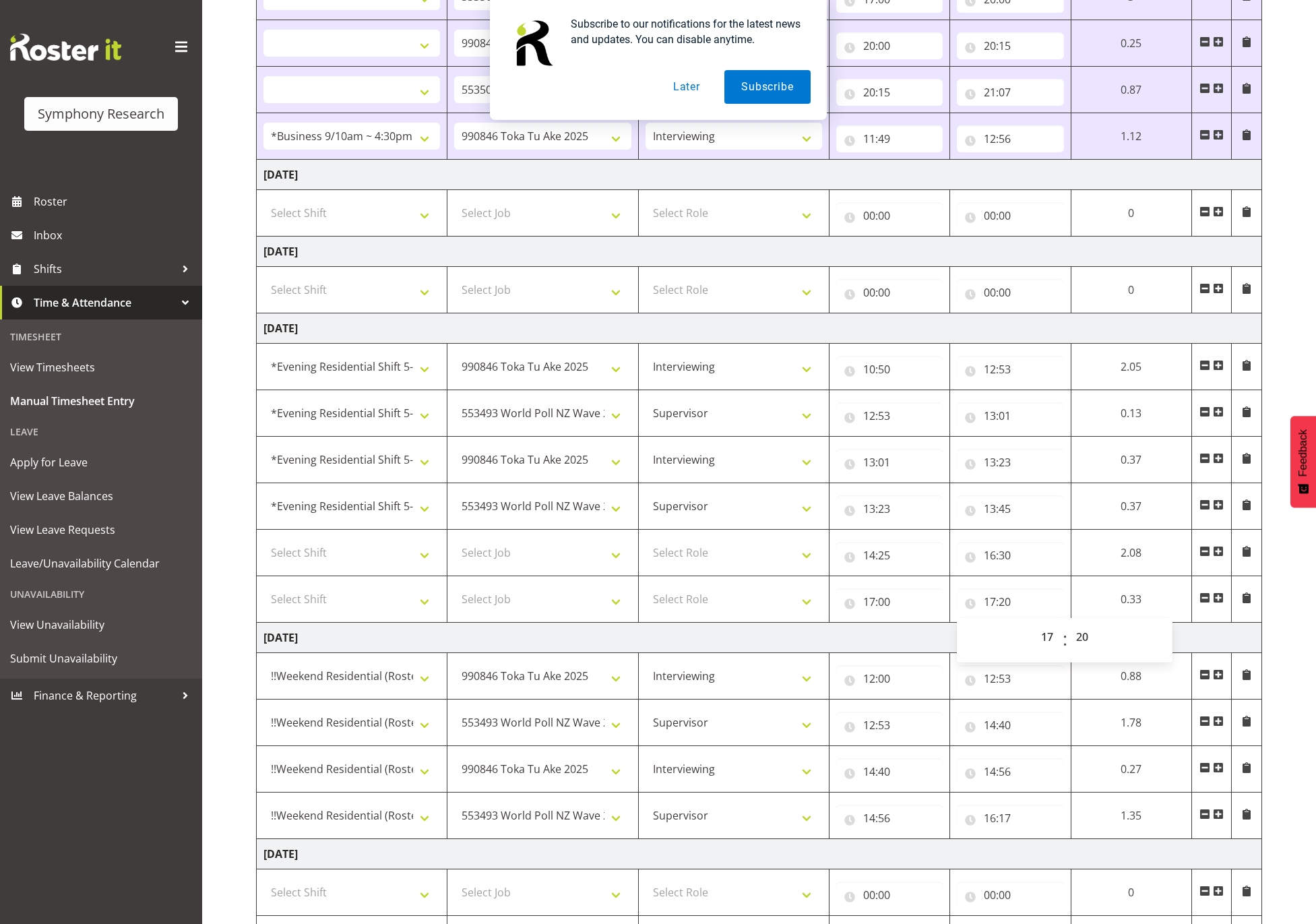
click at [1223, 603] on span at bounding box center [1218, 598] width 11 height 11
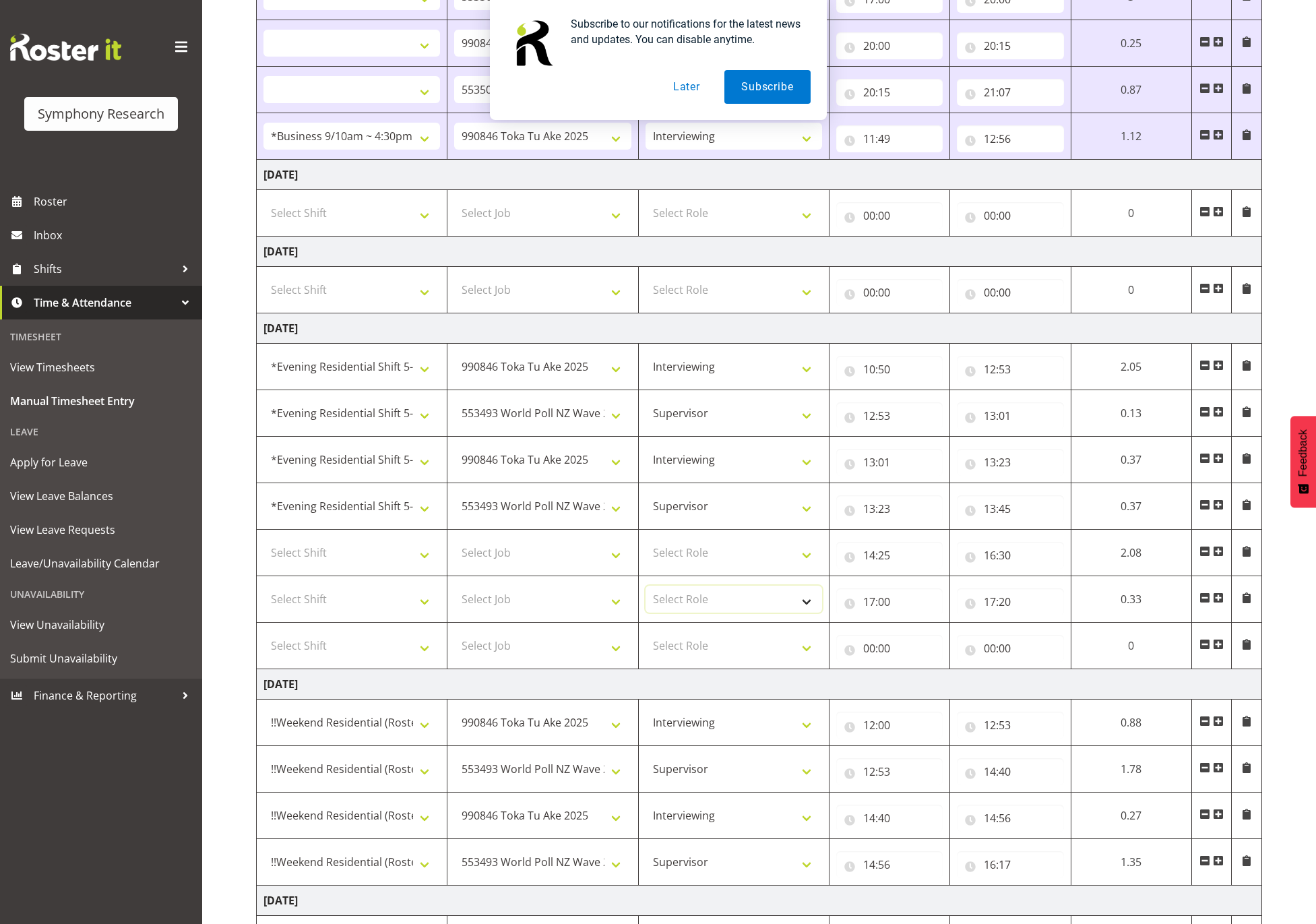
click at [754, 611] on select "Select Role Supervisor Interviewing Briefing" at bounding box center [733, 599] width 176 height 27
click at [646, 593] on select "Select Role Supervisor Interviewing Briefing" at bounding box center [733, 599] width 176 height 27
click at [569, 605] on select "Select Job 550060 IF Admin 553492 World Poll Aus Wave 2 Main 2025 553493 World …" at bounding box center [542, 599] width 176 height 27
click at [454, 593] on select "Select Job 550060 IF Admin 553492 World Poll Aus Wave 2 Main 2025 553493 World …" at bounding box center [542, 599] width 176 height 27
click at [890, 649] on input "00:00" at bounding box center [889, 649] width 107 height 27
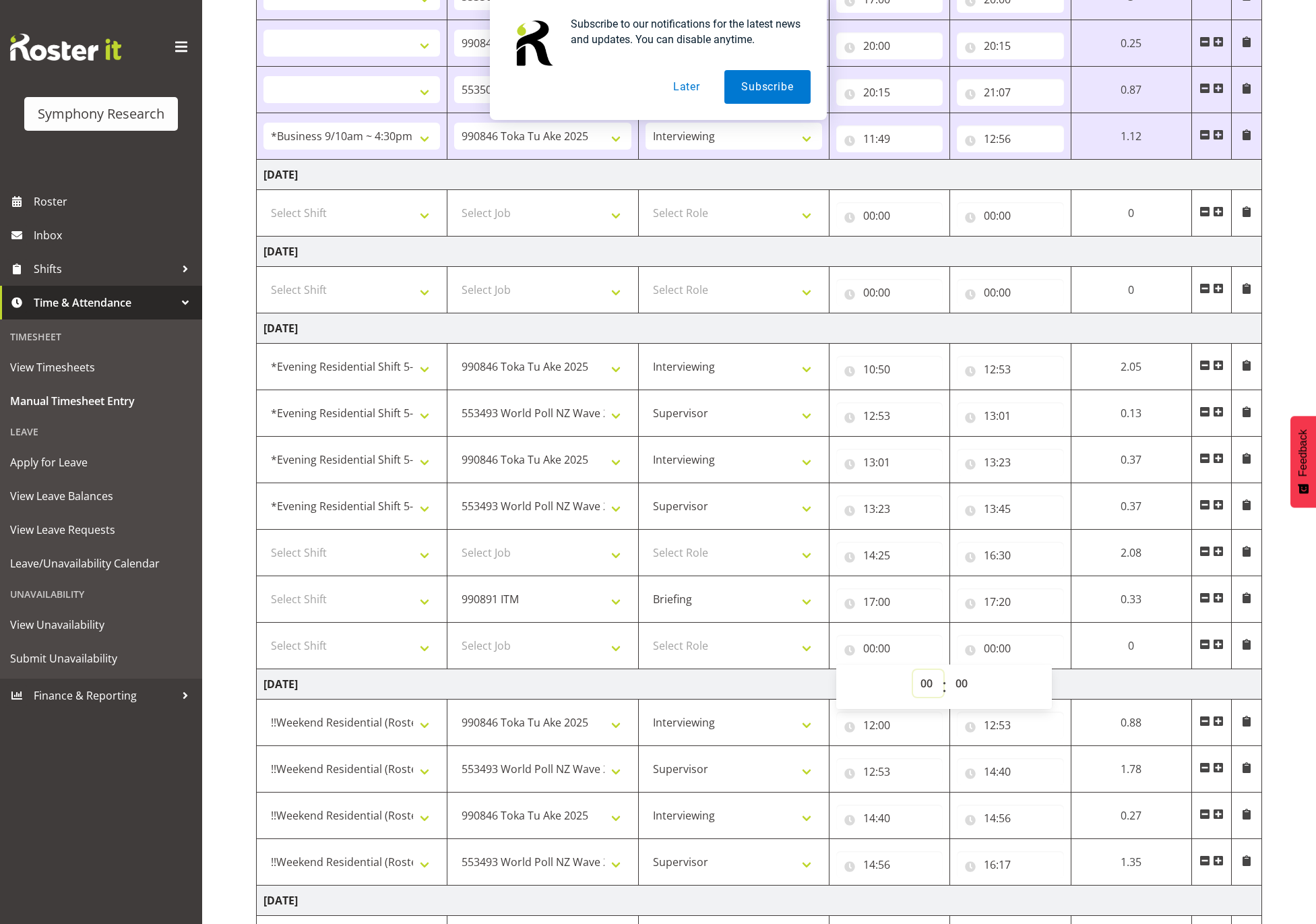
click at [914, 688] on select "00 01 02 03 04 05 06 07 08 09 10 11 12 13 14 15 16 17 18 19 20 21 22 23" at bounding box center [929, 683] width 30 height 27
click at [913, 678] on select "00 01 02 03 04 05 06 07 08 09 10 11 12 13 14 15 16 17 18 19 20 21 22 23" at bounding box center [929, 683] width 30 height 27
click at [966, 692] on select "00 01 02 03 04 05 06 07 08 09 10 11 12 13 14 15 16 17 18 19 20 21 22 23 24 25 2…" at bounding box center [963, 683] width 30 height 27
click at [978, 678] on select "00 01 02 03 04 05 06 07 08 09 10 11 12 13 14 15 16 17 18 19 20 21 22 23 24 25 2…" at bounding box center [963, 683] width 30 height 27
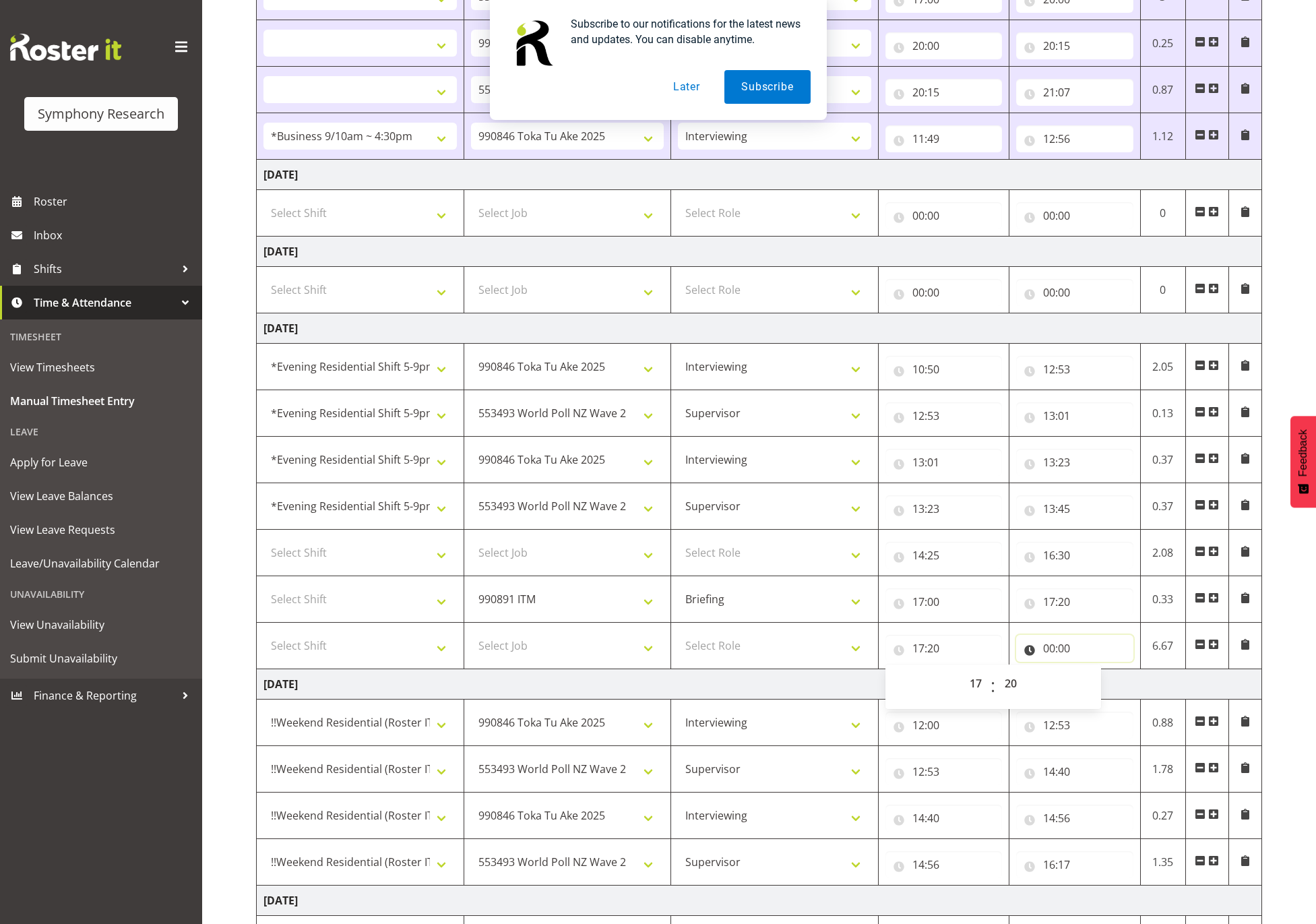
click at [1050, 655] on input "00:00" at bounding box center [1075, 649] width 117 height 27
click at [1104, 694] on select "00 01 02 03 04 05 06 07 08 09 10 11 12 13 14 15 16 17 18 19 20 21 22 23" at bounding box center [1108, 683] width 30 height 27
click at [1093, 678] on select "00 01 02 03 04 05 06 07 08 09 10 11 12 13 14 15 16 17 18 19 20 21 22 23" at bounding box center [1108, 683] width 30 height 27
click at [1140, 693] on select "00 01 02 03 04 05 06 07 08 09 10 11 12 13 14 15 16 17 18 19 20 21 22 23 24 25 2…" at bounding box center [1143, 683] width 30 height 27
click at [1128, 678] on select "00 01 02 03 04 05 06 07 08 09 10 11 12 13 14 15 16 17 18 19 20 21 22 23 24 25 2…" at bounding box center [1143, 683] width 30 height 27
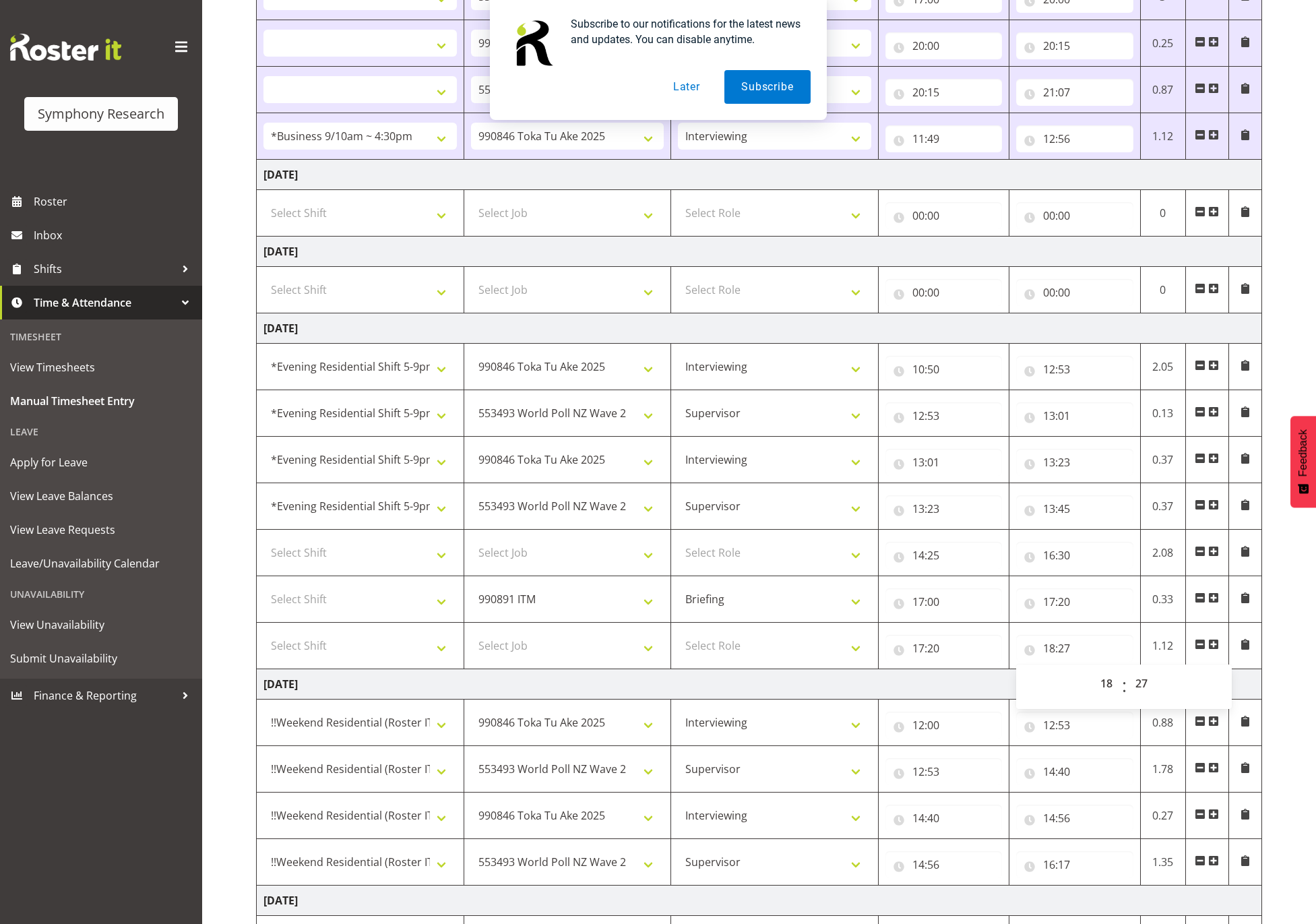
click at [1215, 648] on span at bounding box center [1214, 644] width 11 height 11
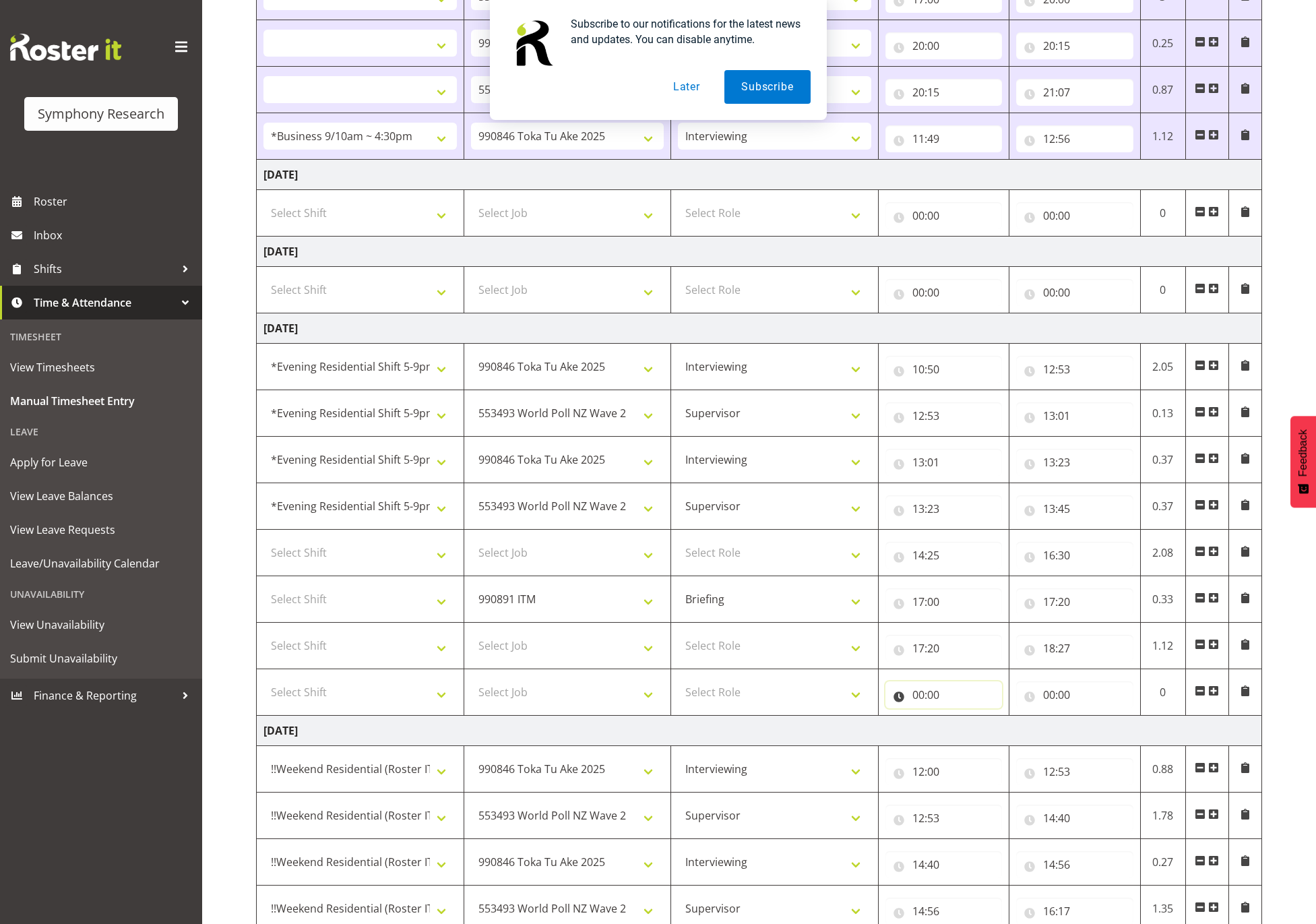
click at [943, 704] on input "00:00" at bounding box center [944, 695] width 117 height 27
click at [971, 734] on select "00 01 02 03 04 05 06 07 08 09 10 11 12 13 14 15 16 17 18 19 20 21 22 23" at bounding box center [978, 730] width 30 height 27
click at [963, 724] on select "00 01 02 03 04 05 06 07 08 09 10 11 12 13 14 15 16 17 18 19 20 21 22 23" at bounding box center [978, 730] width 30 height 27
click at [1059, 700] on input "00:00" at bounding box center [1075, 695] width 117 height 27
click at [1106, 729] on select "00 01 02 03 04 05 06 07 08 09 10 11 12 13 14 15 16 17 18 19 20 21 22 23" at bounding box center [1108, 730] width 30 height 27
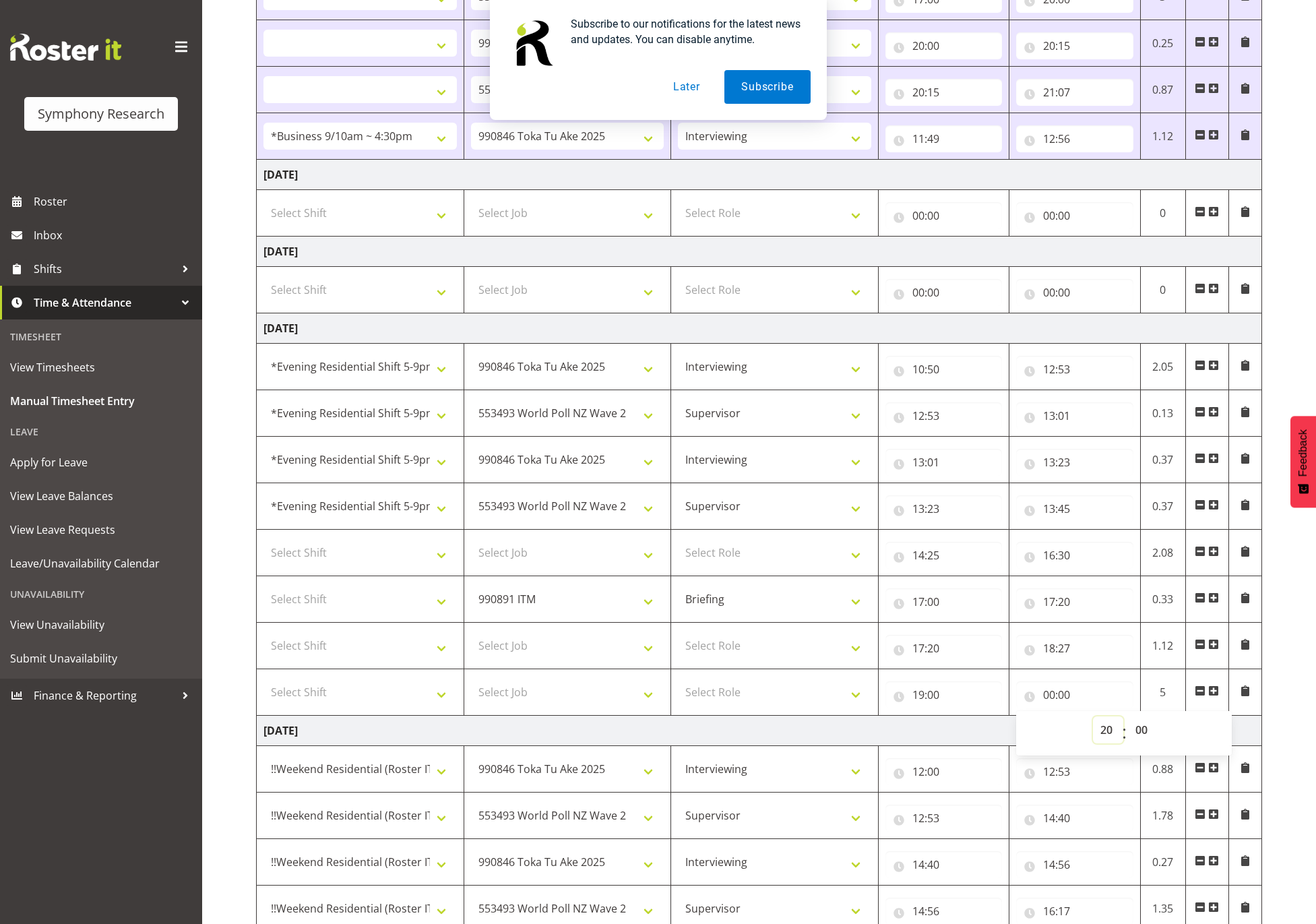
click at [1093, 724] on select "00 01 02 03 04 05 06 07 08 09 10 11 12 13 14 15 16 17 18 19 20 21 22 23" at bounding box center [1108, 730] width 30 height 27
click at [1215, 695] on span at bounding box center [1214, 691] width 11 height 11
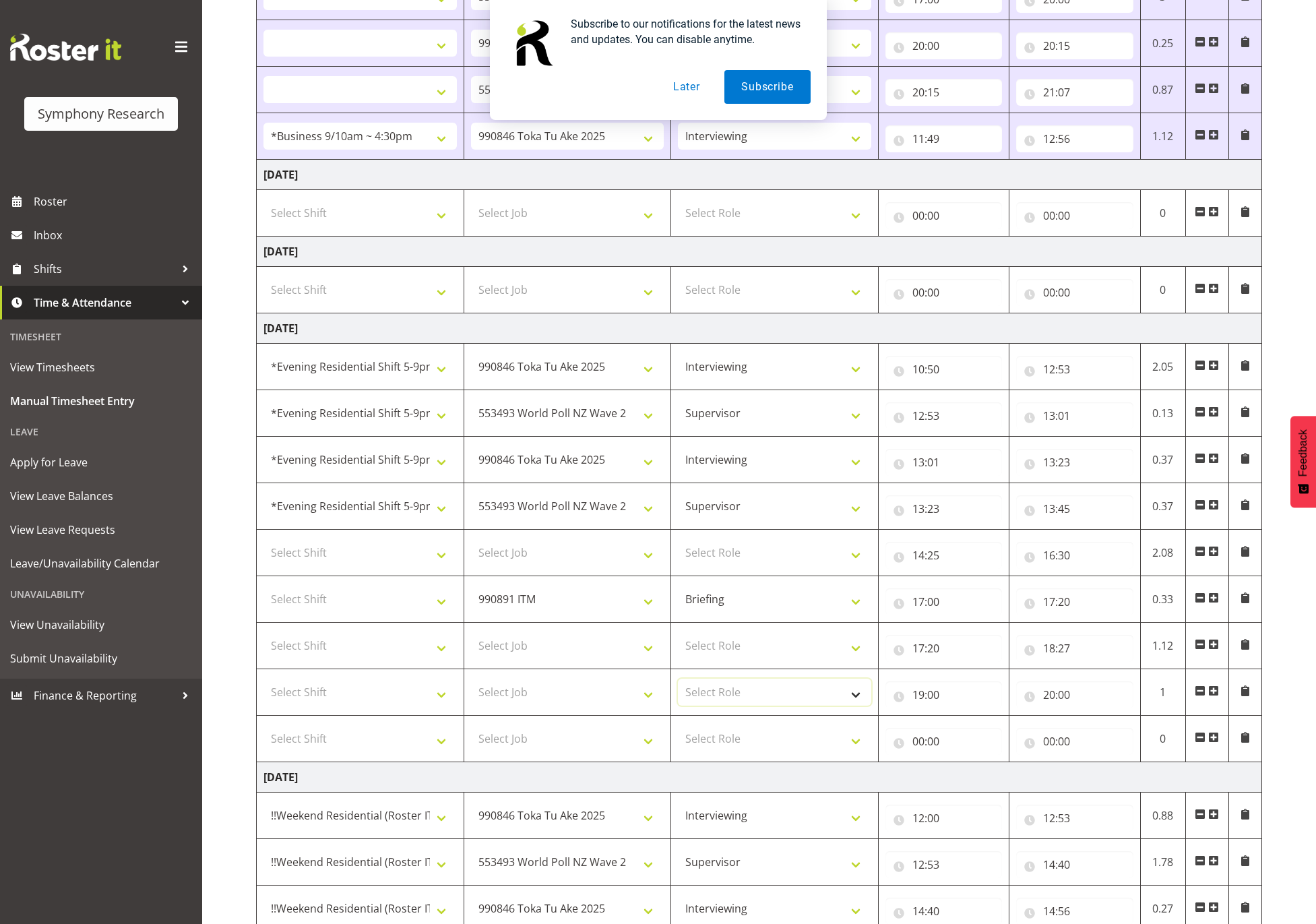
click at [801, 705] on select "Select Role Supervisor Interviewing Briefing" at bounding box center [775, 692] width 194 height 27
click at [770, 659] on select "Select Role Supervisor Interviewing Briefing" at bounding box center [775, 646] width 194 height 27
click at [678, 640] on select "Select Role Supervisor Interviewing Briefing" at bounding box center [775, 646] width 194 height 27
click at [613, 659] on select "Select Job 550060 IF Admin 553492 World Poll Aus Wave 2 Main 2025 553493 World …" at bounding box center [568, 646] width 194 height 27
click at [1068, 658] on input "18:27" at bounding box center [1075, 649] width 117 height 27
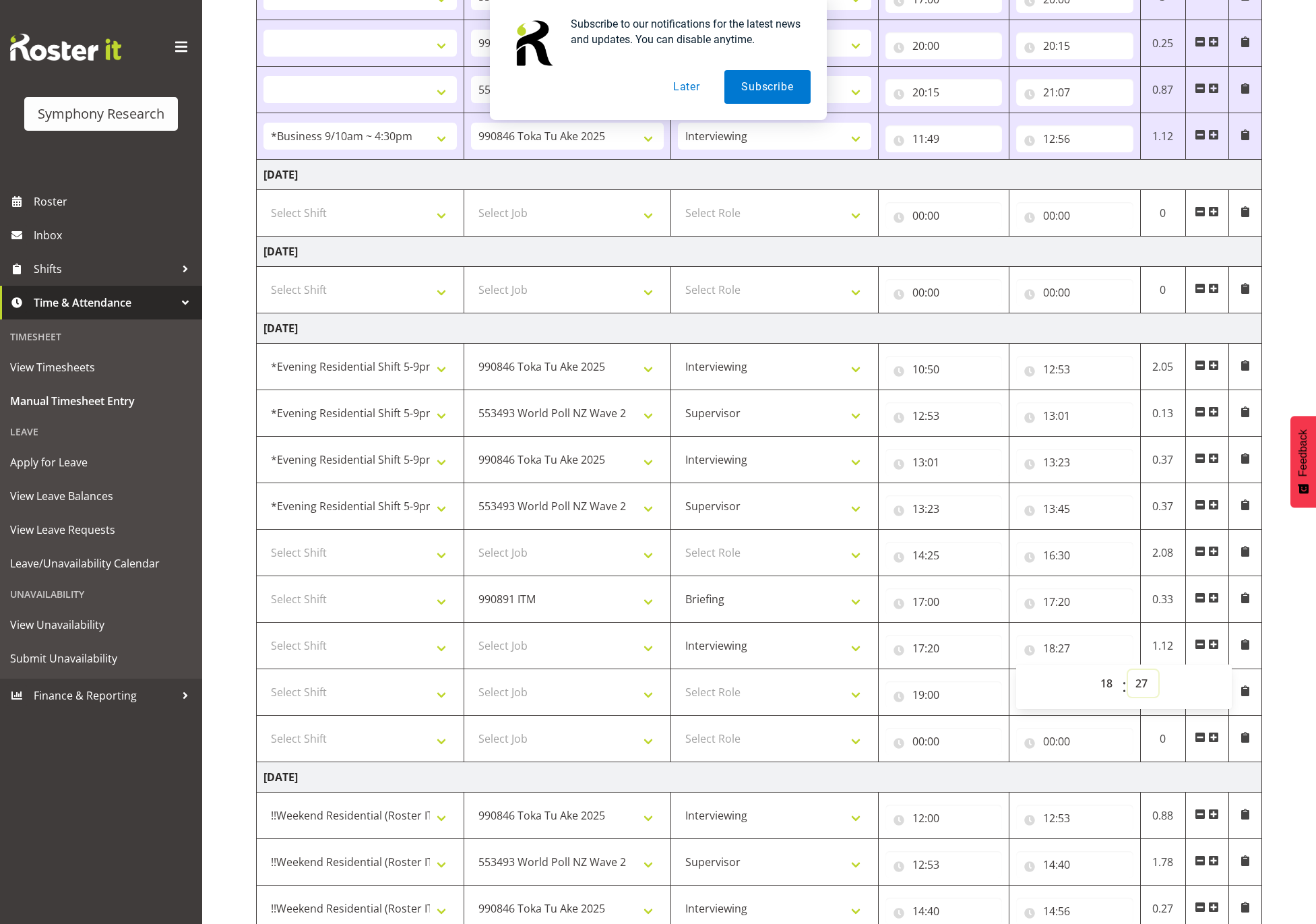
click at [1140, 692] on select "00 01 02 03 04 05 06 07 08 09 10 11 12 13 14 15 16 17 18 19 20 21 22 23 24 25 2…" at bounding box center [1143, 683] width 30 height 27
click at [1128, 678] on select "00 01 02 03 04 05 06 07 08 09 10 11 12 13 14 15 16 17 18 19 20 21 22 23 24 25 2…" at bounding box center [1143, 683] width 30 height 27
click at [607, 645] on select "Select Job 550060 IF Admin 553492 World Poll Aus Wave 2 Main 2025 553493 World …" at bounding box center [568, 646] width 194 height 27
click at [471, 640] on select "Select Job 550060 IF Admin 553492 World Poll Aus Wave 2 Main 2025 553493 World …" at bounding box center [568, 646] width 194 height 27
click at [593, 659] on select "550060 IF Admin 553492 World Poll Aus Wave 2 Main 2025 553493 World Poll NZ Wav…" at bounding box center [568, 646] width 194 height 27
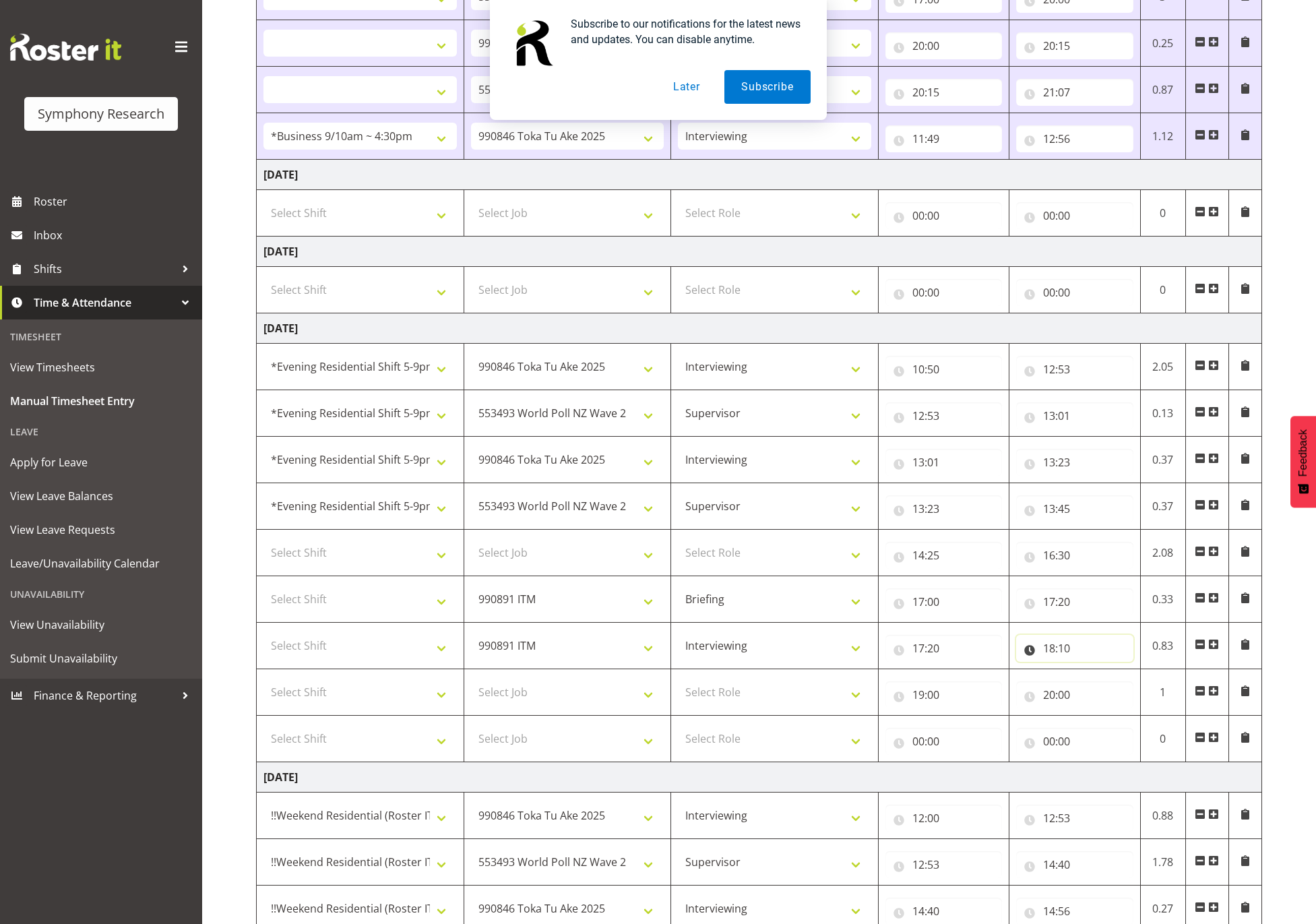
click at [1052, 655] on input "18:10" at bounding box center [1075, 649] width 117 height 27
click at [938, 702] on input "19:00" at bounding box center [944, 695] width 117 height 27
click at [972, 734] on select "00 01 02 03 04 05 06 07 08 09 10 11 12 13 14 15 16 17 18 19 20 21 22 23" at bounding box center [978, 730] width 30 height 27
click at [963, 724] on select "00 01 02 03 04 05 06 07 08 09 10 11 12 13 14 15 16 17 18 19 20 21 22 23" at bounding box center [978, 730] width 30 height 27
click at [1012, 733] on select "00 01 02 03 04 05 06 07 08 09 10 11 12 13 14 15 16 17 18 19 20 21 22 23 24 25 2…" at bounding box center [1013, 730] width 30 height 27
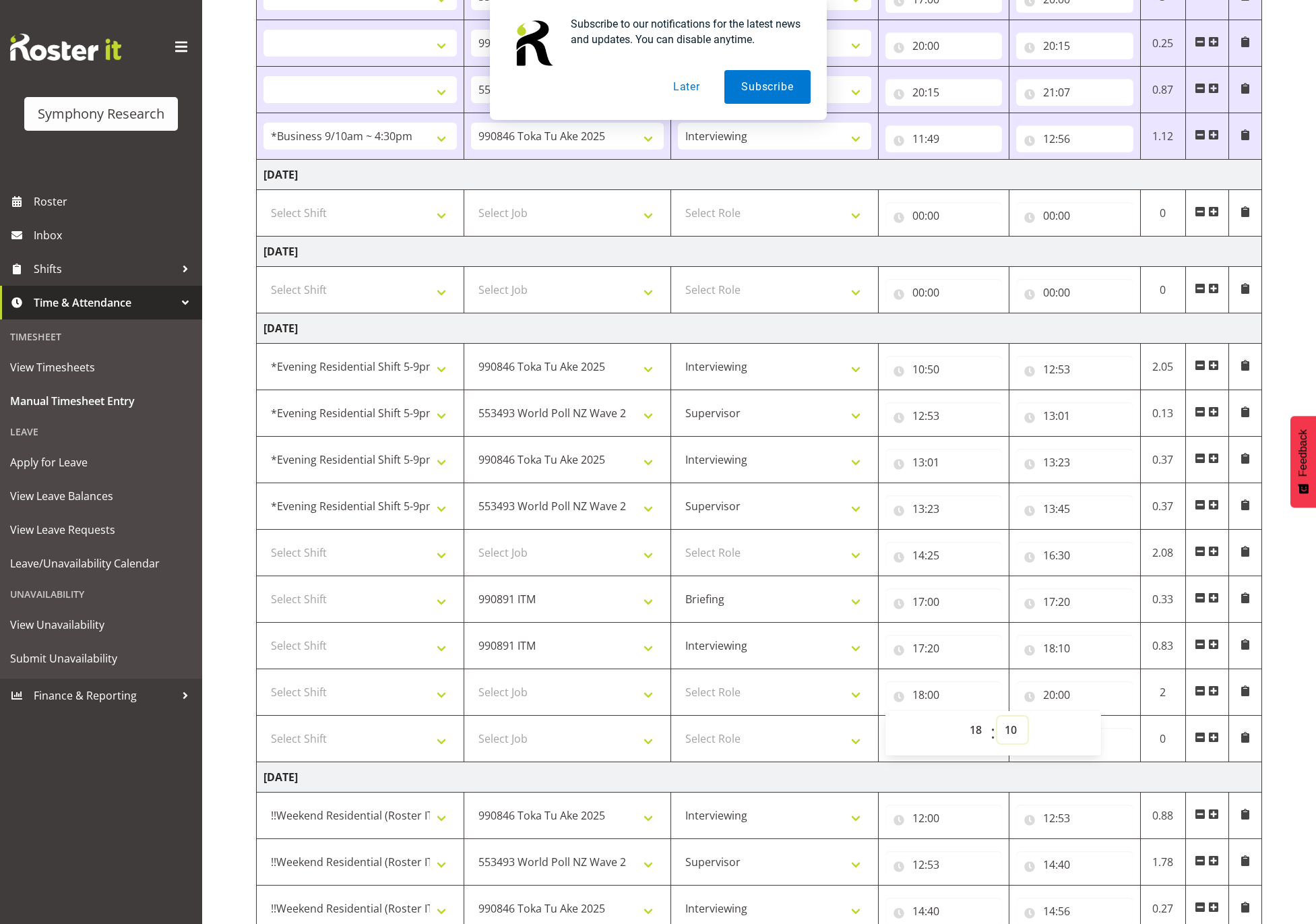
click at [997, 724] on select "00 01 02 03 04 05 06 07 08 09 10 11 12 13 14 15 16 17 18 19 20 21 22 23 24 25 2…" at bounding box center [1013, 730] width 30 height 27
click at [1047, 698] on input "20:00" at bounding box center [1075, 695] width 117 height 27
click at [1104, 733] on select "00 01 02 03 04 05 06 07 08 09 10 11 12 13 14 15 16 17 18 19 20 21 22 23" at bounding box center [1108, 730] width 30 height 27
click at [1093, 724] on select "00 01 02 03 04 05 06 07 08 09 10 11 12 13 14 15 16 17 18 19 20 21 22 23" at bounding box center [1108, 730] width 30 height 27
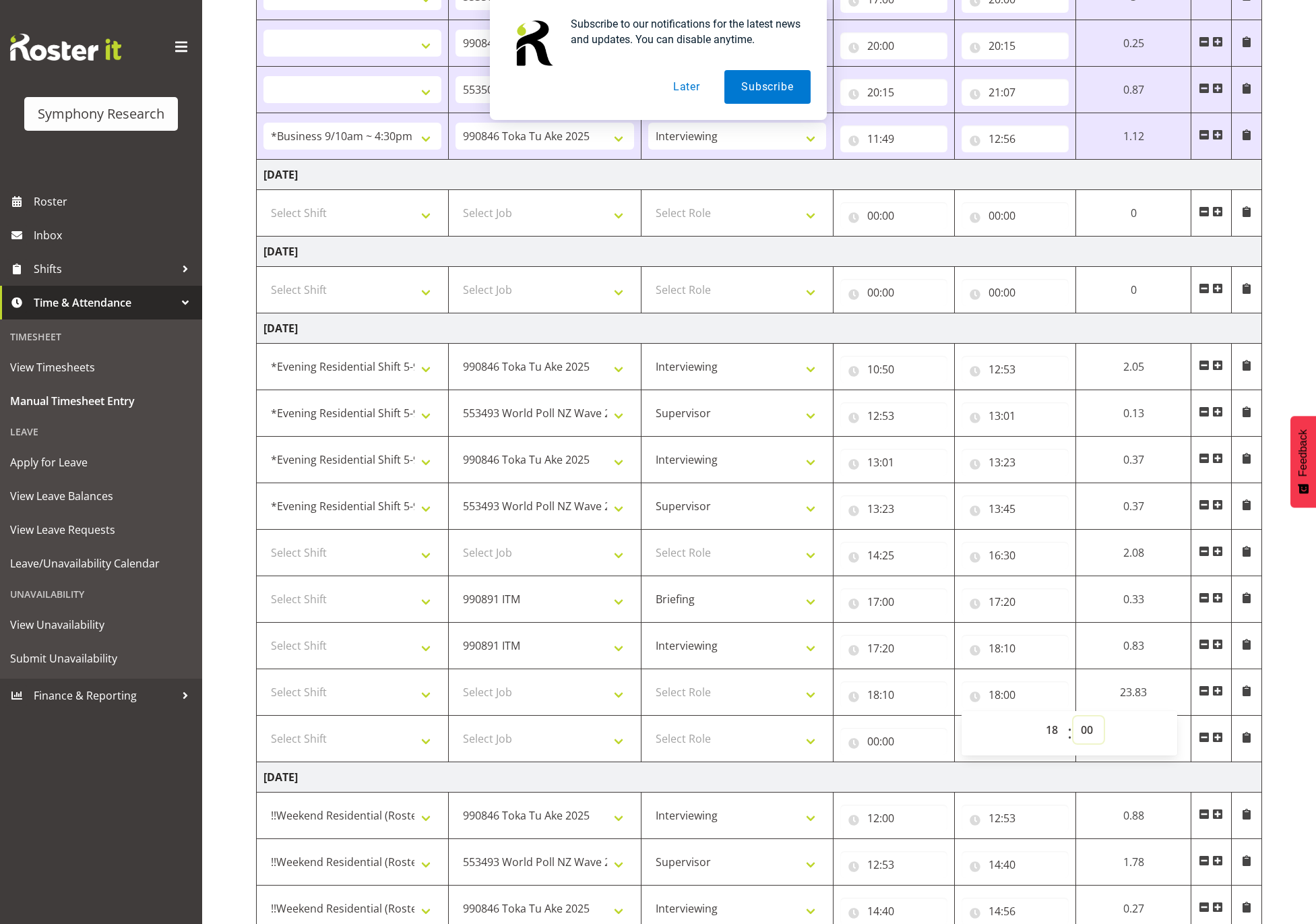
click at [1090, 733] on select "00 01 02 03 04 05 06 07 08 09 10 11 12 13 14 15 16 17 18 19 20 21 22 23 24 25 2…" at bounding box center [1088, 730] width 30 height 27
click at [1073, 724] on select "00 01 02 03 04 05 06 07 08 09 10 11 12 13 14 15 16 17 18 19 20 21 22 23 24 25 2…" at bounding box center [1088, 730] width 30 height 27
click at [877, 740] on input "00:00" at bounding box center [889, 742] width 107 height 27
click at [929, 784] on select "00 01 02 03 04 05 06 07 08 09 10 11 12 13 14 15 16 17 18 19 20 21 22 23" at bounding box center [929, 776] width 30 height 27
click at [913, 772] on select "00 01 02 03 04 05 06 07 08 09 10 11 12 13 14 15 16 17 18 19 20 21 22 23" at bounding box center [929, 776] width 30 height 27
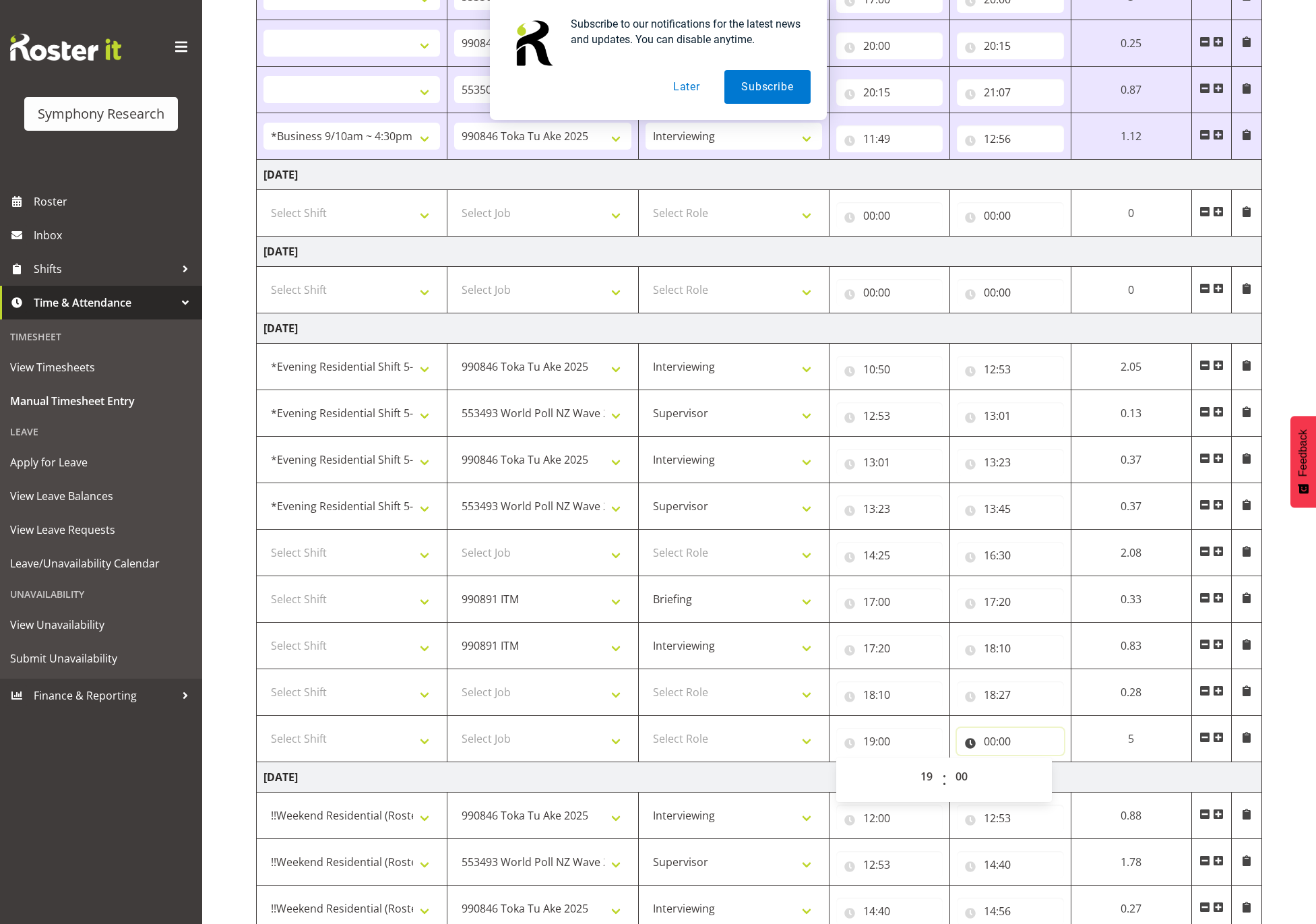
click at [1031, 742] on input "00:00" at bounding box center [1010, 742] width 107 height 27
click at [1040, 784] on select "00 01 02 03 04 05 06 07 08 09 10 11 12 13 14 15 16 17 18 19 20 21 22 23" at bounding box center [1049, 776] width 30 height 27
click at [1034, 772] on select "00 01 02 03 04 05 06 07 08 09 10 11 12 13 14 15 16 17 18 19 20 21 22 23" at bounding box center [1049, 776] width 30 height 27
click at [1091, 785] on select "00 01 02 03 04 05 06 07 08 09 10 11 12 13 14 15 16 17 18 19 20 21 22 23 24 25 2…" at bounding box center [1084, 776] width 30 height 27
click at [1099, 772] on select "00 01 02 03 04 05 06 07 08 09 10 11 12 13 14 15 16 17 18 19 20 21 22 23 24 25 2…" at bounding box center [1084, 776] width 30 height 27
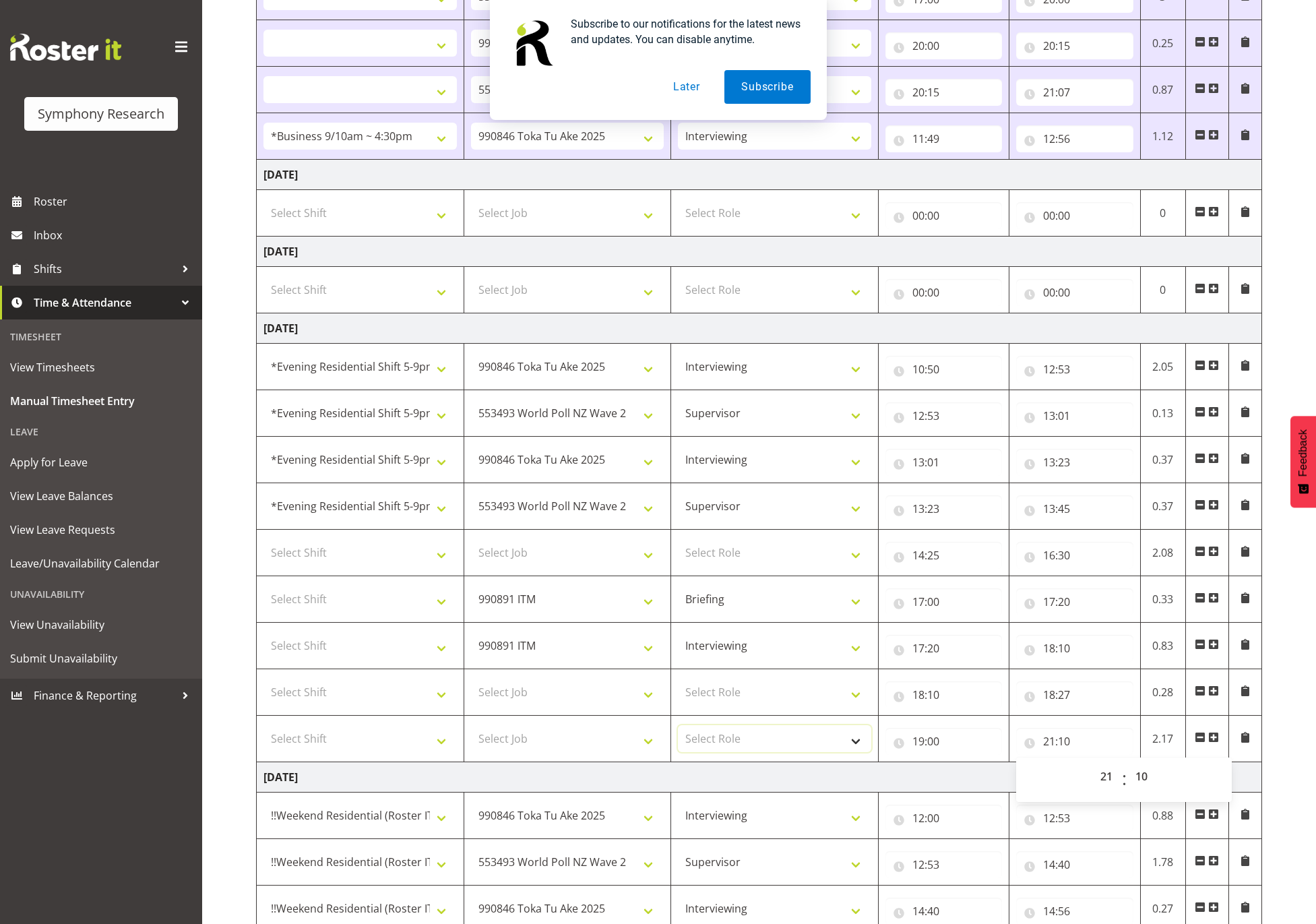
click at [804, 752] on select "Select Role Supervisor Interviewing Briefing" at bounding box center [775, 739] width 194 height 27
click at [678, 734] on select "Select Role Supervisor Interviewing Briefing" at bounding box center [775, 739] width 194 height 27
click at [784, 702] on select "Select Role Supervisor Interviewing Briefing" at bounding box center [775, 692] width 194 height 27
click at [678, 686] on select "Select Role Supervisor Interviewing Briefing" at bounding box center [775, 692] width 194 height 27
click at [782, 742] on select "Supervisor Interviewing Briefing" at bounding box center [775, 739] width 194 height 27
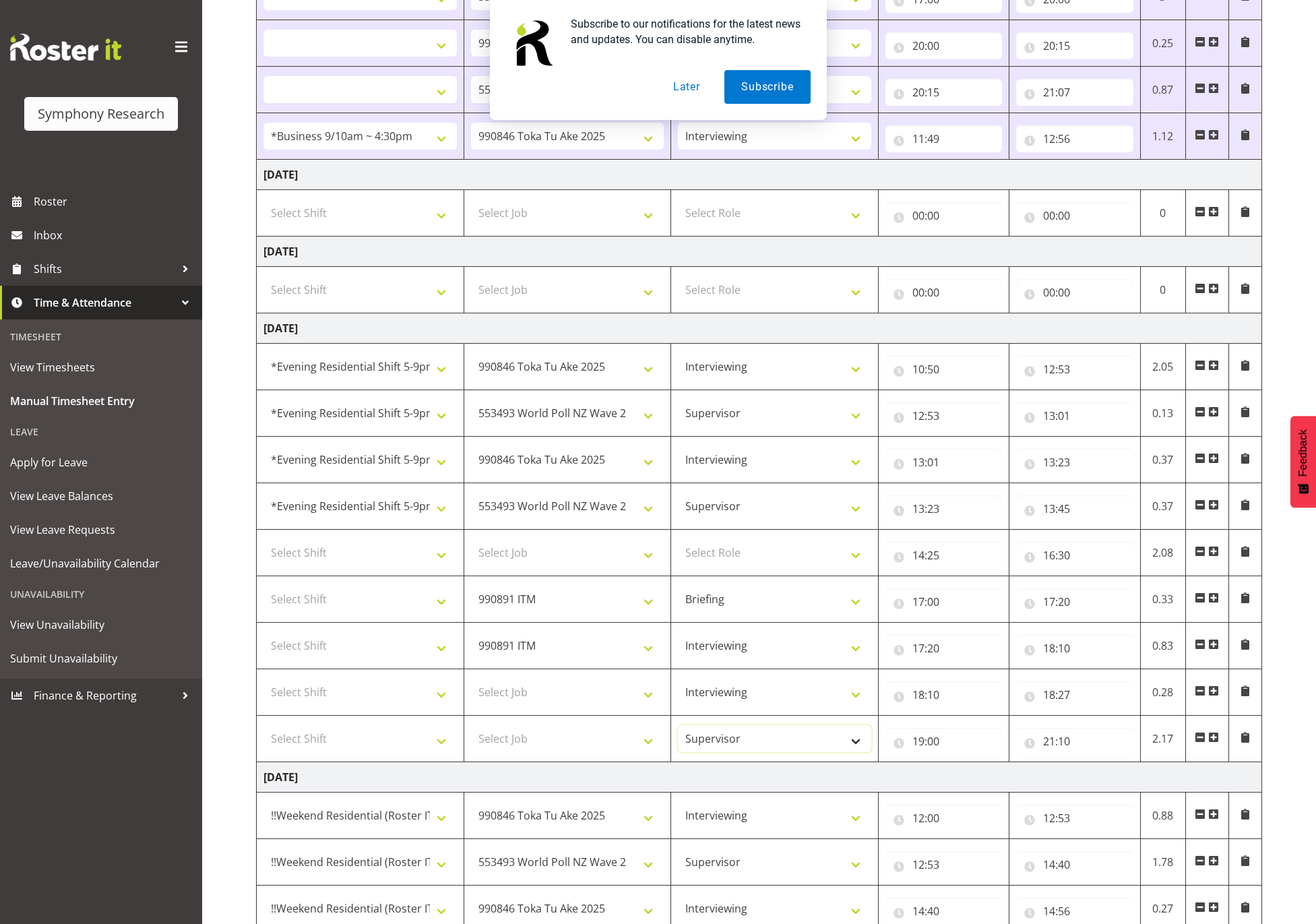
click at [678, 734] on select "Supervisor Interviewing Briefing" at bounding box center [775, 739] width 194 height 27
click at [611, 752] on select "Select Job 550060 IF Admin 553492 World Poll Aus Wave 2 Main 2025 553493 World …" at bounding box center [568, 739] width 194 height 27
click at [471, 734] on select "Select Job 550060 IF Admin 553492 World Poll Aus Wave 2 Main 2025 553493 World …" at bounding box center [568, 739] width 194 height 27
click at [585, 699] on select "Select Job 550060 IF Admin 553492 World Poll Aus Wave 2 Main 2025 553493 World …" at bounding box center [568, 692] width 194 height 27
click at [471, 686] on select "Select Job 550060 IF Admin 553492 World Poll Aus Wave 2 Main 2025 553493 World …" at bounding box center [568, 692] width 194 height 27
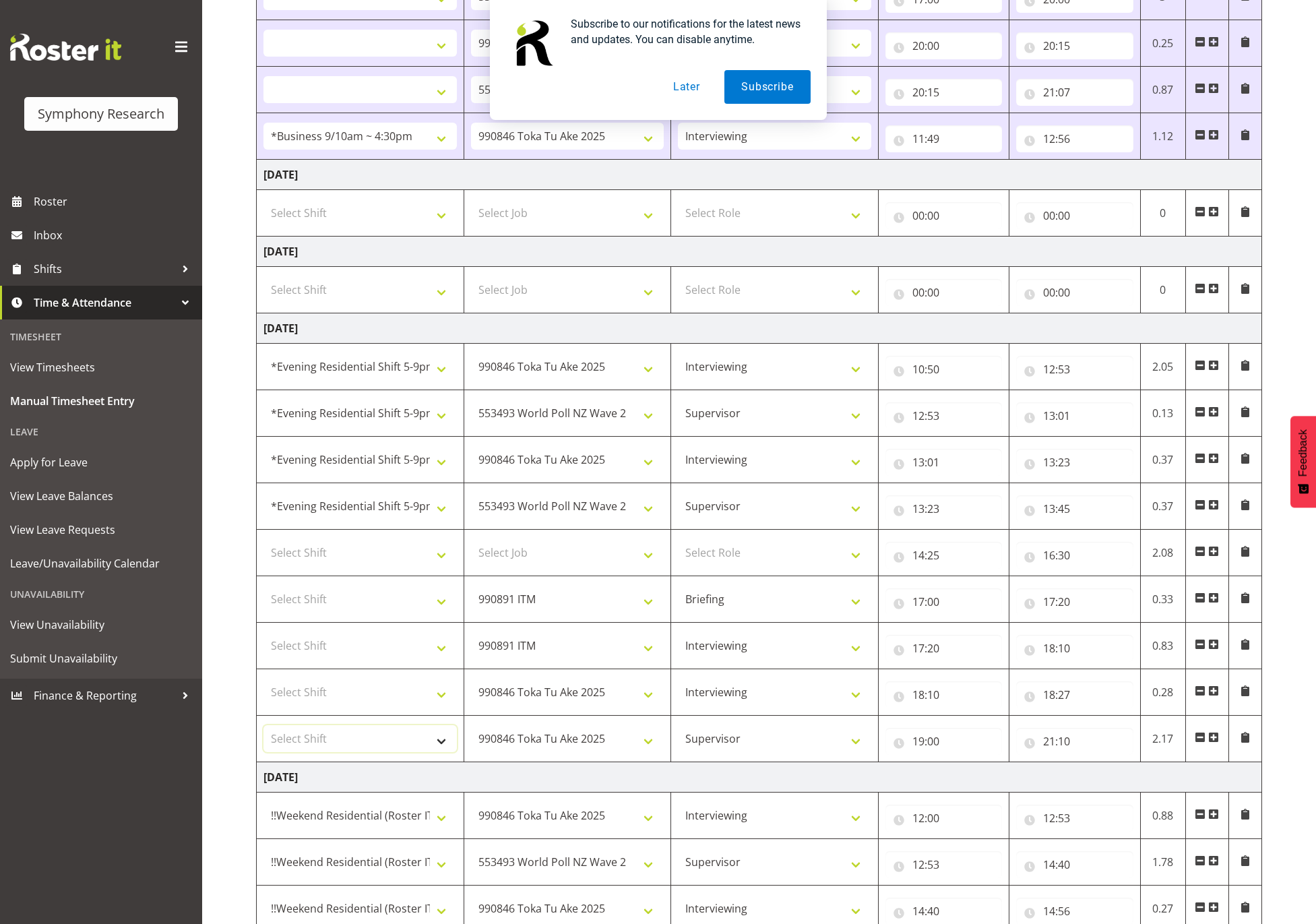
click at [418, 742] on select "Select Shift !!Weekend Residential (Roster IT Shift Label) *Business 9/10am ~ 4…" at bounding box center [360, 739] width 194 height 27
click at [263, 734] on select "Select Shift !!Weekend Residential (Roster IT Shift Label) *Business 9/10am ~ 4…" at bounding box center [360, 739] width 194 height 27
click at [422, 686] on select "Select Shift !!Weekend Residential (Roster IT Shift Label) *Business 9/10am ~ 4…" at bounding box center [360, 692] width 194 height 27
click at [263, 686] on select "Select Shift !!Weekend Residential (Roster IT Shift Label) *Business 9/10am ~ 4…" at bounding box center [360, 692] width 194 height 27
click at [377, 642] on select "Select Shift !!Weekend Residential (Roster IT Shift Label) *Business 9/10am ~ 4…" at bounding box center [360, 646] width 194 height 27
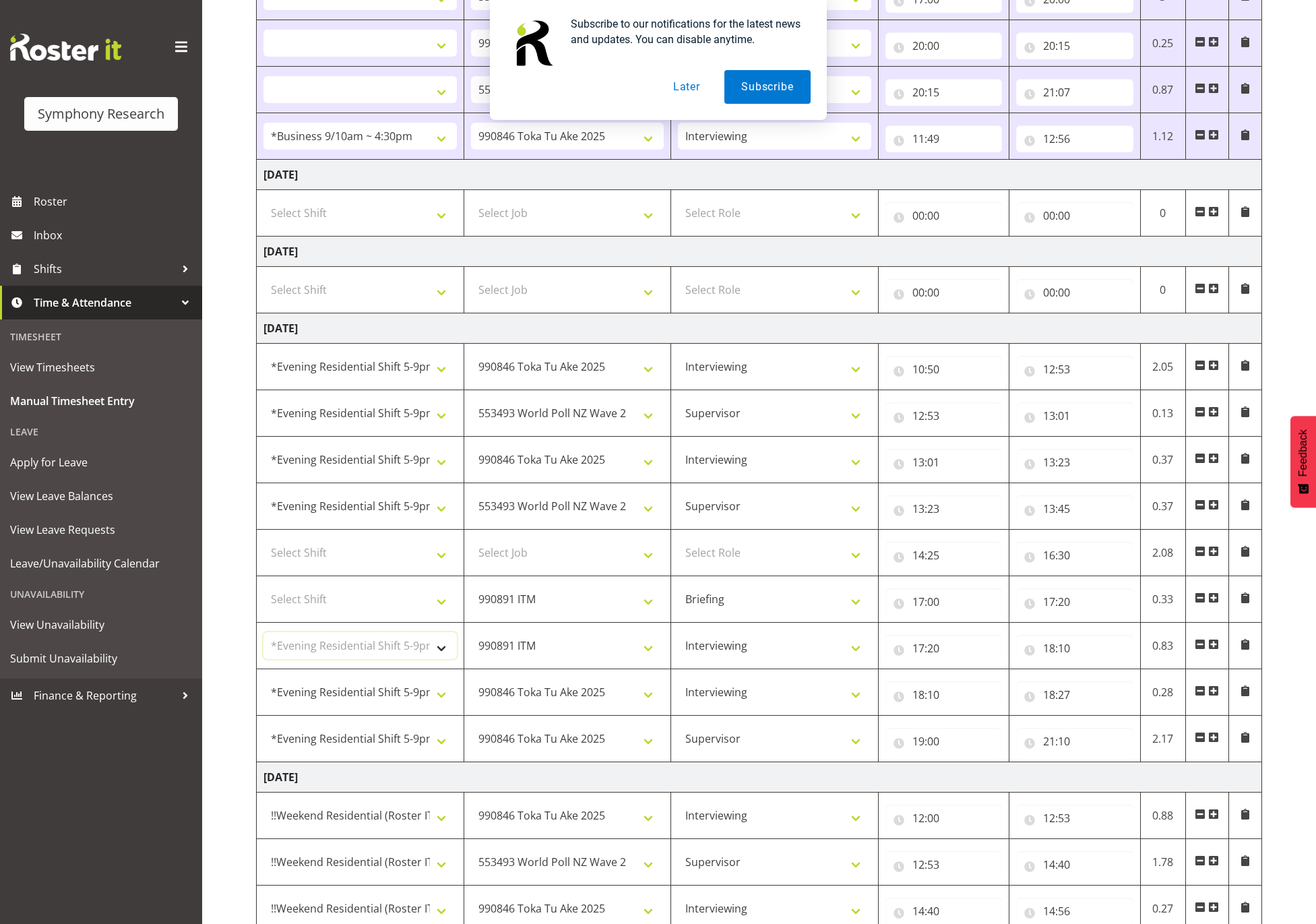
click at [263, 640] on select "Select Shift !!Weekend Residential (Roster IT Shift Label) *Business 9/10am ~ 4…" at bounding box center [360, 646] width 194 height 27
click at [390, 599] on select "Select Shift !!Weekend Residential (Roster IT Shift Label) *Business 9/10am ~ 4…" at bounding box center [360, 599] width 194 height 27
click at [263, 593] on select "Select Shift !!Weekend Residential (Roster IT Shift Label) *Business 9/10am ~ 4…" at bounding box center [360, 599] width 194 height 27
click at [369, 558] on select "Select Shift !!Weekend Residential (Roster IT Shift Label) *Business 9/10am ~ 4…" at bounding box center [360, 552] width 194 height 27
click at [263, 546] on select "Select Shift !!Weekend Residential (Roster IT Shift Label) *Business 9/10am ~ 4…" at bounding box center [360, 552] width 194 height 27
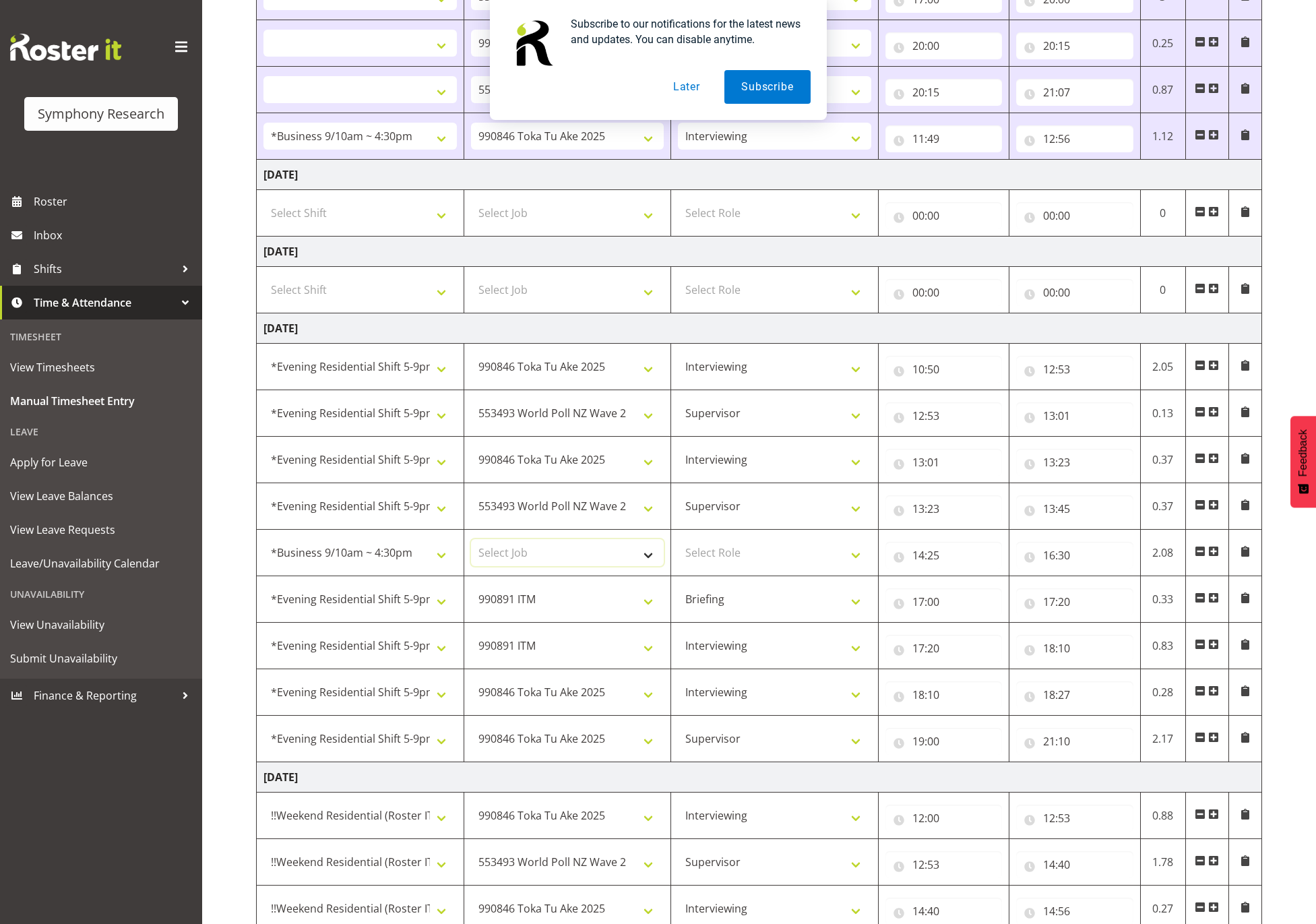
click at [574, 554] on select "Select Job 550060 IF Admin 553492 World Poll Aus Wave 2 Main 2025 553493 World …" at bounding box center [568, 552] width 194 height 27
click at [471, 546] on select "Select Job 550060 IF Admin 553492 World Poll Aus Wave 2 Main 2025 553493 World …" at bounding box center [568, 552] width 194 height 27
click at [799, 555] on select "Select Role Supervisor Interviewing Briefing" at bounding box center [775, 552] width 194 height 27
click at [678, 546] on select "Select Role Supervisor Interviewing Briefing" at bounding box center [775, 552] width 194 height 27
click at [552, 560] on select "550060 IF Admin 553492 World Poll Aus Wave 2 Main 2025 553493 World Poll NZ Wav…" at bounding box center [568, 552] width 194 height 27
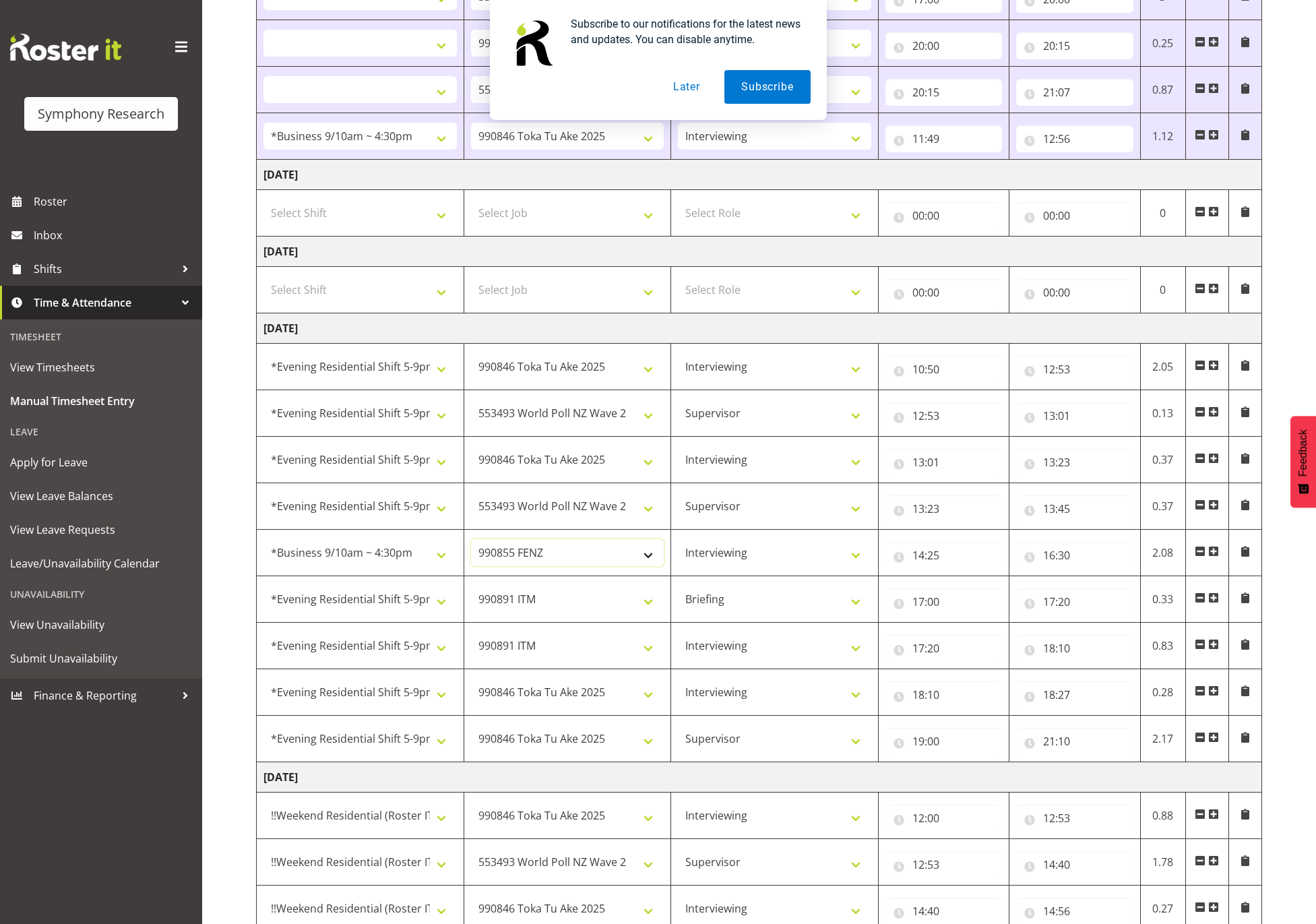
click at [471, 546] on select "550060 IF Admin 553492 World Poll Aus Wave 2 Main 2025 553493 World Poll NZ Wav…" at bounding box center [568, 552] width 194 height 27
click at [591, 515] on select "550060 IF Admin 553492 World Poll Aus Wave 2 Main 2025 553493 World Poll NZ Wav…" at bounding box center [568, 506] width 194 height 27
click at [471, 499] on select "550060 IF Admin 553492 World Poll Aus Wave 2 Main 2025 553493 World Poll NZ Wav…" at bounding box center [568, 506] width 194 height 27
click at [605, 471] on select "550060 IF Admin 553492 World Poll Aus Wave 2 Main 2025 553493 World Poll NZ Wav…" at bounding box center [568, 459] width 194 height 27
click at [595, 368] on select "550060 IF Admin 553492 World Poll Aus Wave 2 Main 2025 553493 World Poll NZ Wav…" at bounding box center [568, 367] width 194 height 27
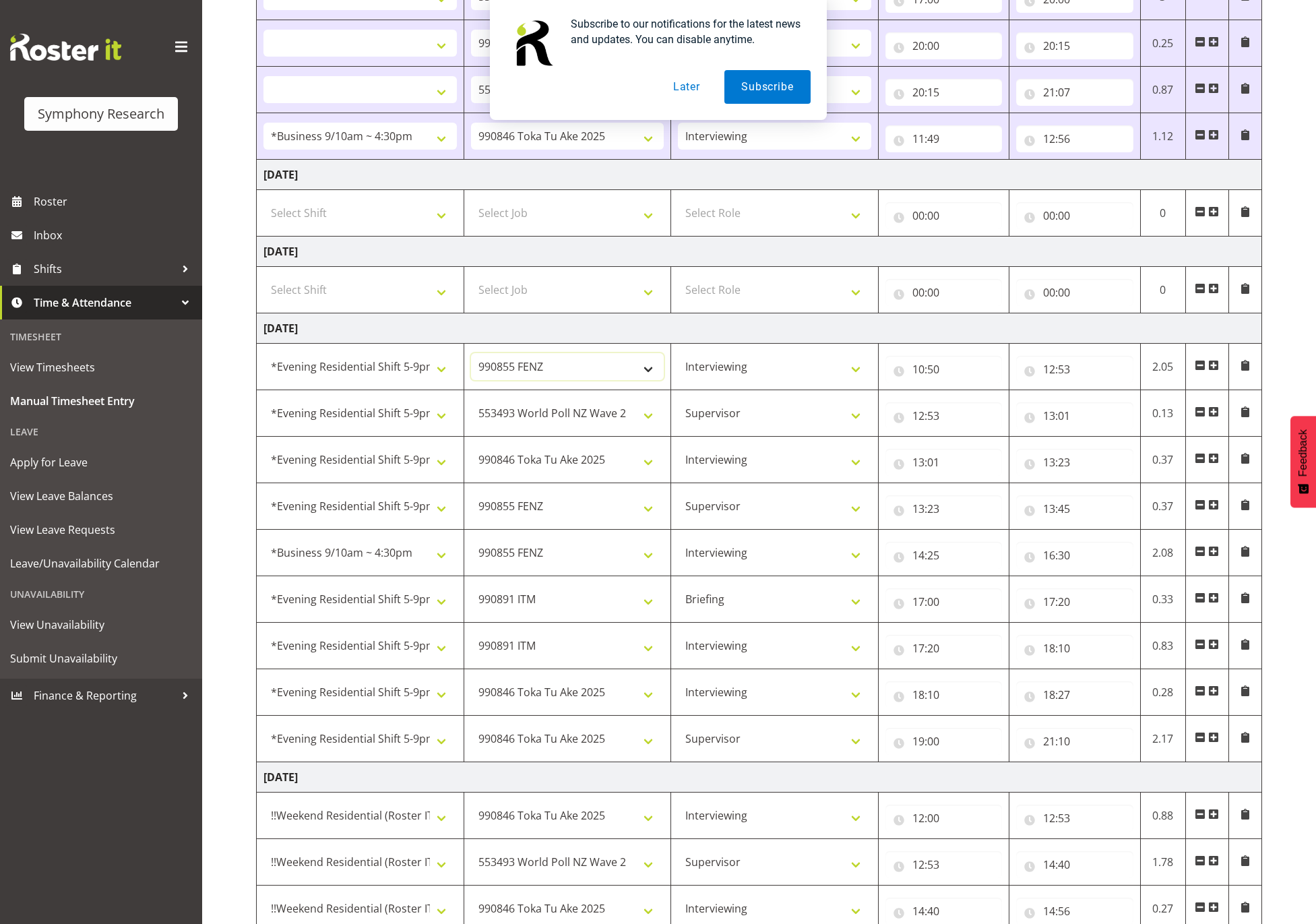
click at [471, 359] on select "550060 IF Admin 553492 World Poll Aus Wave 2 Main 2025 553493 World Poll NZ Wav…" at bounding box center [568, 367] width 194 height 27
click at [624, 416] on select "550060 IF Admin 553492 World Poll Aus Wave 2 Main 2025 553493 World Poll NZ Wav…" at bounding box center [568, 413] width 194 height 27
click at [471, 406] on select "550060 IF Admin 553492 World Poll Aus Wave 2 Main 2025 553493 World Poll NZ Wav…" at bounding box center [568, 413] width 194 height 27
click at [621, 467] on select "550060 IF Admin 553492 World Poll Aus Wave 2 Main 2025 553493 World Poll NZ Wav…" at bounding box center [568, 459] width 194 height 27
click at [471, 453] on select "550060 IF Admin 553492 World Poll Aus Wave 2 Main 2025 553493 World Poll NZ Wav…" at bounding box center [568, 459] width 194 height 27
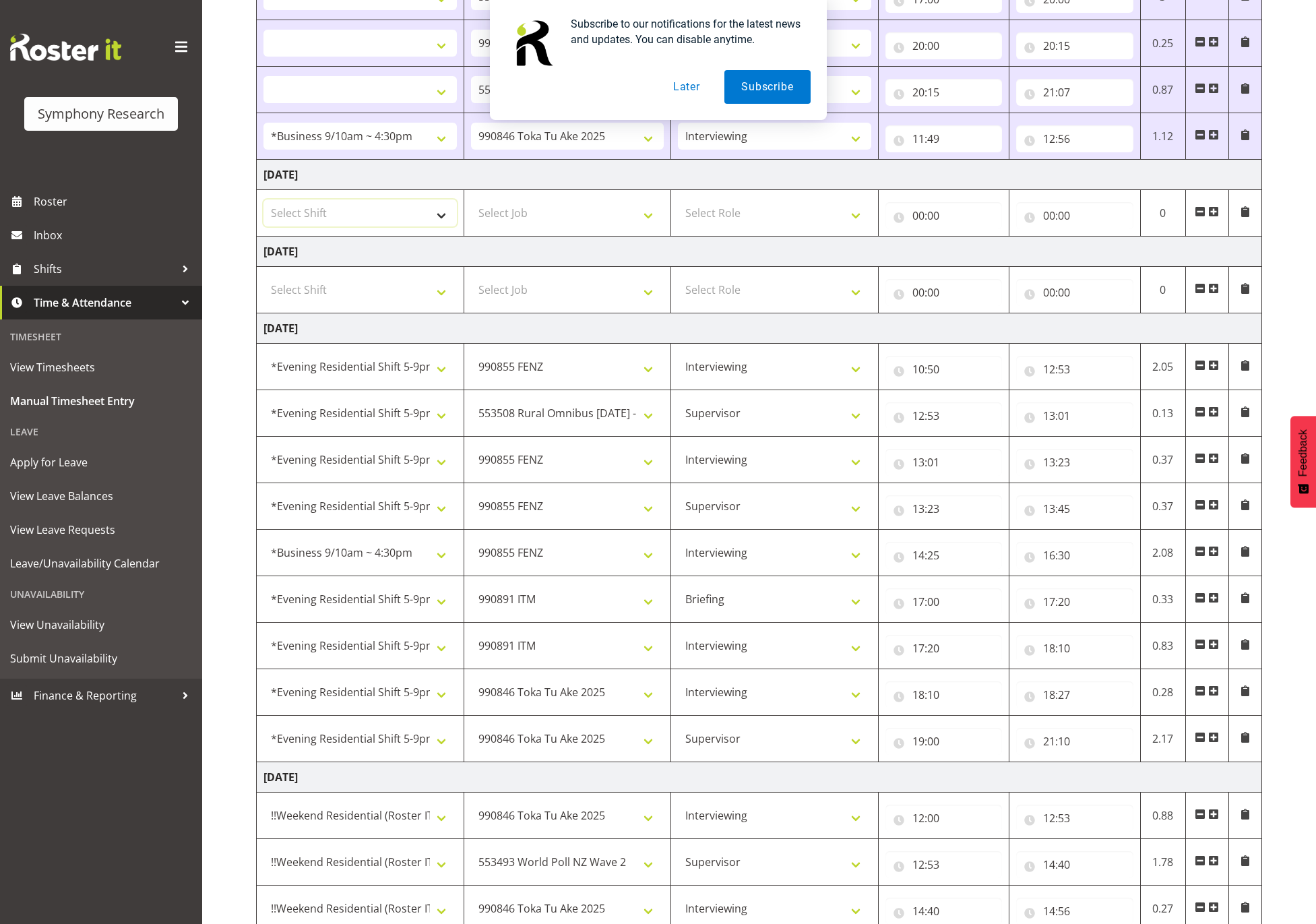
click at [452, 222] on select "Select Shift !!Weekend Residential (Roster IT Shift Label) *Business 9/10am ~ 4…" at bounding box center [360, 213] width 194 height 27
click at [263, 204] on select "Select Shift !!Weekend Residential (Roster IT Shift Label) *Business 9/10am ~ 4…" at bounding box center [360, 213] width 194 height 27
click at [577, 214] on select "Select Job 550060 IF Admin 553492 World Poll Aus Wave 2 Main 2025 553493 World …" at bounding box center [568, 213] width 194 height 27
click at [471, 204] on select "Select Job 550060 IF Admin 553492 World Poll Aus Wave 2 Main 2025 553493 World …" at bounding box center [568, 213] width 194 height 27
click at [777, 215] on select "Select Role Supervisor Interviewing Briefing" at bounding box center [775, 213] width 194 height 27
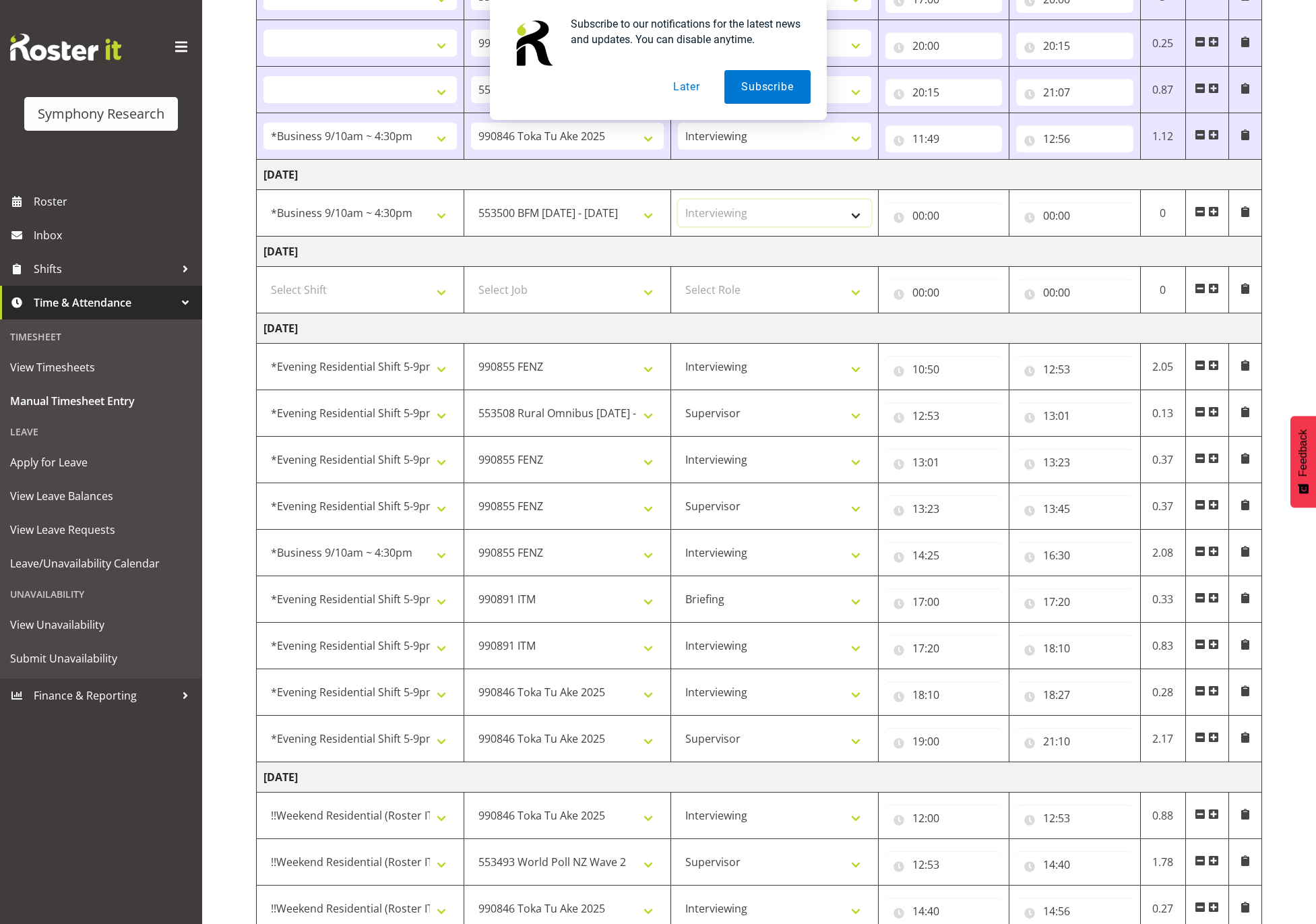
click at [678, 204] on select "Select Role Supervisor Interviewing Briefing" at bounding box center [775, 213] width 194 height 27
click at [957, 229] on input "00:00" at bounding box center [944, 216] width 117 height 27
click at [981, 255] on select "00 01 02 03 04 05 06 07 08 09 10 11 12 13 14 15 16 17 18 19 20 21 22 23" at bounding box center [978, 250] width 30 height 27
click at [963, 242] on select "00 01 02 03 04 05 06 07 08 09 10 11 12 13 14 15 16 17 18 19 20 21 22 23" at bounding box center [978, 250] width 30 height 27
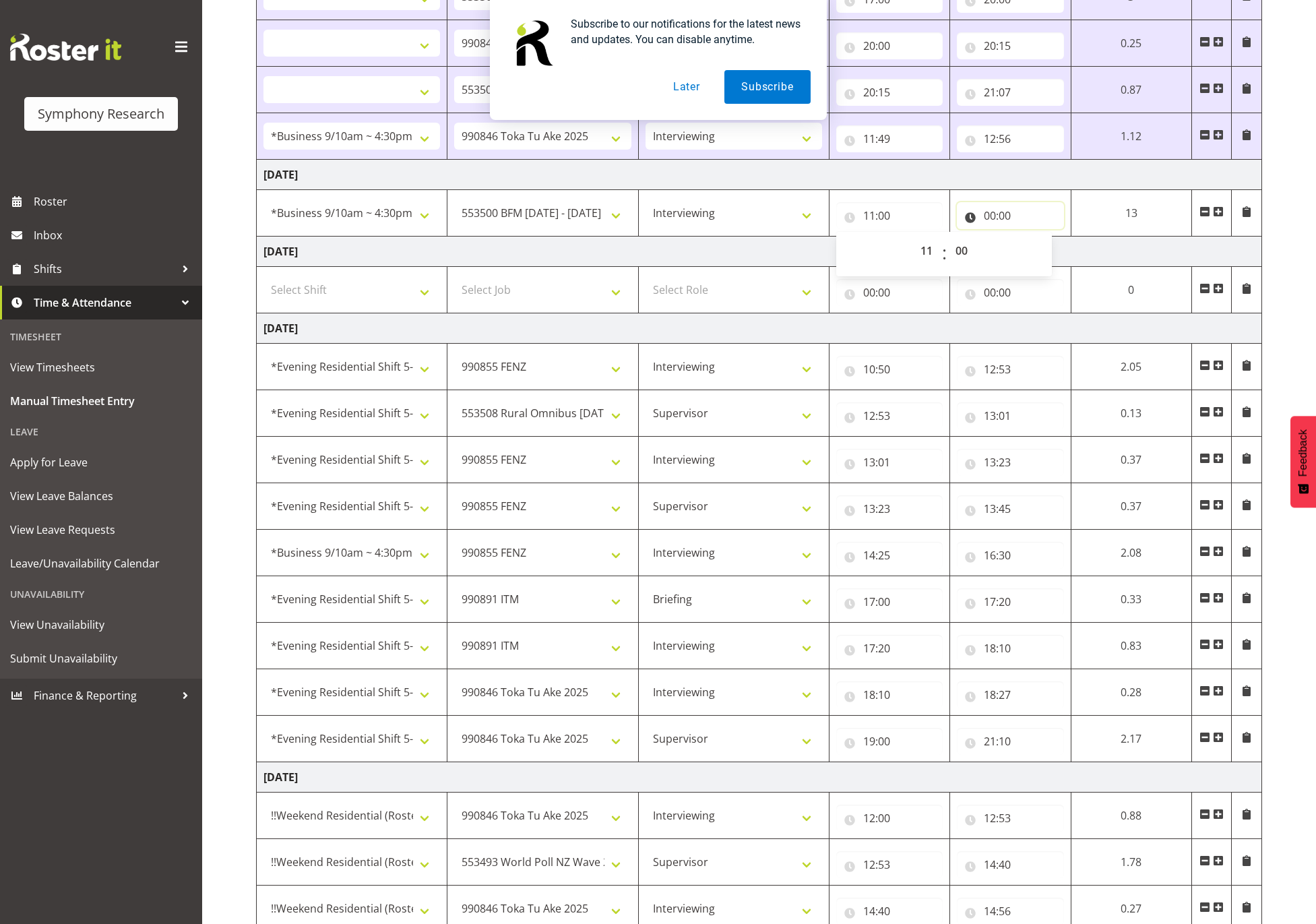
click at [1005, 221] on input "00:00" at bounding box center [1010, 216] width 107 height 27
click at [1036, 254] on select "00 01 02 03 04 05 06 07 08 09 10 11 12 13 14 15 16 17 18 19 20 21 22 23" at bounding box center [1049, 250] width 30 height 27
click at [1064, 242] on select "00 01 02 03 04 05 06 07 08 09 10 11 12 13 14 15 16 17 18 19 20 21 22 23" at bounding box center [1049, 250] width 30 height 27
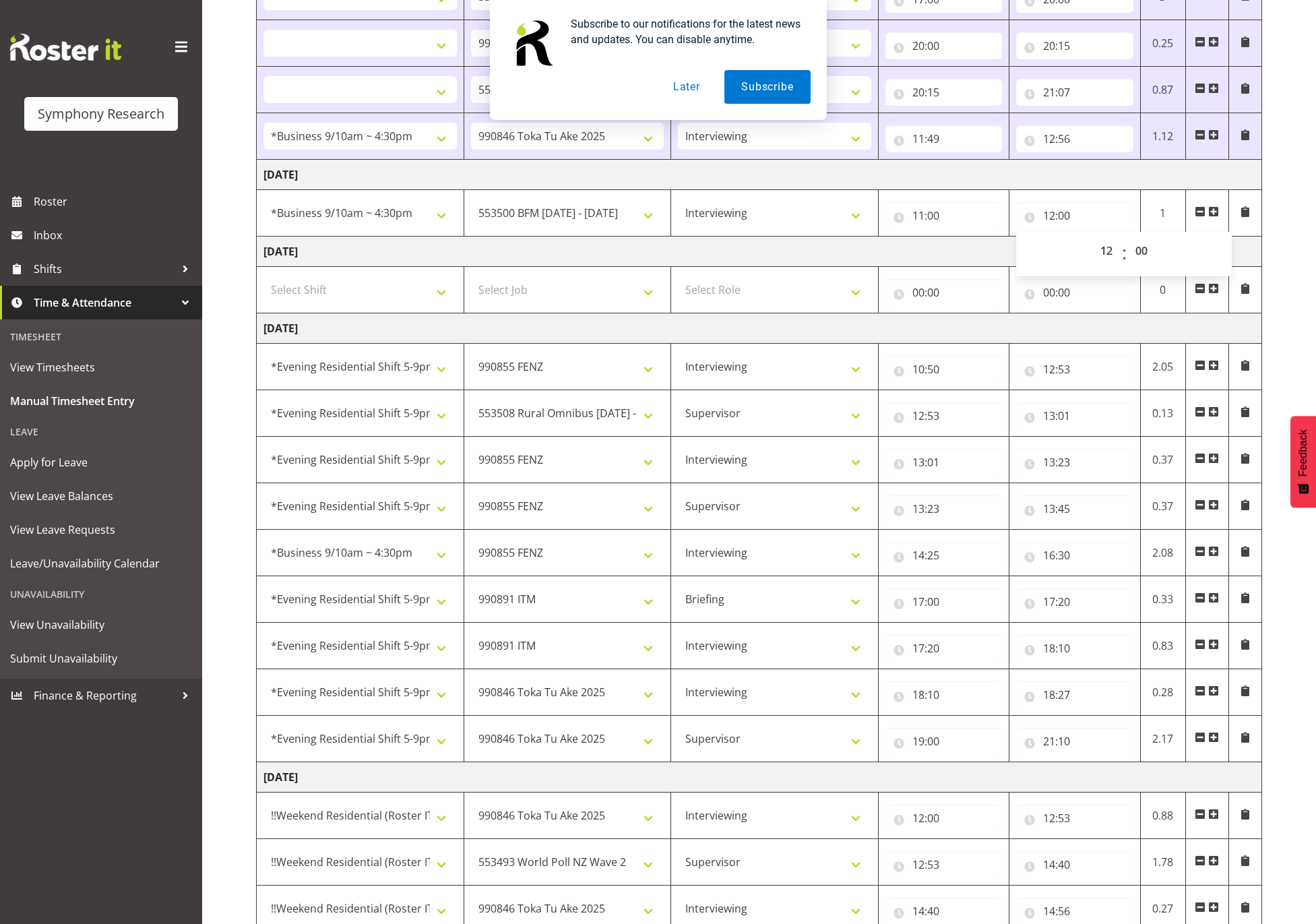
click at [1215, 217] on span at bounding box center [1214, 211] width 11 height 11
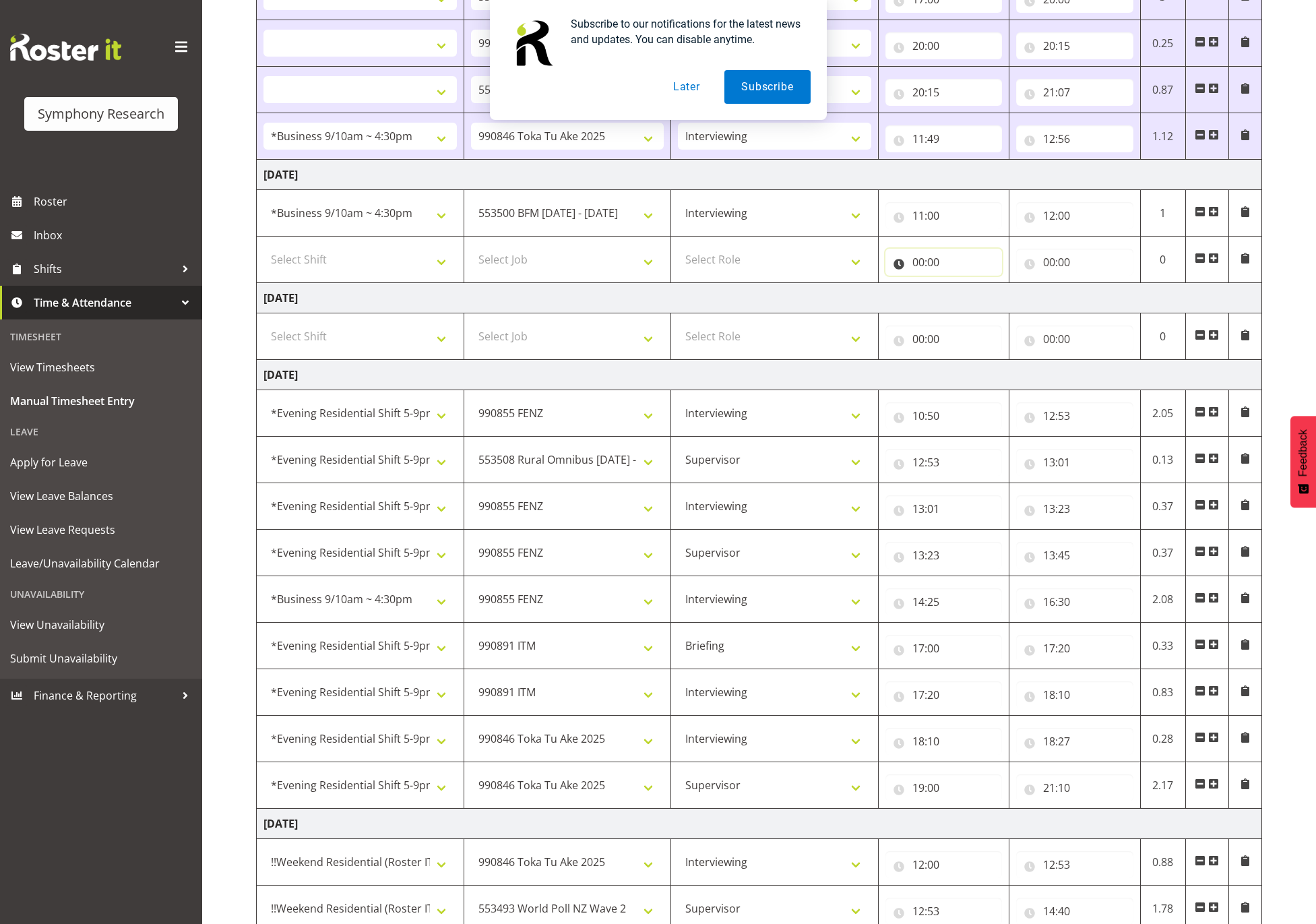
click at [914, 263] on input "00:00" at bounding box center [944, 263] width 117 height 27
click at [983, 299] on select "00 01 02 03 04 05 06 07 08 09 10 11 12 13 14 15 16 17 18 19 20 21 22 23" at bounding box center [978, 297] width 30 height 27
click at [963, 289] on select "00 01 02 03 04 05 06 07 08 09 10 11 12 13 14 15 16 17 18 19 20 21 22 23" at bounding box center [978, 297] width 30 height 27
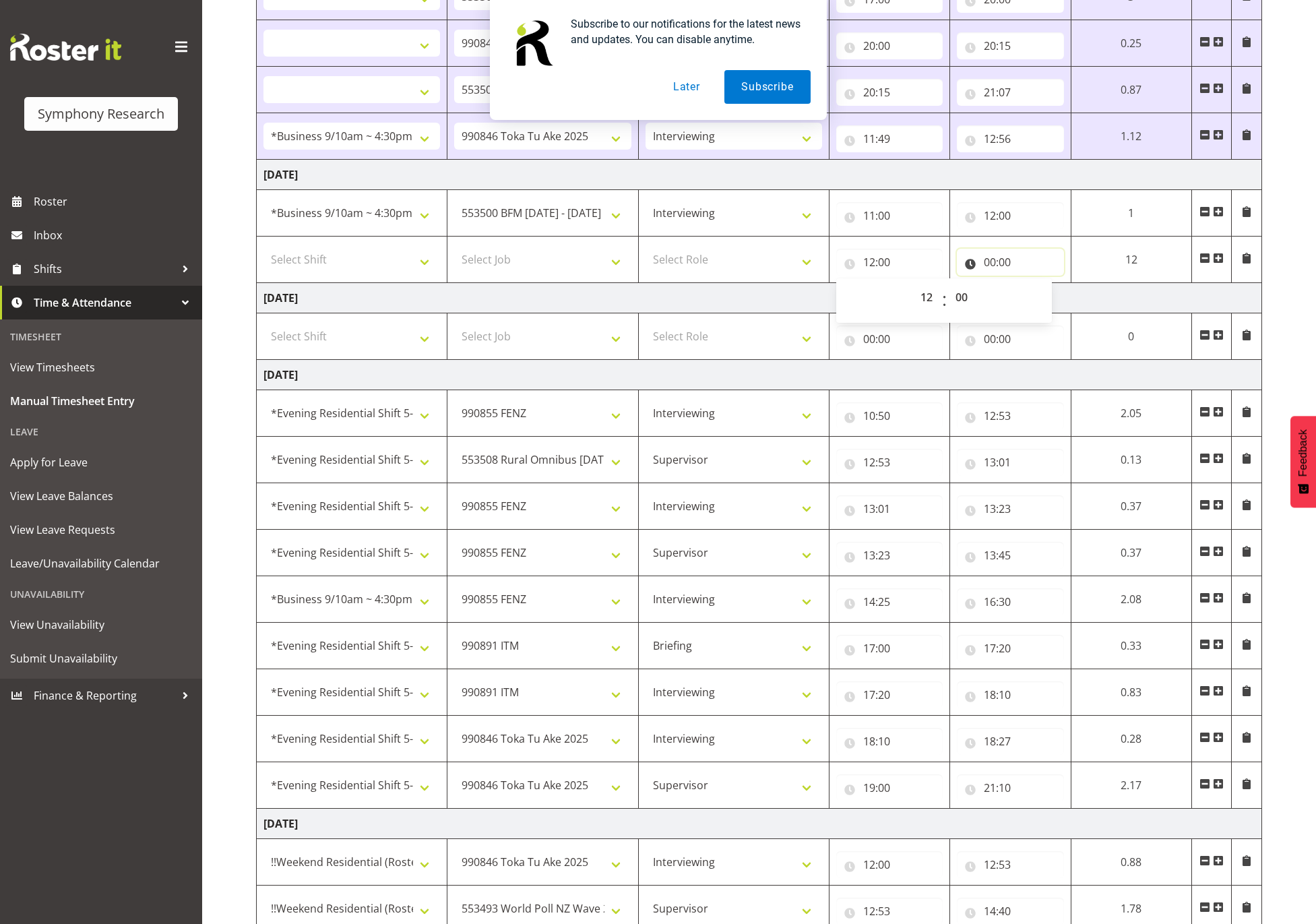
click at [1009, 273] on input "00:00" at bounding box center [1010, 263] width 107 height 27
click at [1042, 301] on select "00 01 02 03 04 05 06 07 08 09 10 11 12 13 14 15 16 17 18 19 20 21 22 23" at bounding box center [1049, 297] width 30 height 27
click at [1034, 289] on select "00 01 02 03 04 05 06 07 08 09 10 11 12 13 14 15 16 17 18 19 20 21 22 23" at bounding box center [1049, 297] width 30 height 27
click at [1086, 299] on select "00 01 02 03 04 05 06 07 08 09 10 11 12 13 14 15 16 17 18 19 20 21 22 23 24 25 2…" at bounding box center [1084, 297] width 30 height 27
click at [782, 261] on select "Select Role Supervisor Interviewing Briefing" at bounding box center [733, 260] width 176 height 27
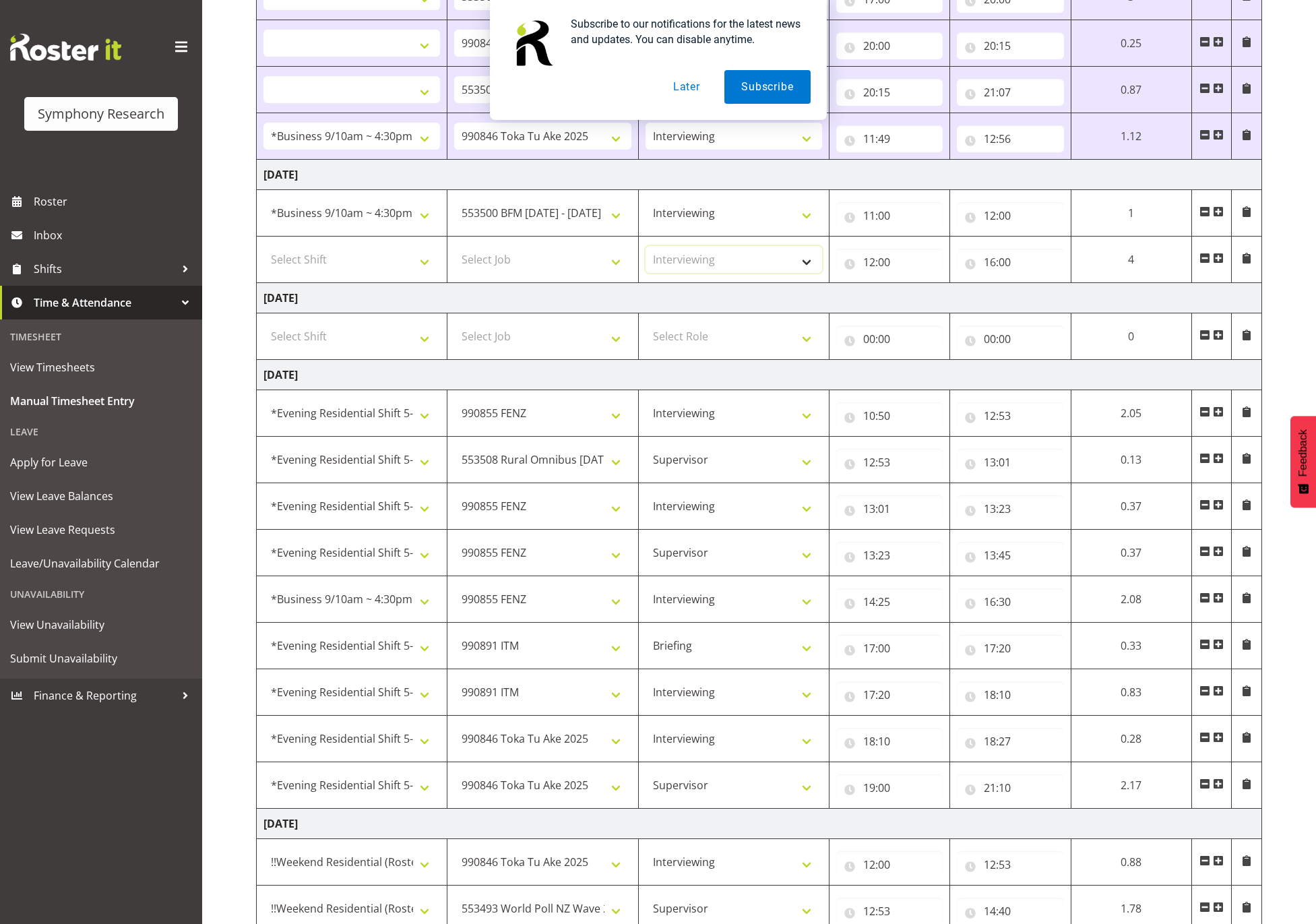
click at [646, 251] on select "Select Role Supervisor Interviewing Briefing" at bounding box center [733, 260] width 176 height 27
click at [548, 259] on select "Select Job 550060 IF Admin 553492 World Poll Aus Wave 2 Main 2025 553493 World …" at bounding box center [542, 260] width 176 height 27
click at [454, 251] on select "Select Job 550060 IF Admin 553492 World Poll Aus Wave 2 Main 2025 553493 World …" at bounding box center [542, 260] width 176 height 27
click at [392, 257] on select "Select Shift !!Weekend Residential (Roster IT Shift Label) *Business 9/10am ~ 4…" at bounding box center [351, 260] width 176 height 27
click at [263, 251] on select "Select Shift !!Weekend Residential (Roster IT Shift Label) *Business 9/10am ~ 4…" at bounding box center [351, 260] width 176 height 27
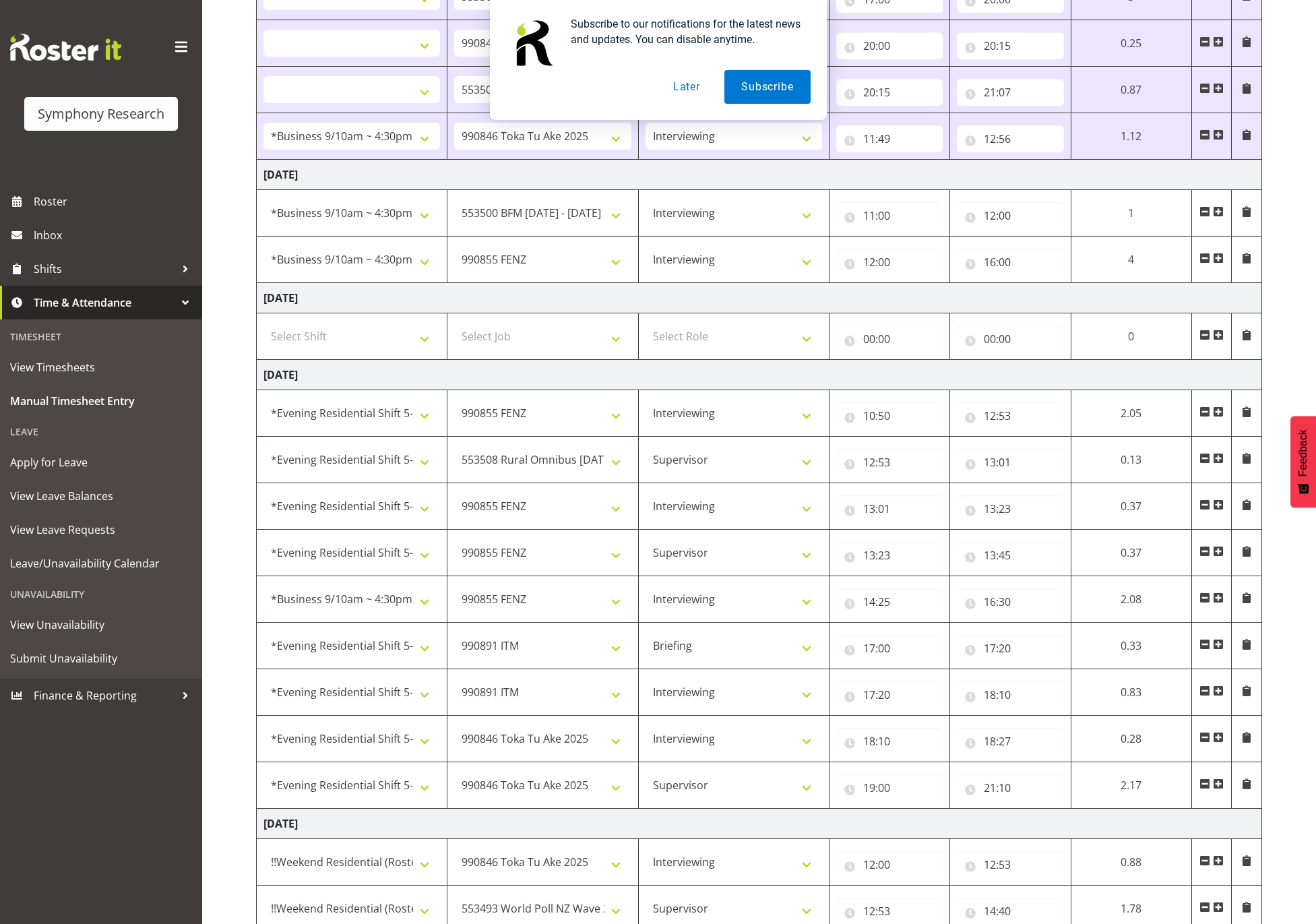
click at [1211, 260] on td at bounding box center [1211, 260] width 40 height 46
click at [1218, 263] on span at bounding box center [1218, 258] width 11 height 11
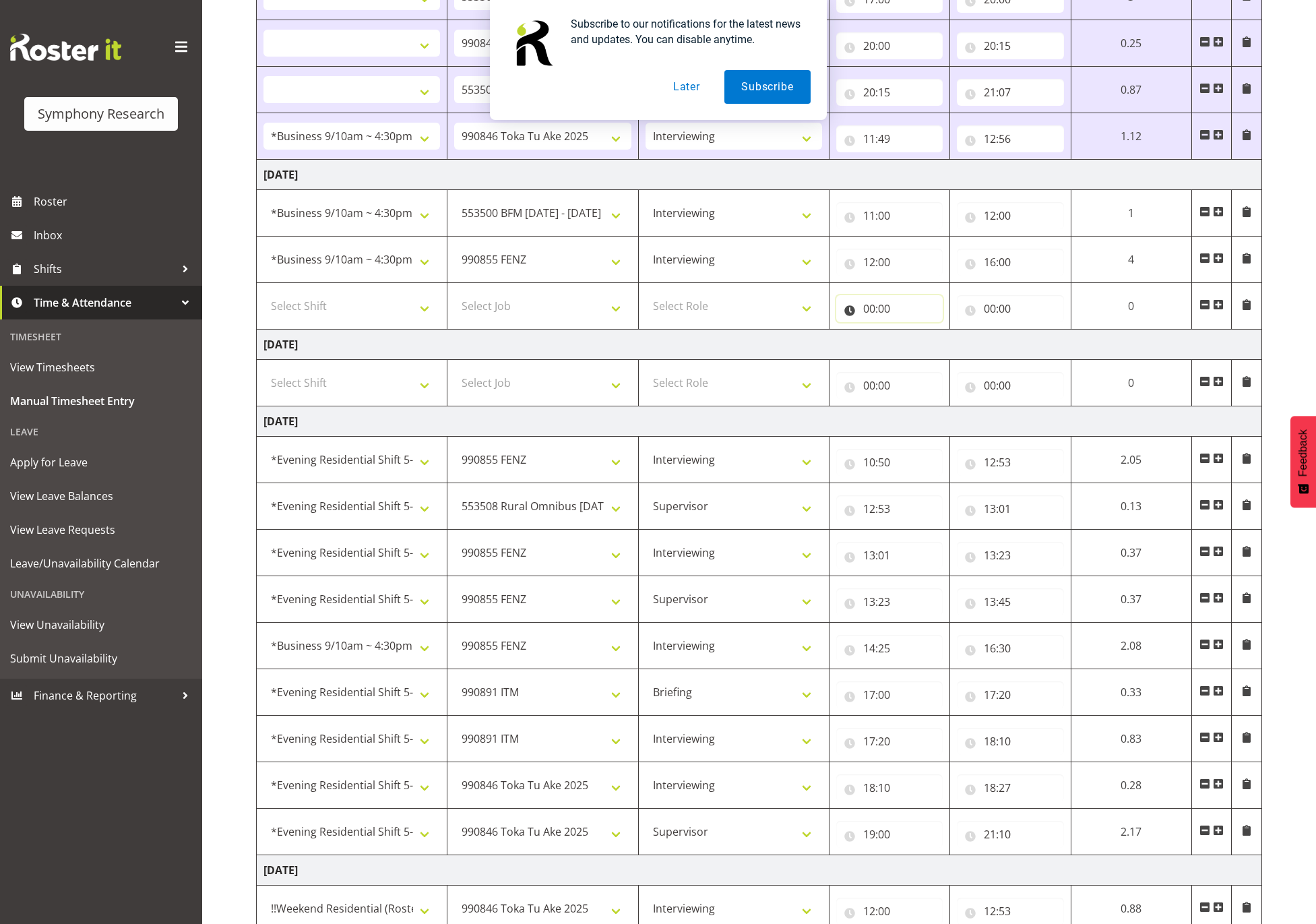
click at [907, 313] on input "00:00" at bounding box center [889, 309] width 107 height 27
click at [930, 350] on select "00 01 02 03 04 05 06 07 08 09 10 11 12 13 14 15 16 17 18 19 20 21 22 23" at bounding box center [929, 344] width 30 height 27
click at [913, 335] on select "00 01 02 03 04 05 06 07 08 09 10 11 12 13 14 15 16 17 18 19 20 21 22 23" at bounding box center [929, 344] width 30 height 27
click at [997, 306] on input "00:00" at bounding box center [1010, 309] width 107 height 27
click at [1048, 350] on select "00 01 02 03 04 05 06 07 08 09 10 11 12 13 14 15 16 17 18 19 20 21 22 23" at bounding box center [1049, 344] width 30 height 27
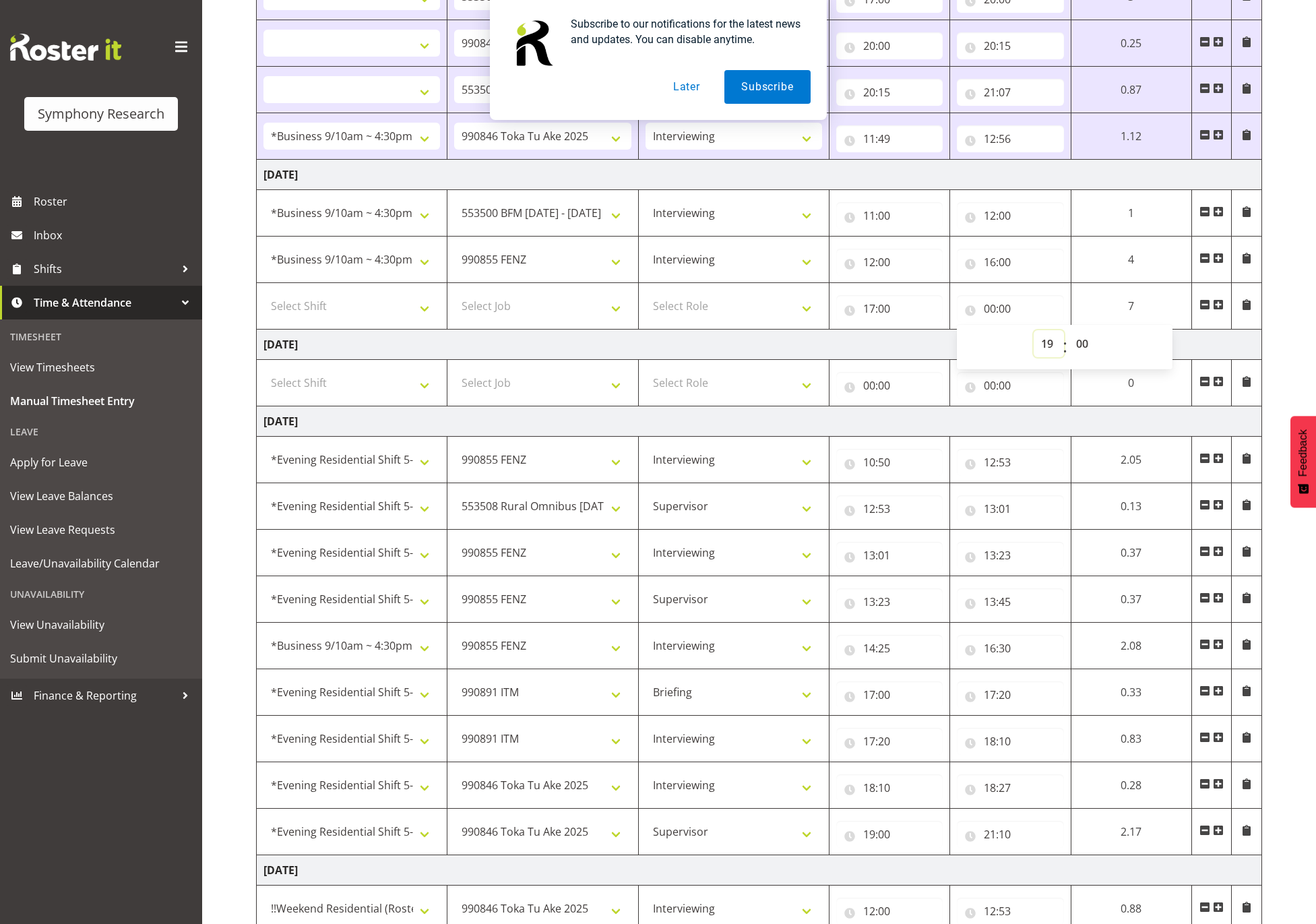
click at [1034, 335] on select "00 01 02 03 04 05 06 07 08 09 10 11 12 13 14 15 16 17 18 19 20 21 22 23" at bounding box center [1049, 344] width 30 height 27
click at [745, 300] on select "Select Role Supervisor Interviewing Briefing" at bounding box center [733, 306] width 176 height 27
click at [646, 298] on select "Select Role Supervisor Interviewing Briefing" at bounding box center [733, 306] width 176 height 27
click at [568, 308] on select "Select Job 550060 IF Admin 553492 World Poll Aus Wave 2 Main 2025 553493 World …" at bounding box center [542, 306] width 176 height 27
click at [454, 298] on select "Select Job 550060 IF Admin 553492 World Poll Aus Wave 2 Main 2025 553493 World …" at bounding box center [542, 306] width 176 height 27
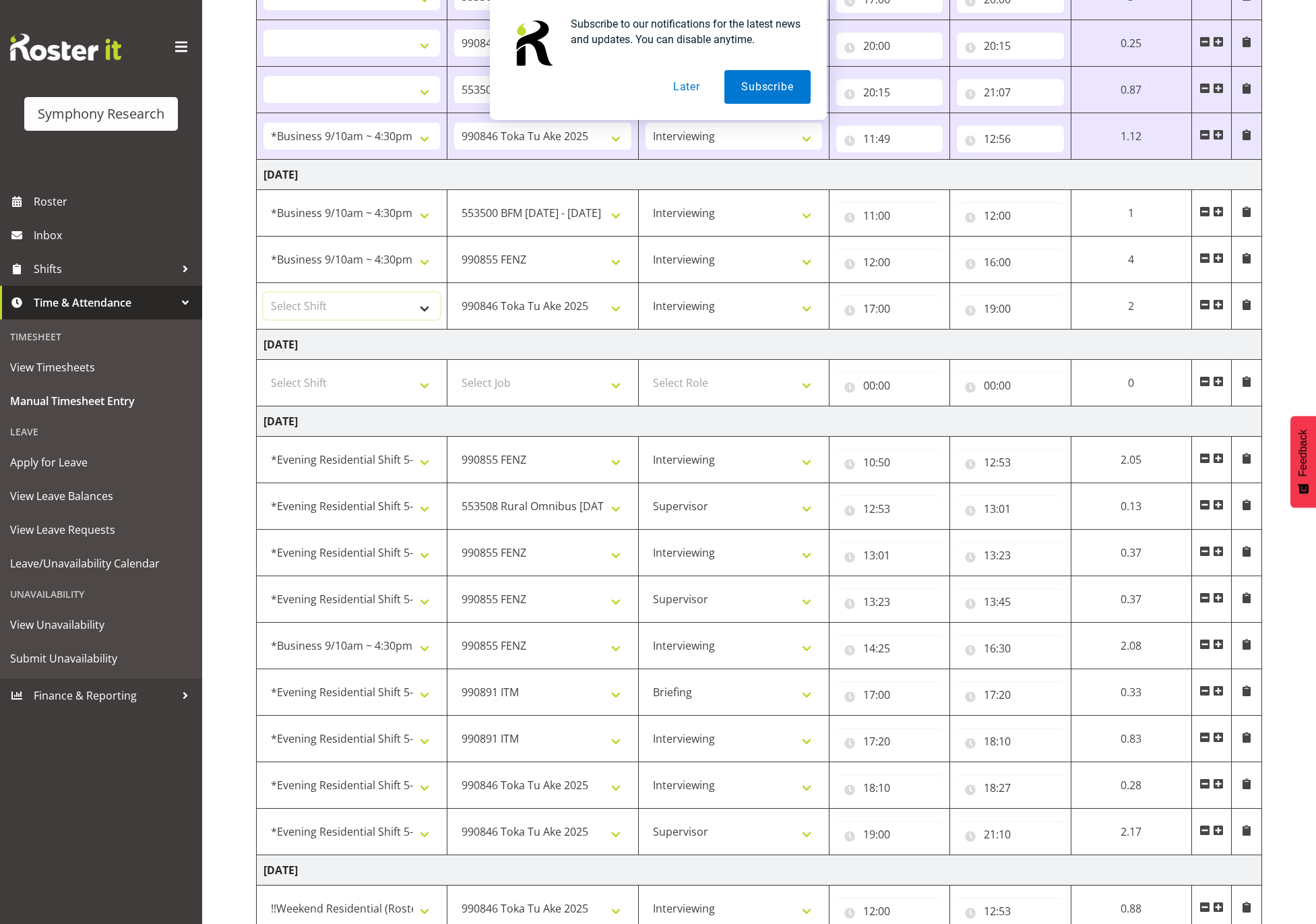
click at [381, 308] on select "Select Shift !!Weekend Residential (Roster IT Shift Label) *Business 9/10am ~ 4…" at bounding box center [351, 306] width 176 height 27
click at [263, 298] on select "Select Shift !!Weekend Residential (Roster IT Shift Label) *Business 9/10am ~ 4…" at bounding box center [351, 306] width 176 height 27
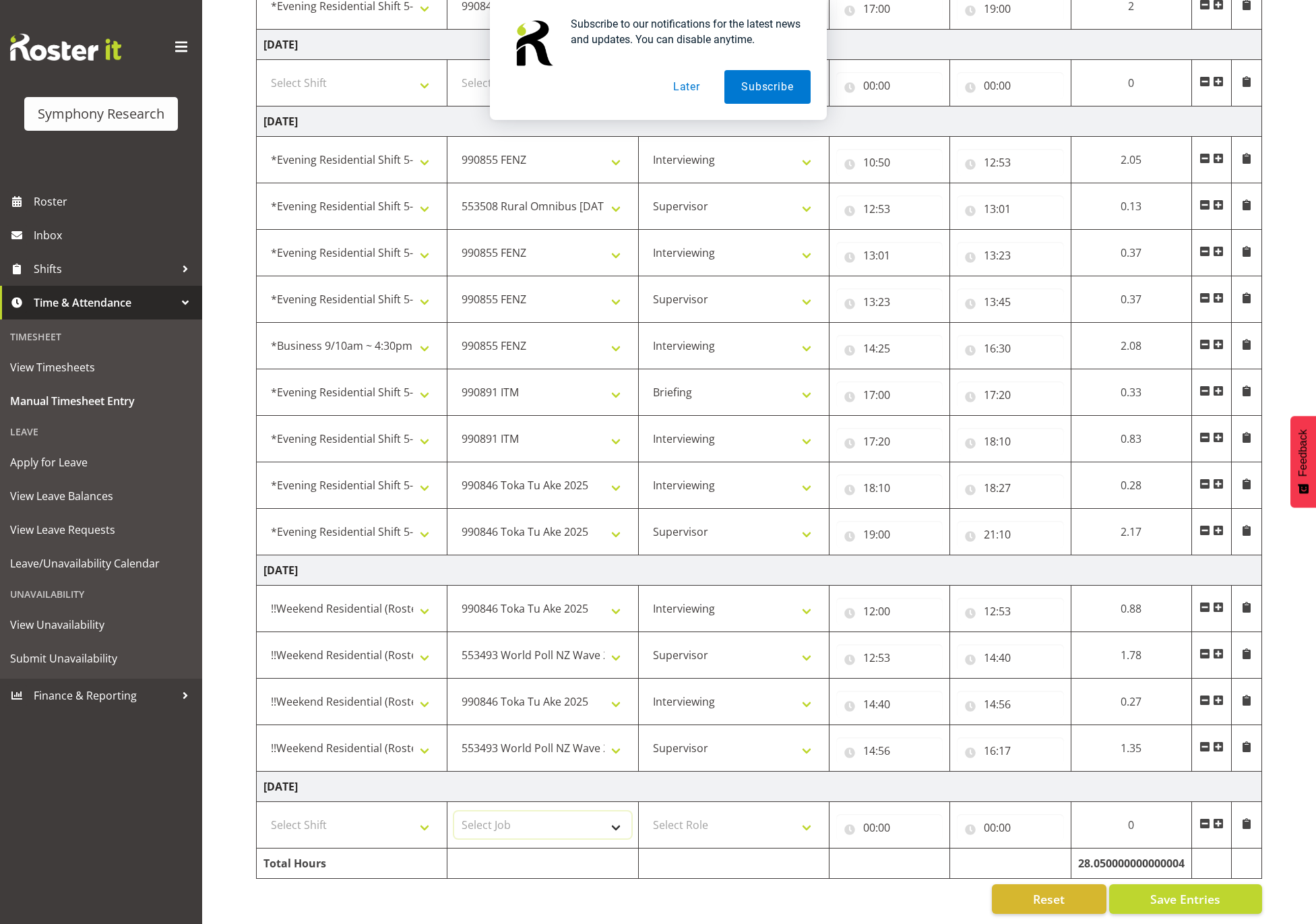
click at [607, 811] on select "Select Job 550060 IF Admin 553492 World Poll Aus Wave 2 Main 2025 553493 World …" at bounding box center [542, 825] width 176 height 27
click at [454, 811] on select "Select Job 550060 IF Admin 553492 World Poll Aus Wave 2 Main 2025 553493 World …" at bounding box center [542, 825] width 176 height 27
click at [748, 811] on select "Select Role Supervisor Interviewing Briefing" at bounding box center [733, 825] width 176 height 27
click at [646, 811] on select "Select Role Supervisor Interviewing Briefing" at bounding box center [733, 825] width 176 height 27
click at [907, 814] on input "00:00" at bounding box center [889, 828] width 107 height 27
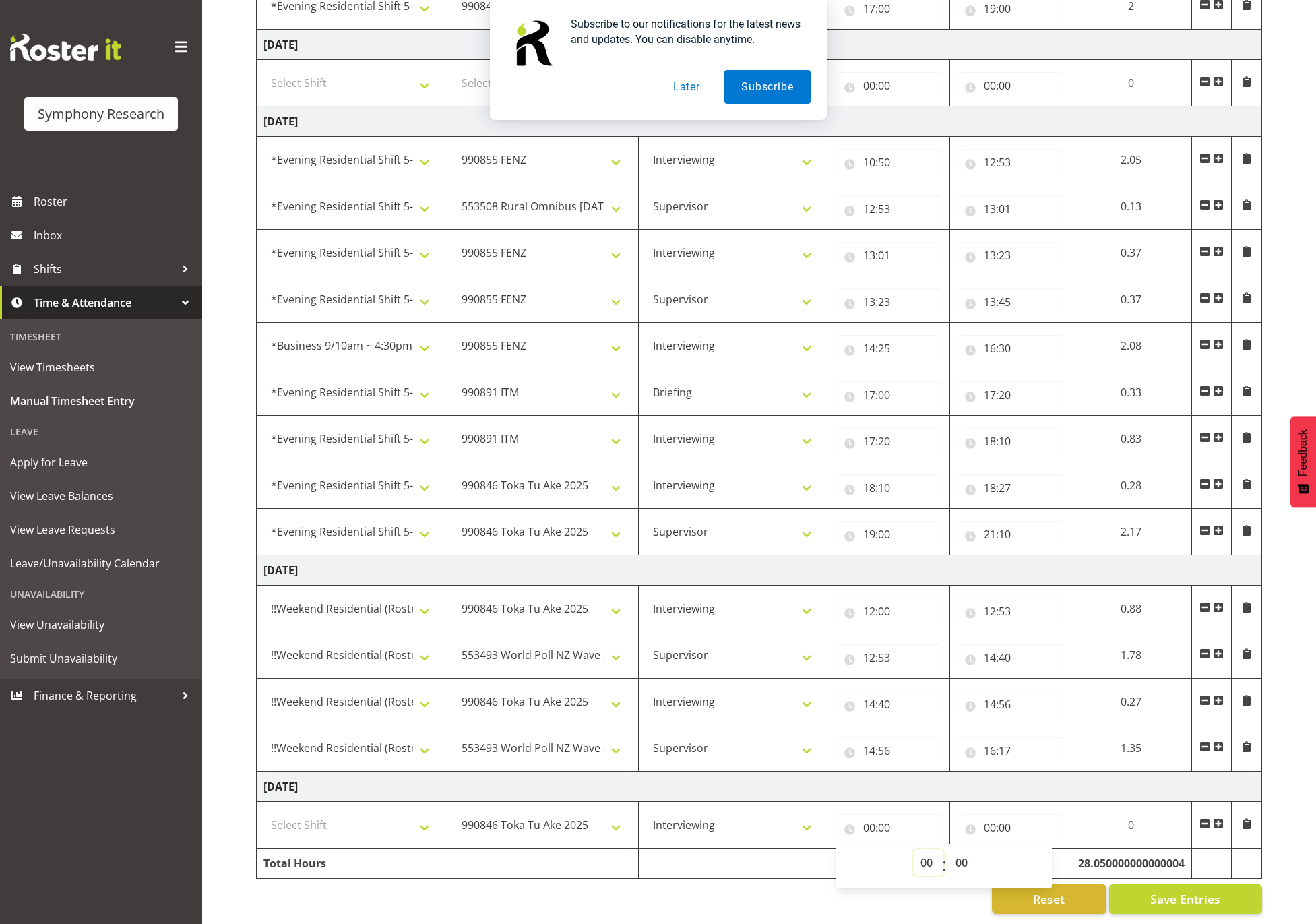
click at [913, 849] on select "00 01 02 03 04 05 06 07 08 09 10 11 12 13 14 15 16 17 18 19 20 21 22 23" at bounding box center [929, 863] width 30 height 27
click at [1035, 814] on input "00:00" at bounding box center [1010, 828] width 107 height 27
click at [1038, 849] on select "00 01 02 03 04 05 06 07 08 09 10 11 12 13 14 15 16 17 18 19 20 21 22 23" at bounding box center [1049, 863] width 30 height 27
click at [1034, 849] on select "00 01 02 03 04 05 06 07 08 09 10 11 12 13 14 15 16 17 18 19 20 21 22 23" at bounding box center [1049, 863] width 30 height 27
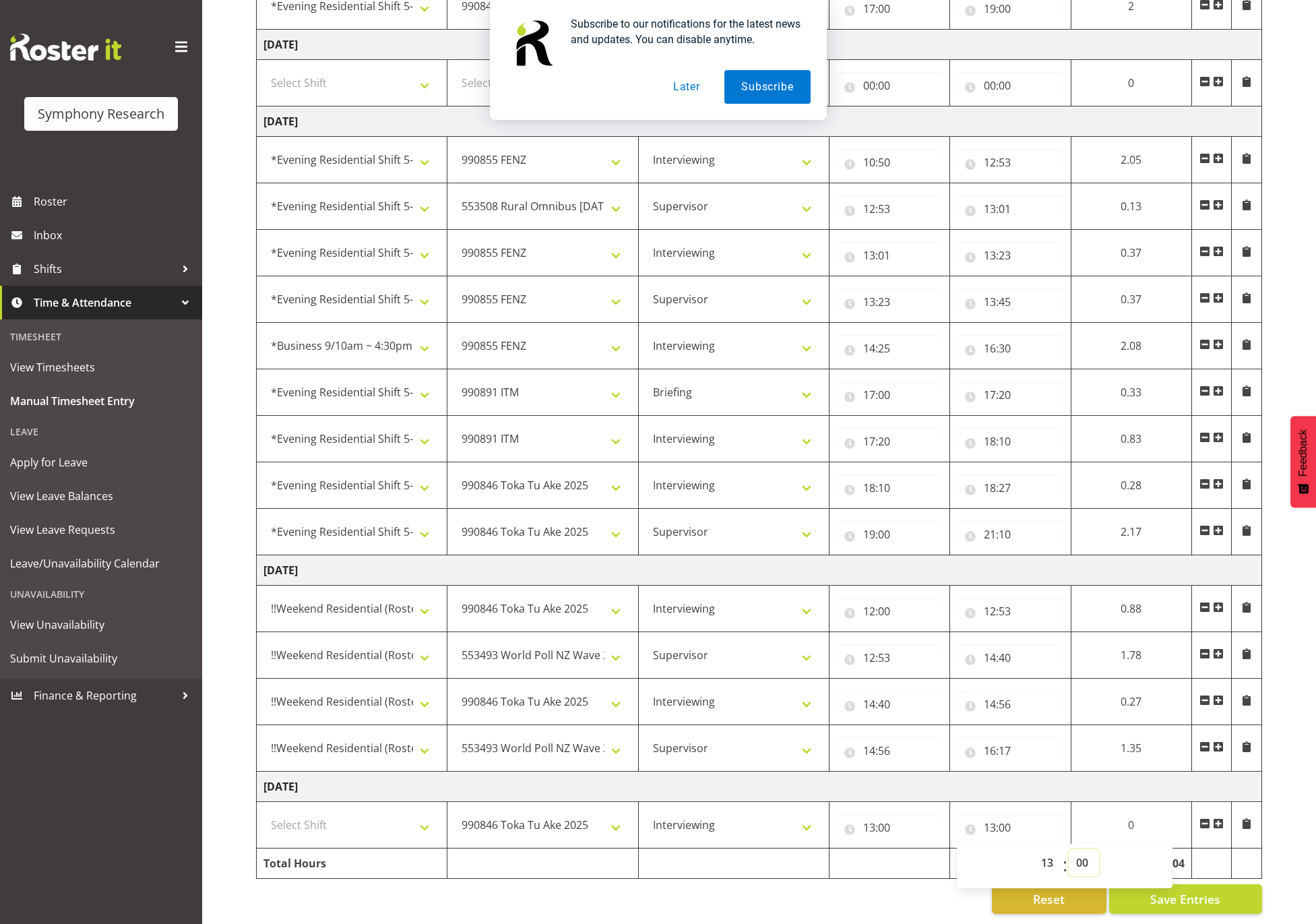
click at [1087, 849] on select "00 01 02 03 04 05 06 07 08 09 10 11 12 13 14 15 16 17 18 19 20 21 22 23 24 25 2…" at bounding box center [1084, 863] width 30 height 27
click at [1069, 849] on select "00 01 02 03 04 05 06 07 08 09 10 11 12 13 14 15 16 17 18 19 20 21 22 23 24 25 2…" at bounding box center [1084, 863] width 30 height 27
click at [1215, 818] on span at bounding box center [1218, 823] width 11 height 11
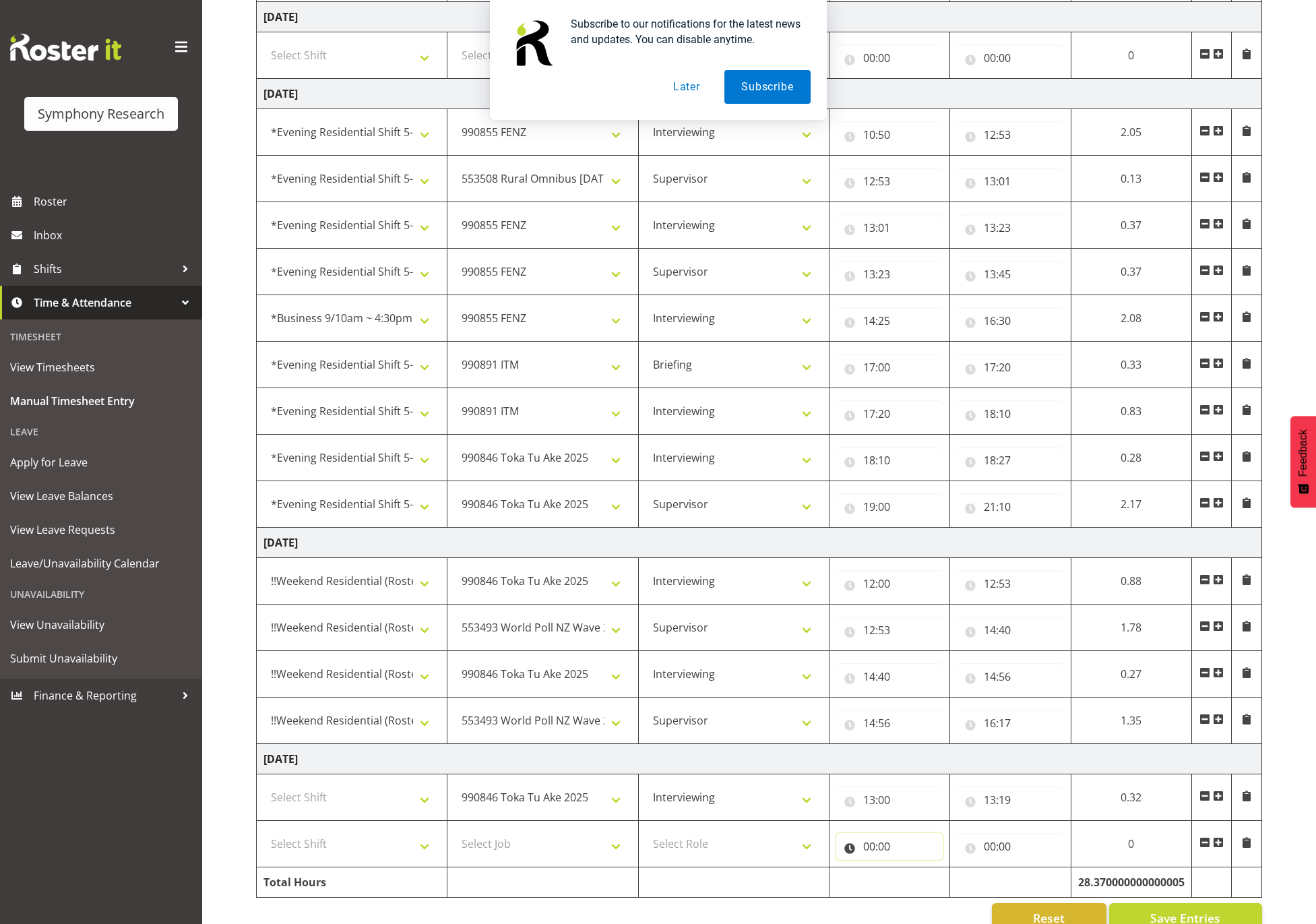
click at [874, 855] on input "00:00" at bounding box center [889, 847] width 107 height 27
click at [926, 883] on select "00 01 02 03 04 05 06 07 08 09 10 11 12 13 14 15 16 17 18 19 20 21 22 23" at bounding box center [929, 882] width 30 height 27
click at [913, 879] on select "00 01 02 03 04 05 06 07 08 09 10 11 12 13 14 15 16 17 18 19 20 21 22 23" at bounding box center [929, 882] width 30 height 27
click at [1023, 844] on input "00:00" at bounding box center [1010, 847] width 107 height 27
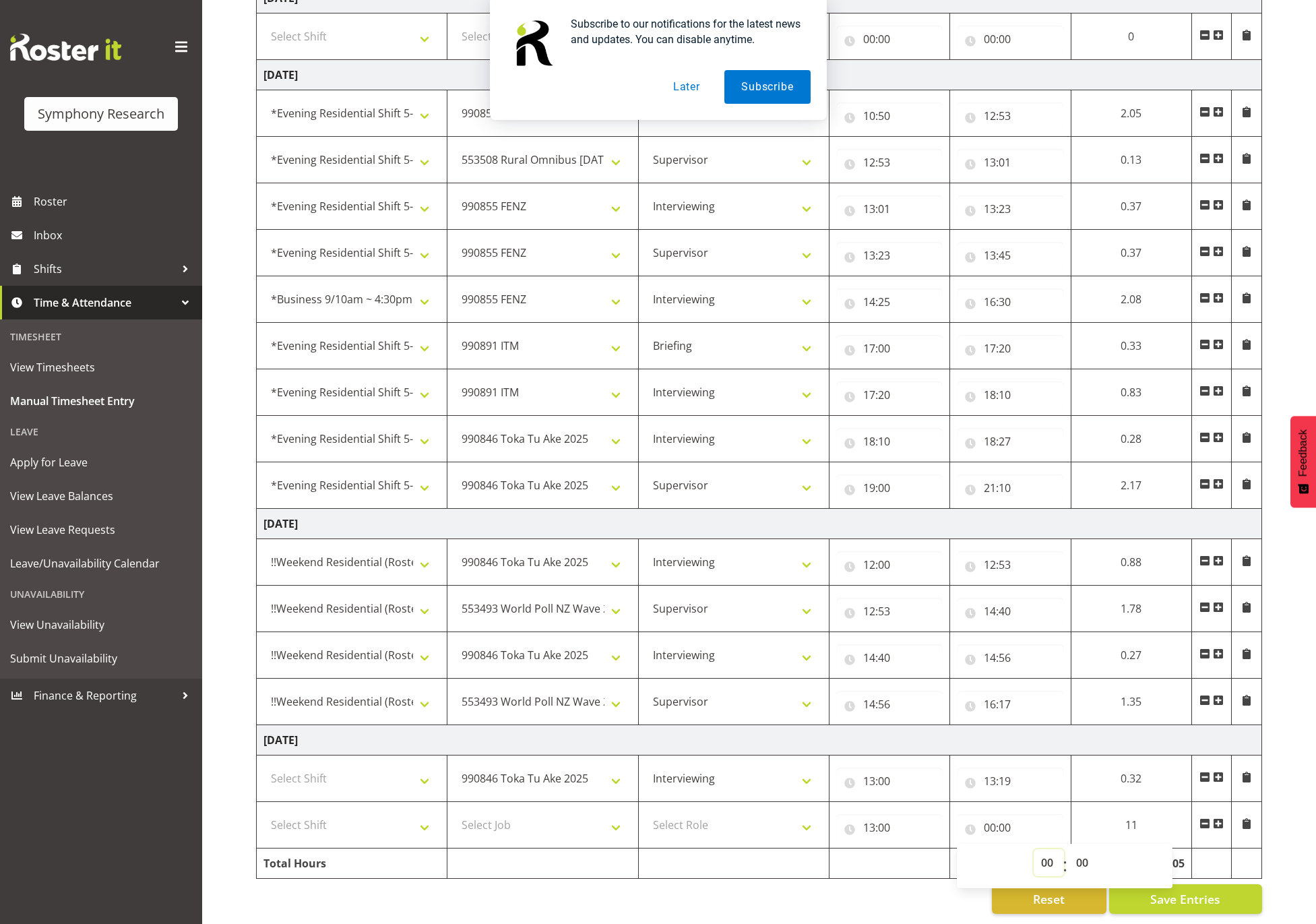
click at [1050, 849] on select "00 01 02 03 04 05 06 07 08 09 10 11 12 13 14 15 16 17 18 19 20 21 22 23" at bounding box center [1049, 863] width 30 height 27
click at [1034, 849] on select "00 01 02 03 04 05 06 07 08 09 10 11 12 13 14 15 16 17 18 19 20 21 22 23" at bounding box center [1049, 863] width 30 height 27
click at [720, 811] on select "Select Role Supervisor Interviewing Briefing" at bounding box center [733, 825] width 176 height 27
click at [646, 811] on select "Select Role Supervisor Interviewing Briefing" at bounding box center [733, 825] width 176 height 27
click at [481, 815] on select "Select Job 550060 IF Admin 553492 World Poll Aus Wave 2 Main 2025 553493 World …" at bounding box center [542, 825] width 176 height 27
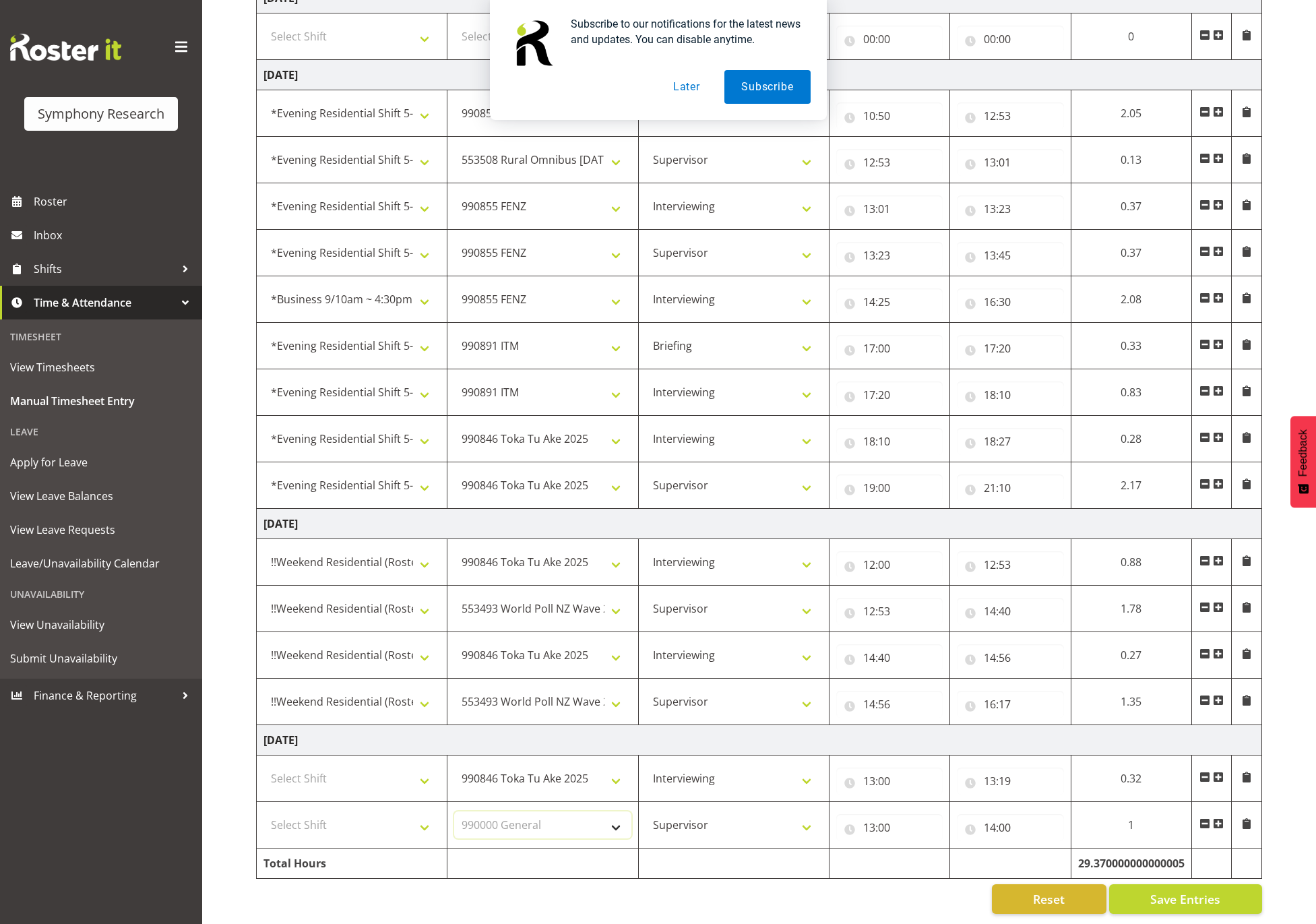
click at [454, 811] on select "Select Job 550060 IF Admin 553492 World Poll Aus Wave 2 Main 2025 553493 World …" at bounding box center [542, 825] width 176 height 27
click at [413, 766] on select "Select Shift !!Weekend Residential (Roster IT Shift Label) *Business 9/10am ~ 4…" at bounding box center [351, 779] width 176 height 27
click at [263, 765] on select "Select Shift !!Weekend Residential (Roster IT Shift Label) *Business 9/10am ~ 4…" at bounding box center [351, 779] width 176 height 27
click at [394, 811] on select "Select Shift !!Weekend Residential (Roster IT Shift Label) *Business 9/10am ~ 4…" at bounding box center [351, 825] width 176 height 27
click at [263, 811] on select "Select Shift !!Weekend Residential (Roster IT Shift Label) *Business 9/10am ~ 4…" at bounding box center [351, 825] width 176 height 27
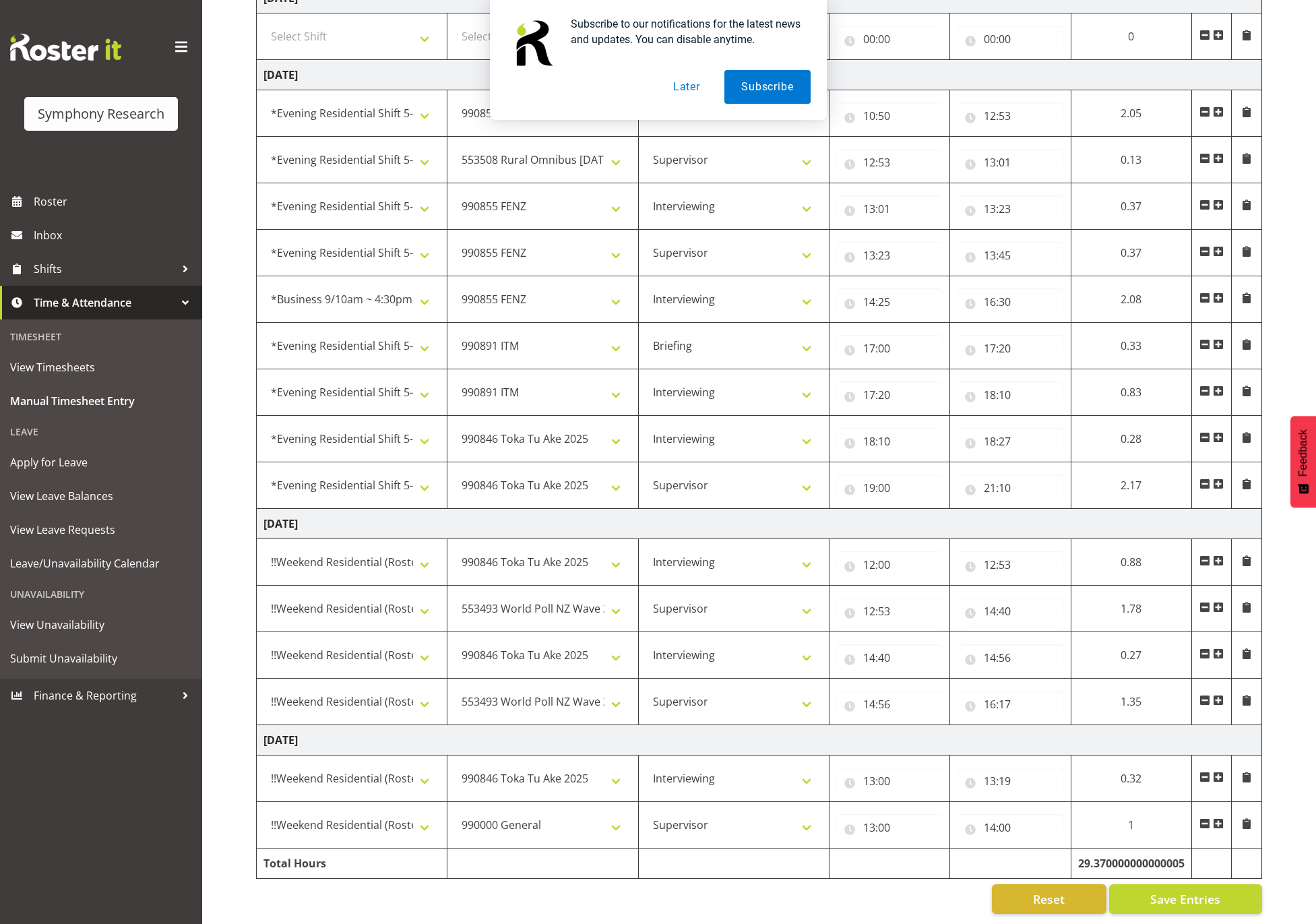
click at [1215, 818] on span at bounding box center [1218, 823] width 11 height 11
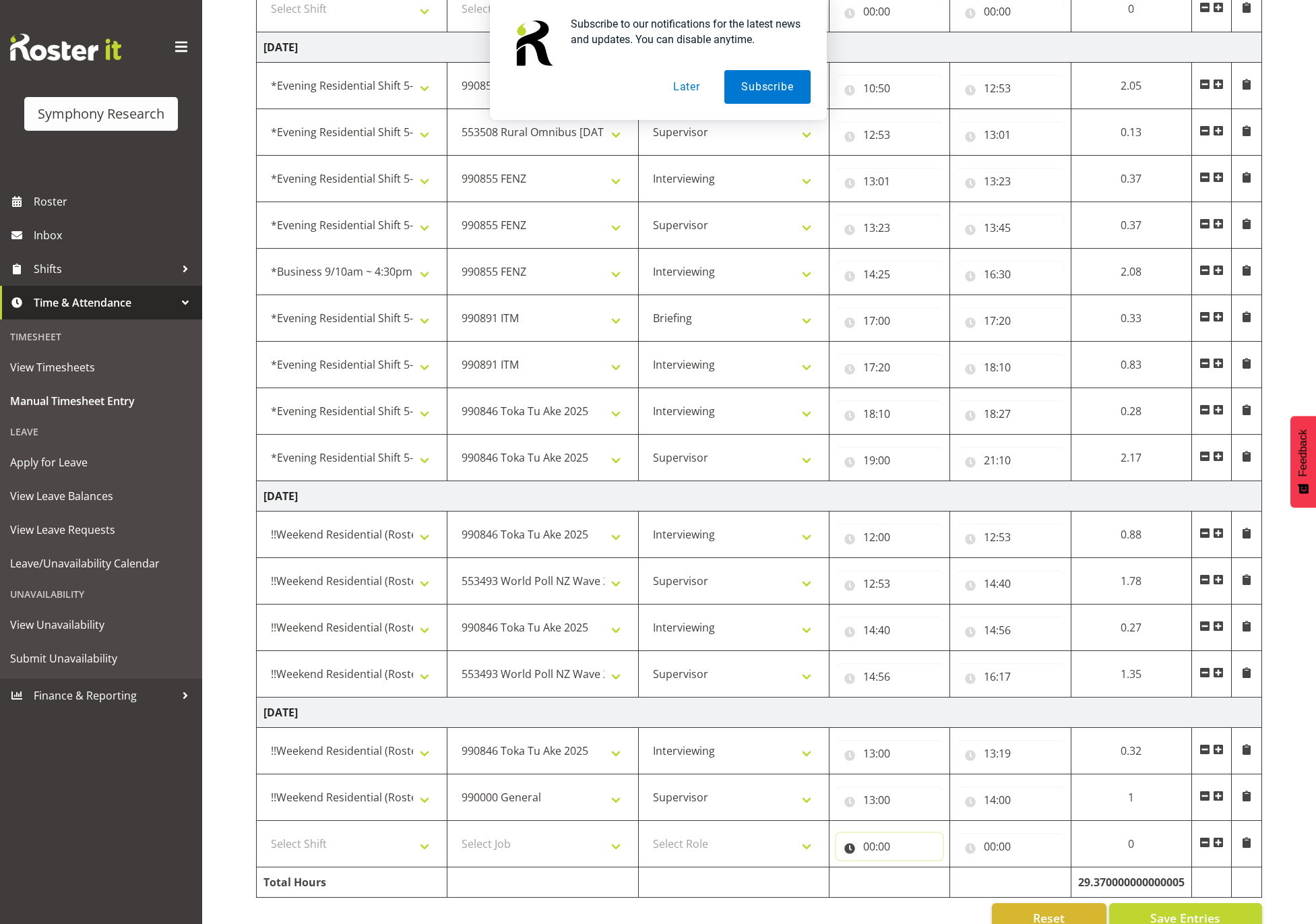
click at [870, 853] on input "00:00" at bounding box center [889, 847] width 107 height 27
click at [919, 892] on select "00 01 02 03 04 05 06 07 08 09 10 11 12 13 14 15 16 17 18 19 20 21 22 23" at bounding box center [929, 882] width 30 height 27
click at [913, 880] on select "00 01 02 03 04 05 06 07 08 09 10 11 12 13 14 15 16 17 18 19 20 21 22 23" at bounding box center [929, 882] width 30 height 27
click at [1001, 854] on input "00:00" at bounding box center [1010, 847] width 107 height 27
click at [1038, 891] on select "00 01 02 03 04 05 06 07 08 09 10 11 12 13 14 15 16 17 18 19 20 21 22 23" at bounding box center [1049, 882] width 30 height 27
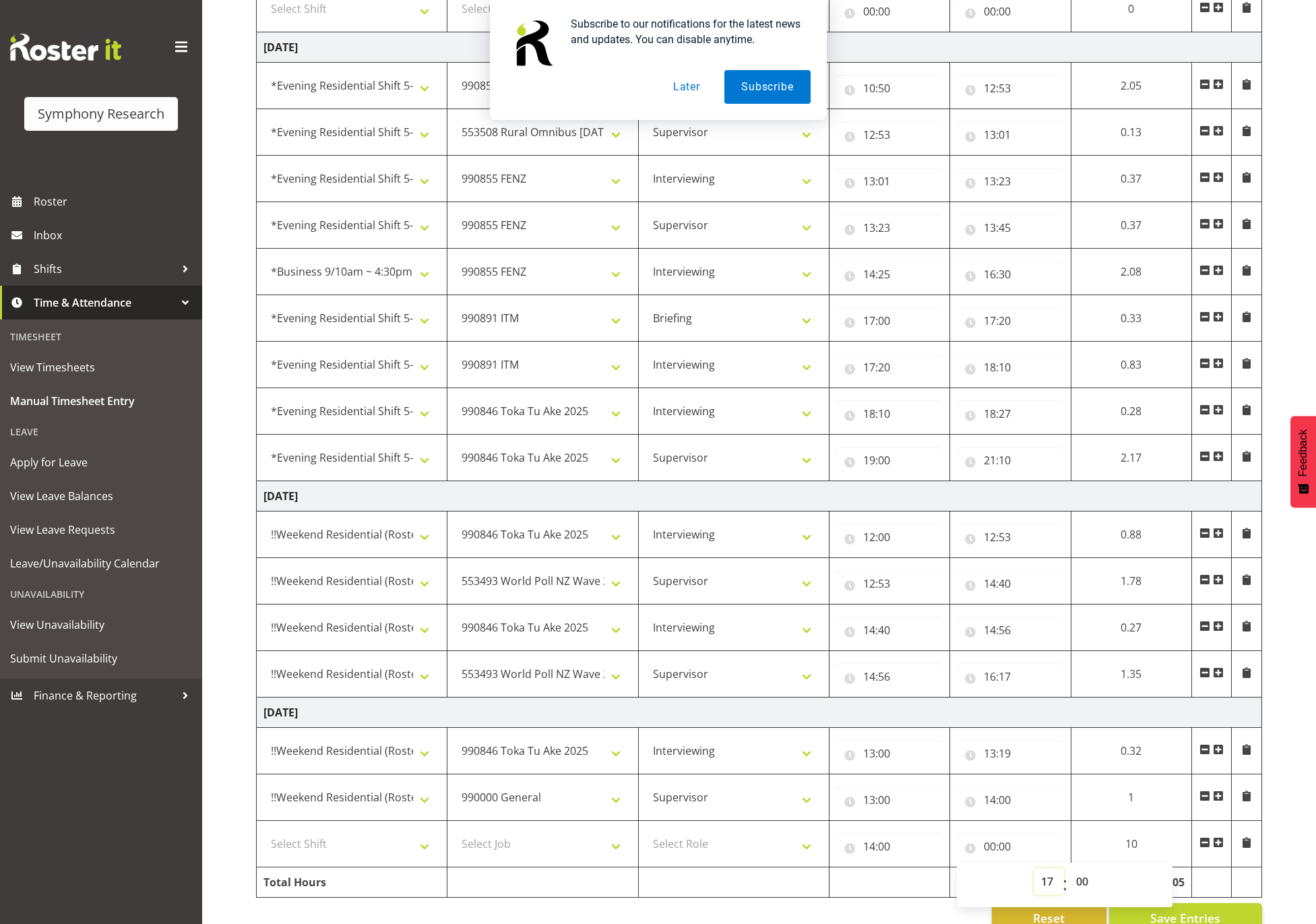
click at [1034, 880] on select "00 01 02 03 04 05 06 07 08 09 10 11 12 13 14 15 16 17 18 19 20 21 22 23" at bounding box center [1049, 882] width 30 height 27
click at [785, 857] on select "Select Role Supervisor Interviewing Briefing" at bounding box center [733, 844] width 176 height 27
click at [646, 842] on select "Select Role Supervisor Interviewing Briefing" at bounding box center [733, 844] width 176 height 27
click at [524, 843] on select "Select Job 550060 IF Admin 553492 World Poll Aus Wave 2 Main 2025 553493 World …" at bounding box center [542, 844] width 176 height 27
click at [454, 842] on select "Select Job 550060 IF Admin 553492 World Poll Aus Wave 2 Main 2025 553493 World …" at bounding box center [542, 844] width 176 height 27
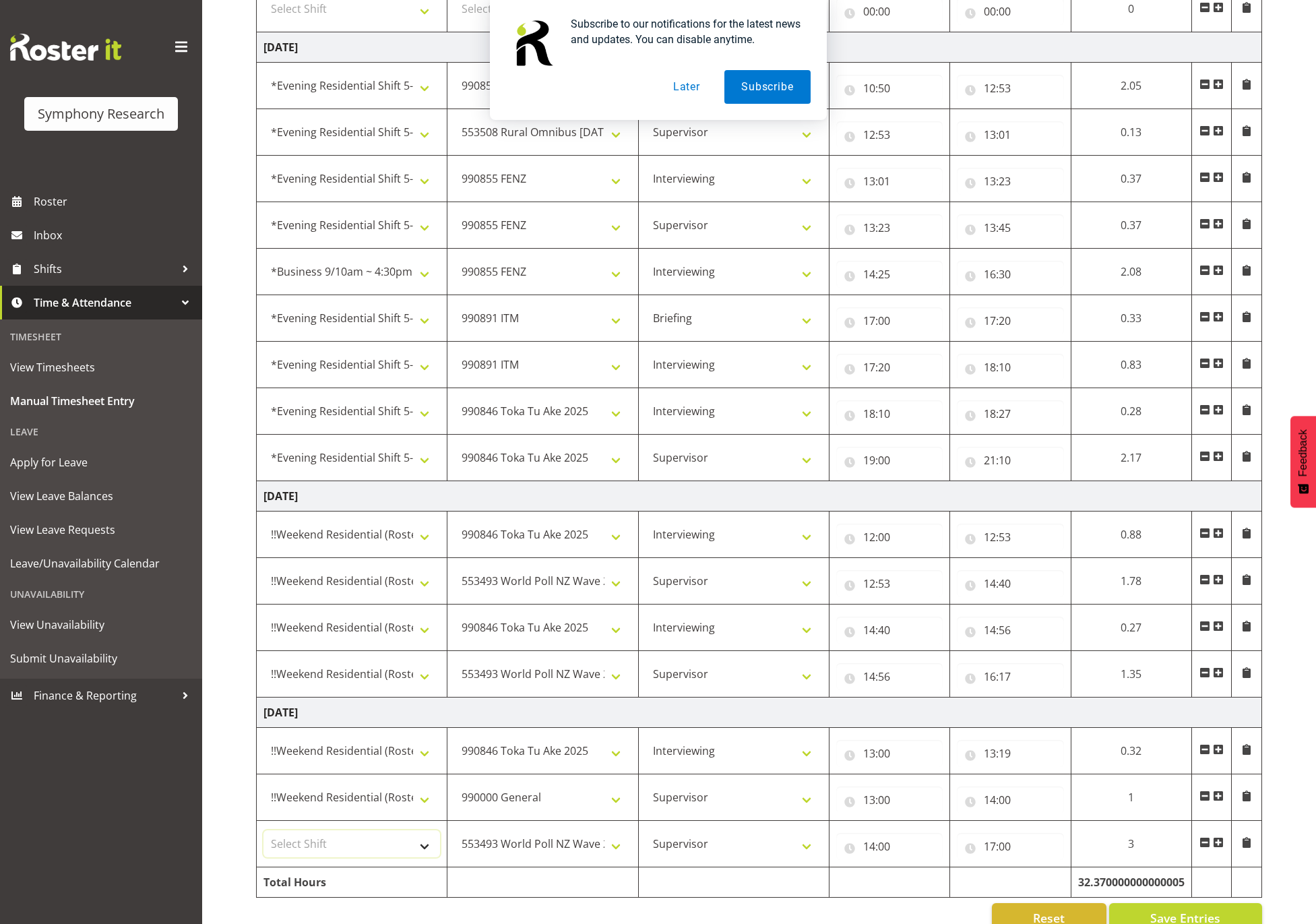
click at [410, 857] on select "Select Shift !!Weekend Residential (Roster IT Shift Label) *Business 9/10am ~ 4…" at bounding box center [351, 844] width 176 height 27
click at [263, 842] on select "Select Shift !!Weekend Residential (Roster IT Shift Label) *Business 9/10am ~ 4…" at bounding box center [351, 844] width 176 height 27
click at [1246, 801] on span at bounding box center [1246, 795] width 11 height 11
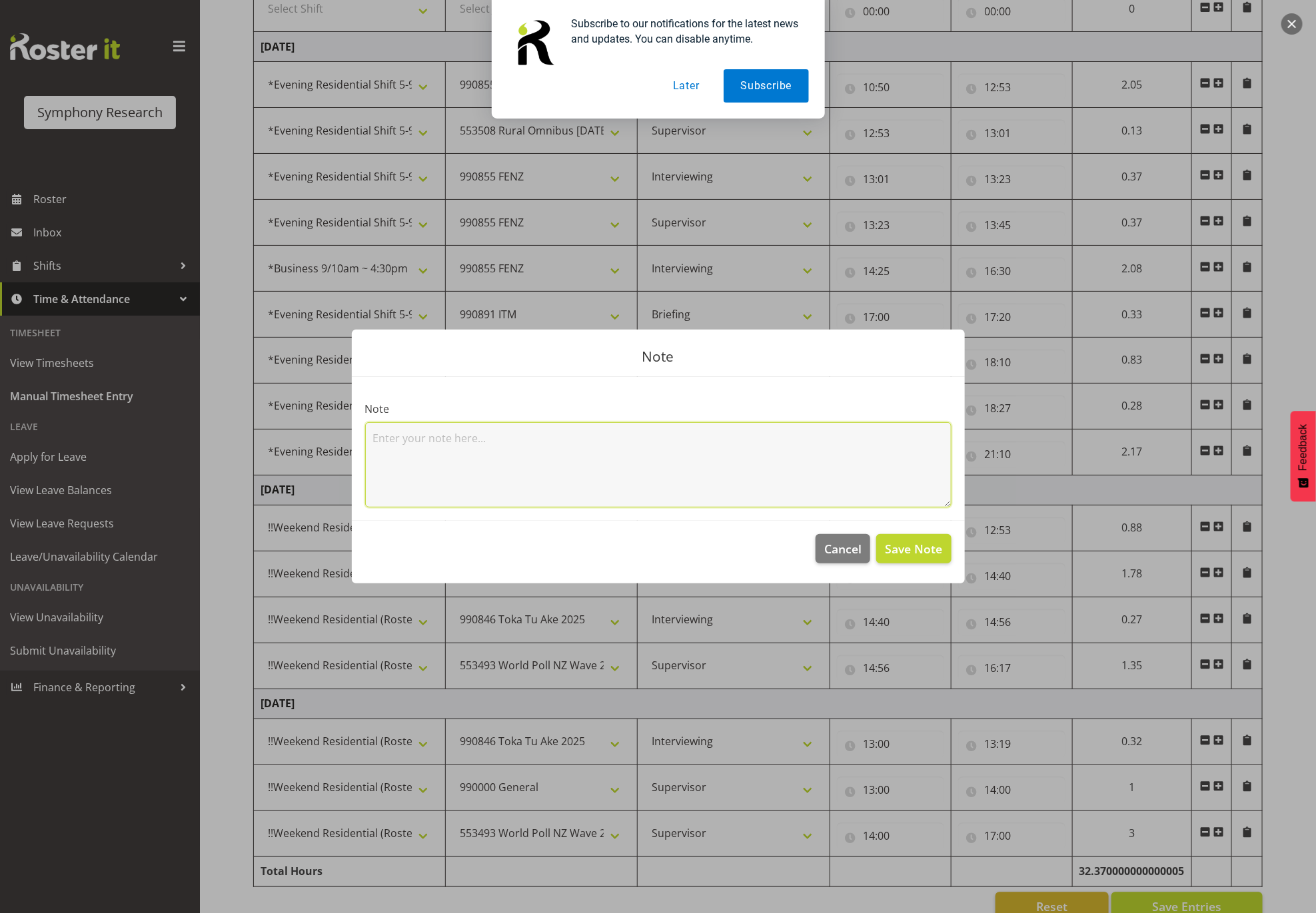
click at [824, 478] on textarea at bounding box center [658, 465] width 587 height 85
click at [896, 540] on span "Save Note" at bounding box center [913, 548] width 58 height 17
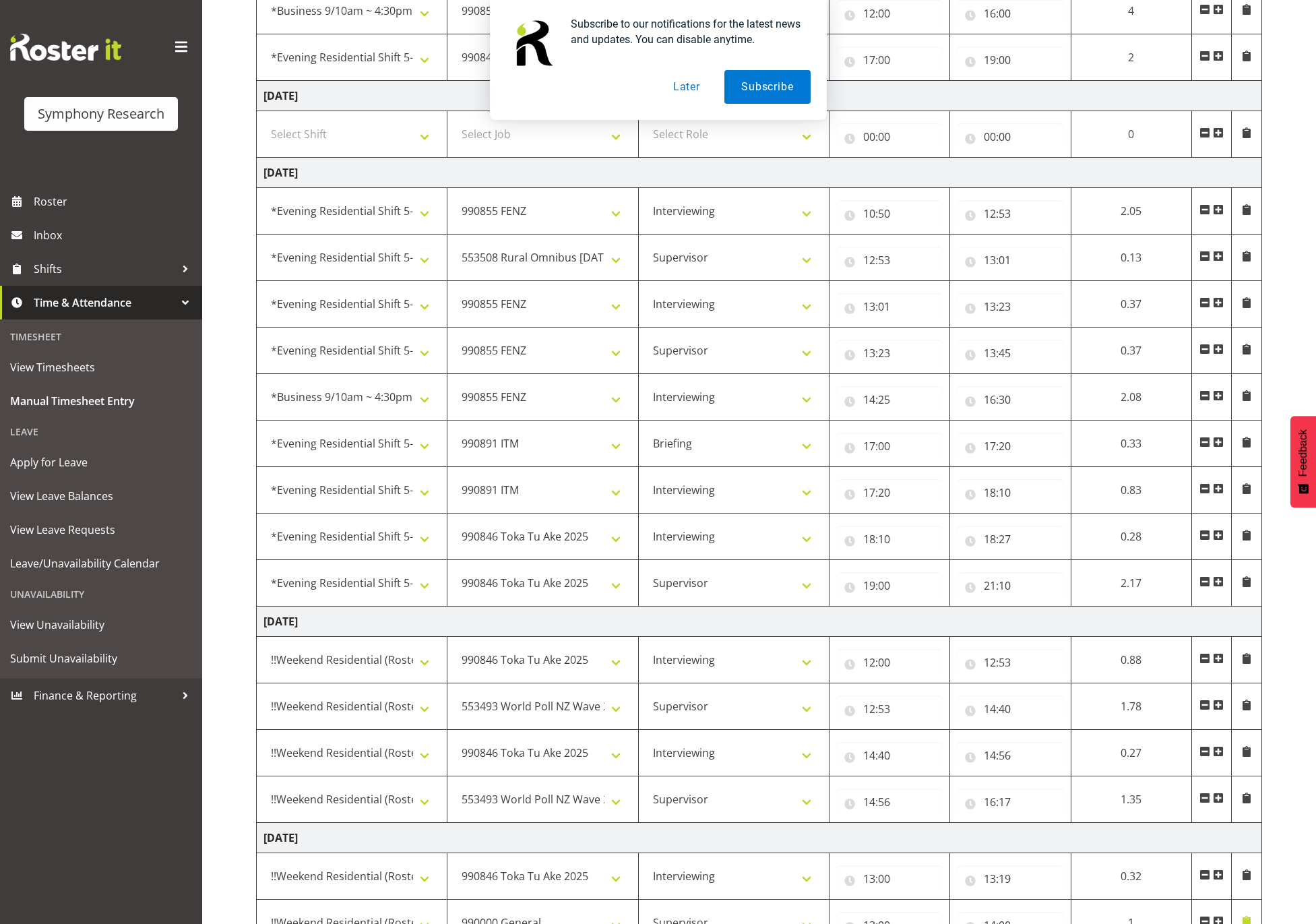
scroll to position [1046, 0]
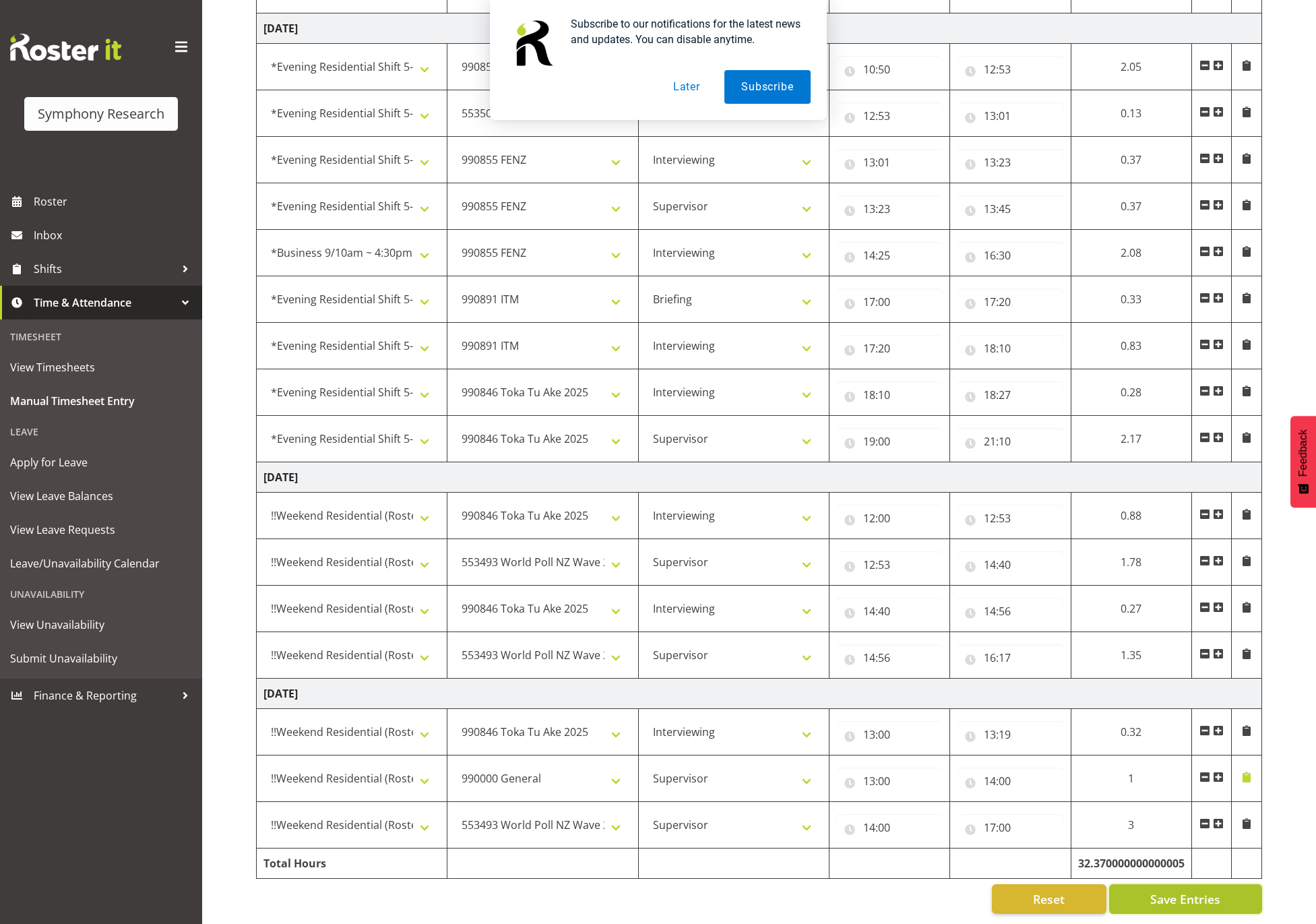
click at [1235, 890] on button "Save Entries" at bounding box center [1186, 898] width 153 height 30
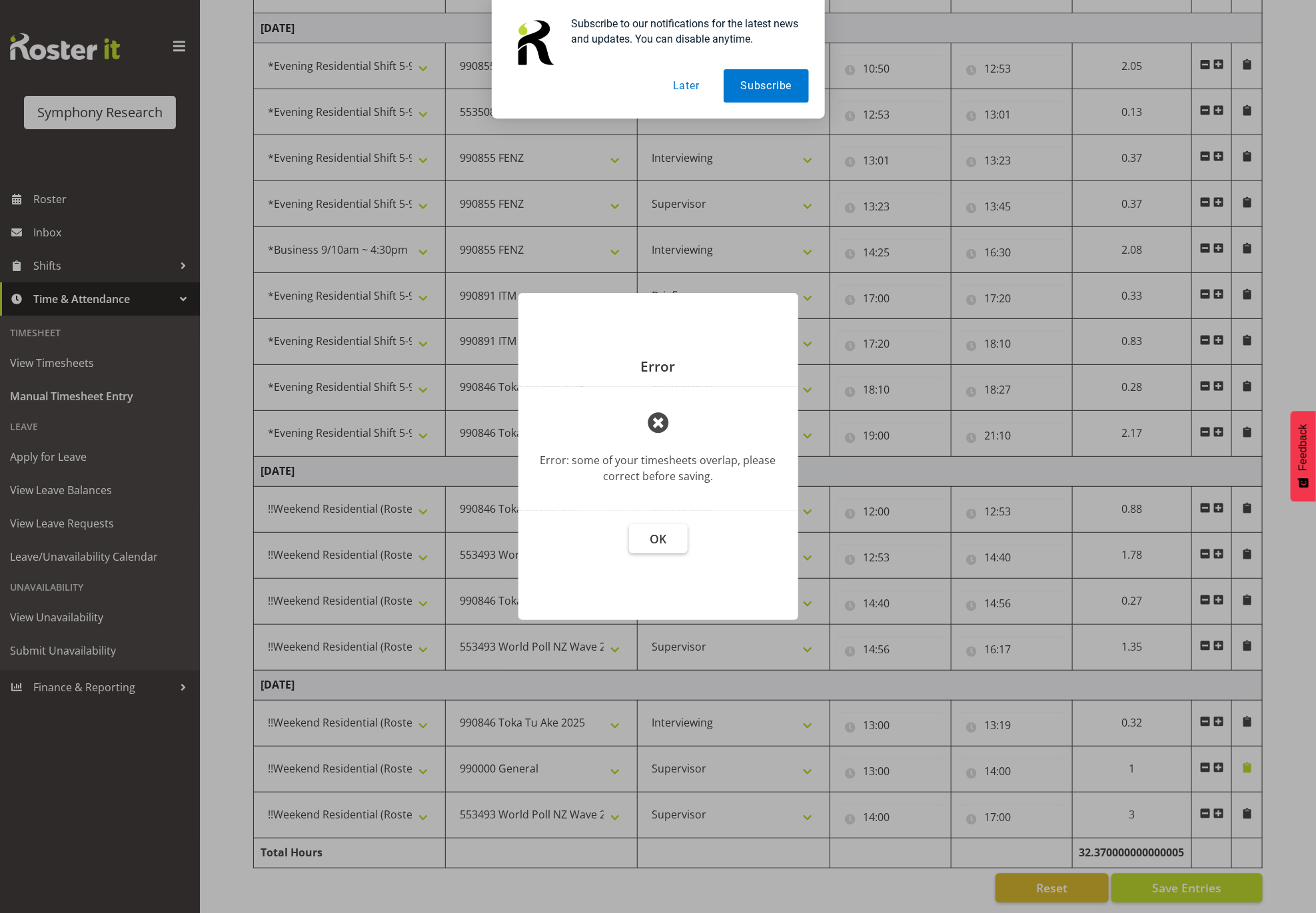
click at [649, 544] on span "OK" at bounding box center [658, 538] width 16 height 16
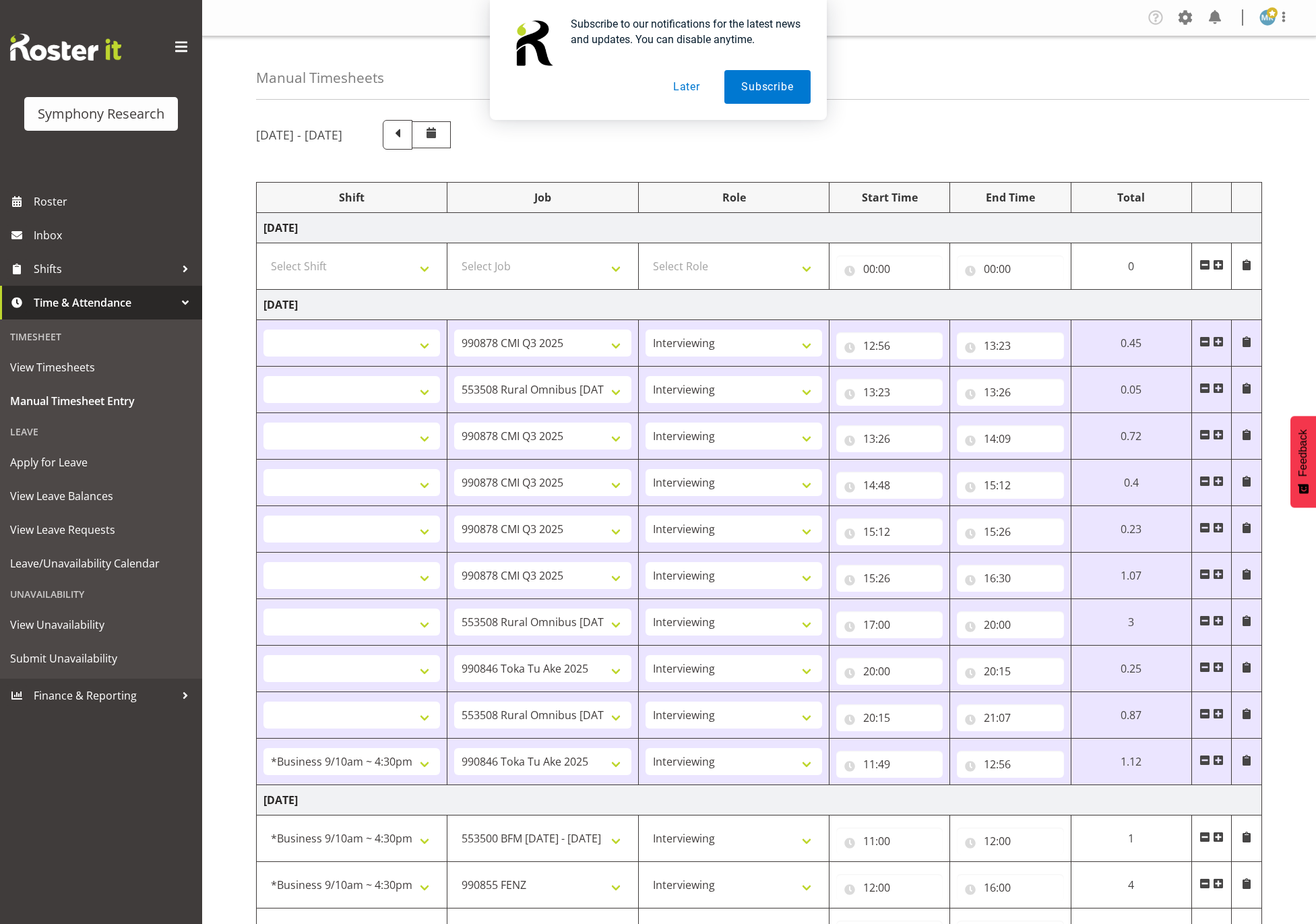
scroll to position [101, 0]
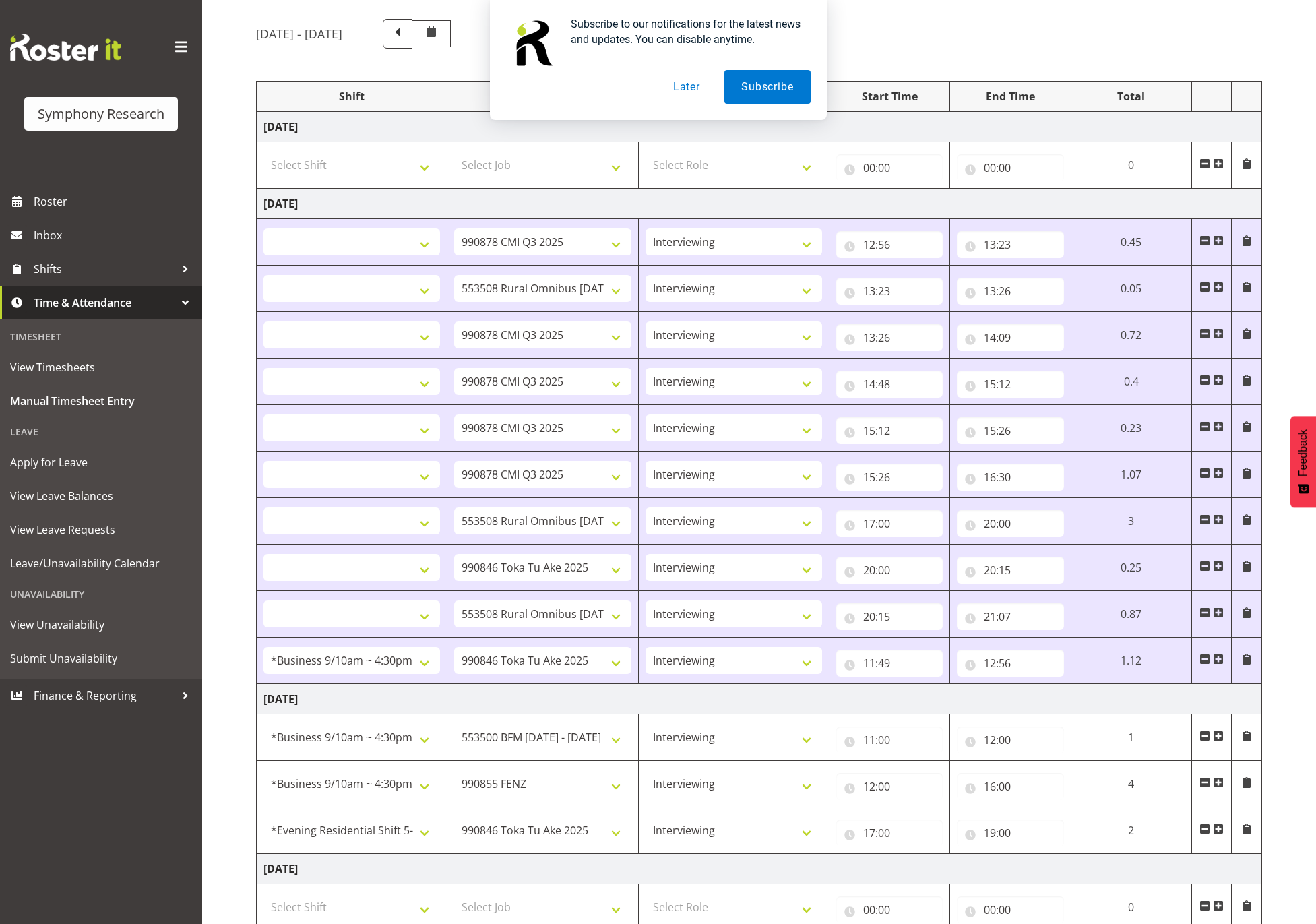
click at [1218, 661] on span at bounding box center [1218, 659] width 11 height 11
click at [1220, 661] on span at bounding box center [1218, 659] width 11 height 11
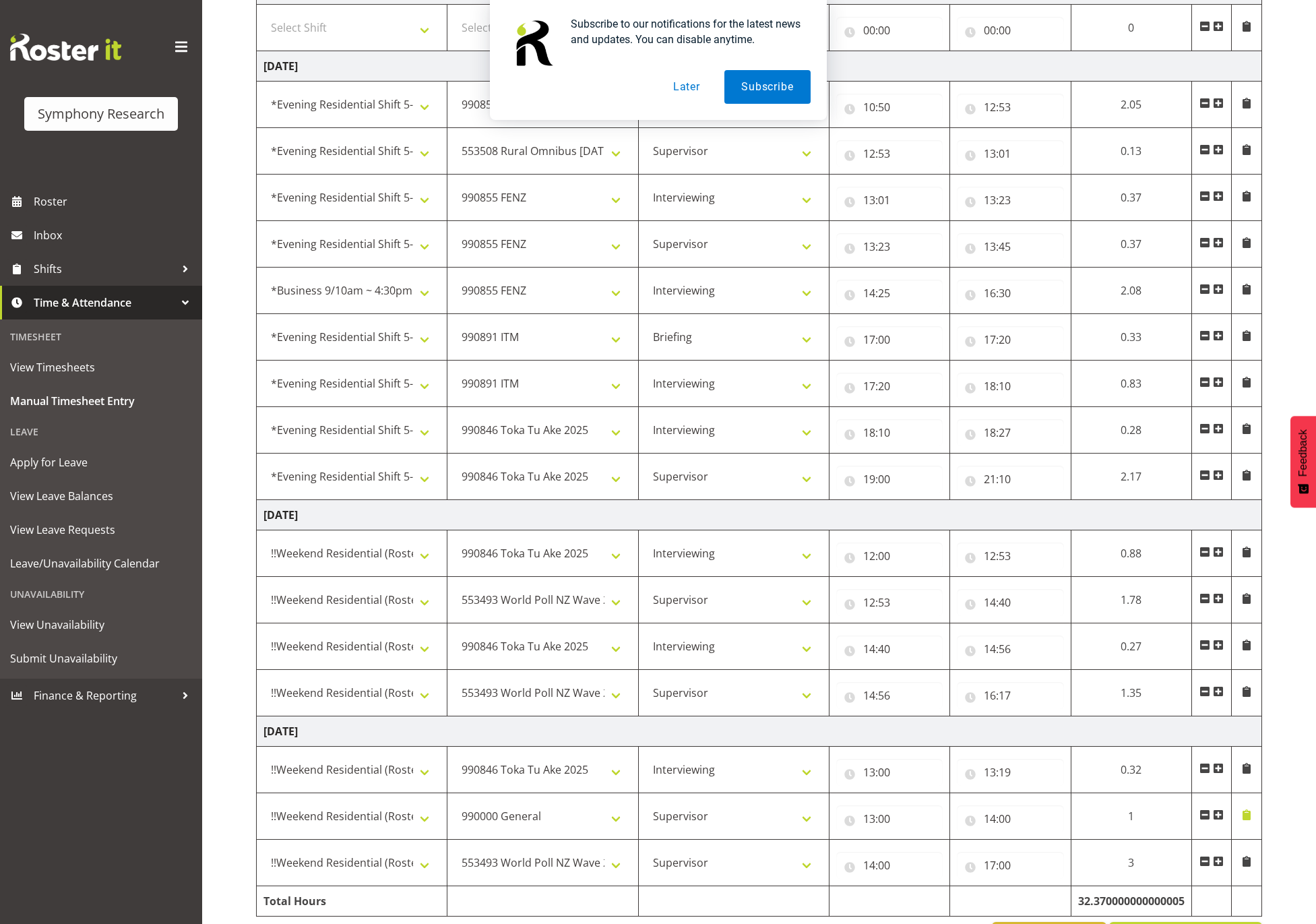
scroll to position [1046, 0]
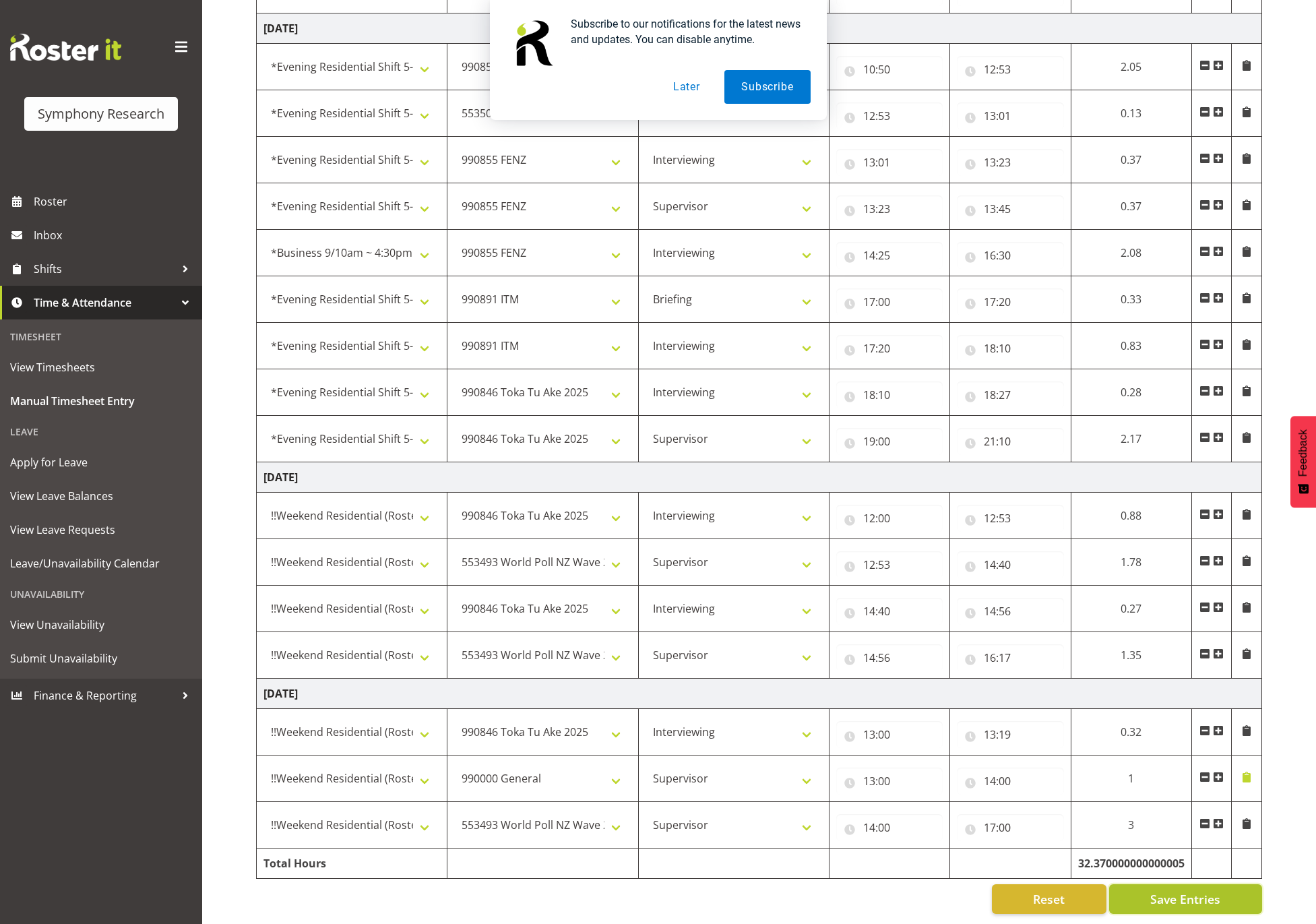
click at [1217, 890] on span "Save Entries" at bounding box center [1185, 898] width 70 height 17
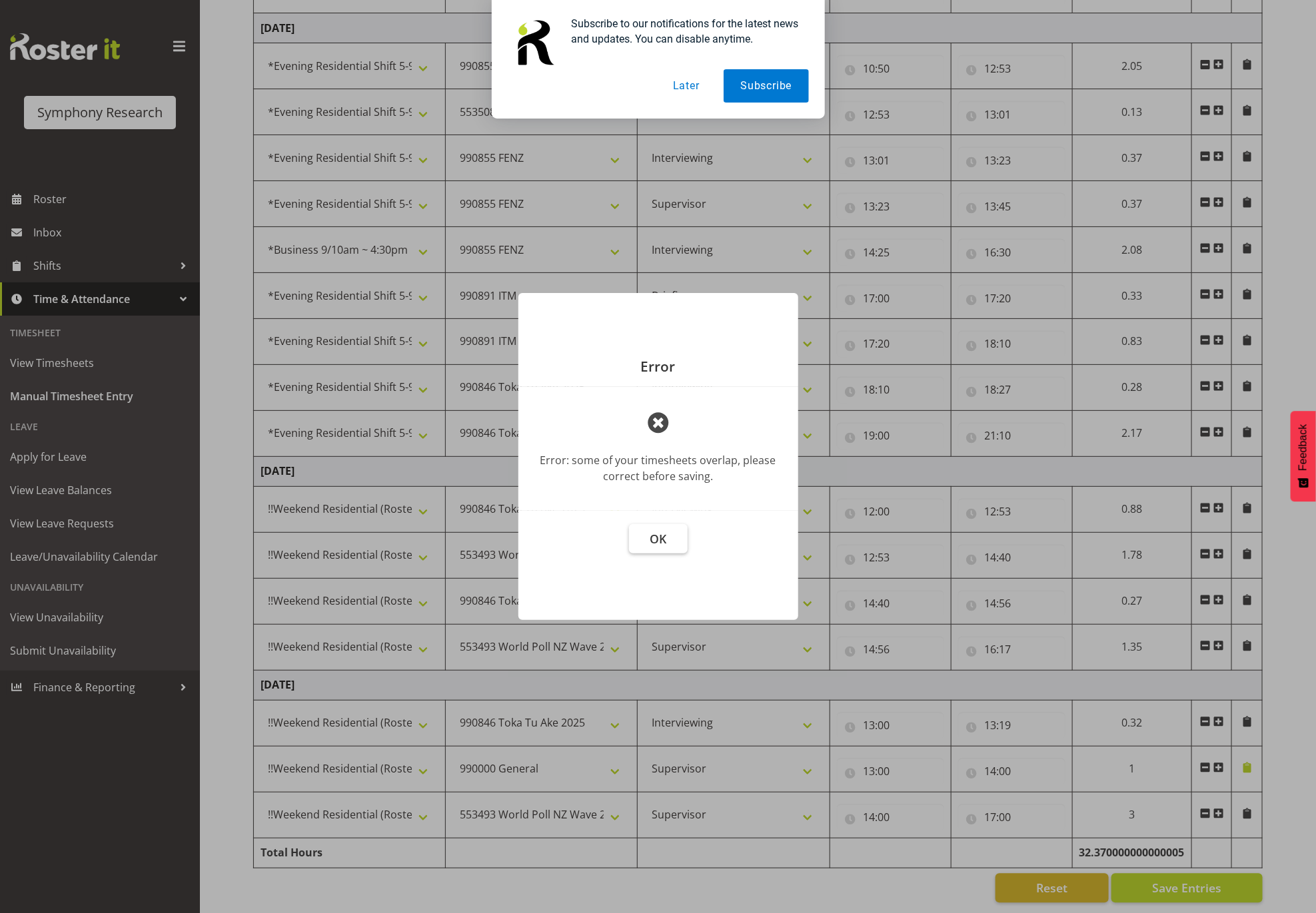
click at [679, 541] on button "OK" at bounding box center [658, 538] width 58 height 29
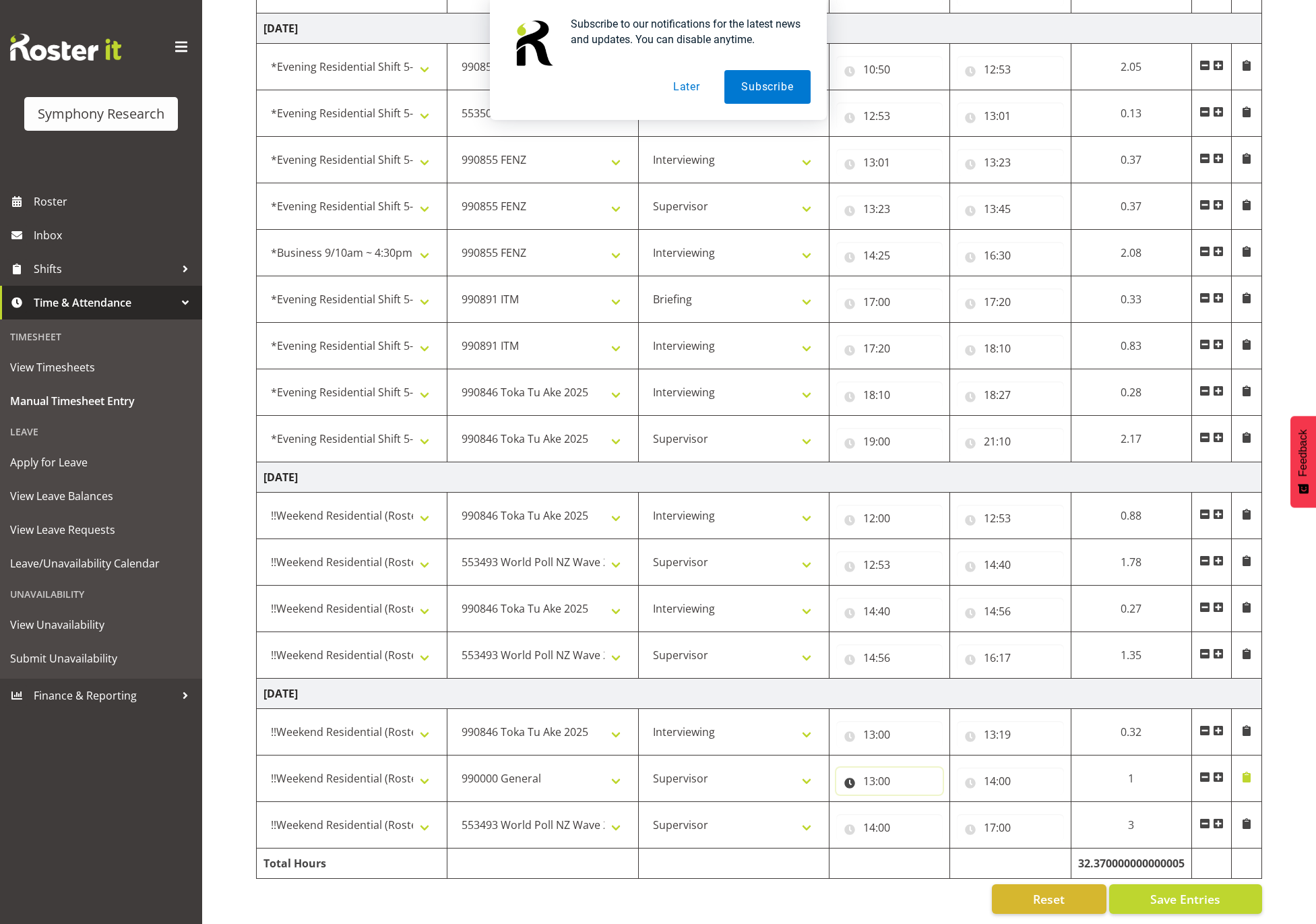
click at [908, 767] on input "13:00" at bounding box center [889, 781] width 107 height 27
click at [972, 807] on select "00 01 02 03 04 05 06 07 08 09 10 11 12 13 14 15 16 17 18 19 20 21 22 23 24 25 2…" at bounding box center [963, 816] width 30 height 27
click at [948, 802] on select "00 01 02 03 04 05 06 07 08 09 10 11 12 13 14 15 16 17 18 19 20 21 22 23 24 25 2…" at bounding box center [963, 816] width 30 height 27
click at [1225, 889] on button "Save Entries" at bounding box center [1186, 898] width 153 height 30
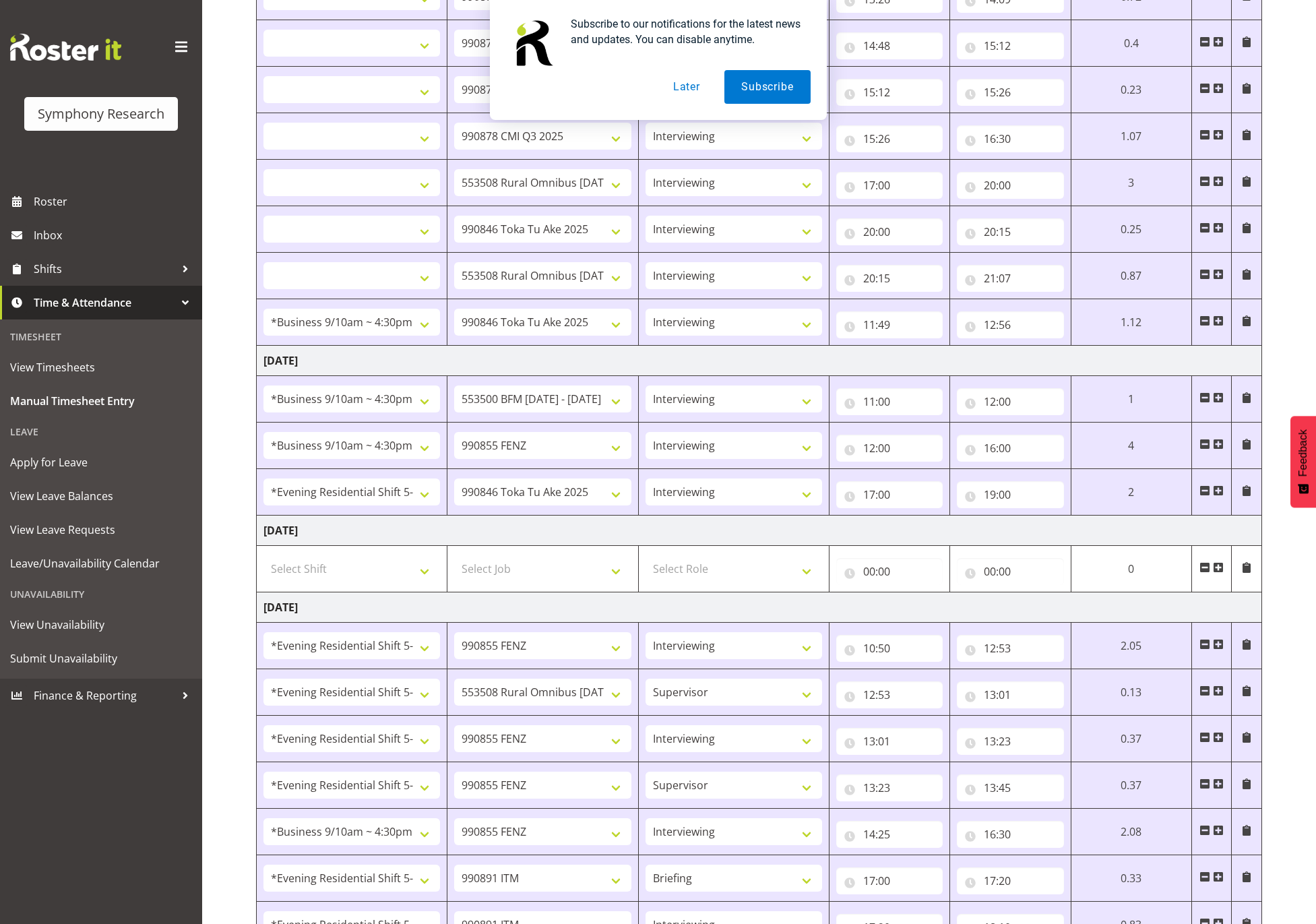
scroll to position [0, 0]
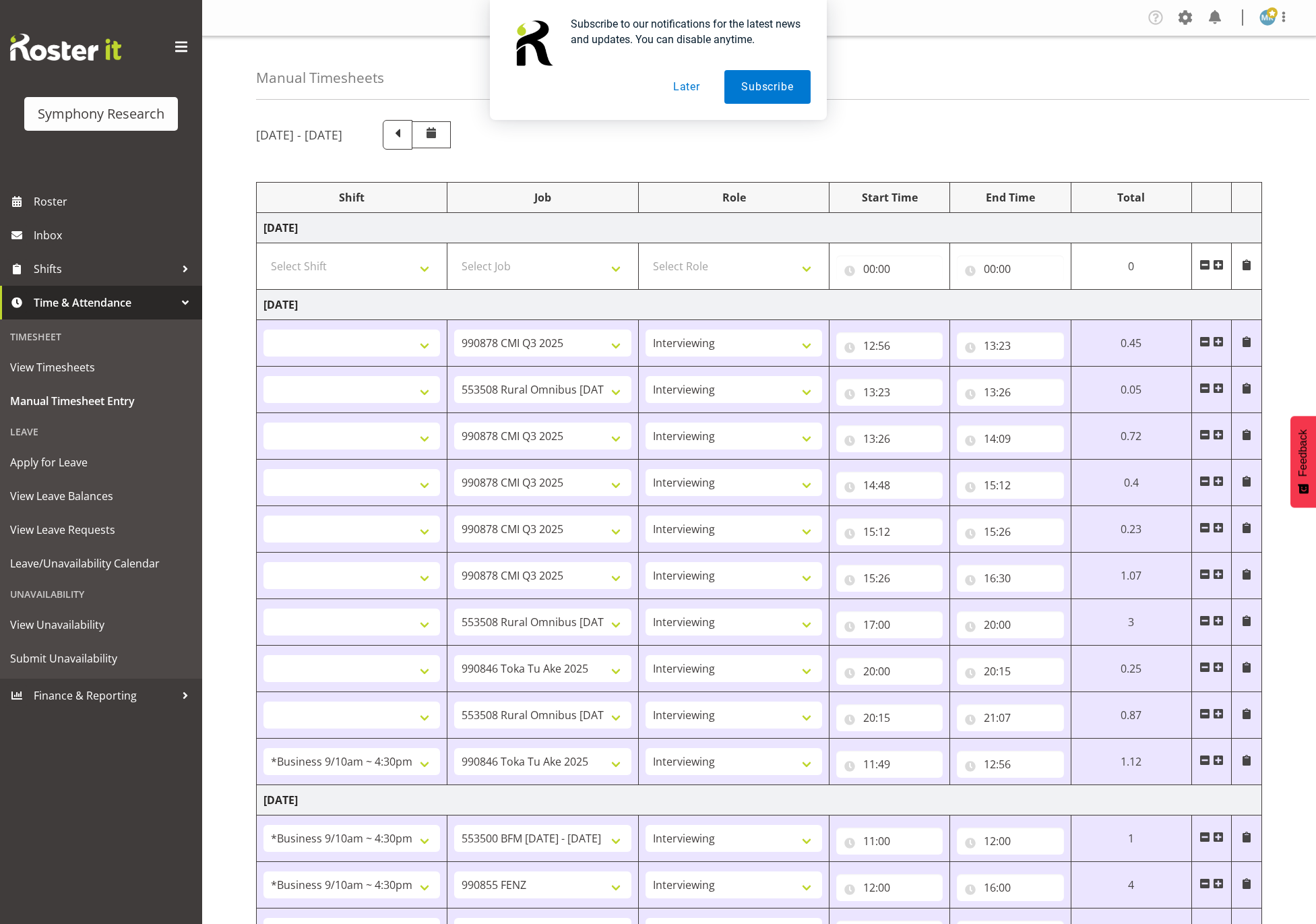
click at [1282, 18] on div "Subscribe to our notifications for the latest news and updates. You can disable…" at bounding box center [658, 60] width 1316 height 120
click at [698, 89] on button "Later" at bounding box center [686, 87] width 61 height 34
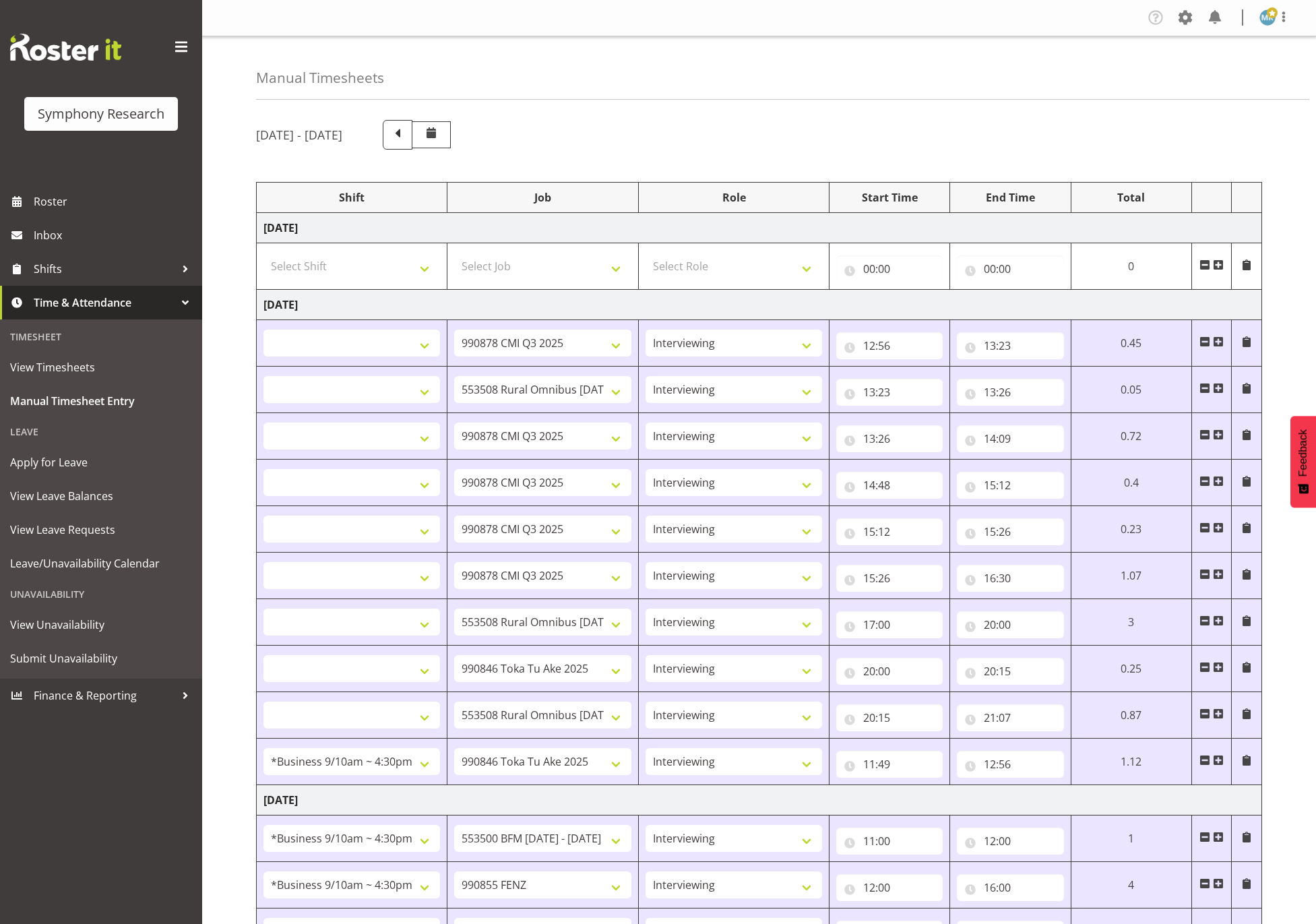
click at [190, 45] on span at bounding box center [181, 47] width 21 height 21
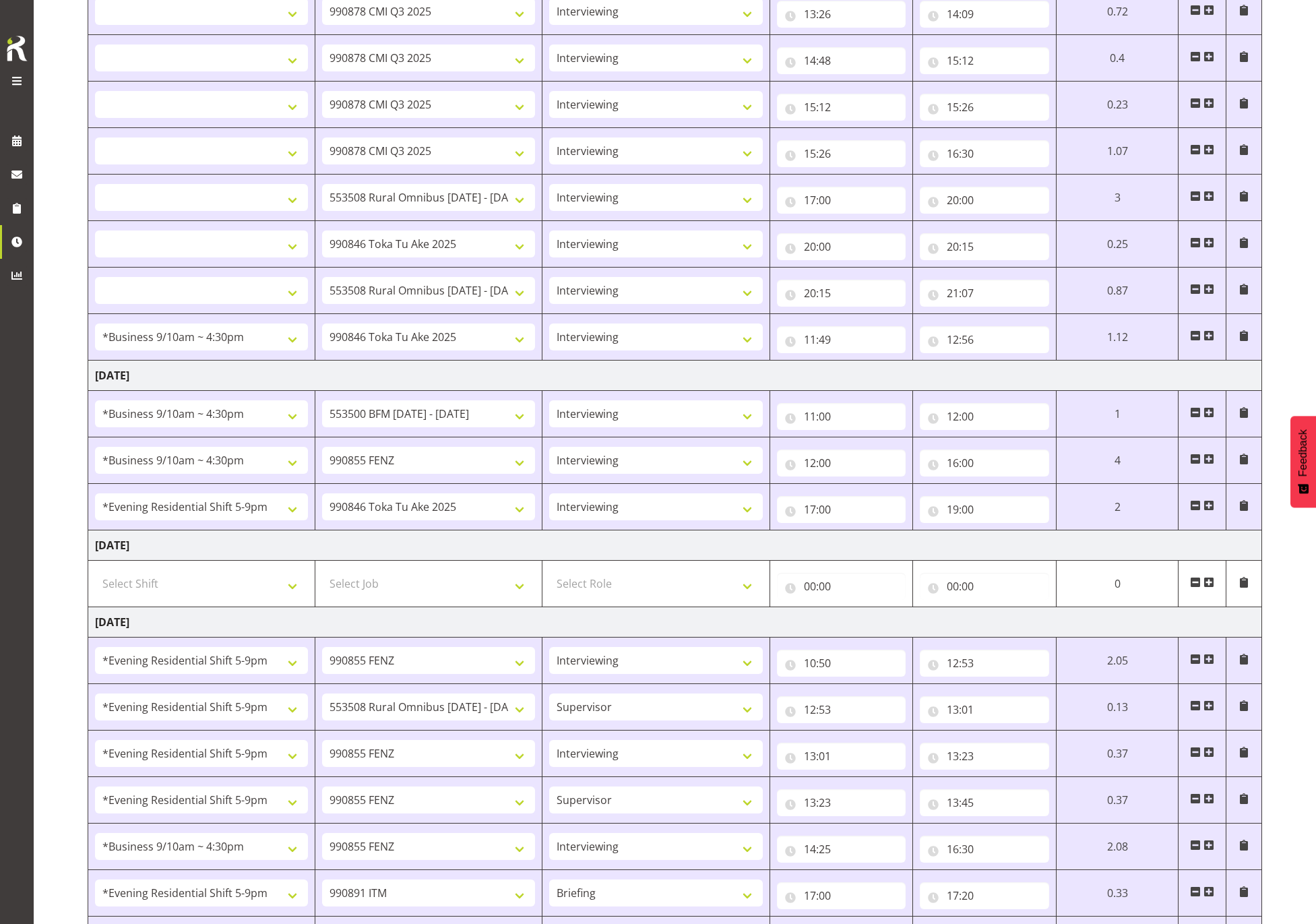
scroll to position [606, 0]
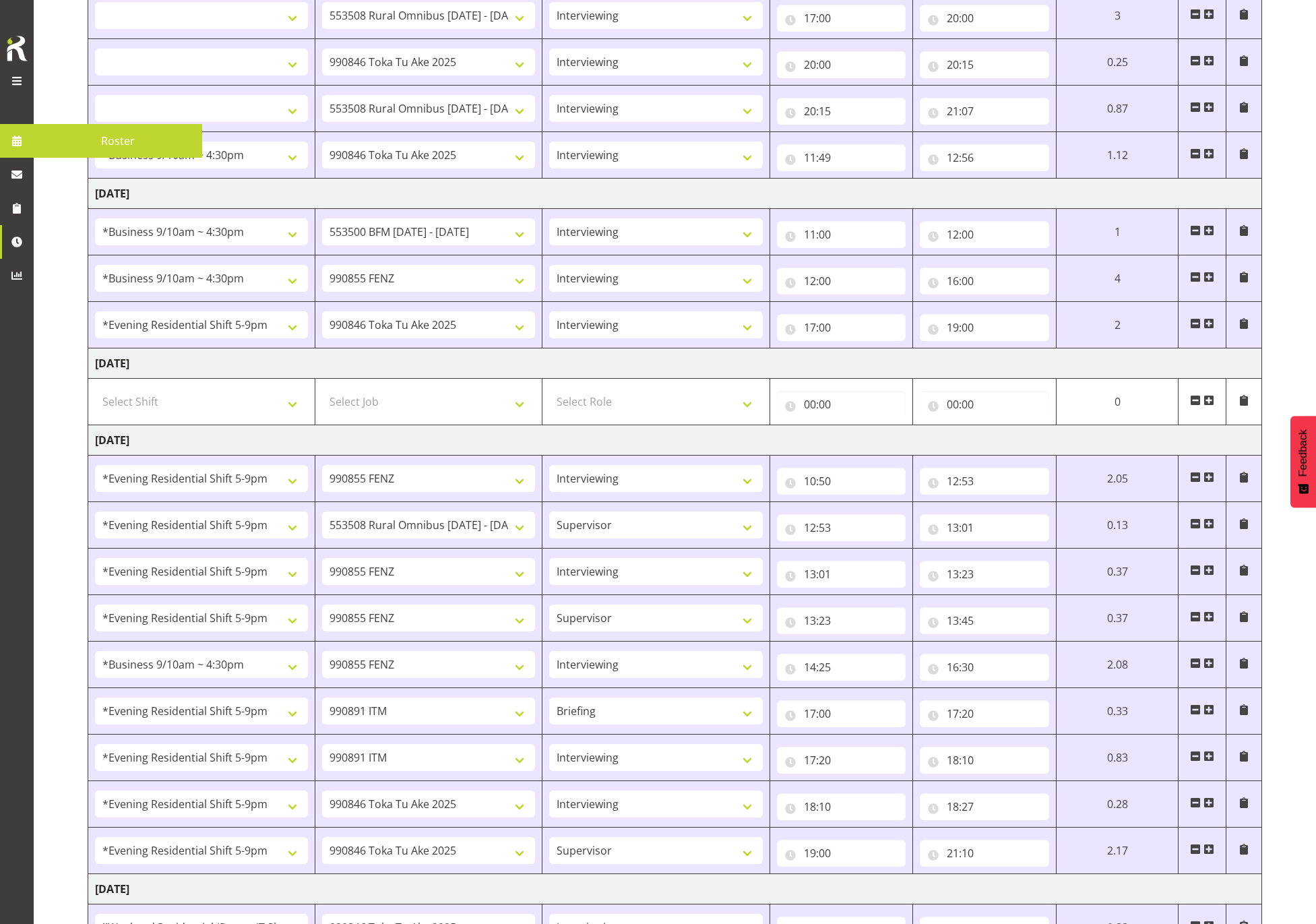
click at [9, 81] on span at bounding box center [17, 80] width 16 height 16
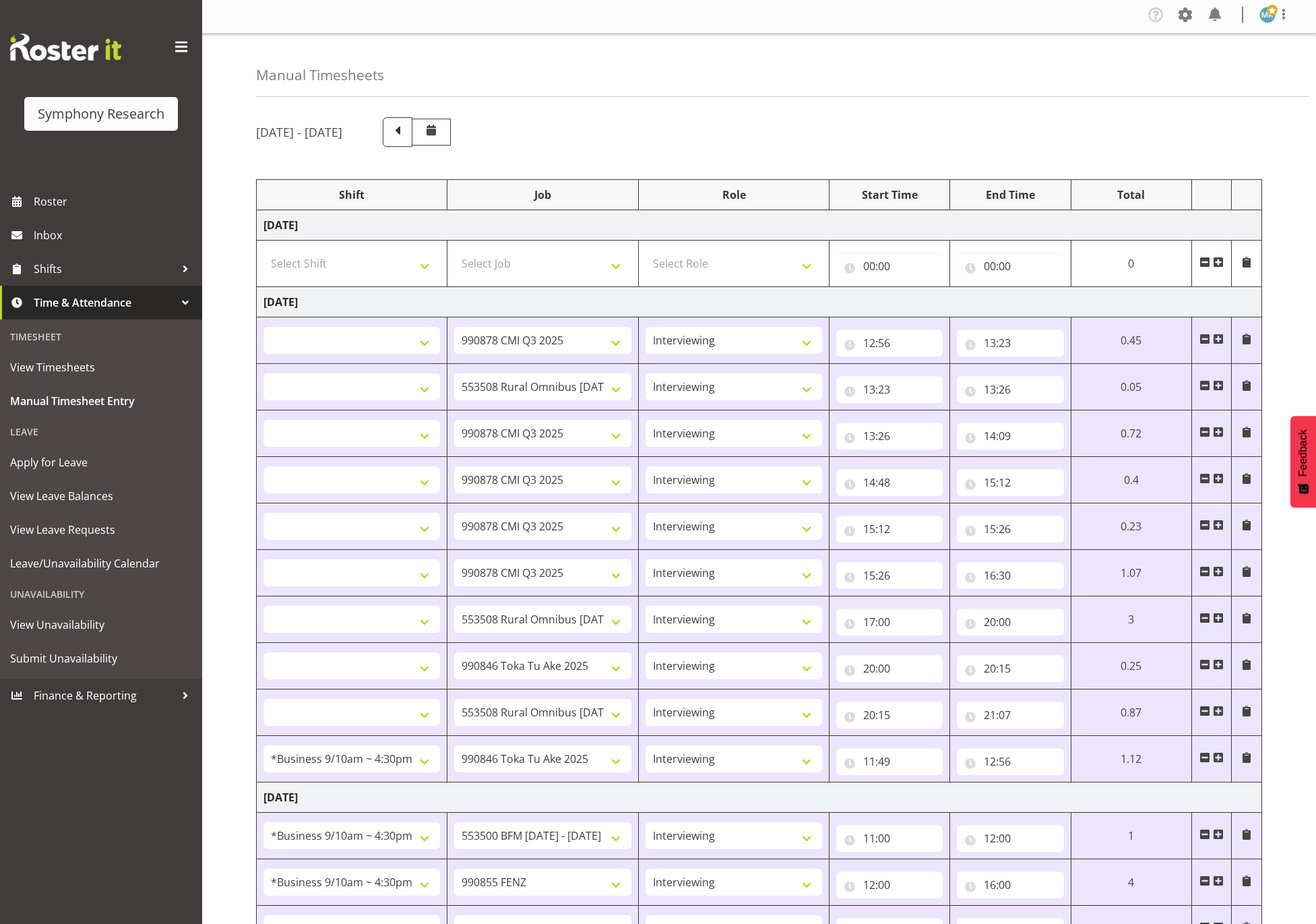
scroll to position [0, 0]
click at [1282, 18] on span at bounding box center [1283, 17] width 16 height 16
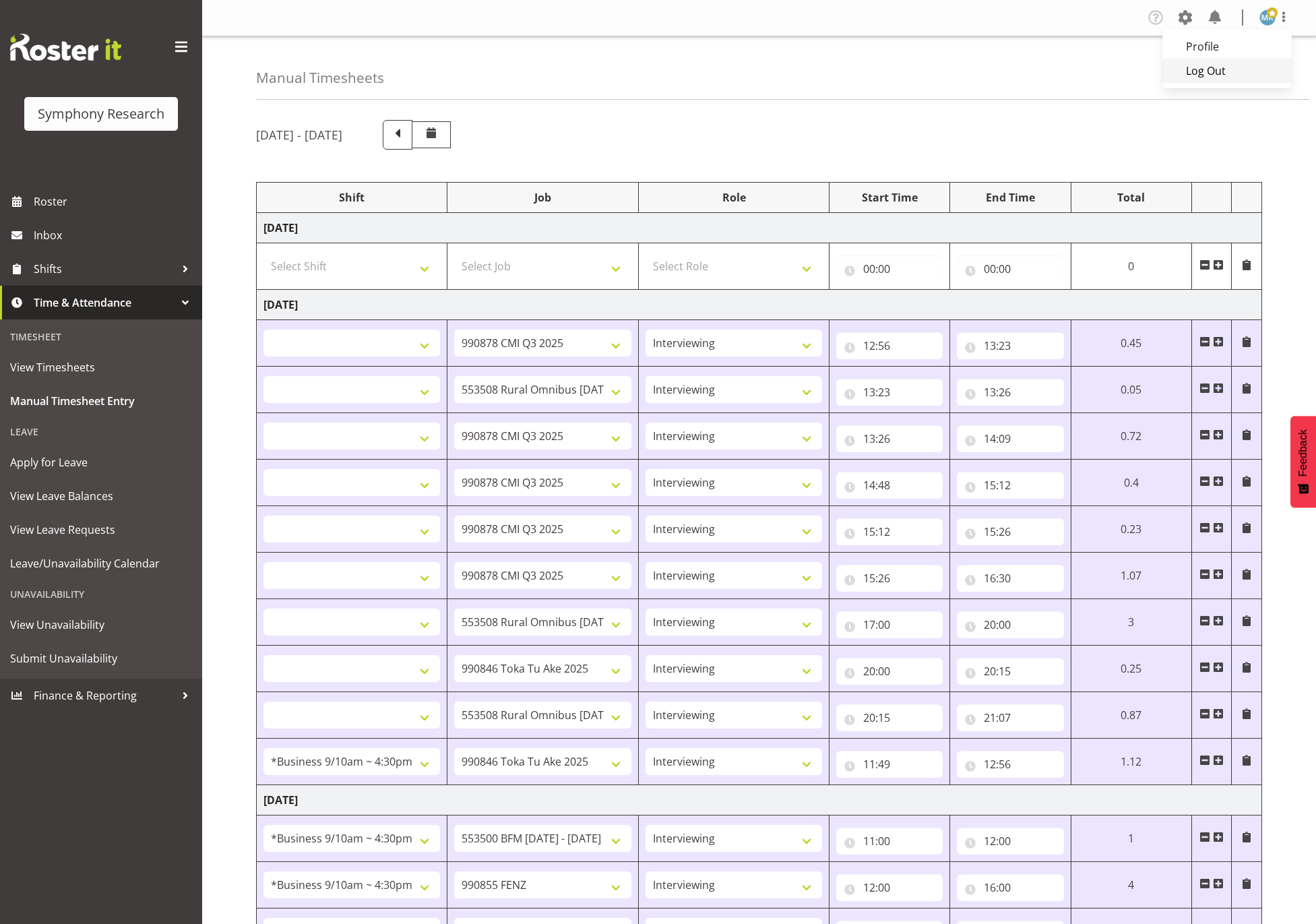
click at [1227, 75] on link "Log Out" at bounding box center [1227, 70] width 129 height 24
